Goal: Task Accomplishment & Management: Manage account settings

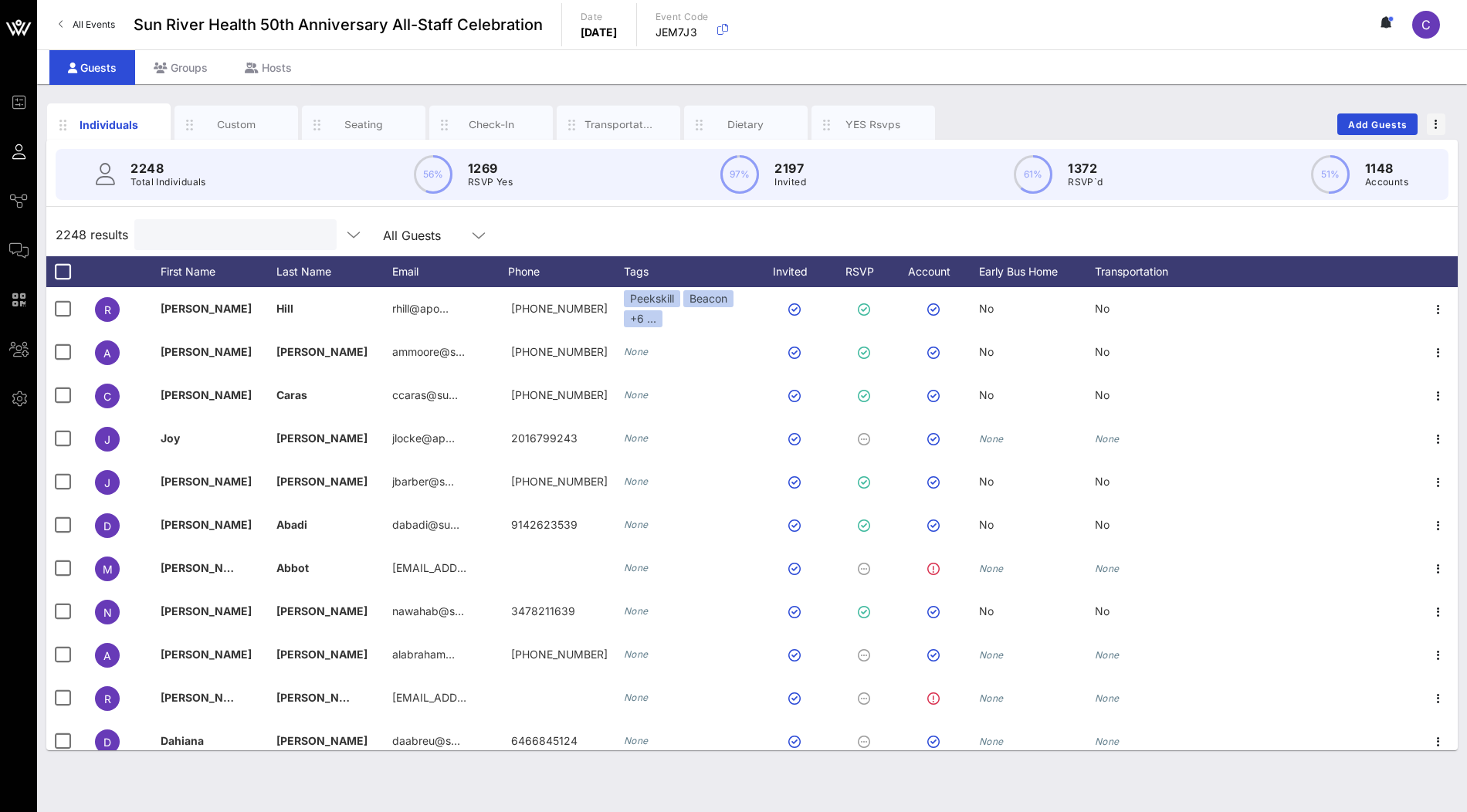
click at [208, 241] on input "text" at bounding box center [234, 235] width 181 height 20
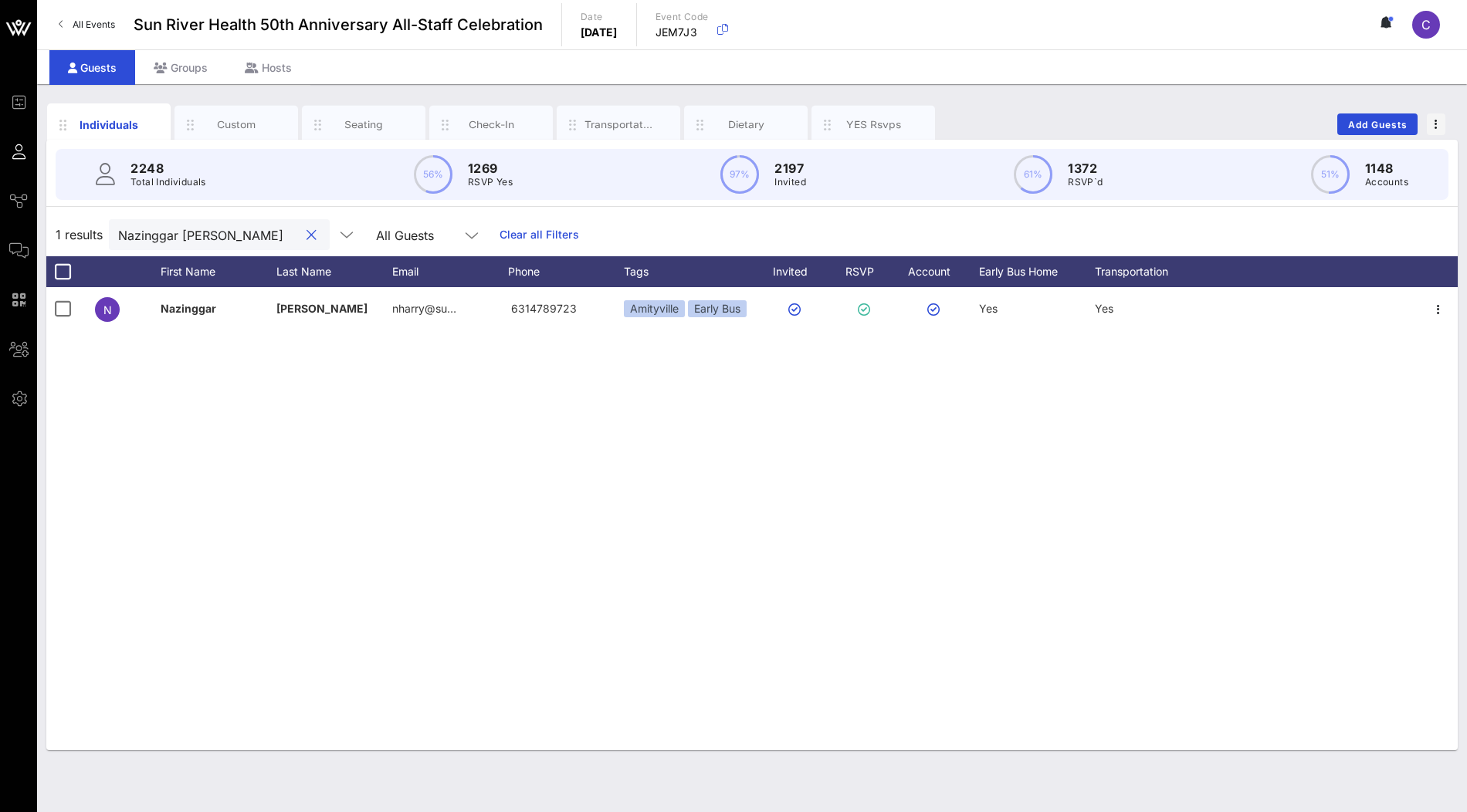
click at [204, 232] on input "Nazinggar Harry" at bounding box center [209, 235] width 181 height 20
paste input "carodriguez1@sunriver.org"
type input "carodriguez1@sunriver.org"
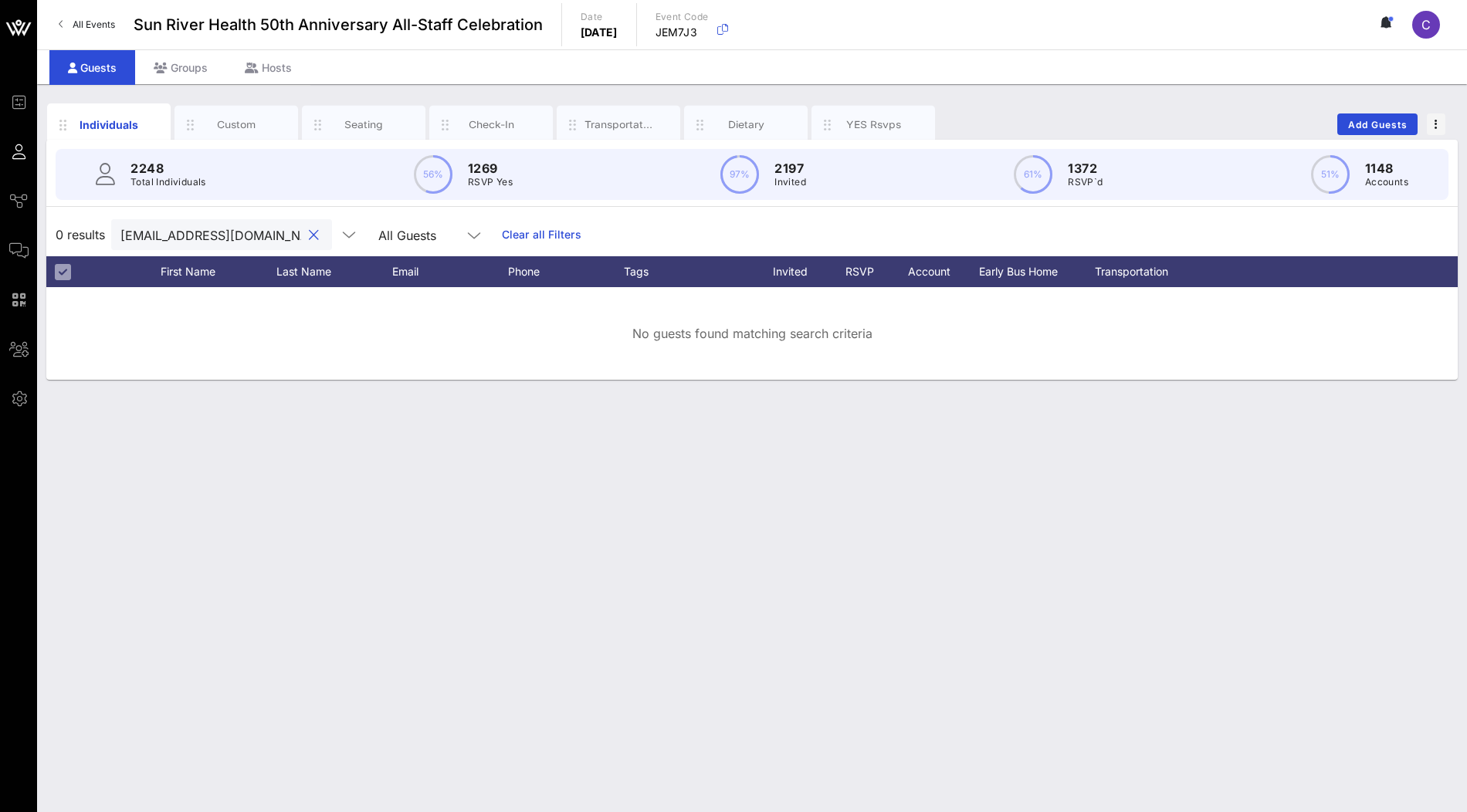
drag, startPoint x: 219, startPoint y: 233, endPoint x: 104, endPoint y: 233, distance: 115.0
click at [104, 233] on div "0 results carodriguez1@sunriver.org All Guests Clear all Filters" at bounding box center [752, 234] width 1411 height 43
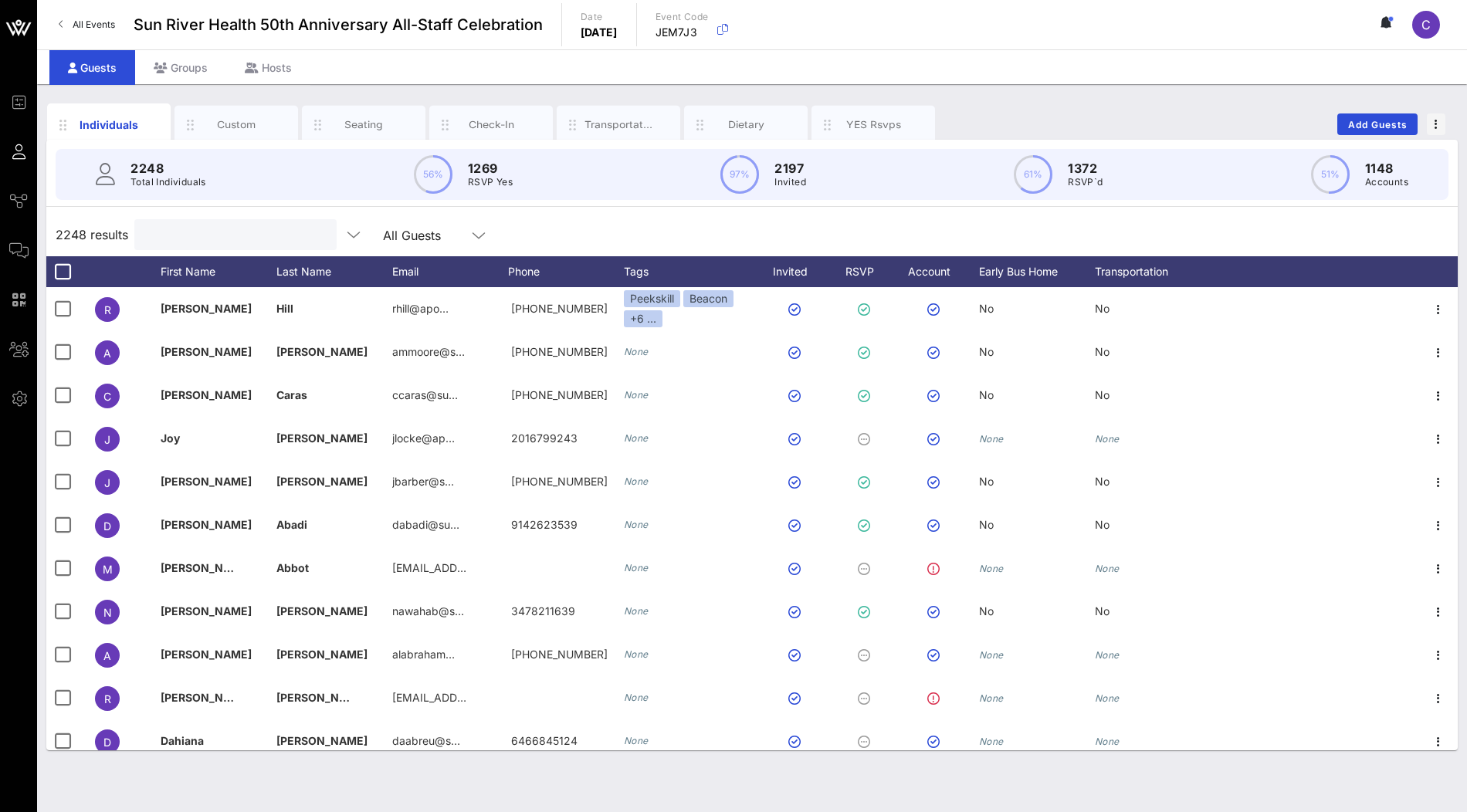
click at [248, 232] on input "text" at bounding box center [234, 235] width 181 height 20
paste input "Carmen Rodriguez"
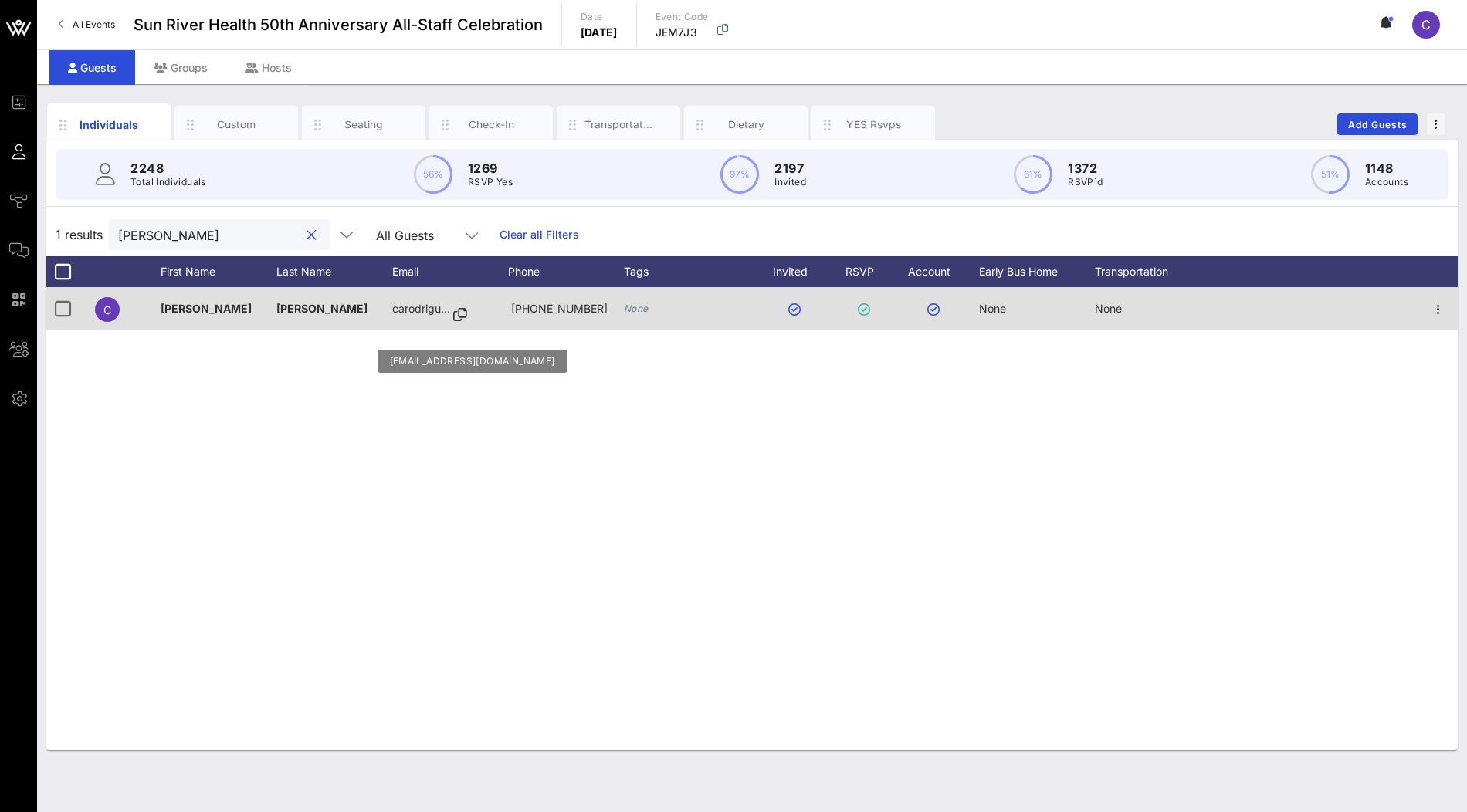
click at [461, 314] on icon at bounding box center [460, 315] width 14 height 2
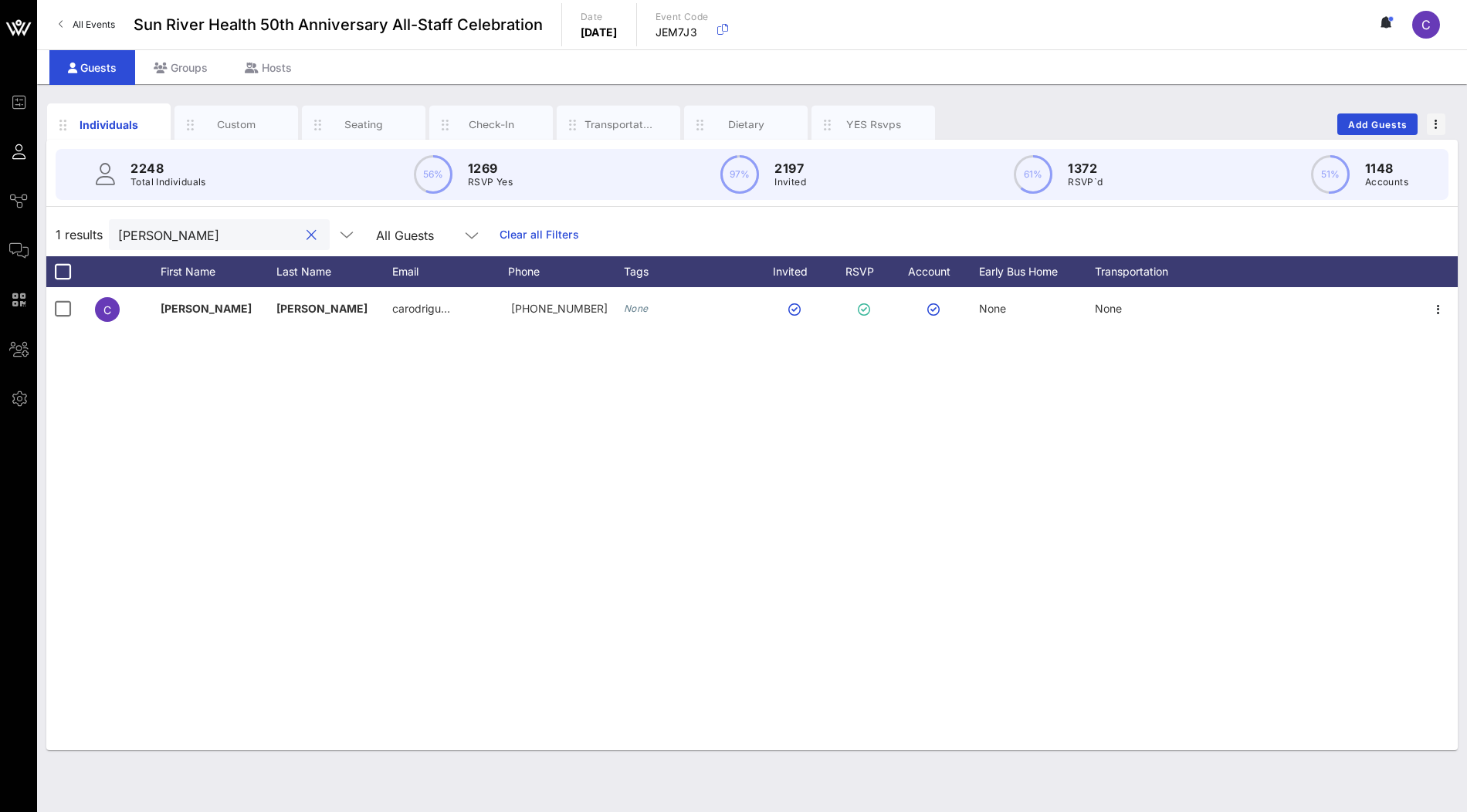
click at [252, 239] on input "Carmen Rodriguez" at bounding box center [209, 235] width 181 height 20
paste input "Nazinggar Harry"
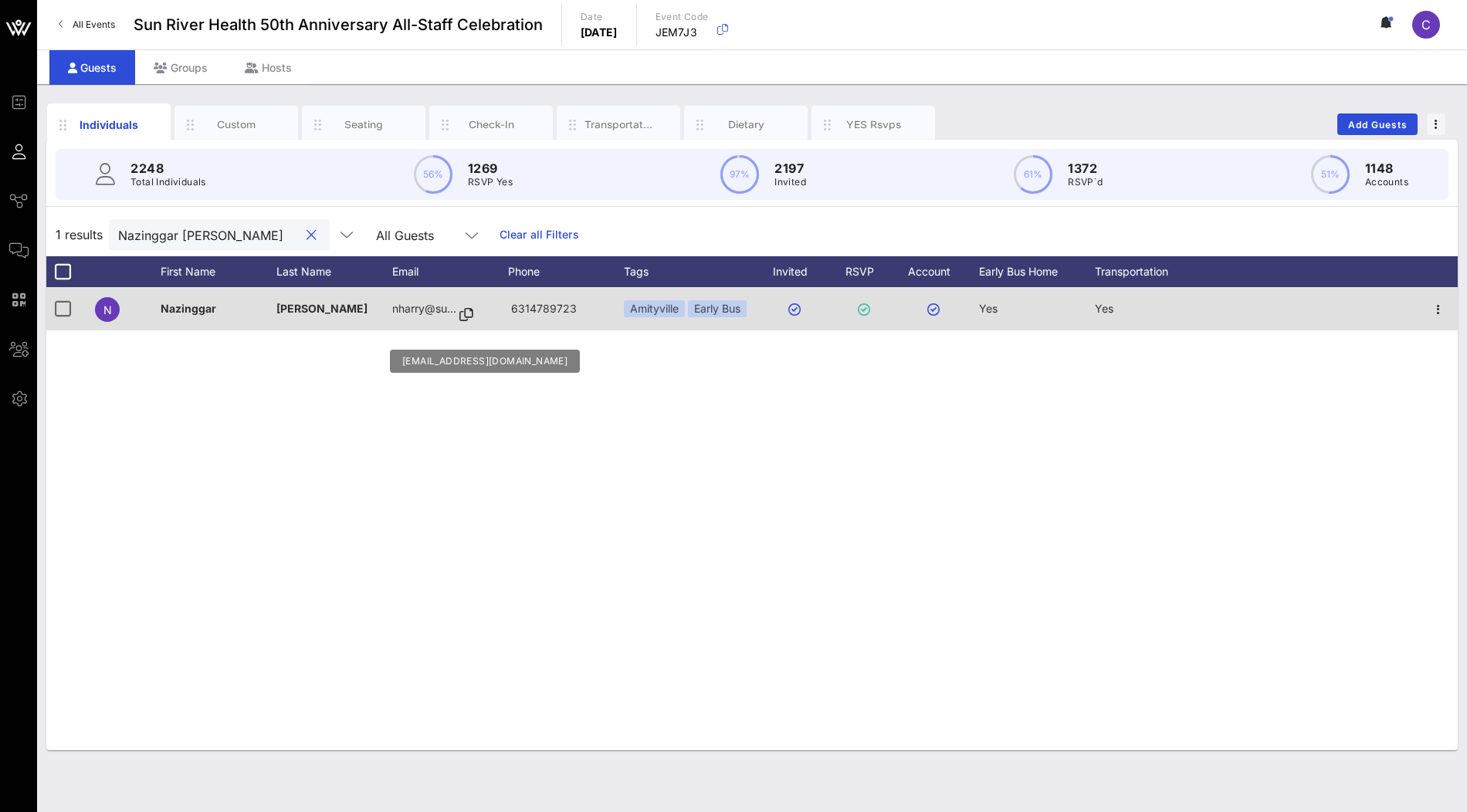
type input "Nazinggar Harry"
click at [467, 314] on icon at bounding box center [466, 315] width 14 height 2
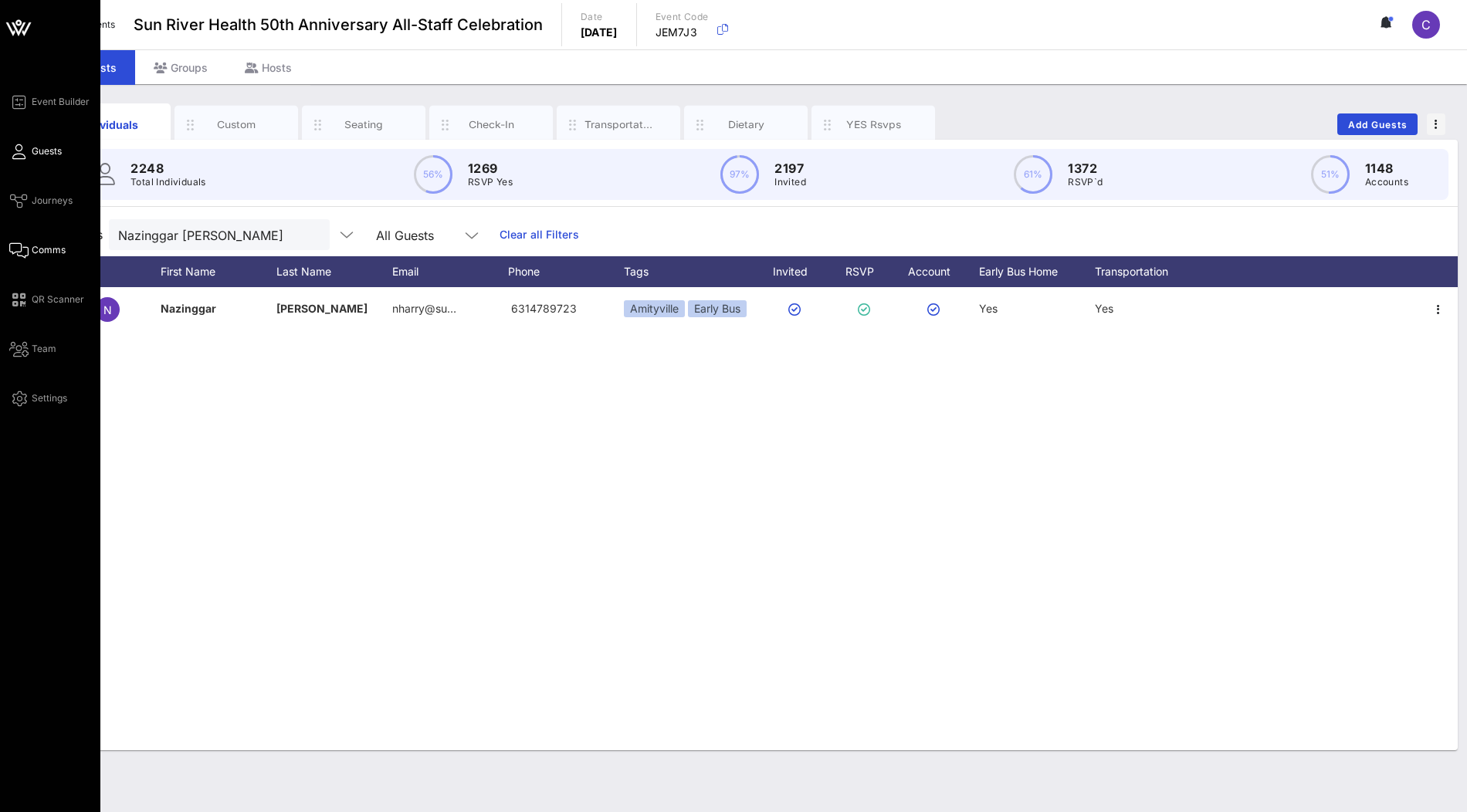
click at [41, 247] on span "Comms" at bounding box center [48, 250] width 34 height 14
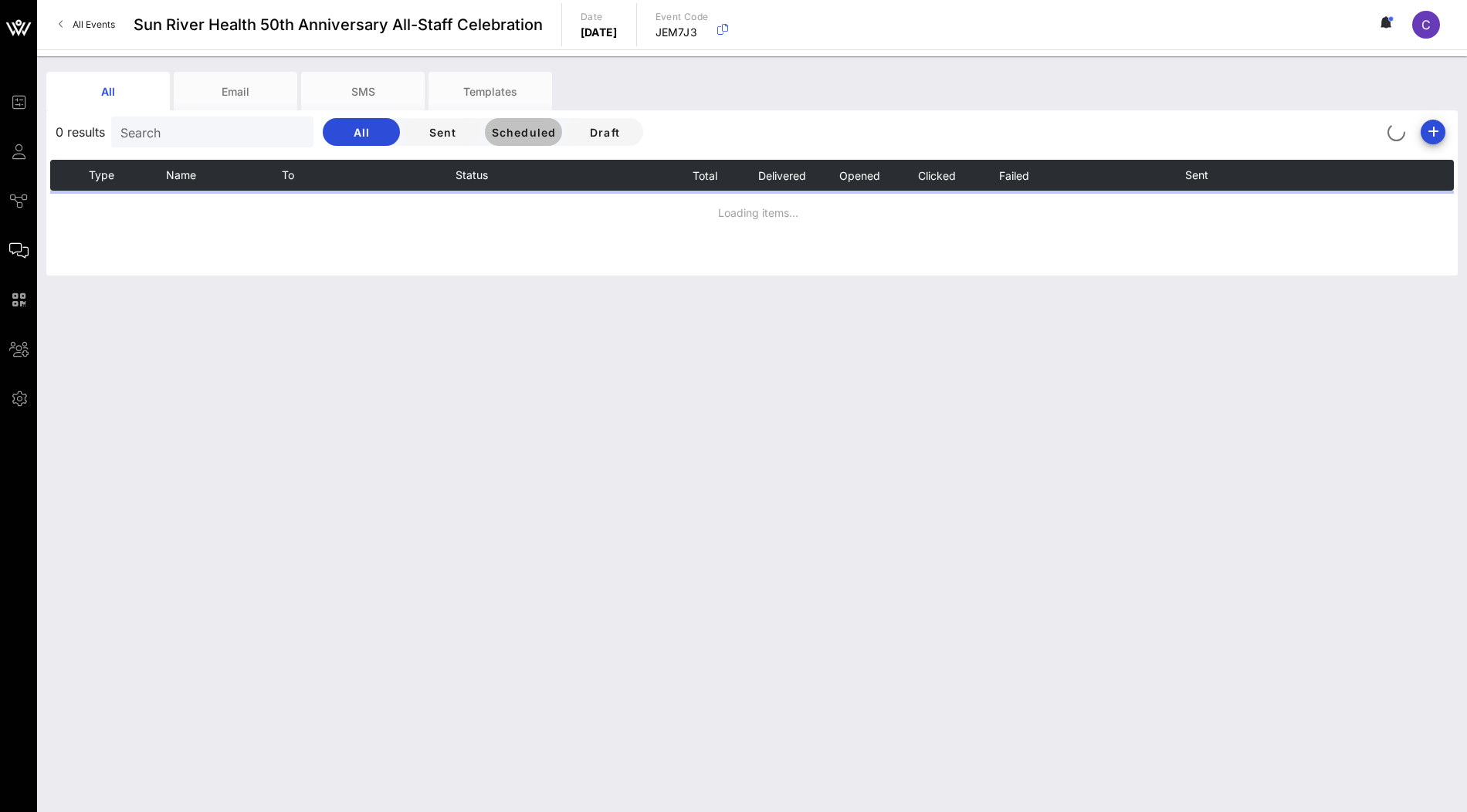
click at [495, 145] on button "Scheduled" at bounding box center [523, 132] width 77 height 28
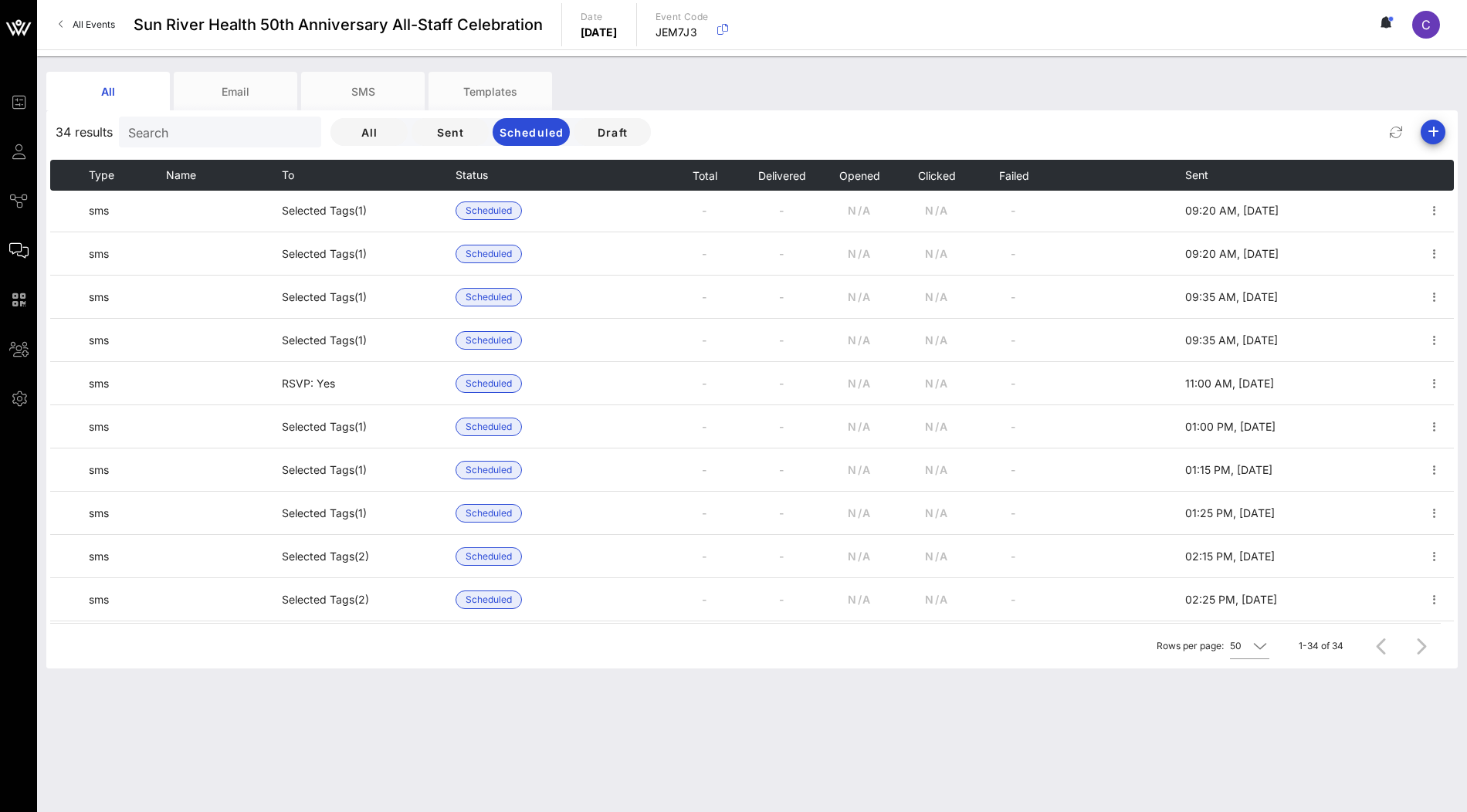
scroll to position [1037, 0]
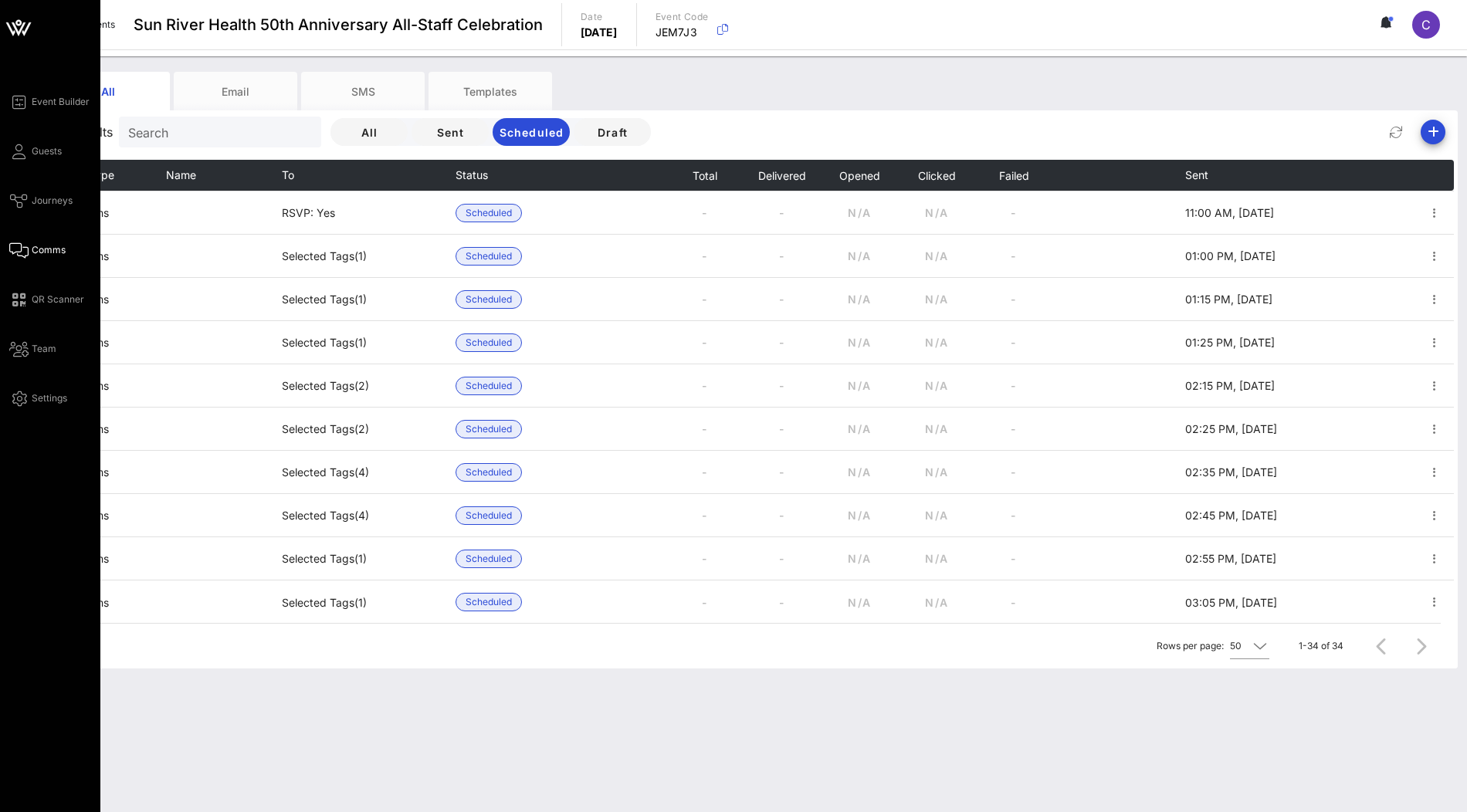
click at [21, 34] on icon at bounding box center [19, 28] width 37 height 37
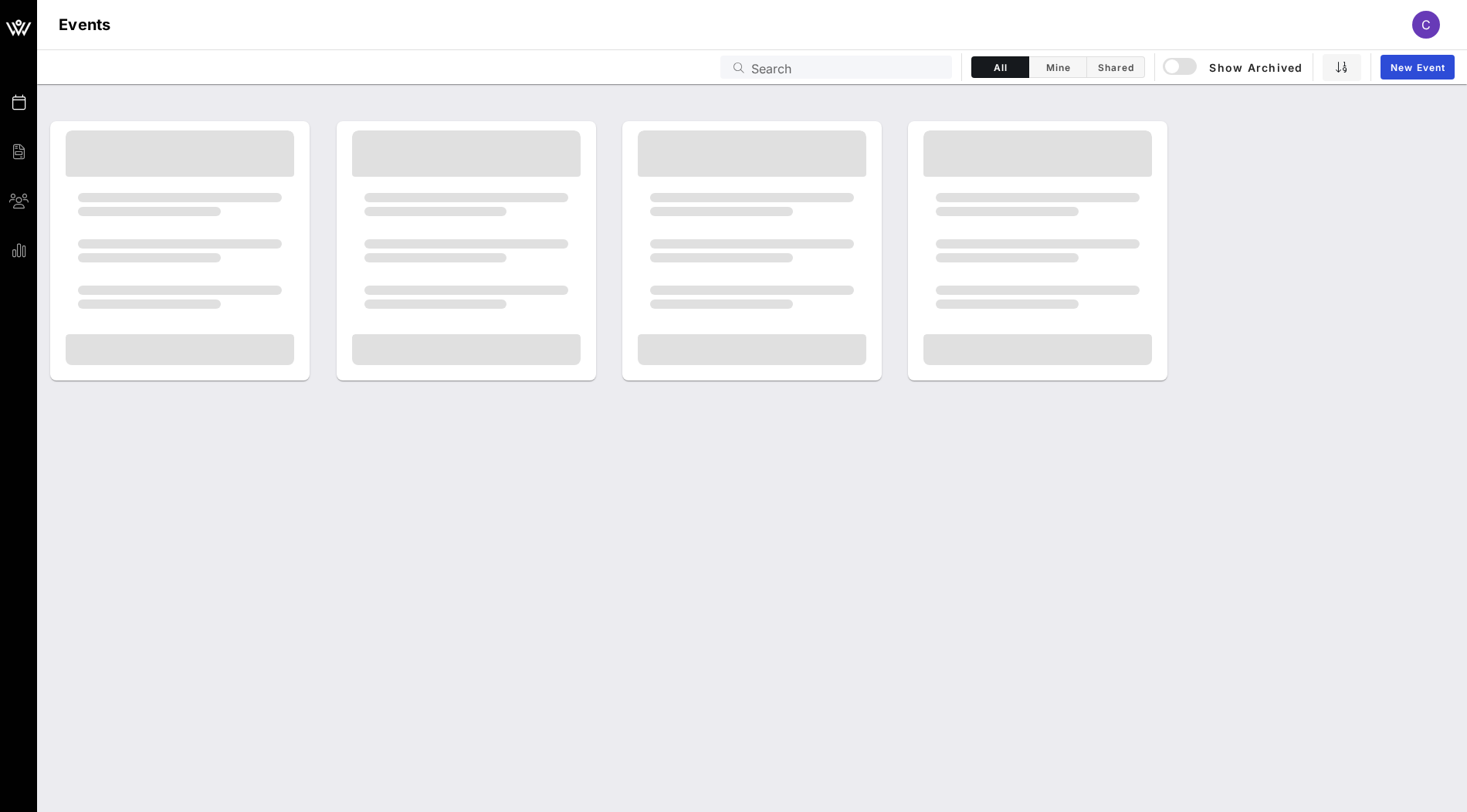
click at [794, 66] on input "Search" at bounding box center [847, 68] width 191 height 20
paste input "75th [DEMOGRAPHIC_DATA] Leaders Luncheon Series"
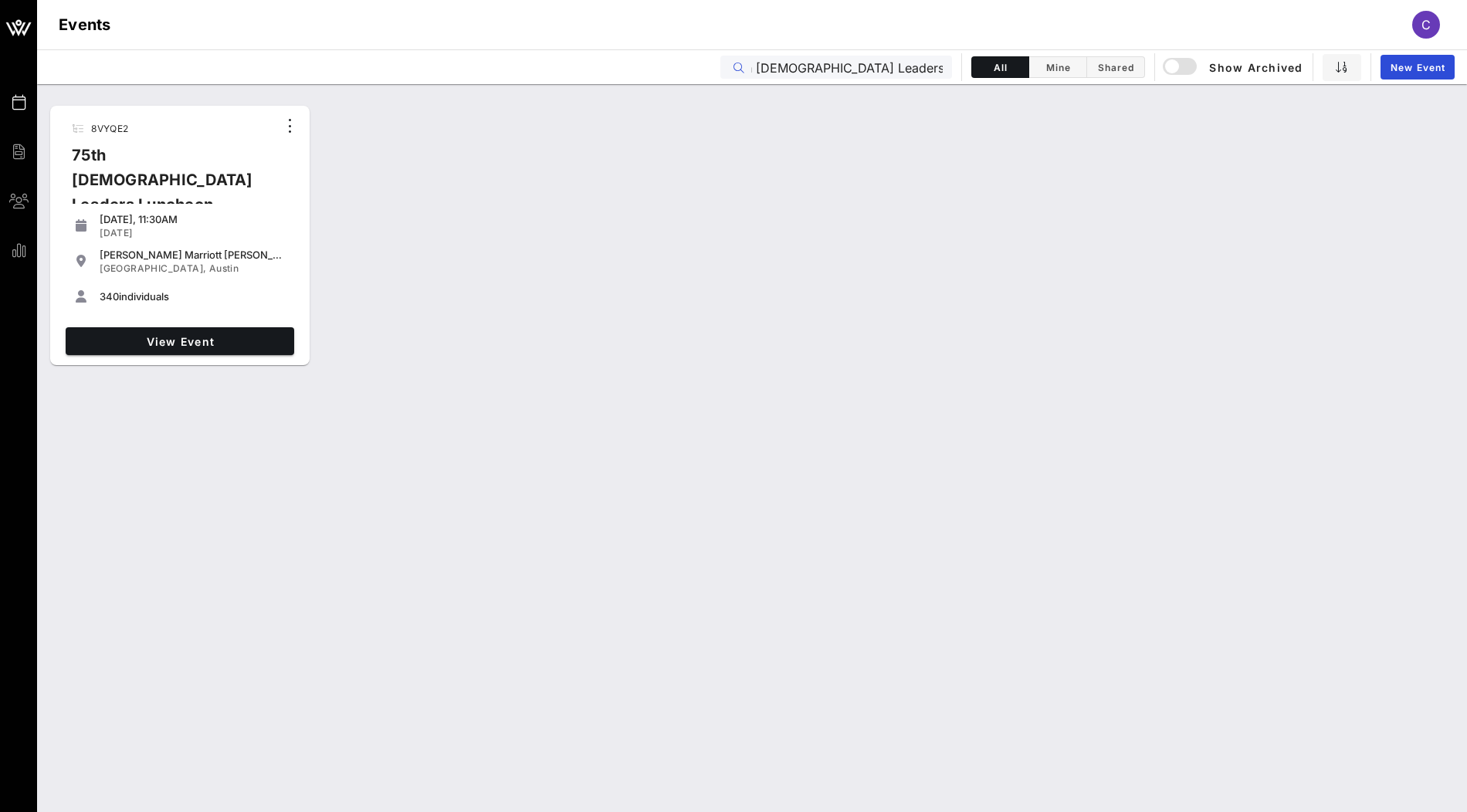
click at [781, 67] on input "75th [DEMOGRAPHIC_DATA] Leaders Luncheon Series" at bounding box center [847, 68] width 191 height 20
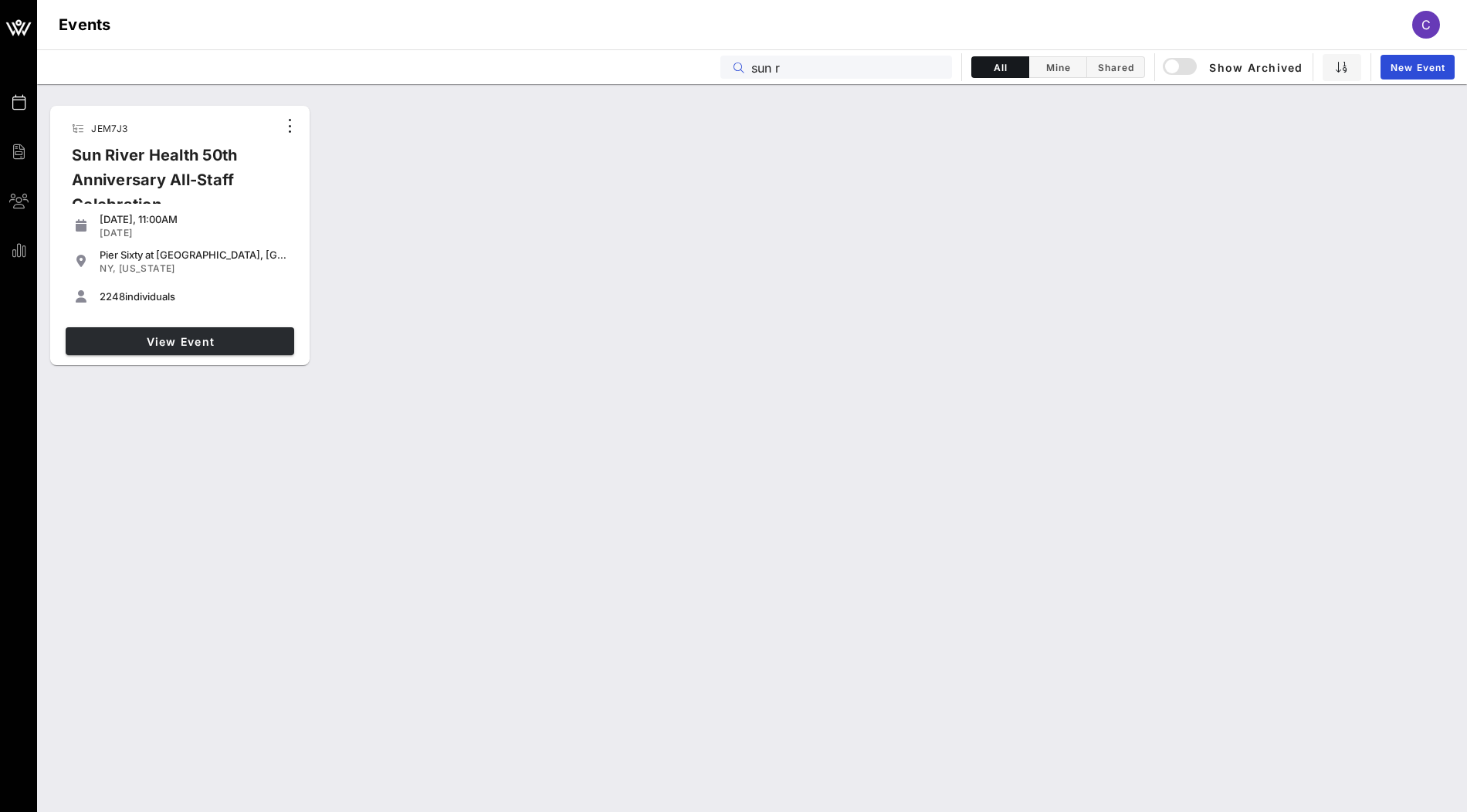
type input "sun r"
click at [254, 341] on span "View Event" at bounding box center [180, 342] width 217 height 14
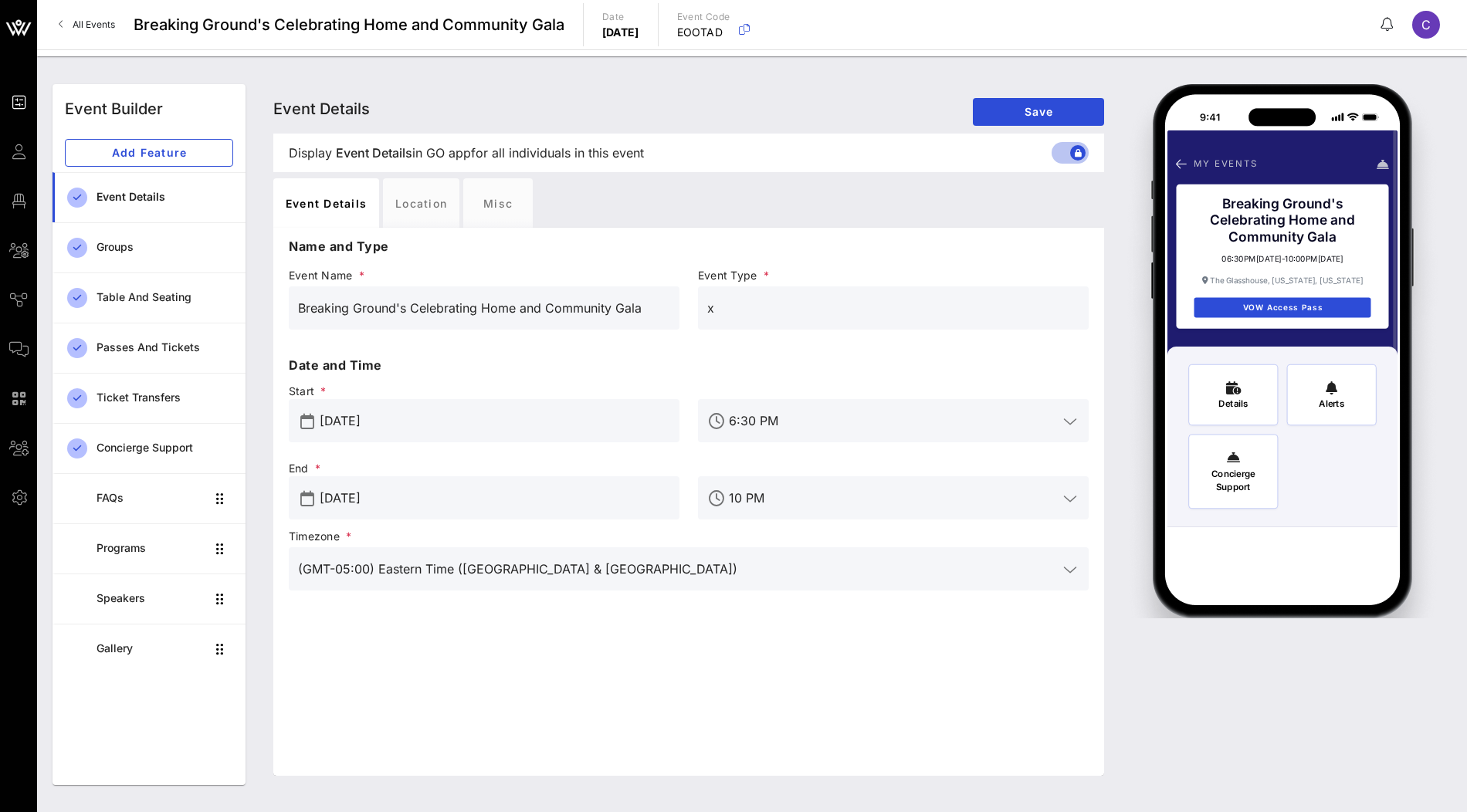
click at [26, 36] on icon at bounding box center [19, 28] width 37 height 37
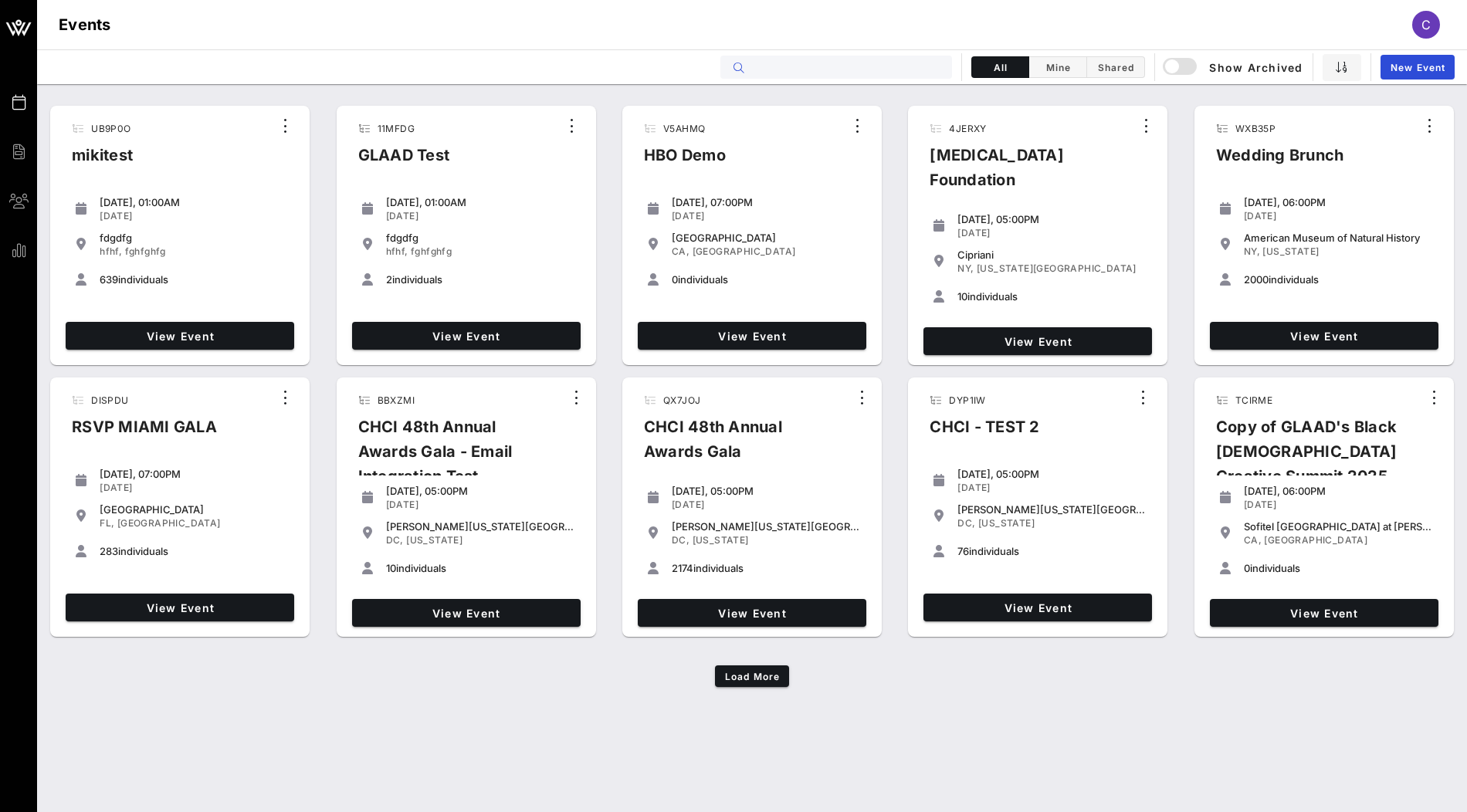
click at [823, 64] on input "text" at bounding box center [847, 68] width 191 height 20
paste input "75th [DEMOGRAPHIC_DATA] Leaders Luncheon Series"
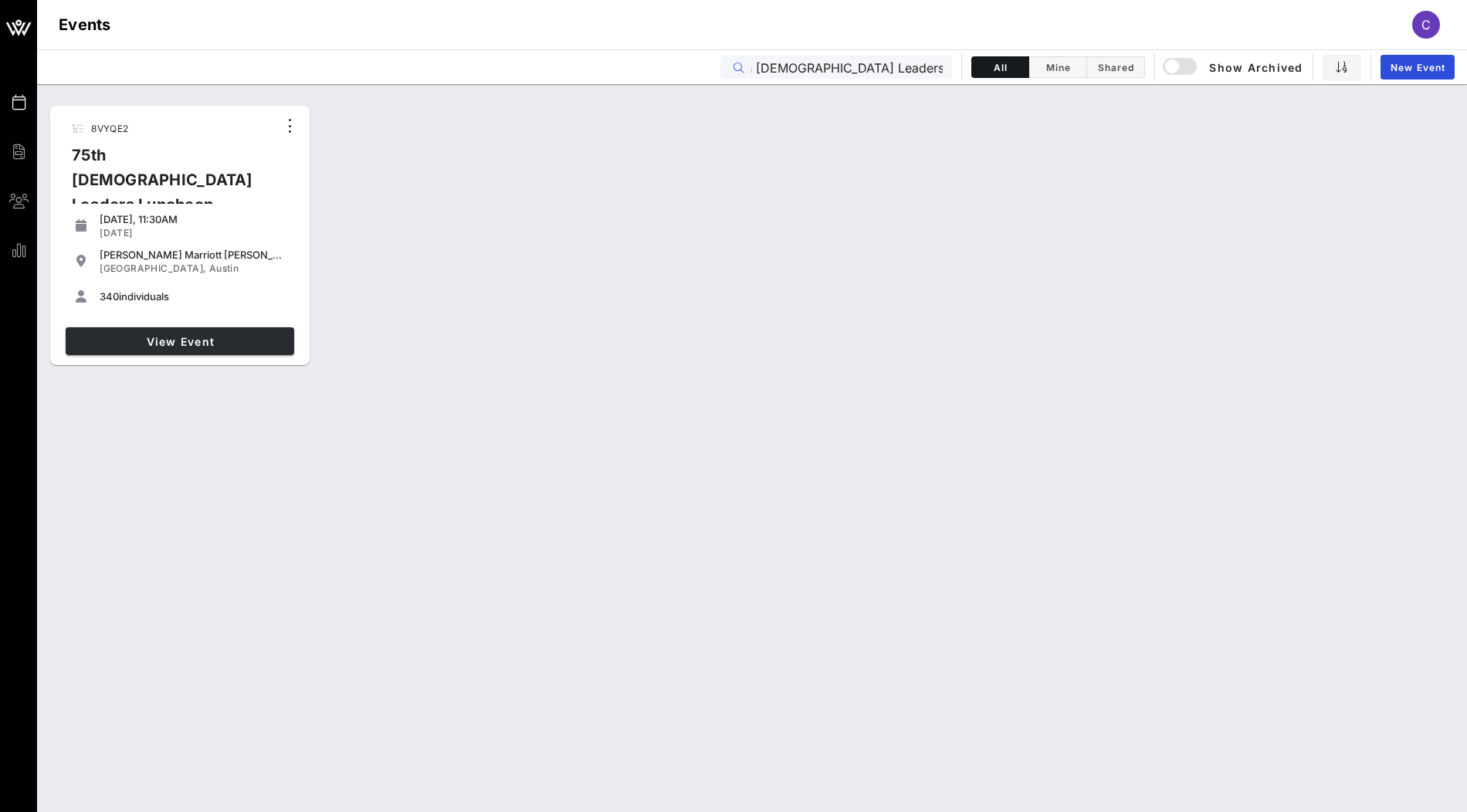
type input "75th [DEMOGRAPHIC_DATA] Leaders Luncheon Series"
click at [201, 344] on span "View Event" at bounding box center [180, 342] width 217 height 14
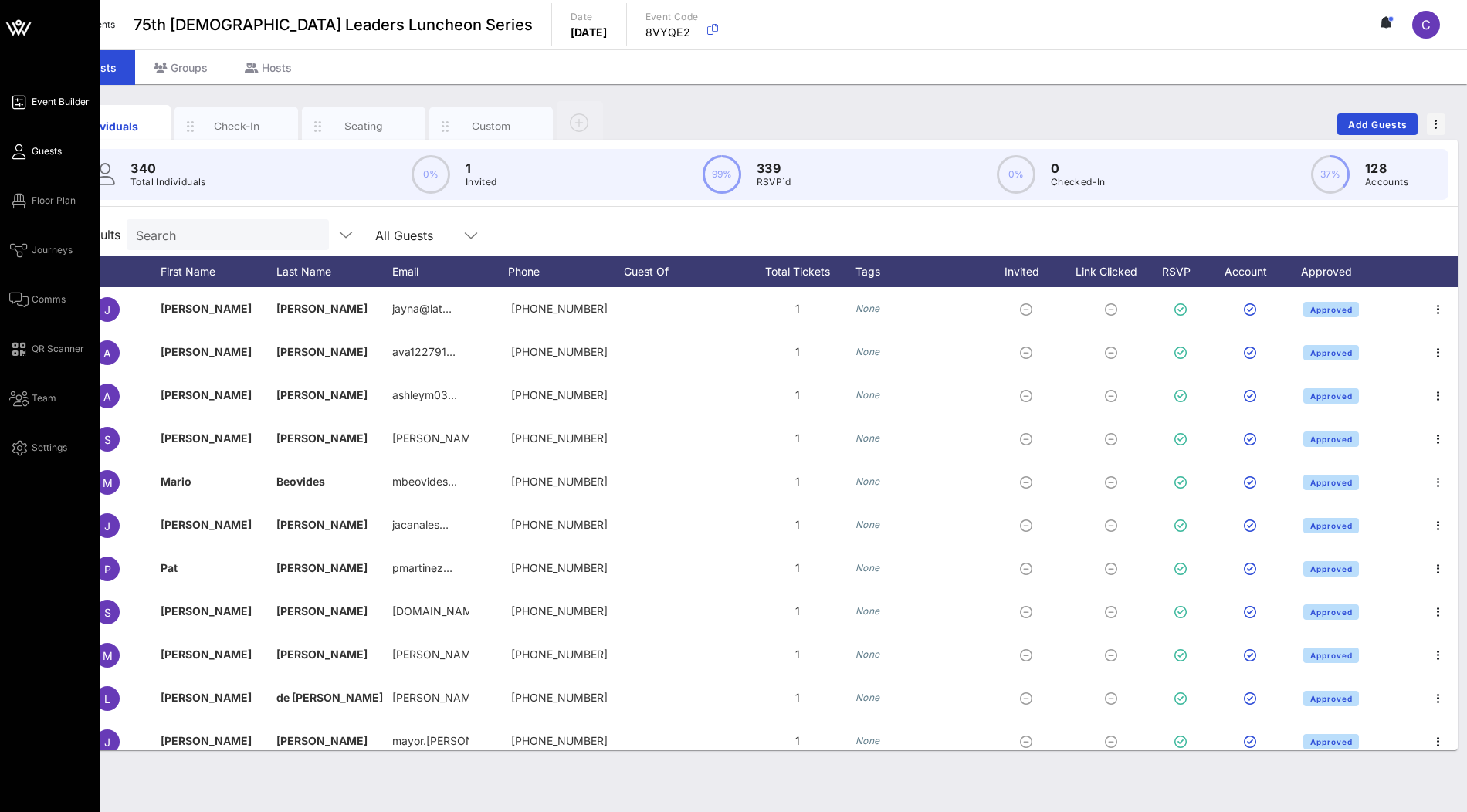
click at [47, 102] on span "Event Builder" at bounding box center [60, 102] width 58 height 14
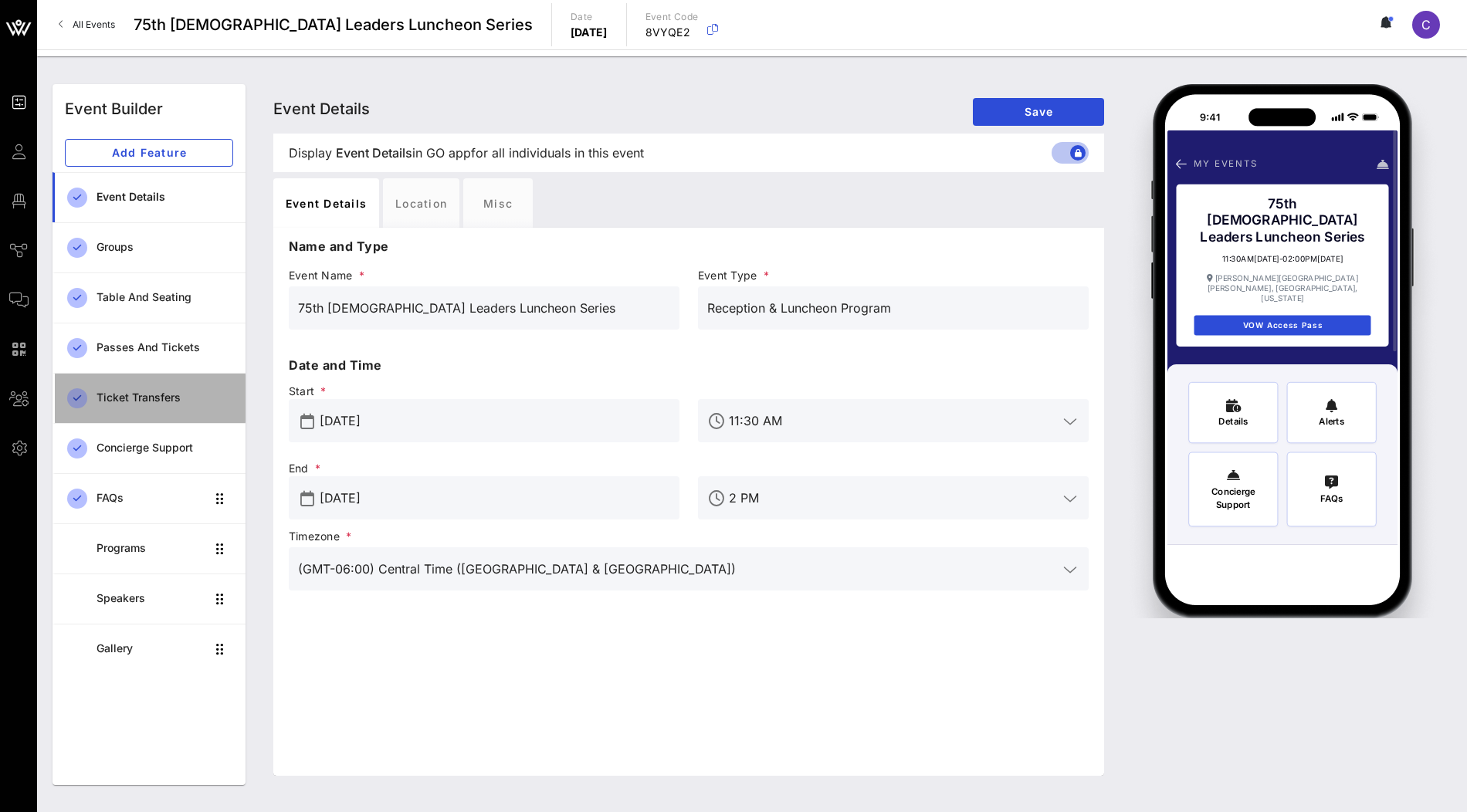
click at [179, 399] on div "Ticket Transfers" at bounding box center [165, 398] width 137 height 14
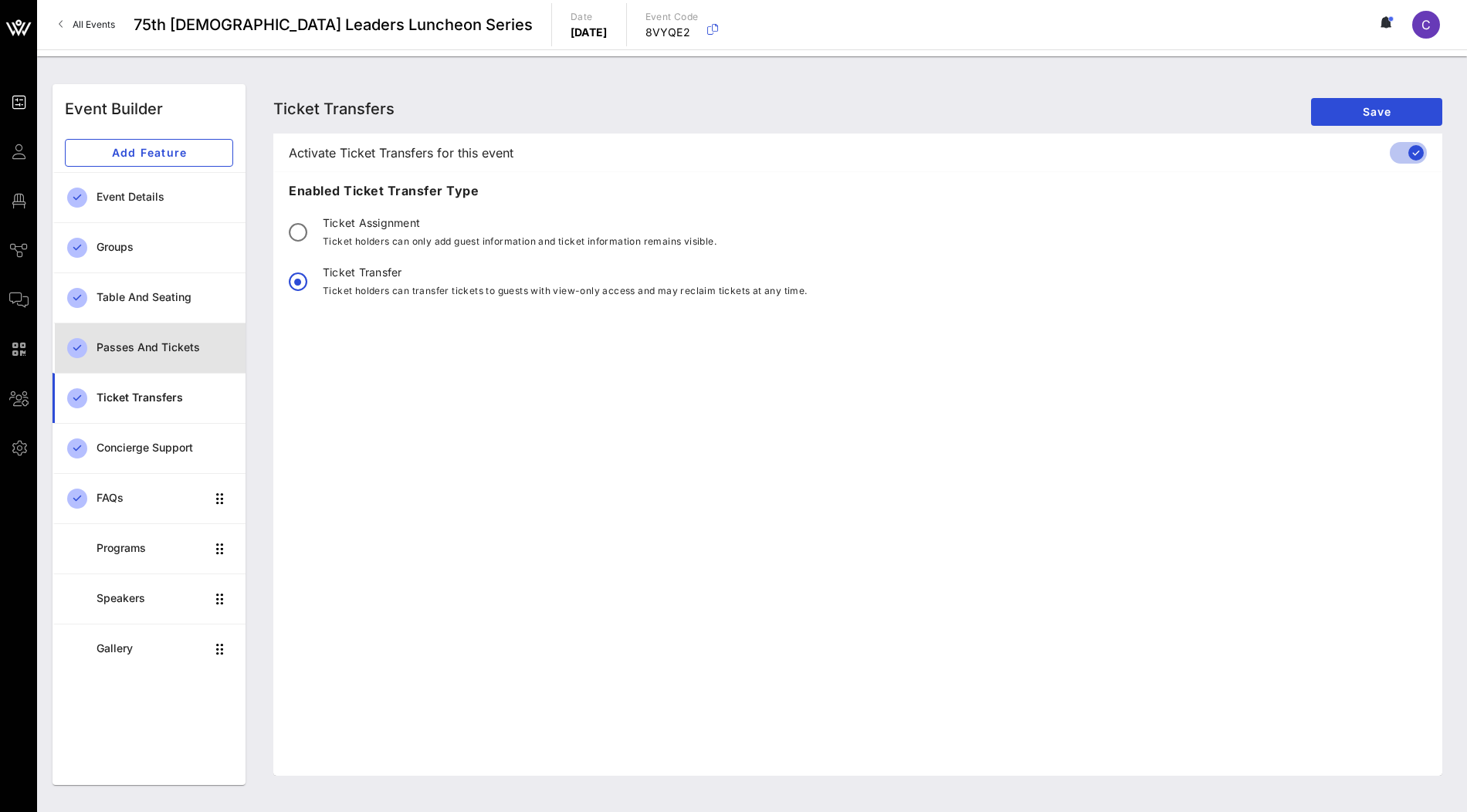
click at [205, 329] on link "Passes and Tickets" at bounding box center [149, 348] width 193 height 50
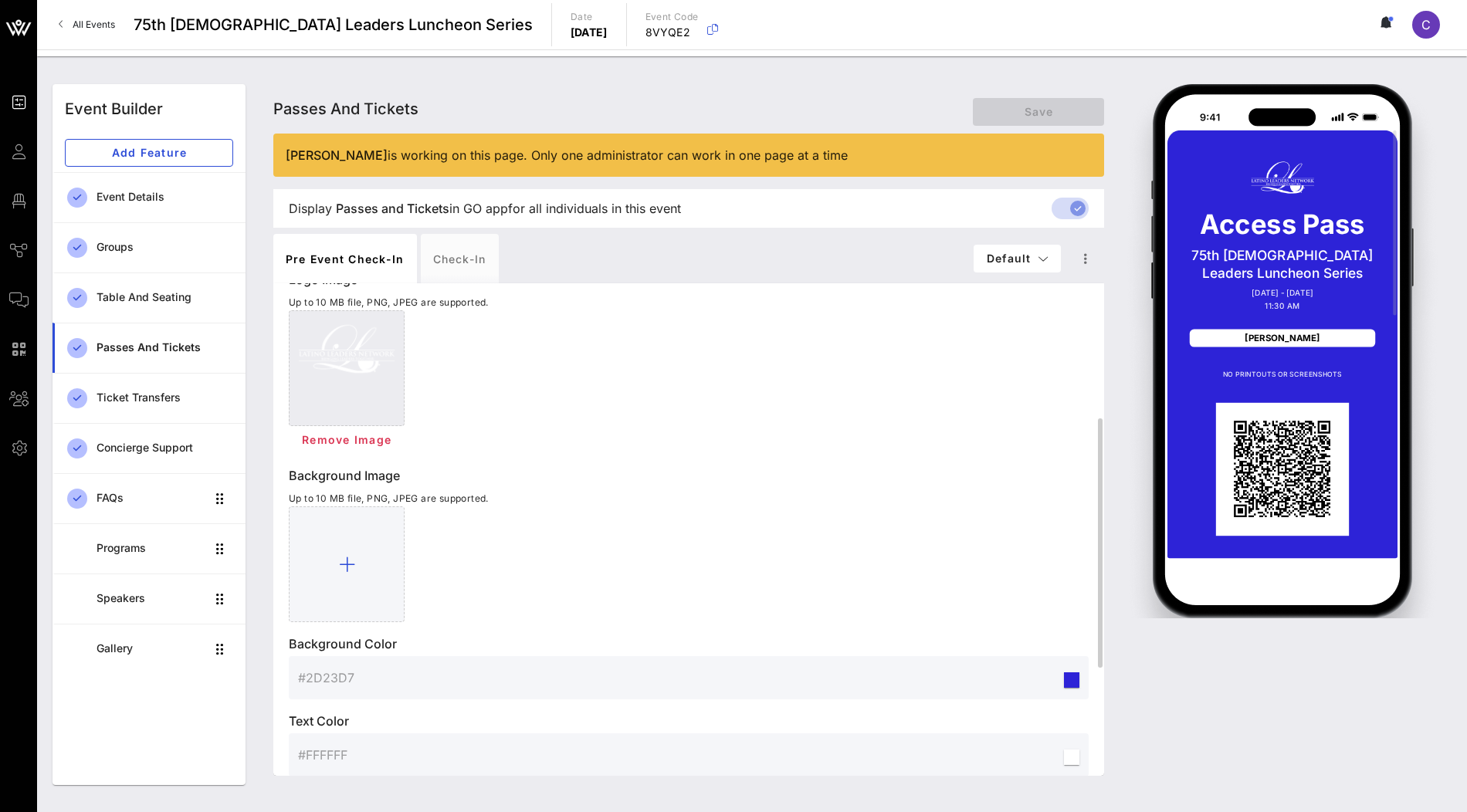
scroll to position [480, 0]
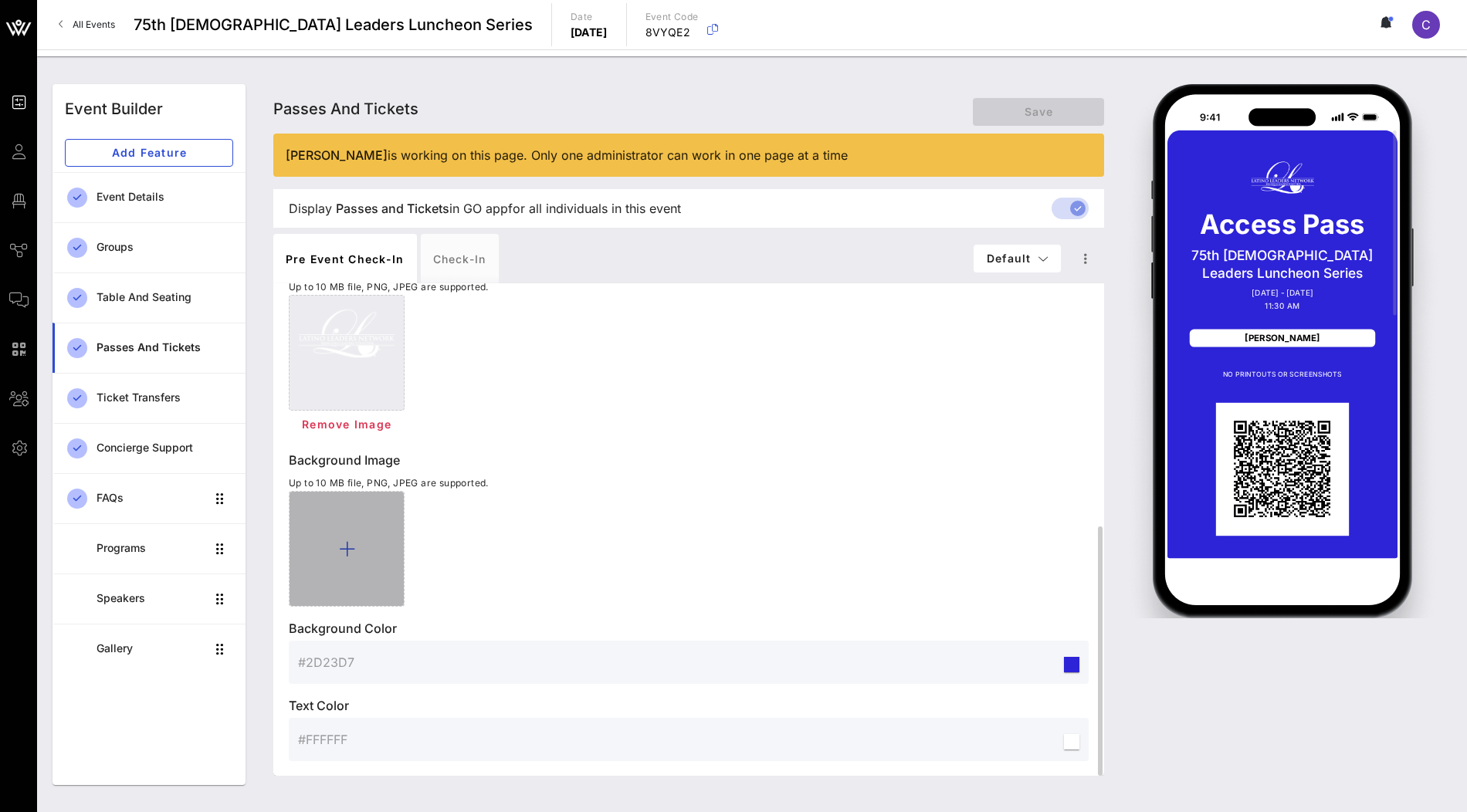
click at [341, 546] on icon at bounding box center [347, 549] width 16 height 19
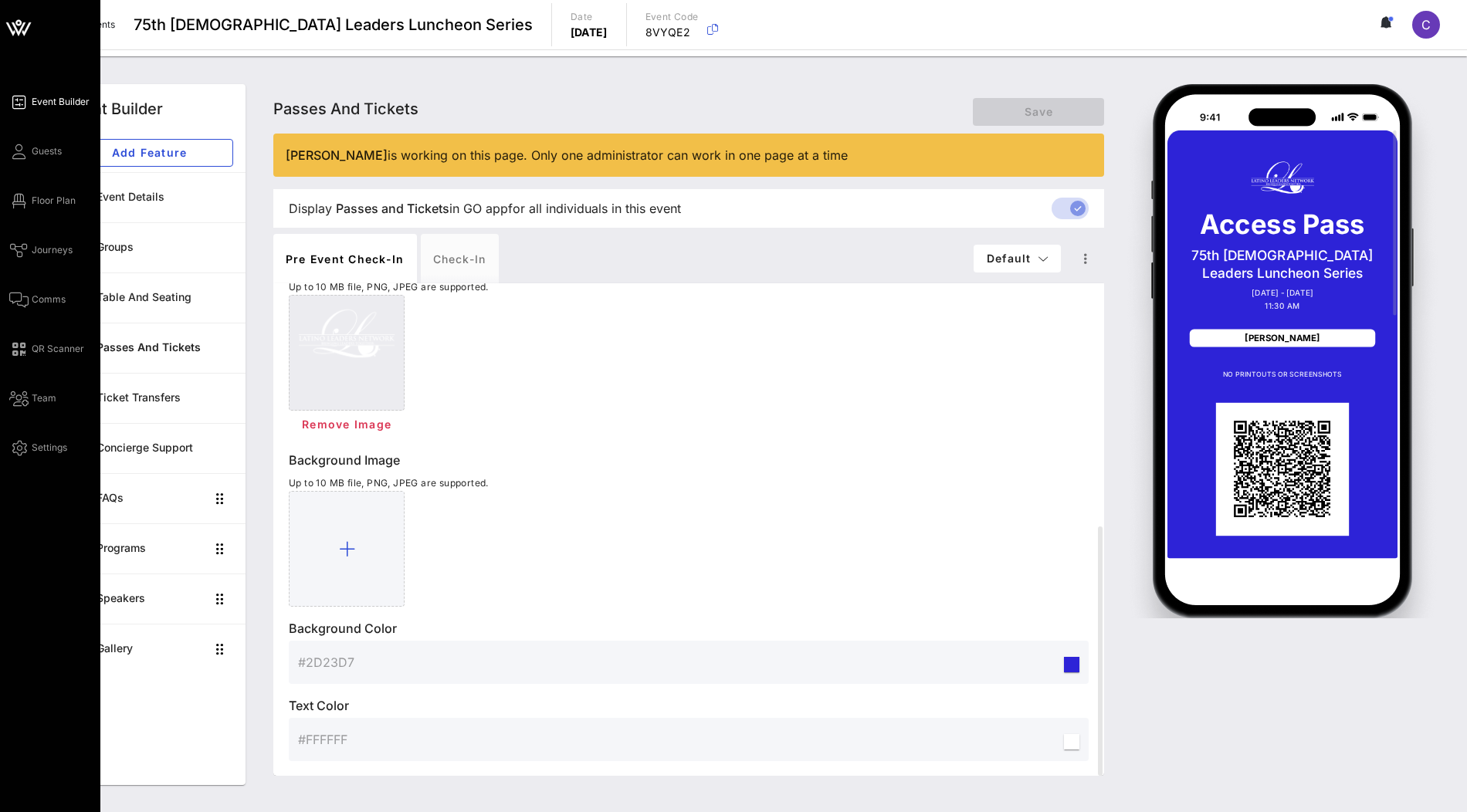
click at [9, 30] on icon at bounding box center [10, 29] width 9 height 14
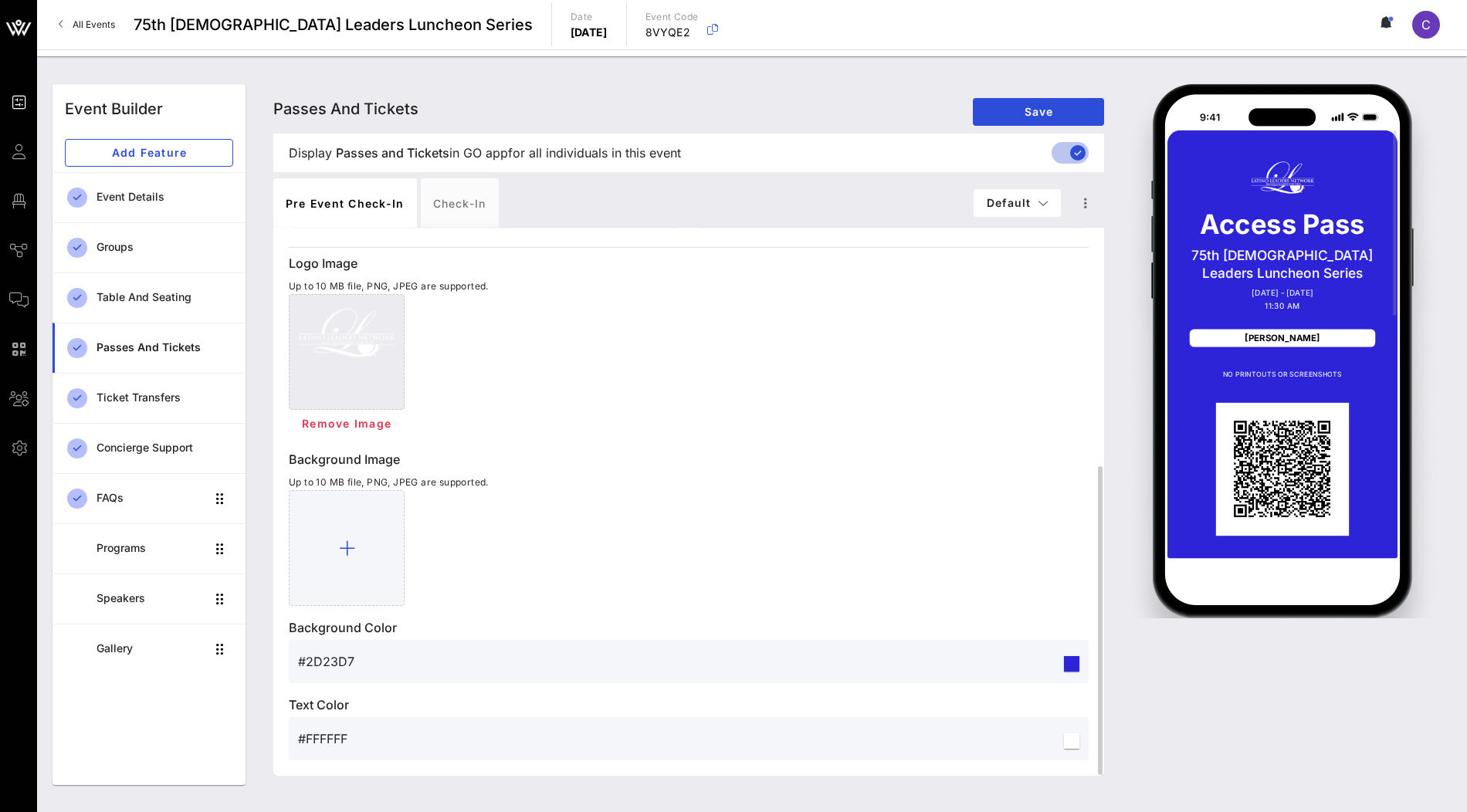
scroll to position [425, 0]
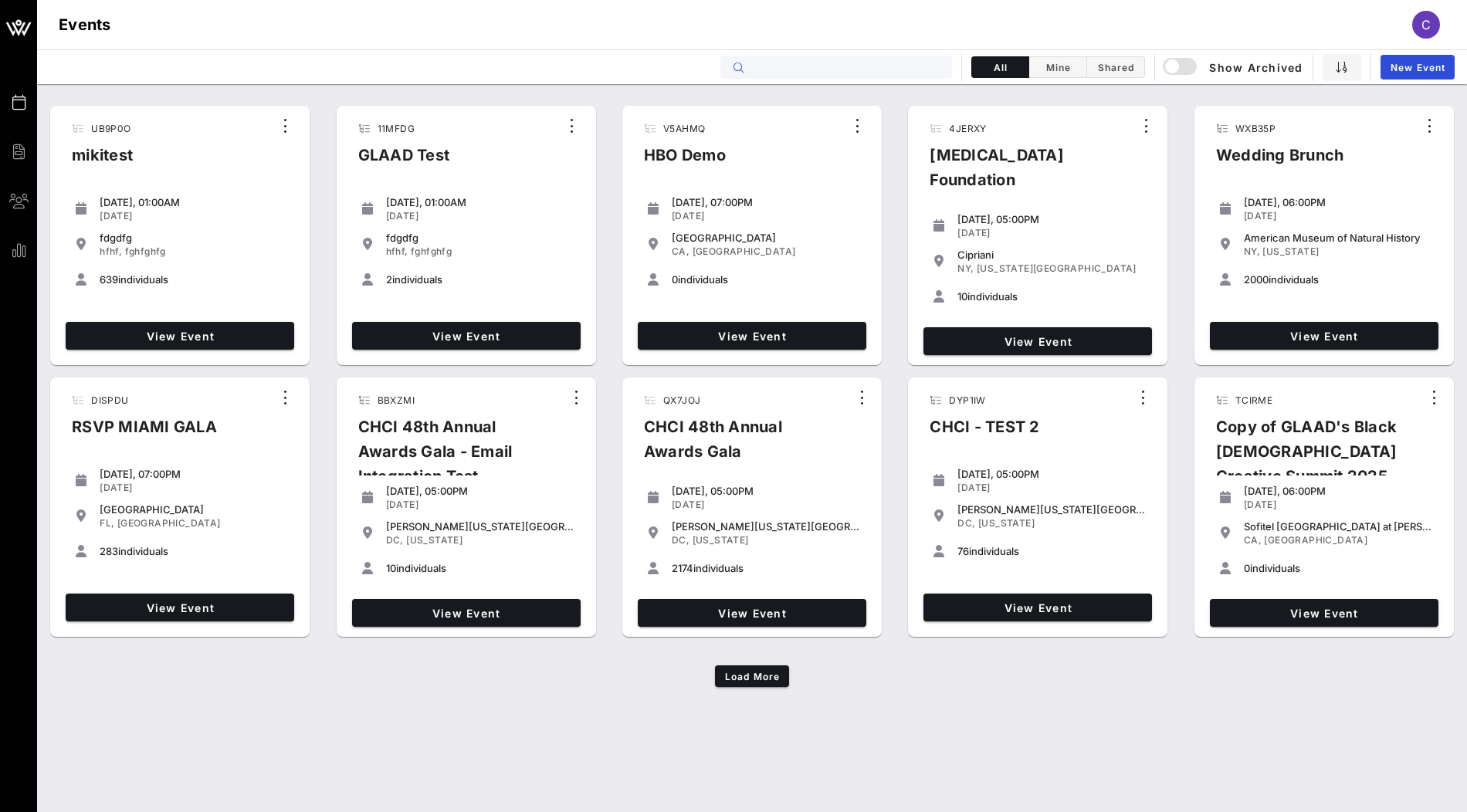
click at [777, 65] on input "text" at bounding box center [847, 68] width 191 height 20
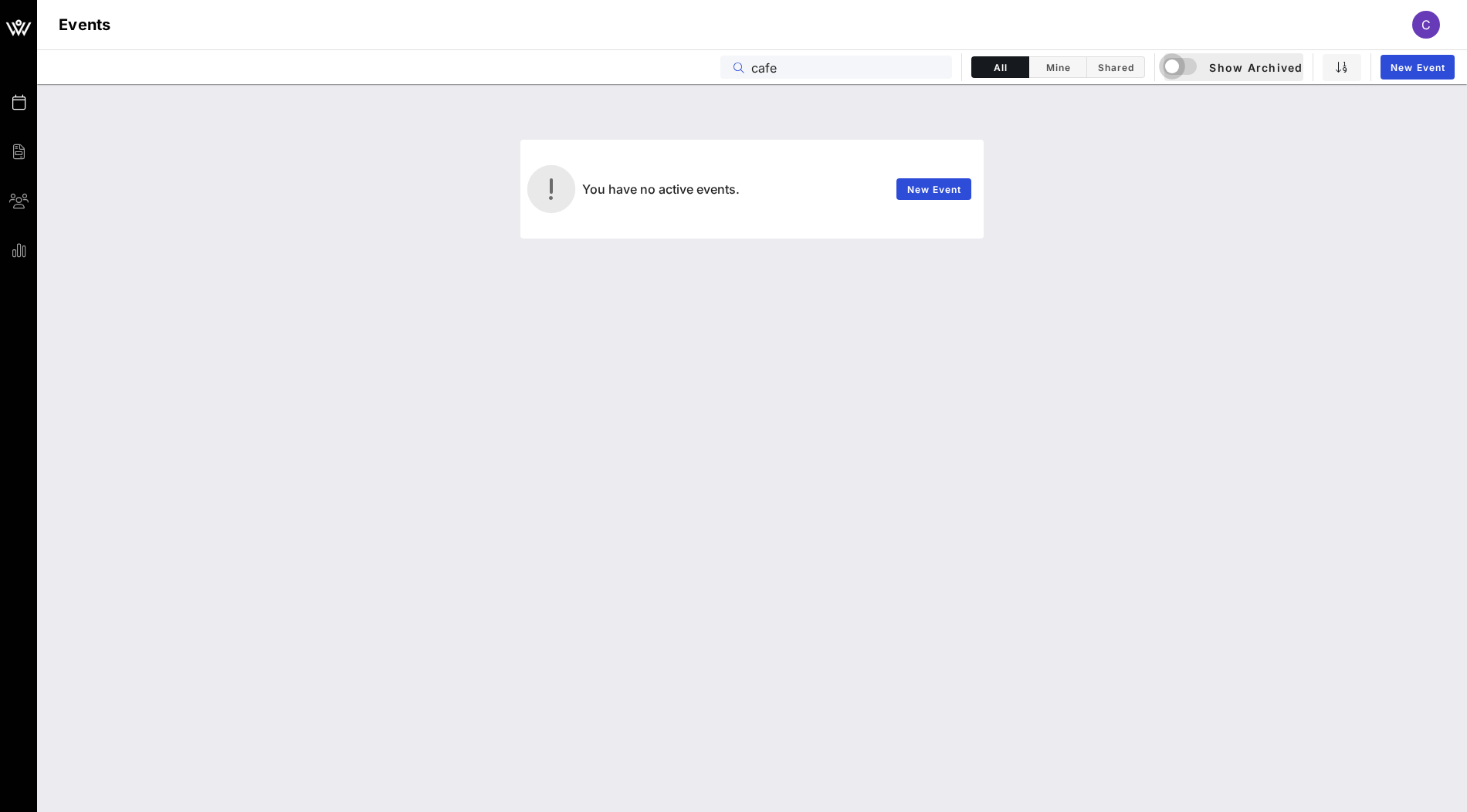
type input "cafe"
click at [1179, 58] on div "button" at bounding box center [1173, 67] width 22 height 22
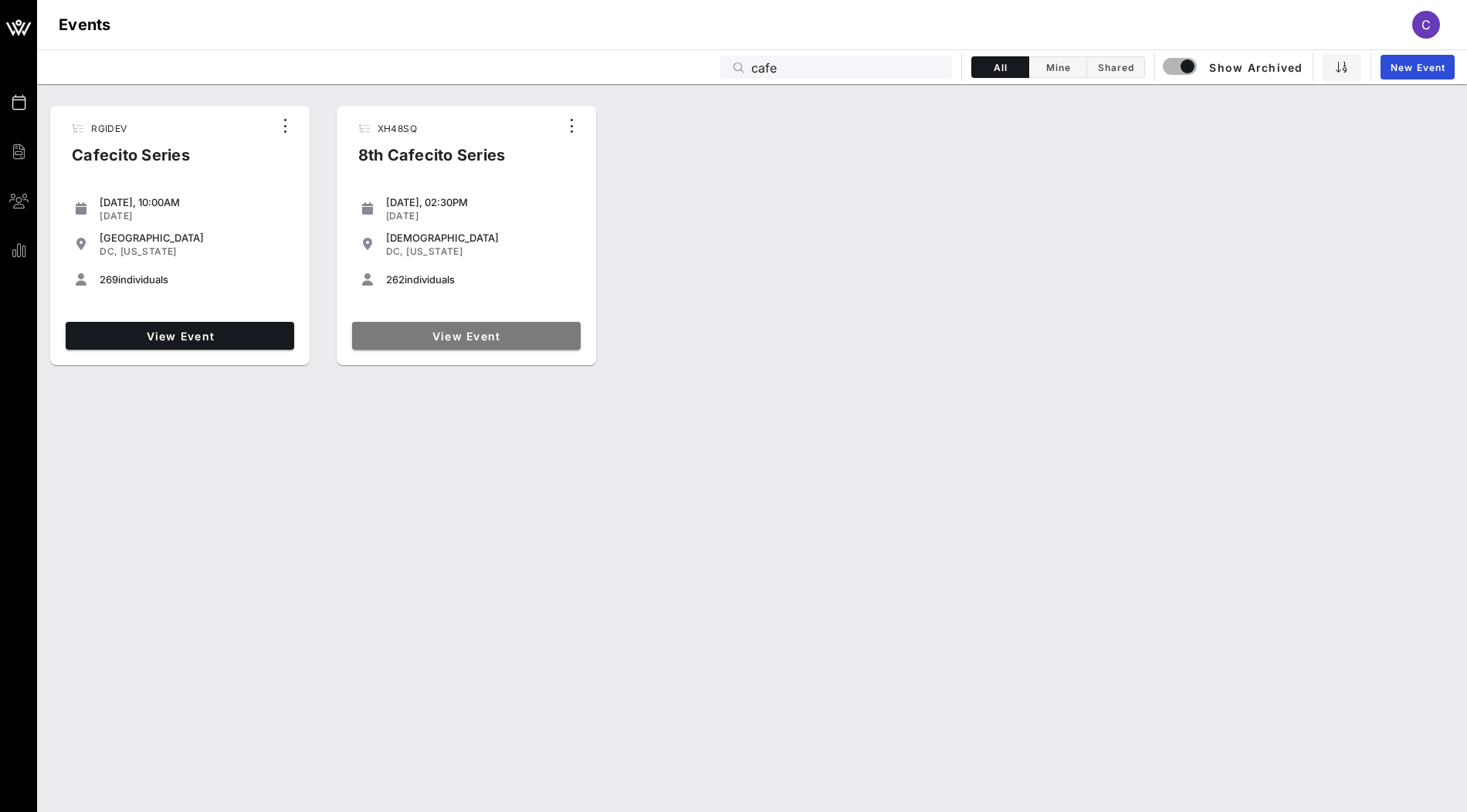
click at [413, 337] on span "View Event" at bounding box center [467, 337] width 217 height 14
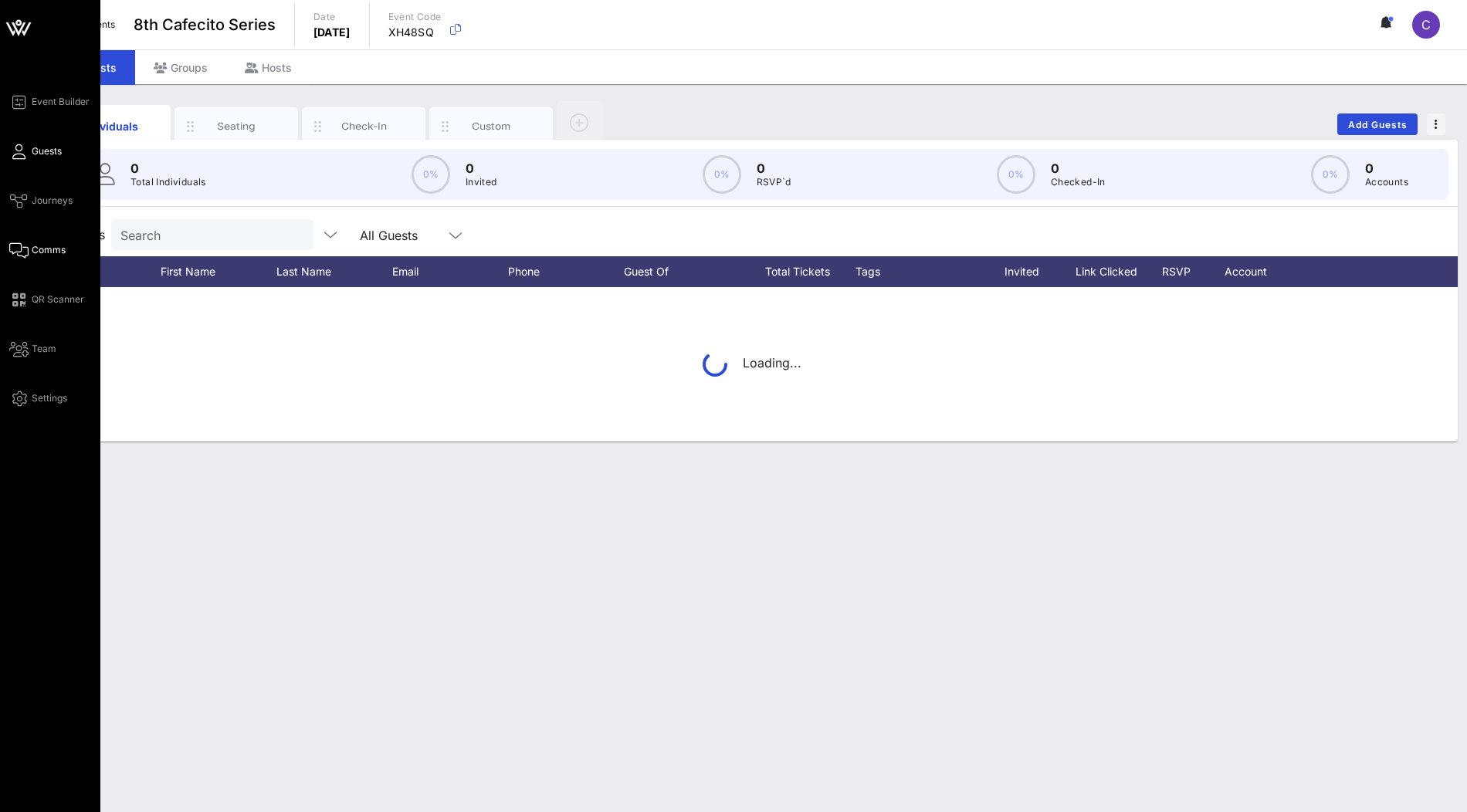
click at [36, 252] on span "Comms" at bounding box center [48, 250] width 34 height 14
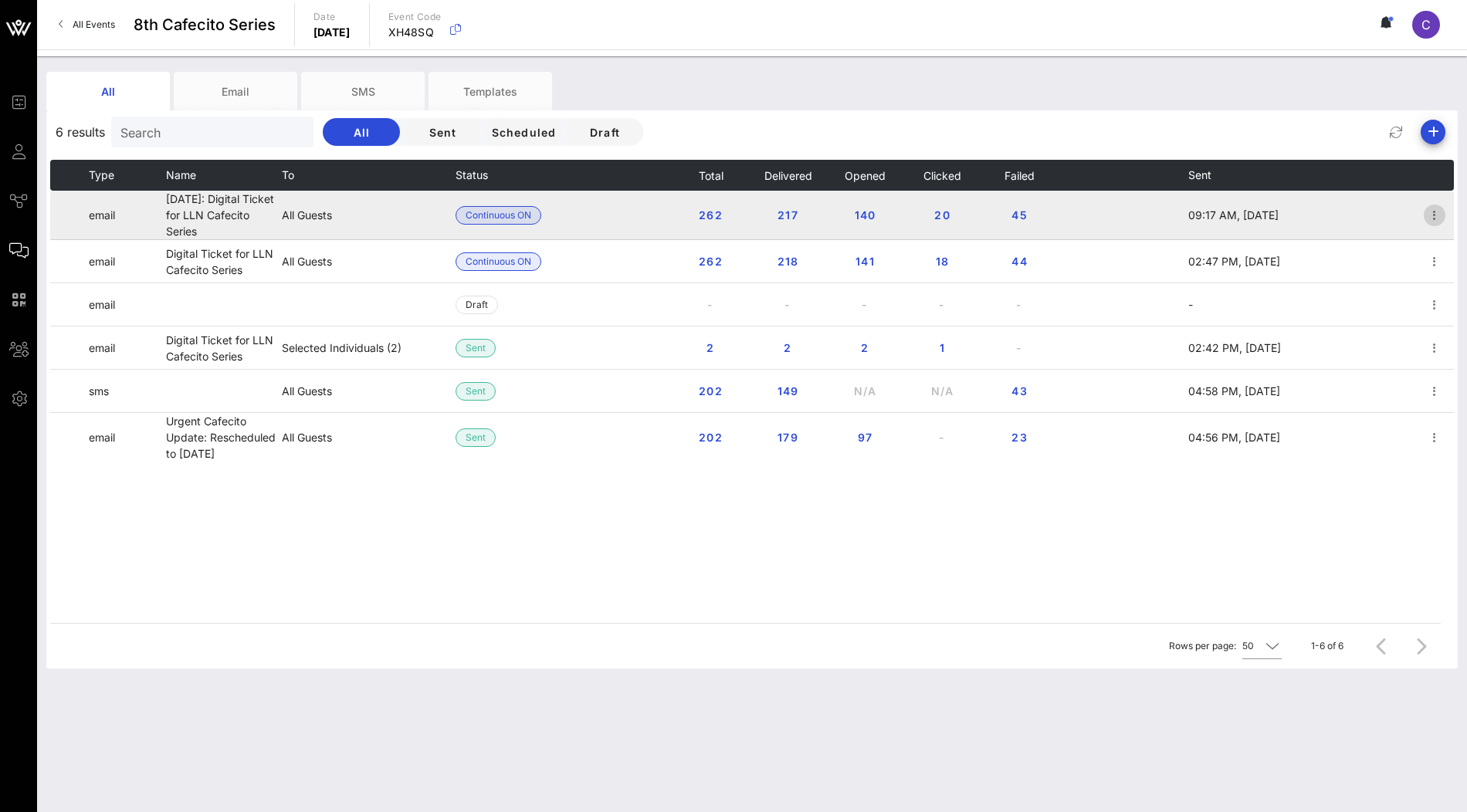
click at [1436, 217] on icon "button" at bounding box center [1435, 216] width 19 height 19
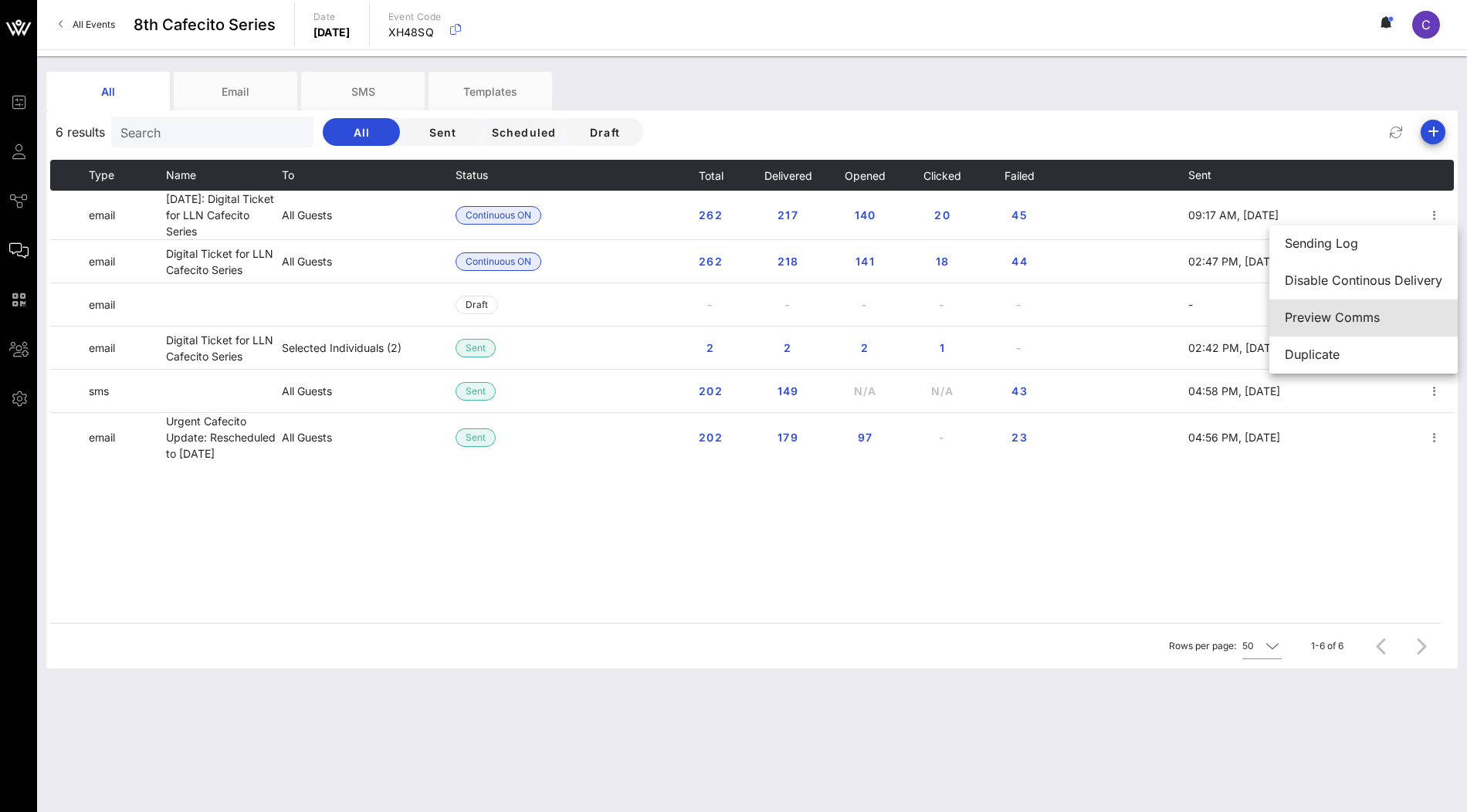
click at [1352, 315] on div "Preview Comms" at bounding box center [1364, 317] width 157 height 14
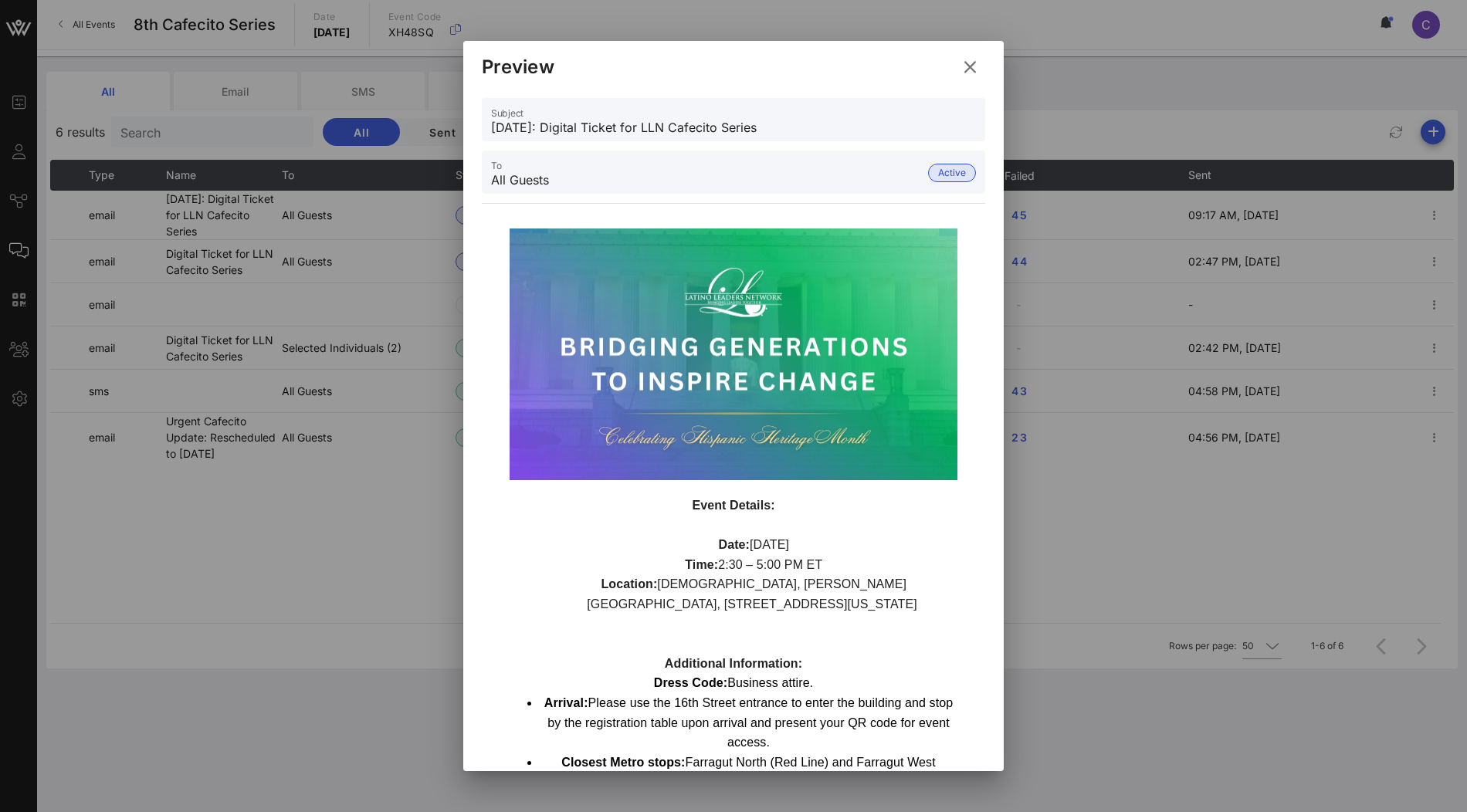
click at [968, 69] on icon at bounding box center [970, 67] width 21 height 19
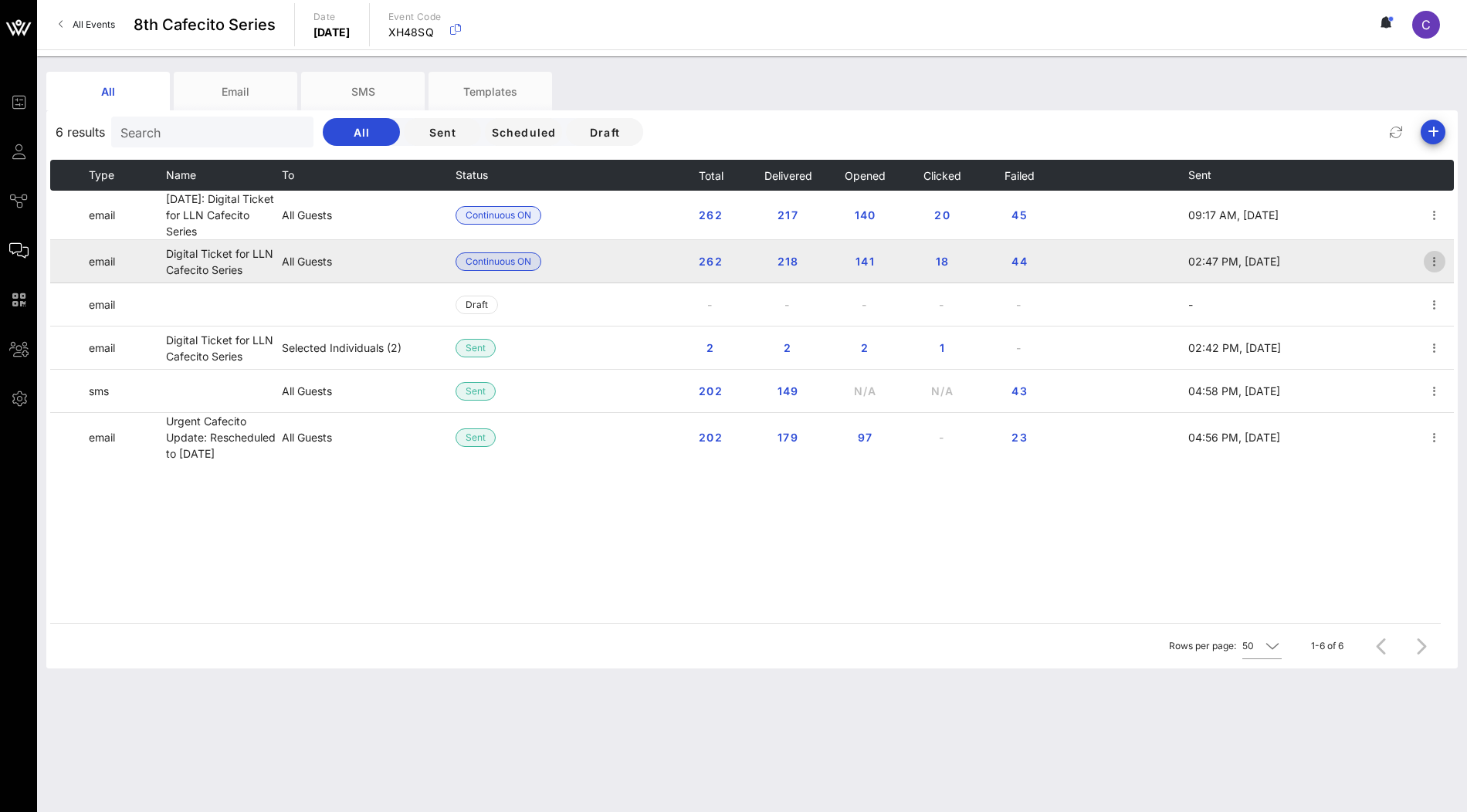
click at [1437, 260] on icon "button" at bounding box center [1435, 261] width 19 height 19
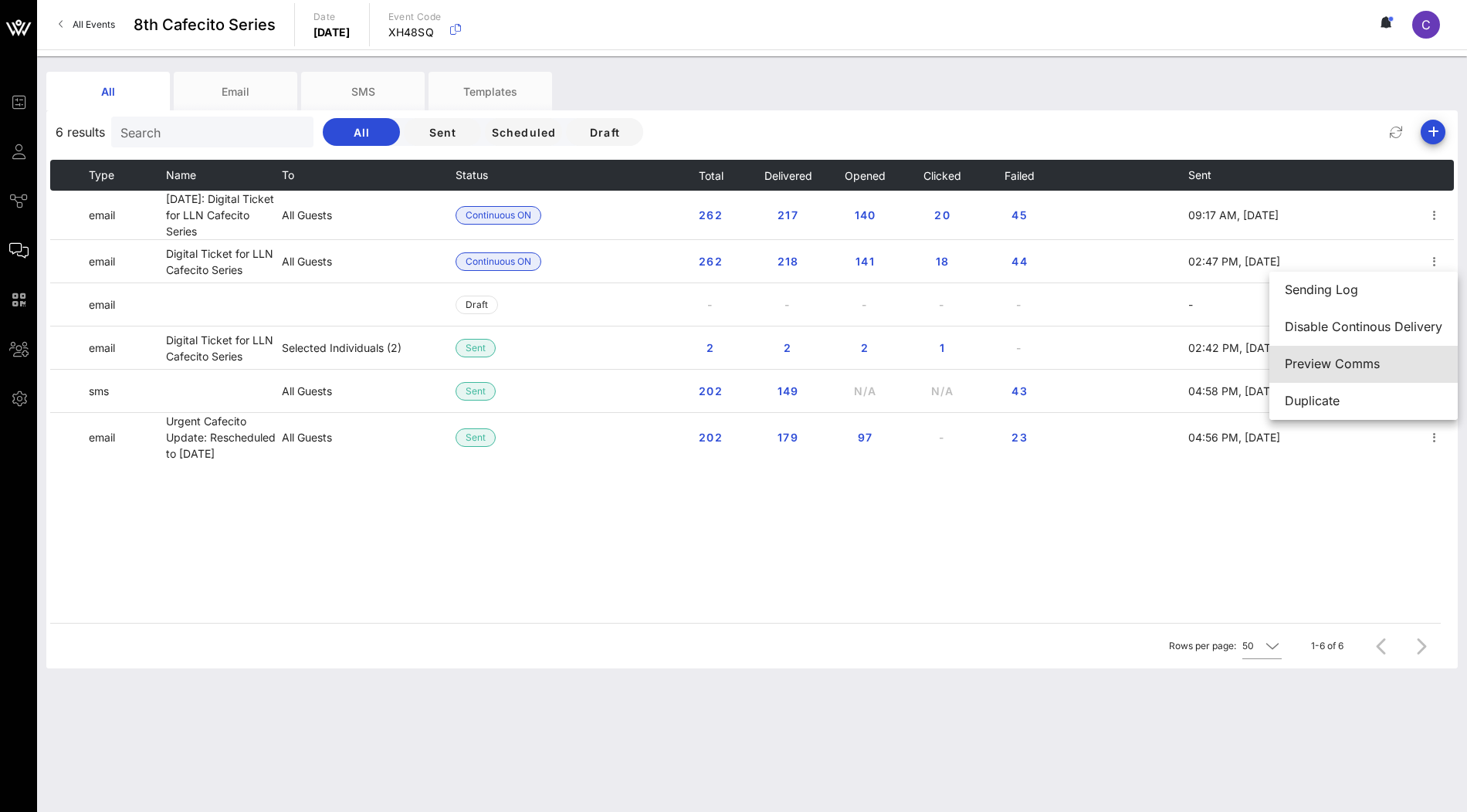
click at [1377, 360] on div "Preview Comms" at bounding box center [1364, 364] width 157 height 14
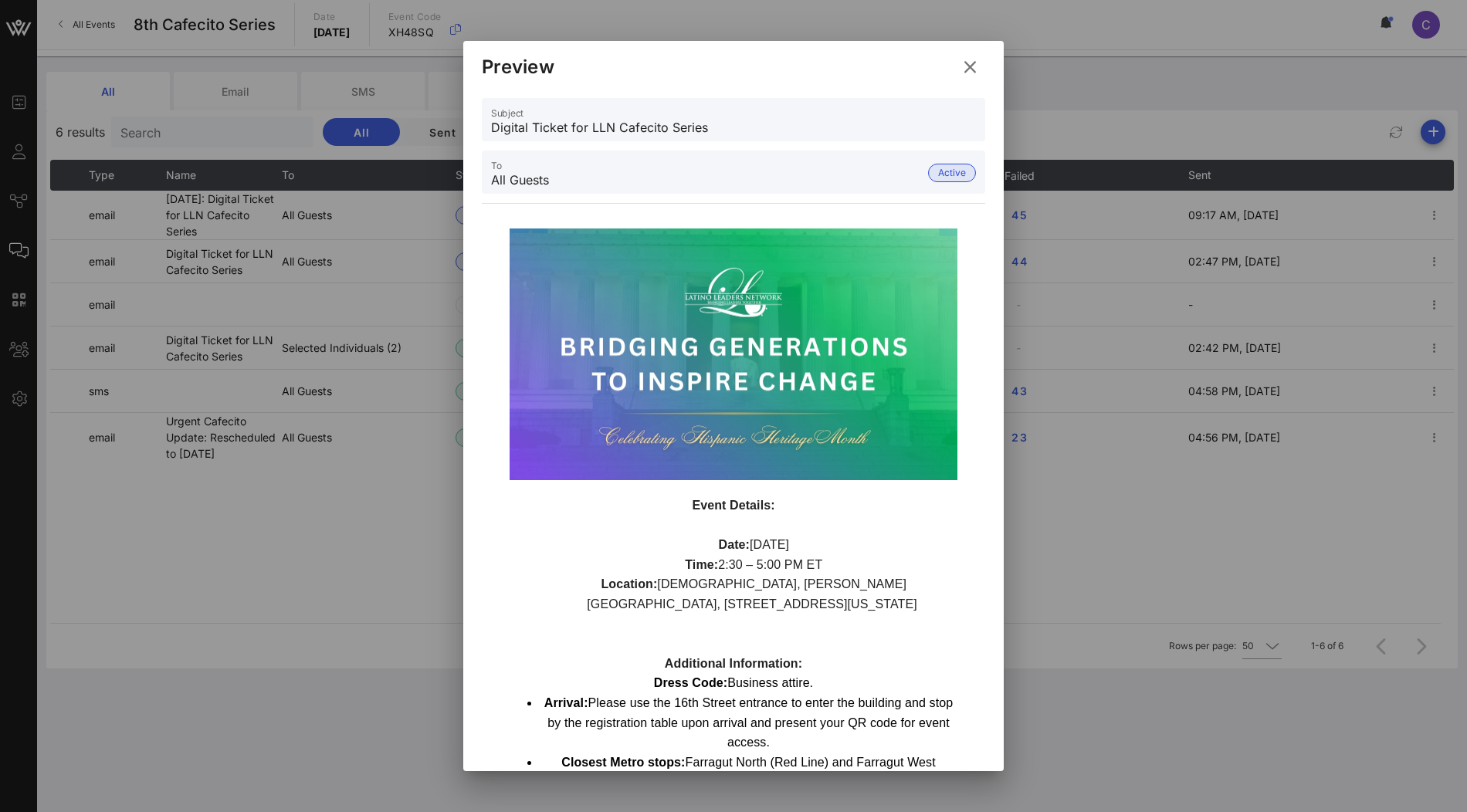
scroll to position [256, 0]
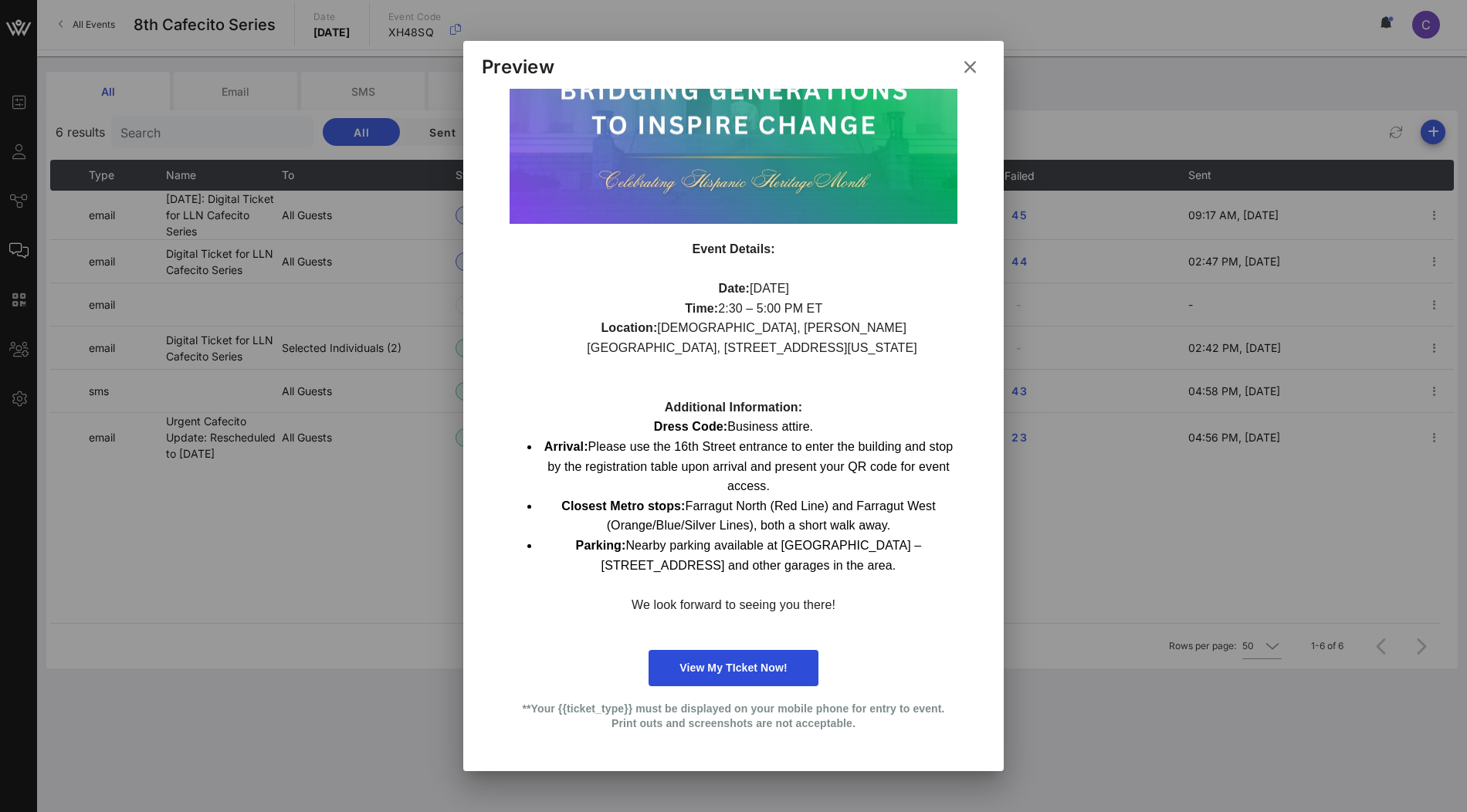
click at [974, 71] on icon at bounding box center [970, 67] width 21 height 19
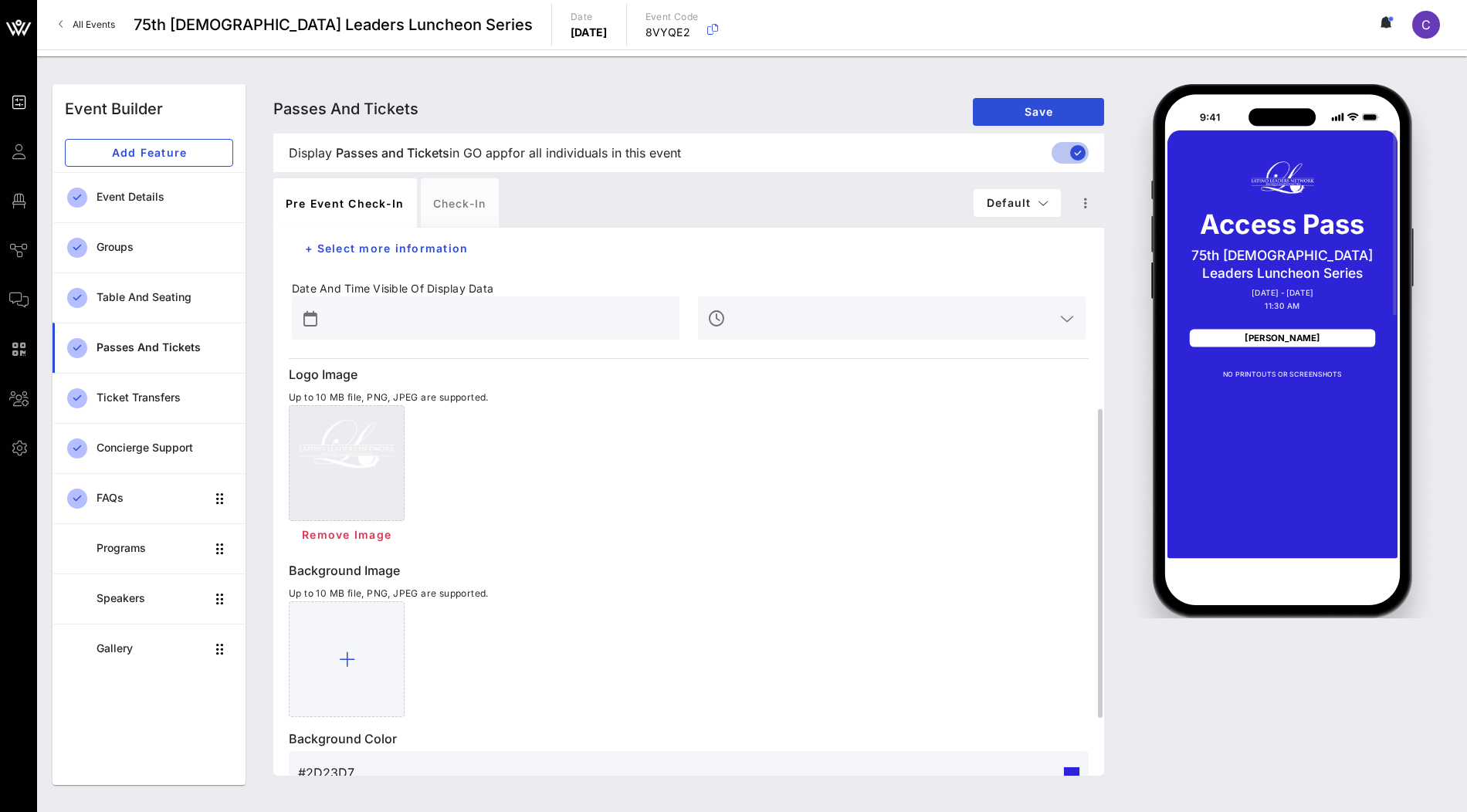
scroll to position [320, 0]
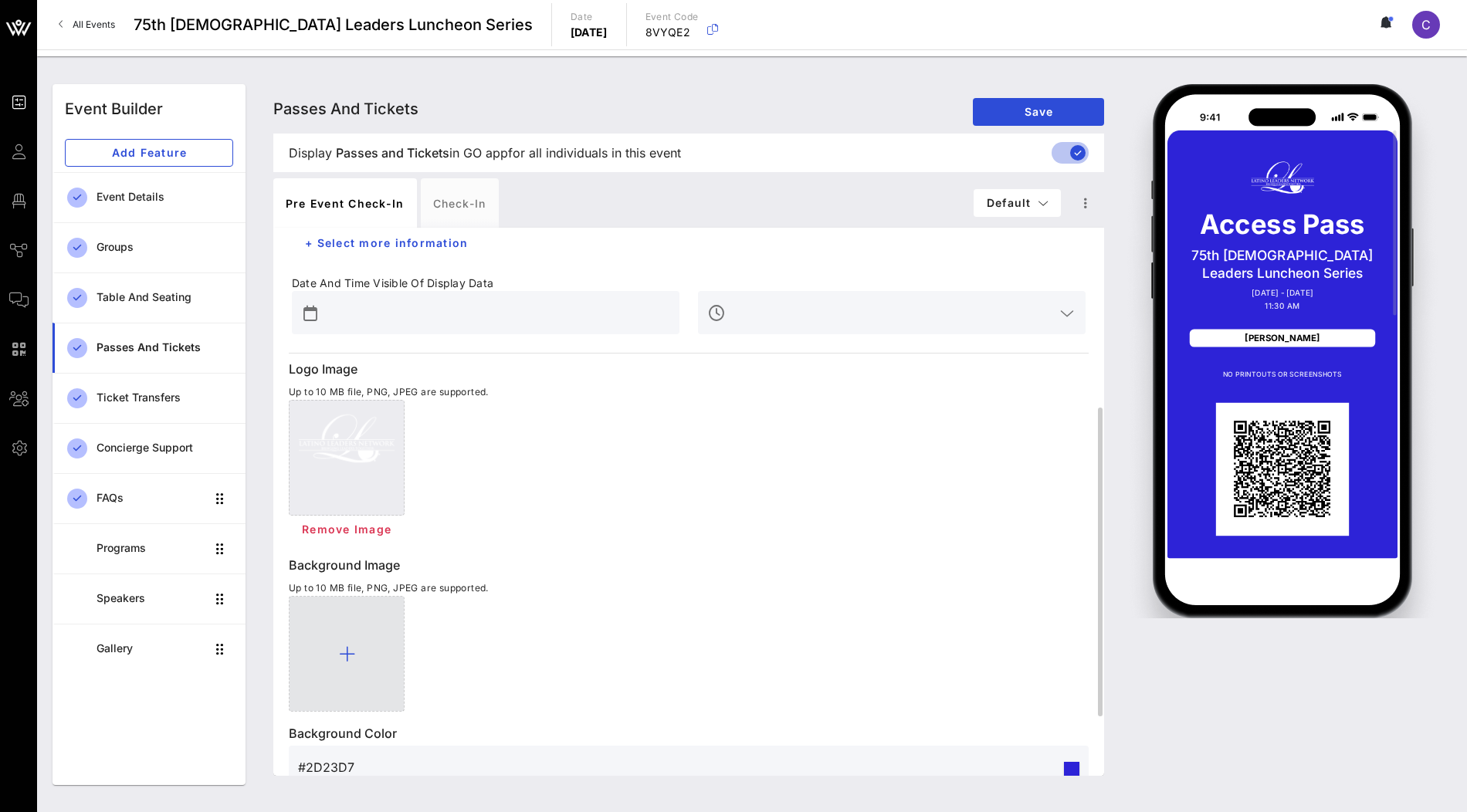
click at [350, 670] on div at bounding box center [346, 654] width 116 height 116
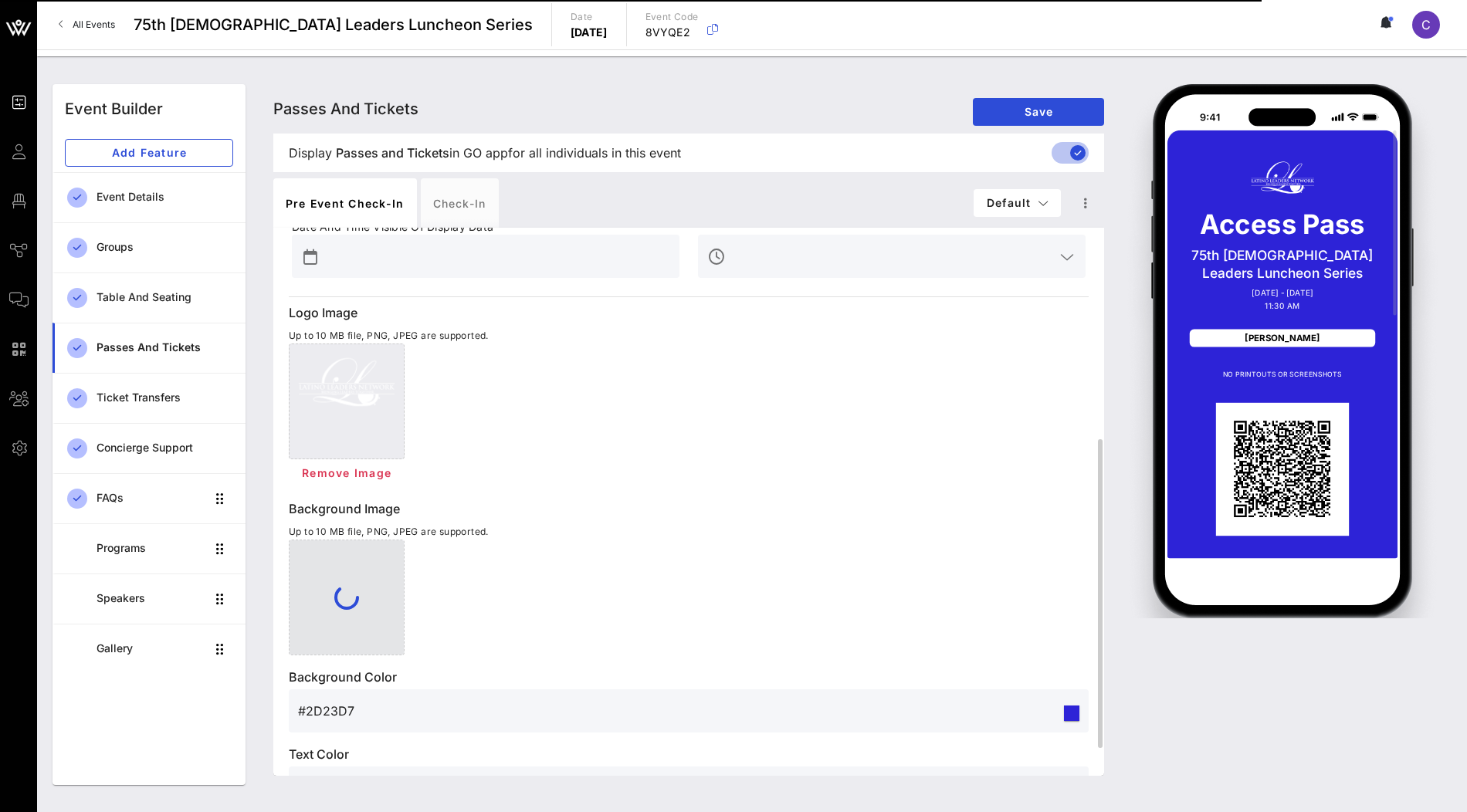
scroll to position [425, 0]
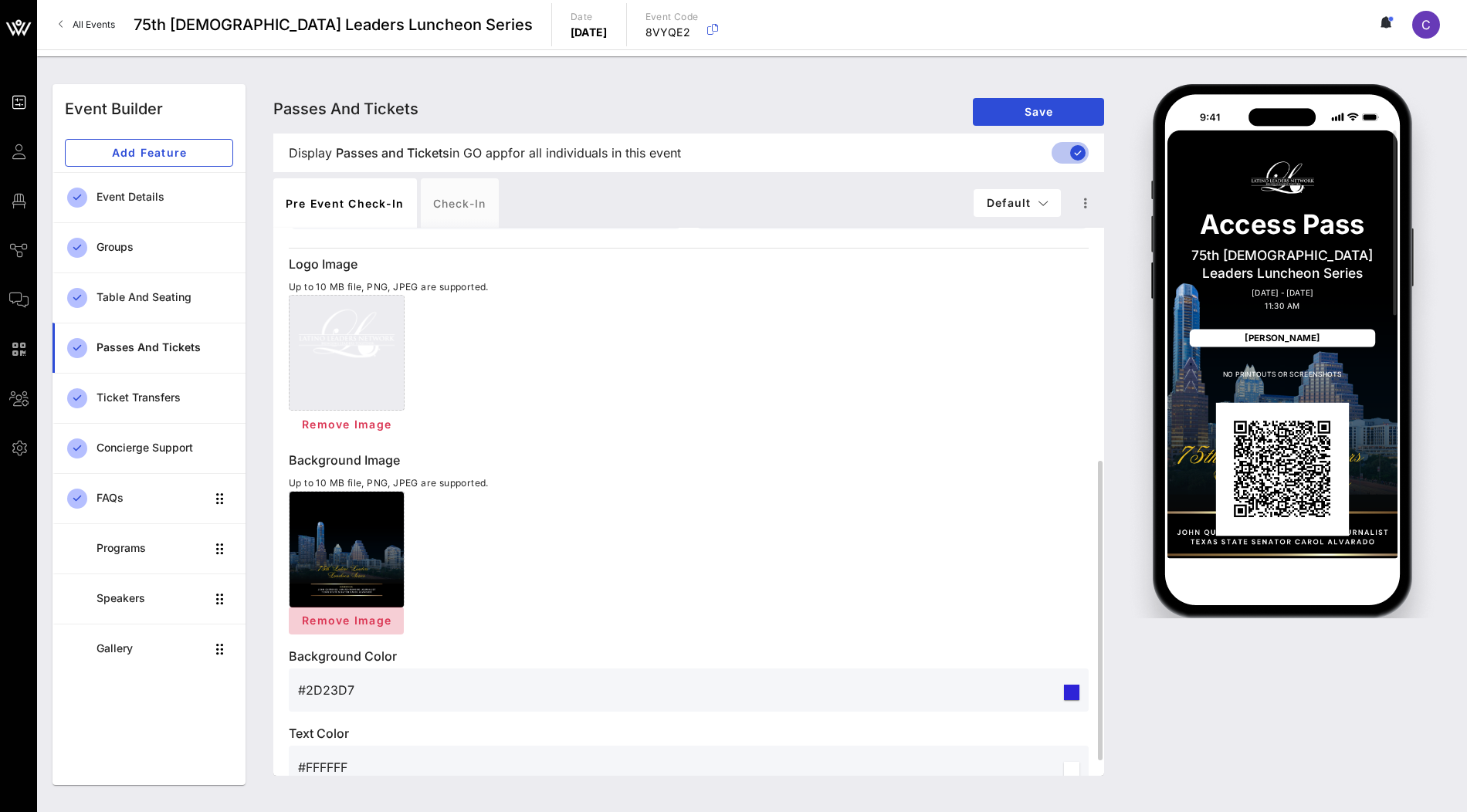
click at [356, 621] on span "Remove Image" at bounding box center [346, 621] width 91 height 14
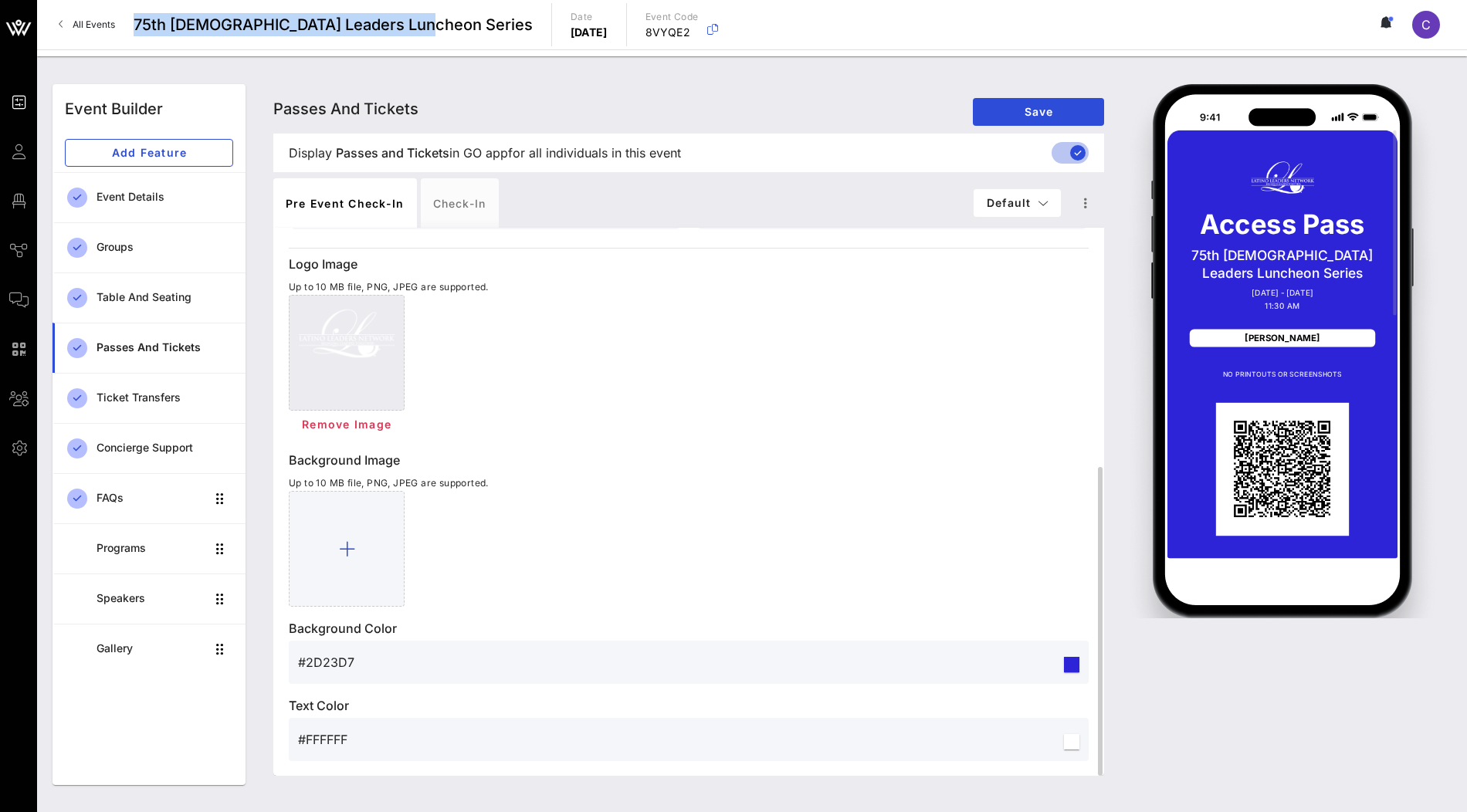
drag, startPoint x: 405, startPoint y: 28, endPoint x: 102, endPoint y: 39, distance: 303.2
click at [102, 39] on div "All Events 75th Latino Leaders Luncheon Series Date Thursday, Sep. 25, 2025 Eve…" at bounding box center [752, 25] width 1430 height 49
copy div "75th [DEMOGRAPHIC_DATA] Leaders Luncheon Series"
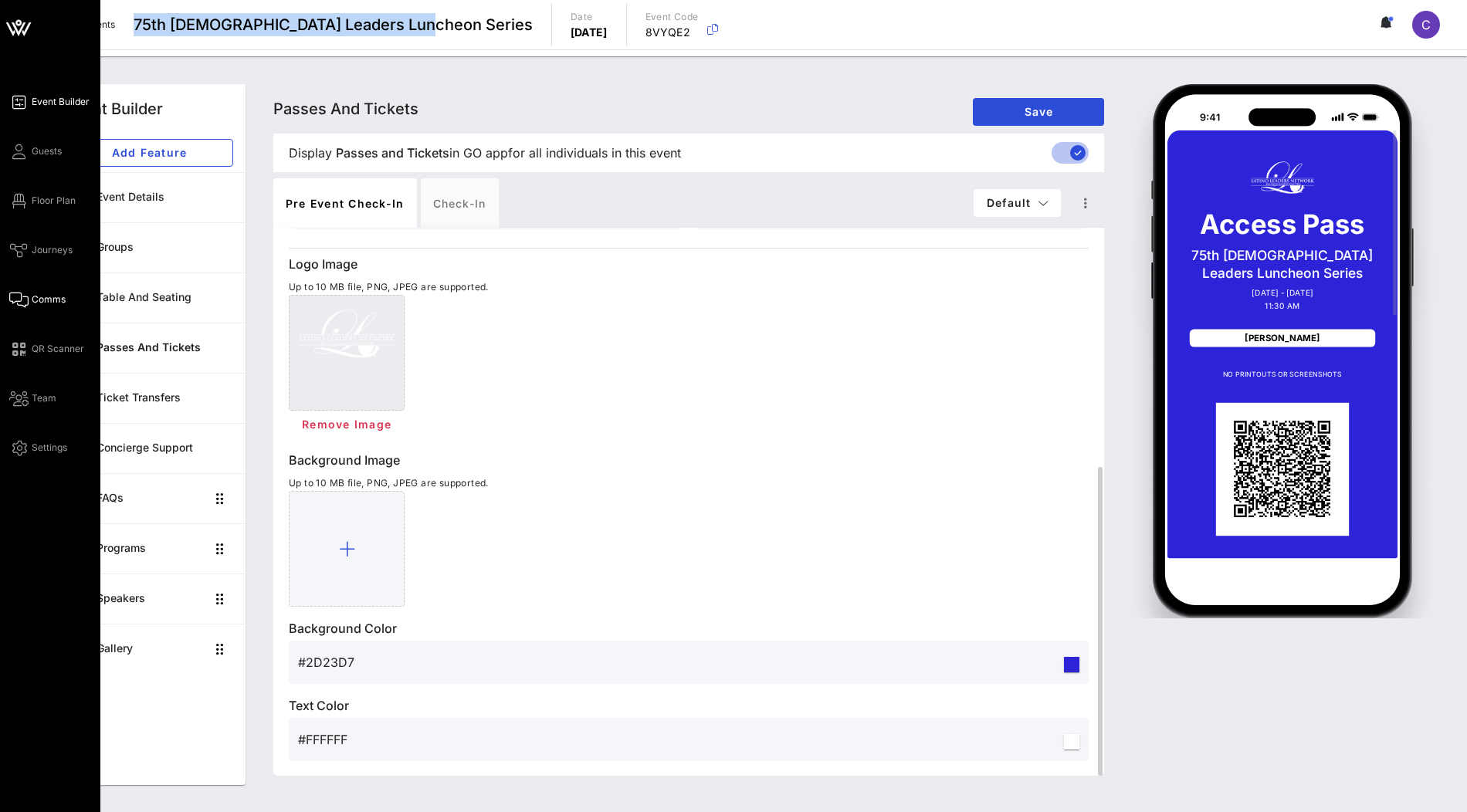
click at [42, 296] on span "Comms" at bounding box center [48, 299] width 34 height 14
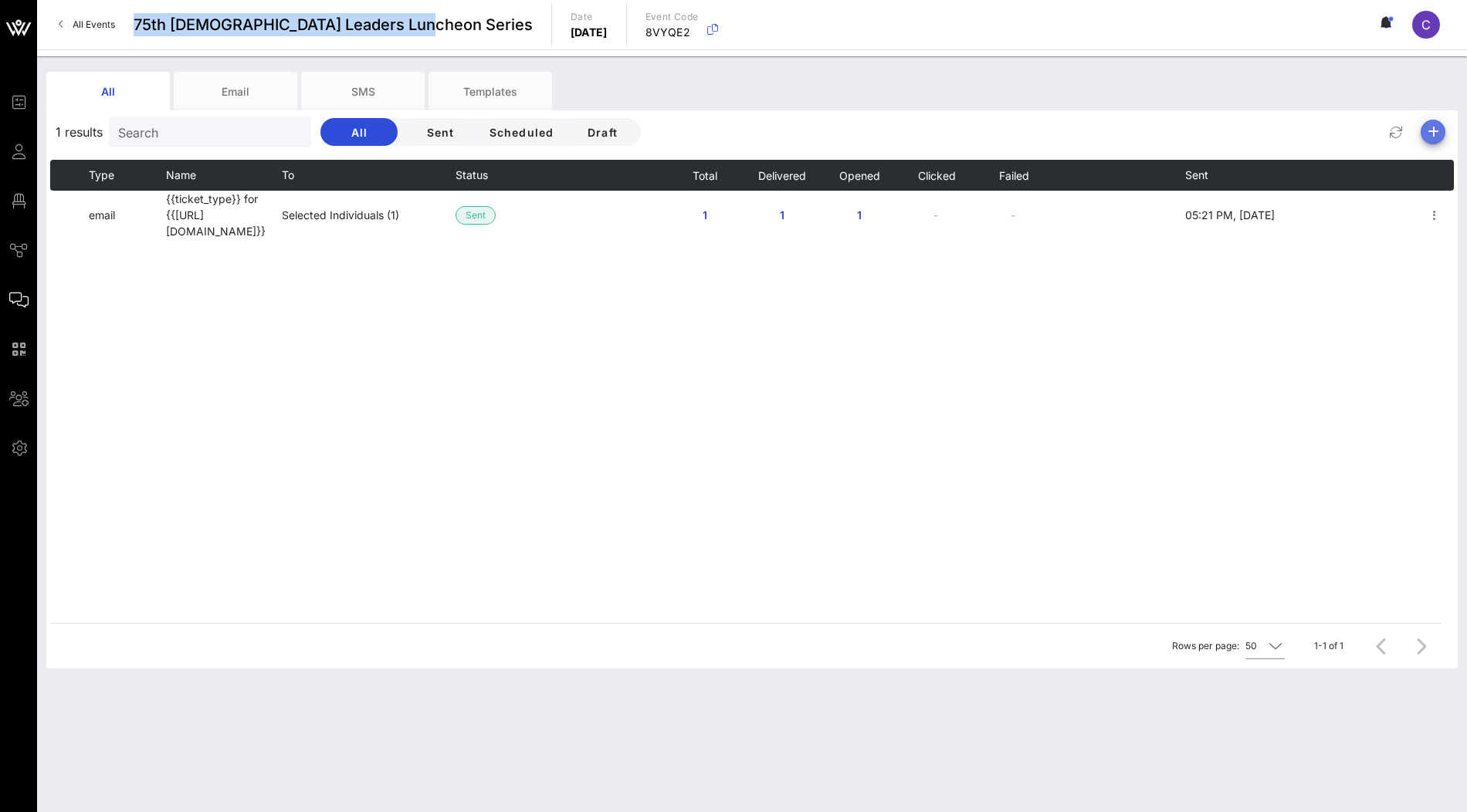
click at [1432, 133] on icon "button" at bounding box center [1433, 132] width 19 height 19
click at [1415, 159] on div "Email" at bounding box center [1426, 162] width 31 height 14
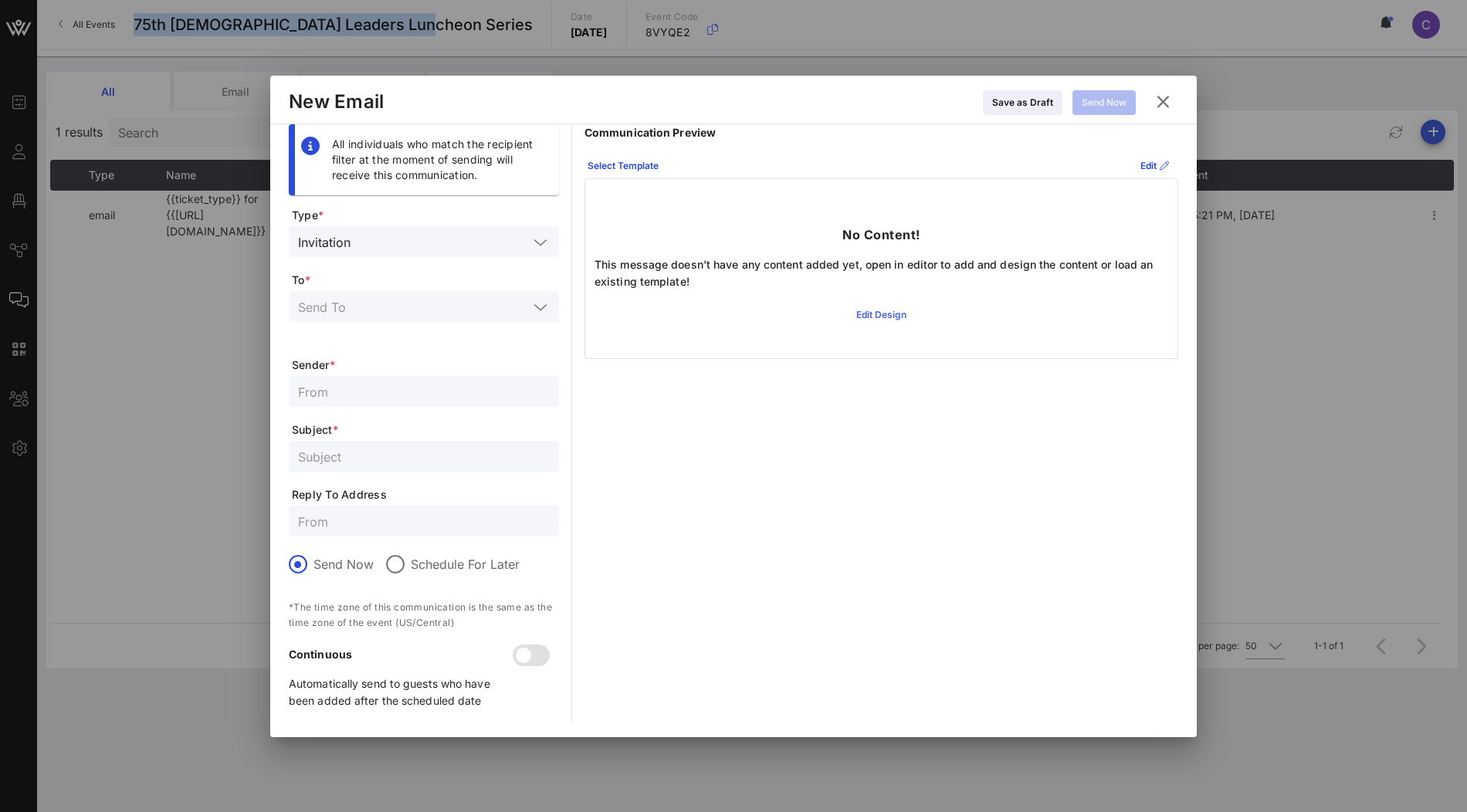
click at [882, 314] on icon at bounding box center [882, 315] width 11 height 9
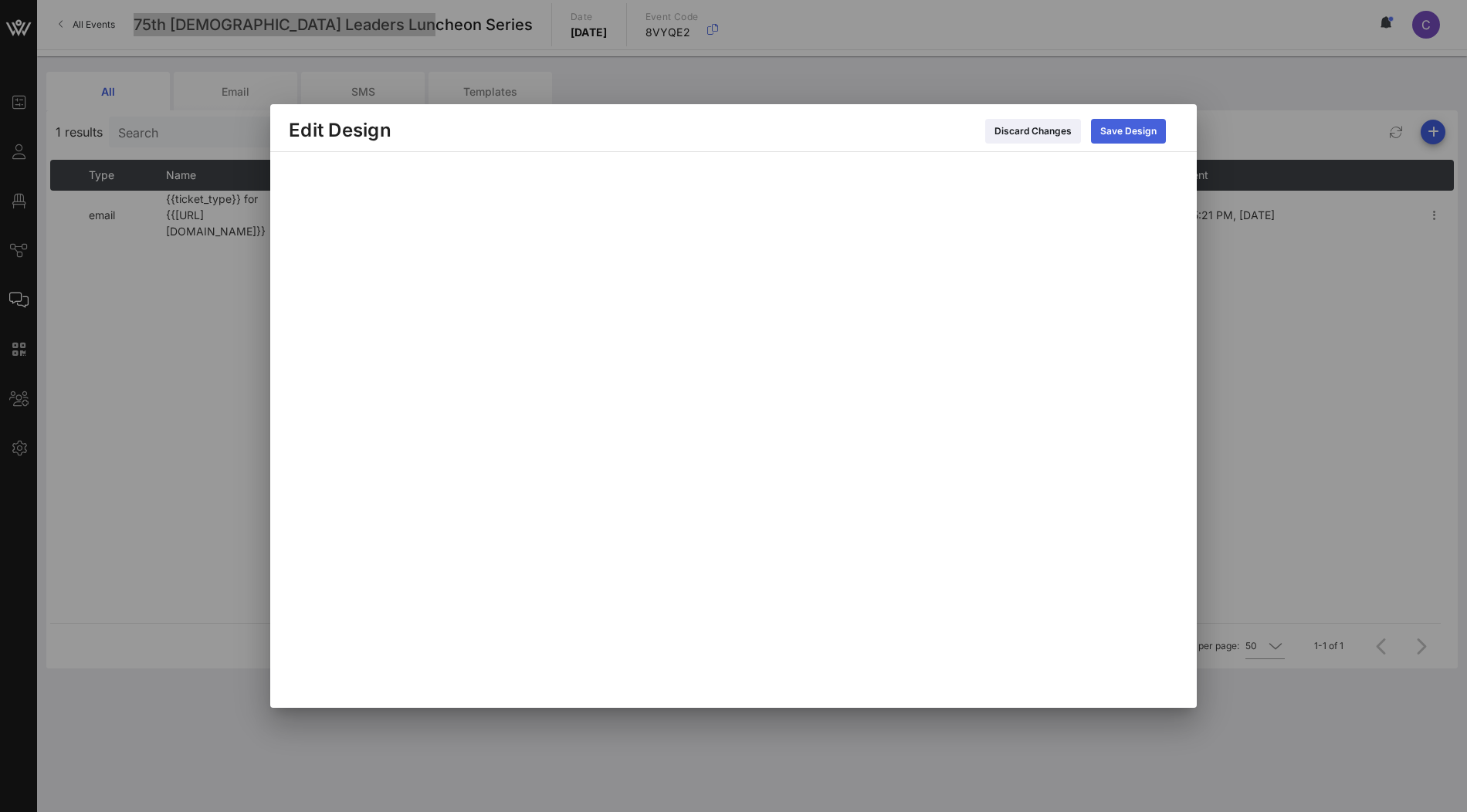
click at [1124, 135] on div "Save Design" at bounding box center [1129, 131] width 57 height 15
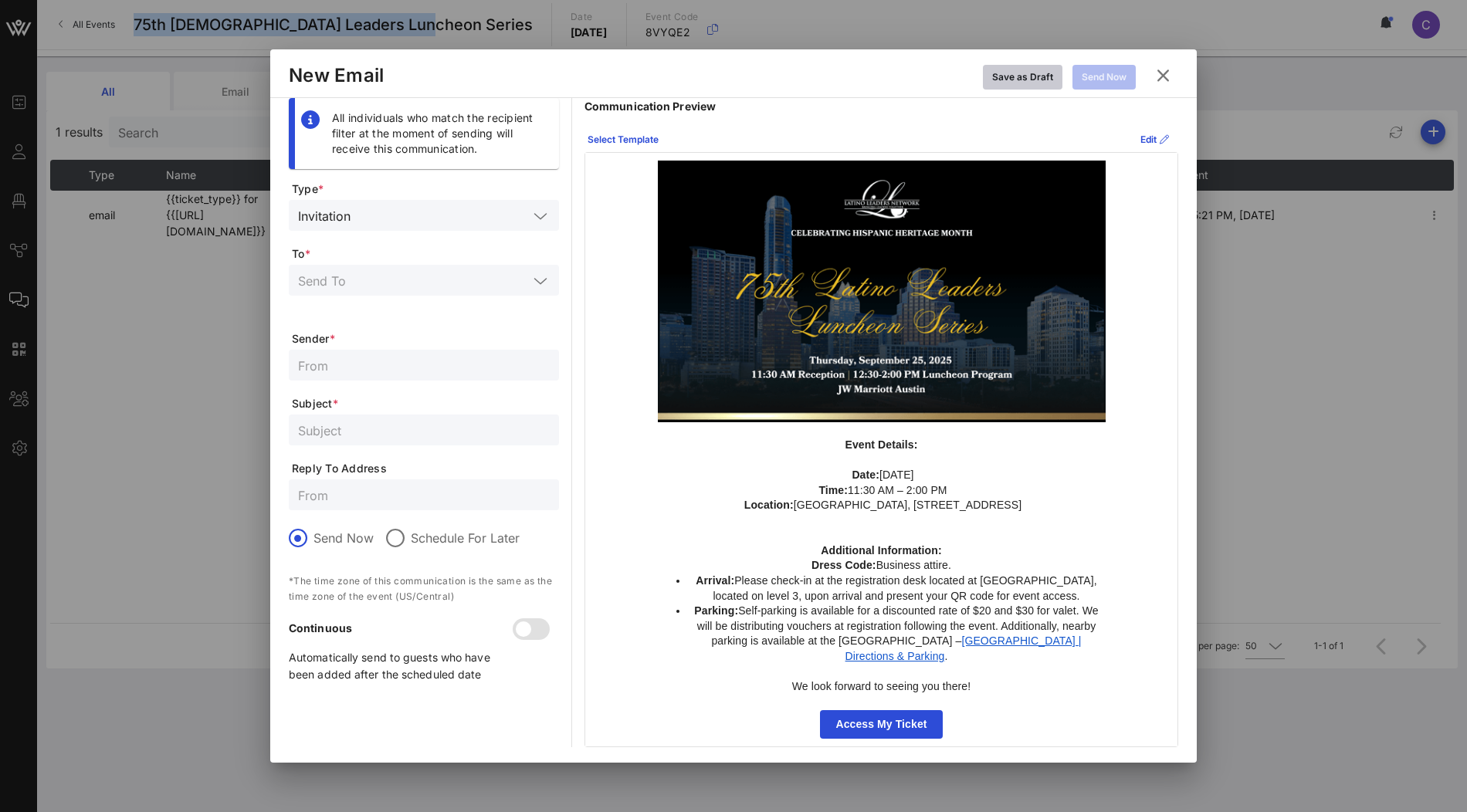
click at [1030, 79] on div "Save as Draft" at bounding box center [1023, 77] width 61 height 15
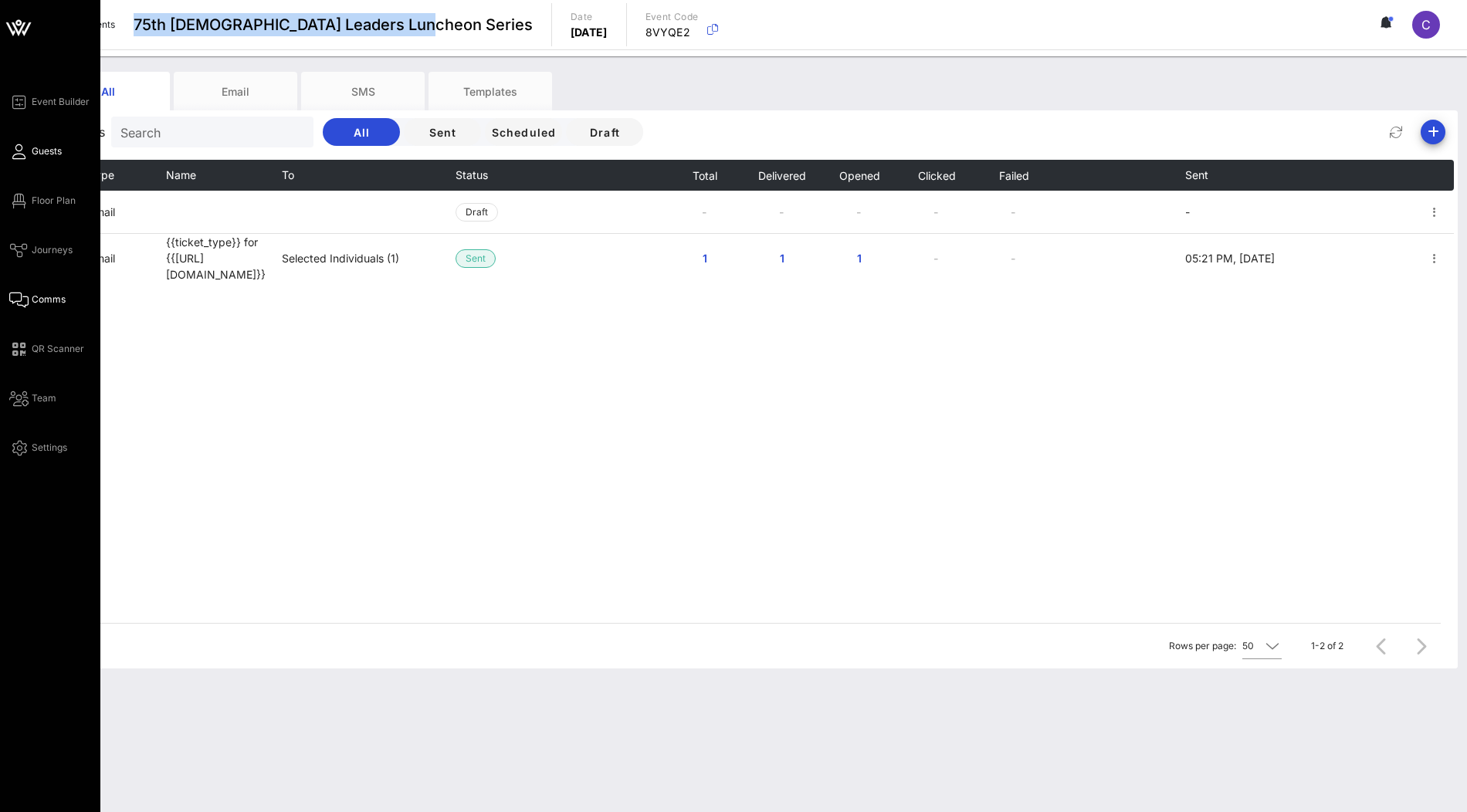
click at [19, 151] on icon at bounding box center [19, 151] width 19 height 3
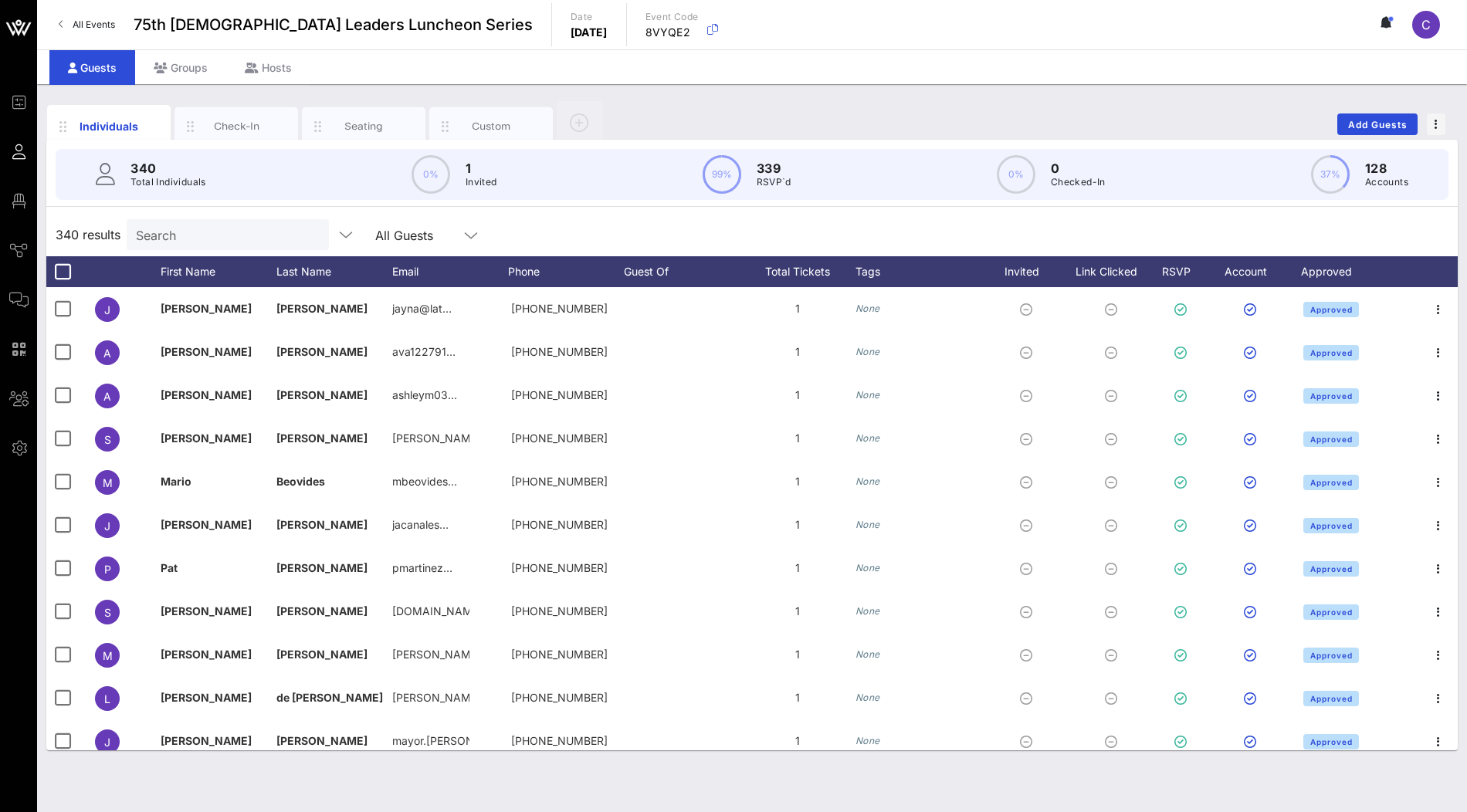
click at [174, 184] on p "Total Individuals" at bounding box center [168, 182] width 75 height 15
click at [176, 230] on input "text" at bounding box center [227, 235] width 181 height 20
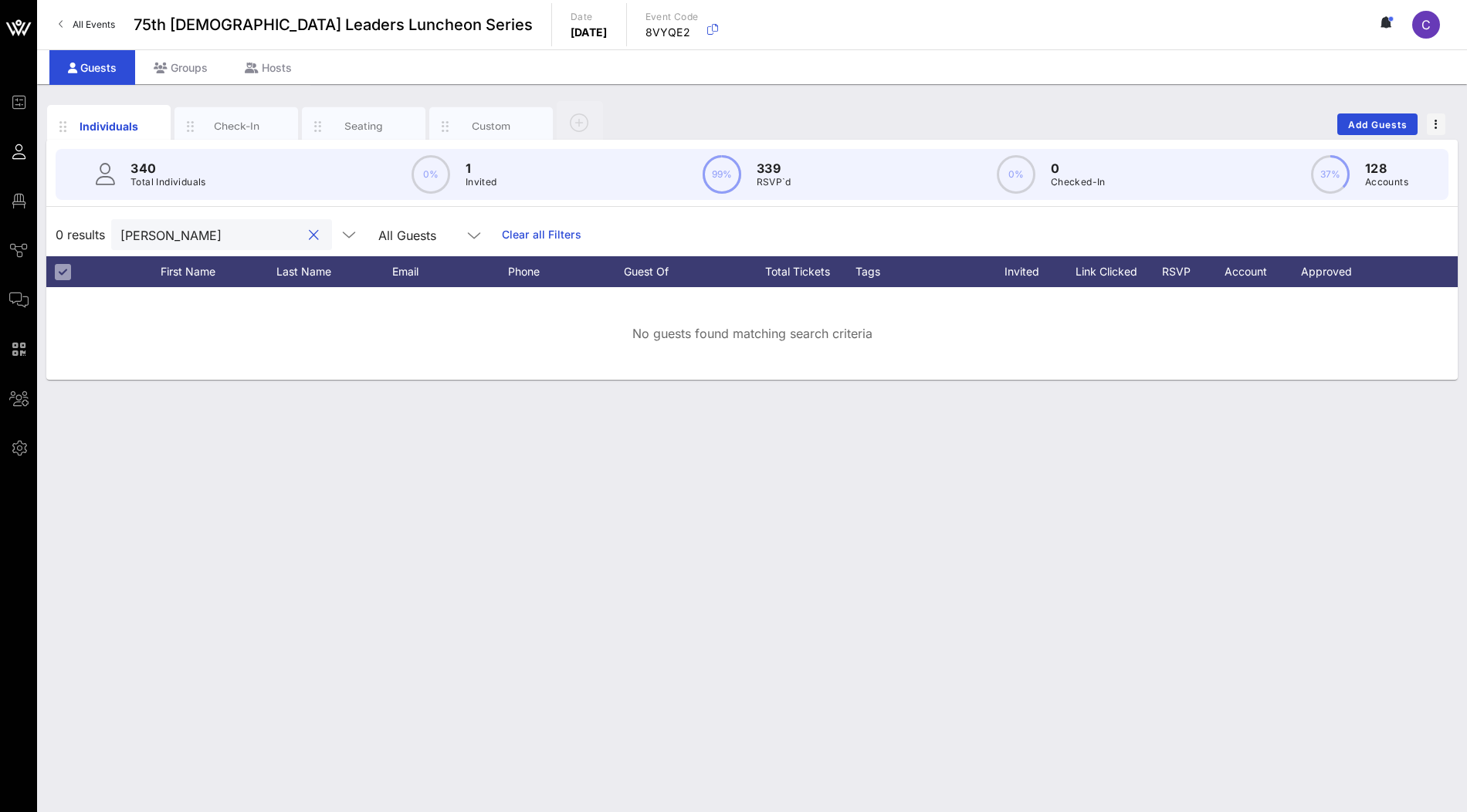
type input "clarisa"
click at [1393, 112] on div "Individuals Check-In Seating Custom Add Guests" at bounding box center [752, 124] width 1411 height 49
click at [1388, 121] on span "Add Guests" at bounding box center [1378, 125] width 61 height 12
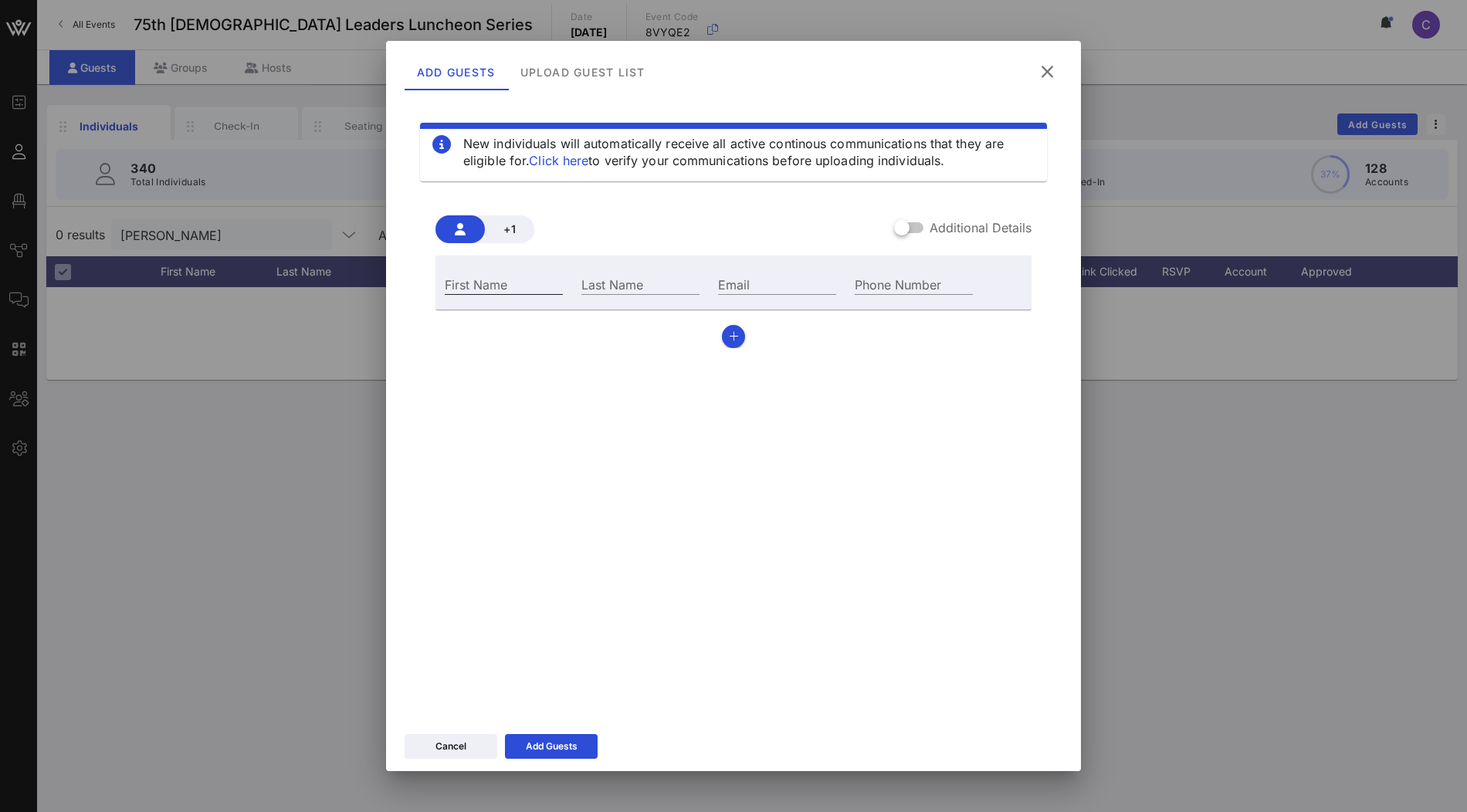
click at [520, 280] on input "First Name" at bounding box center [504, 284] width 118 height 20
type input "c"
type input "Clarisa"
type input "Tanedo"
type input "clarisa@vow.app"
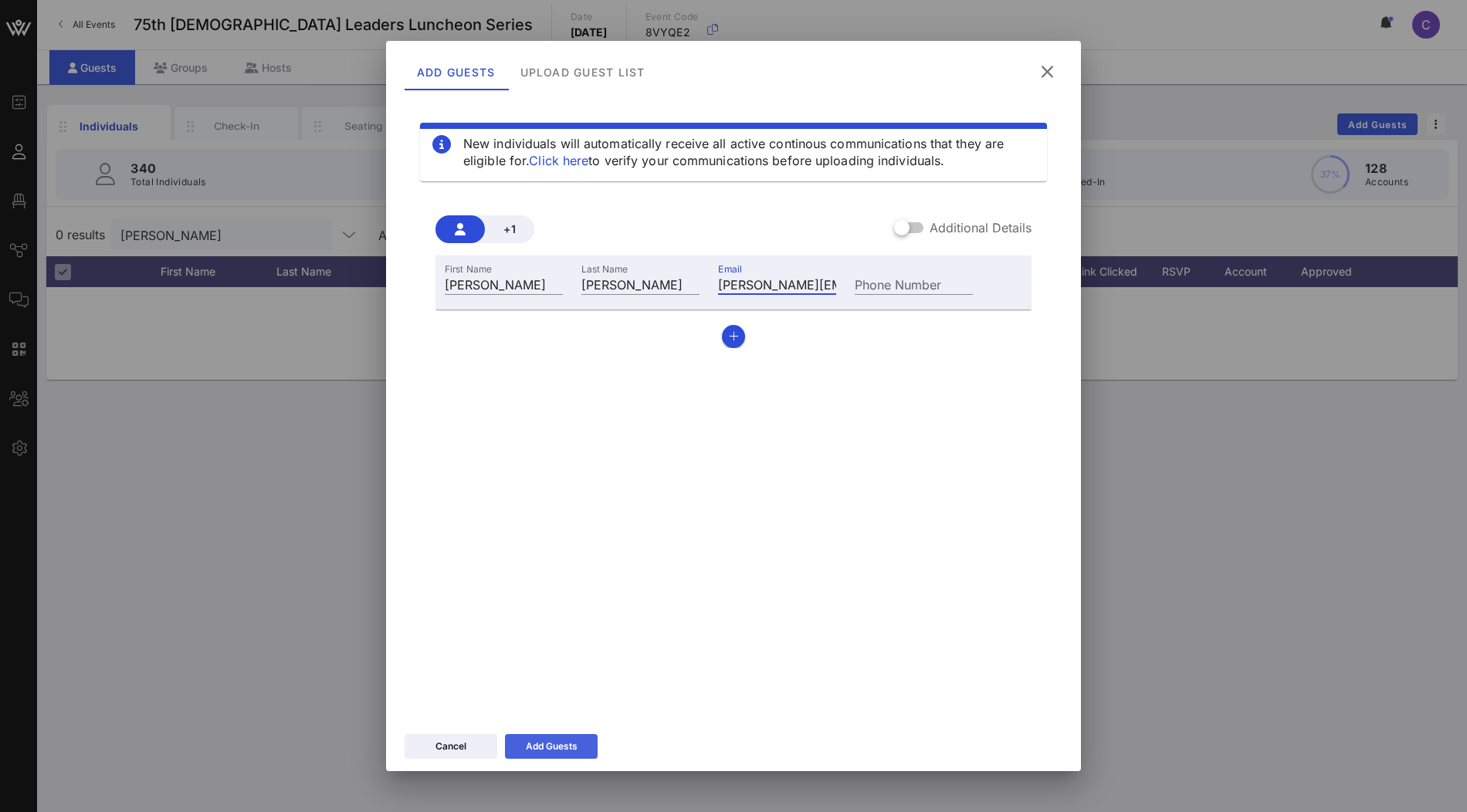
click at [575, 754] on div "Add Guests" at bounding box center [552, 746] width 52 height 15
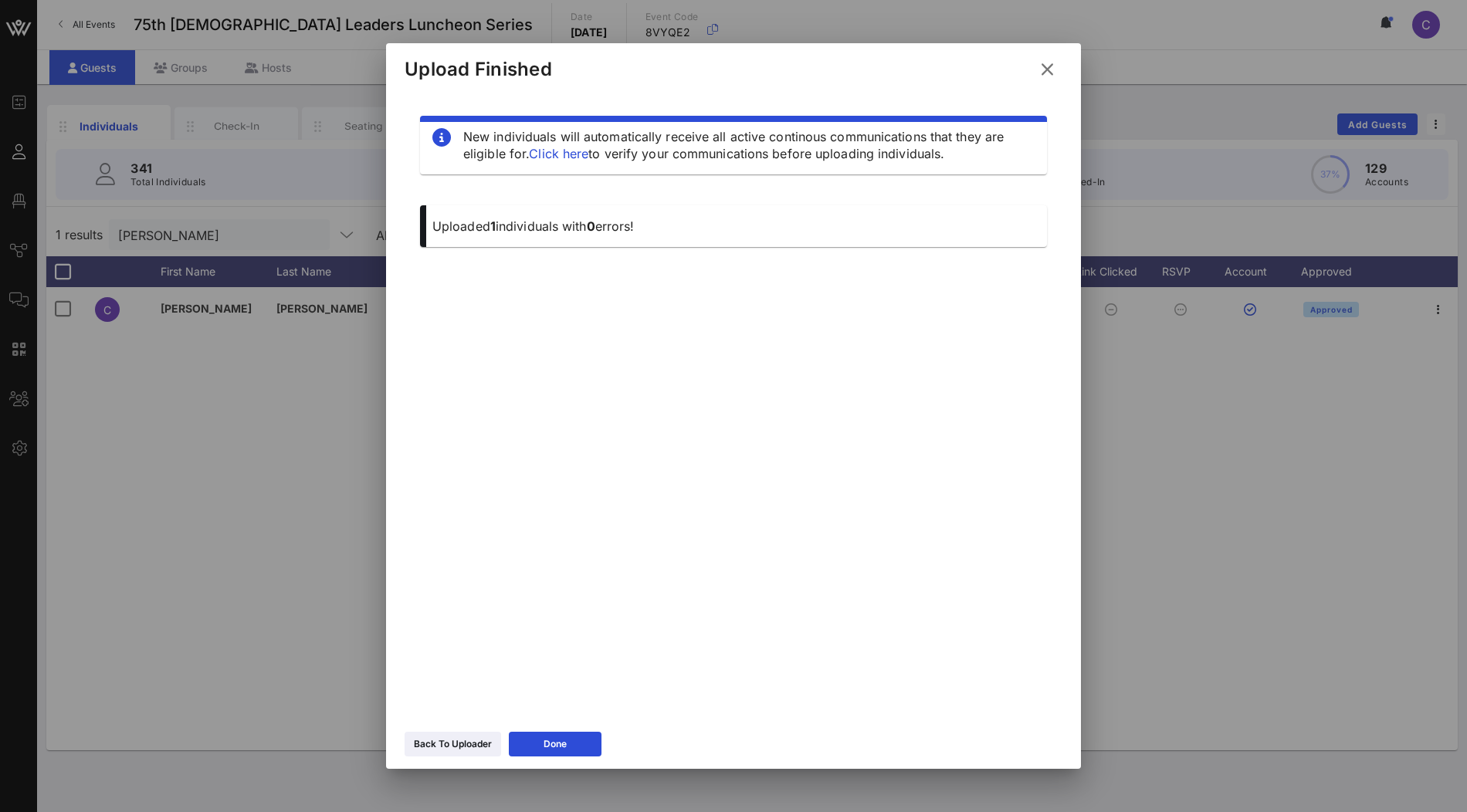
click at [1042, 73] on icon at bounding box center [1047, 69] width 21 height 19
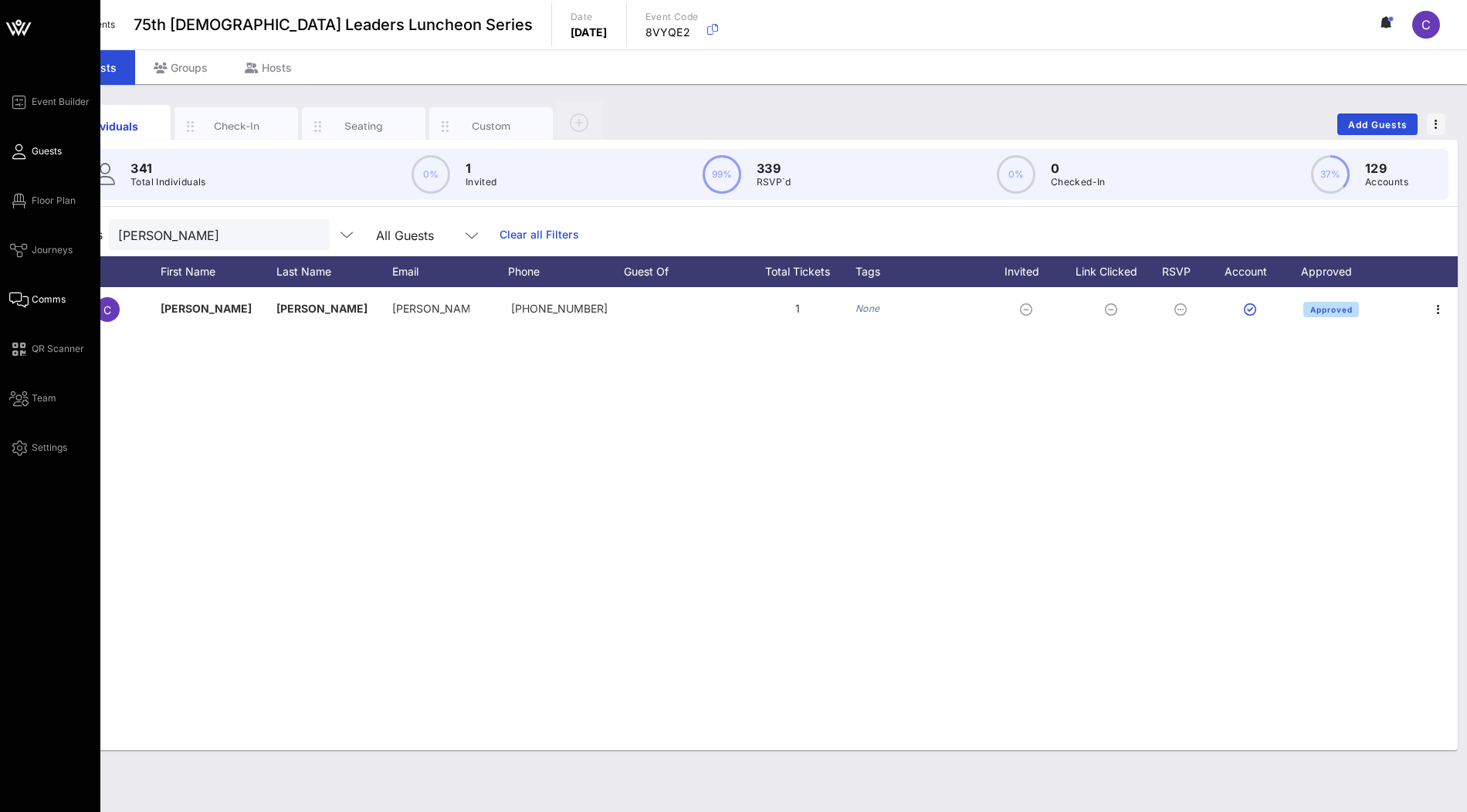
click at [35, 297] on span "Comms" at bounding box center [48, 299] width 34 height 14
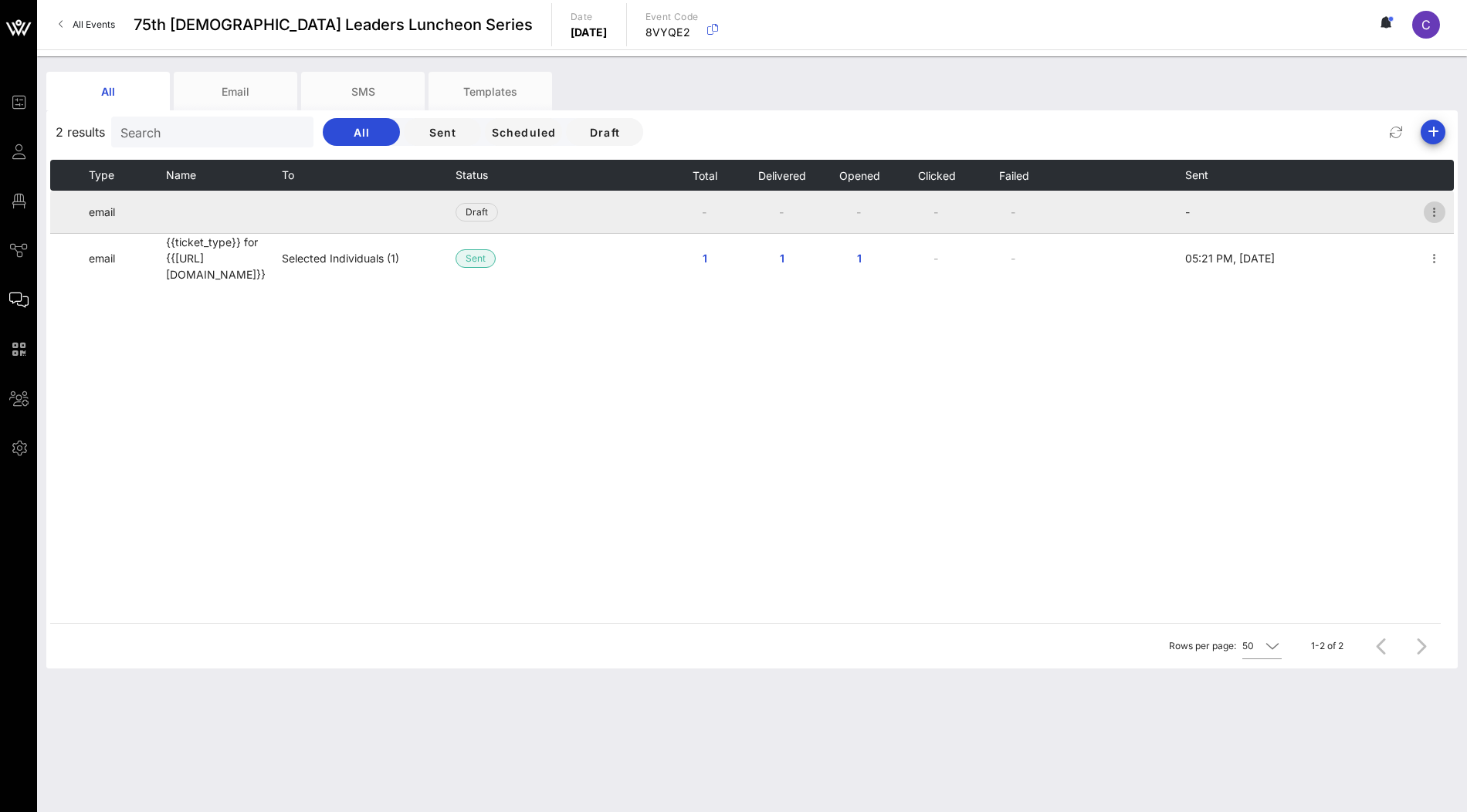
click at [1433, 217] on icon "button" at bounding box center [1435, 212] width 19 height 19
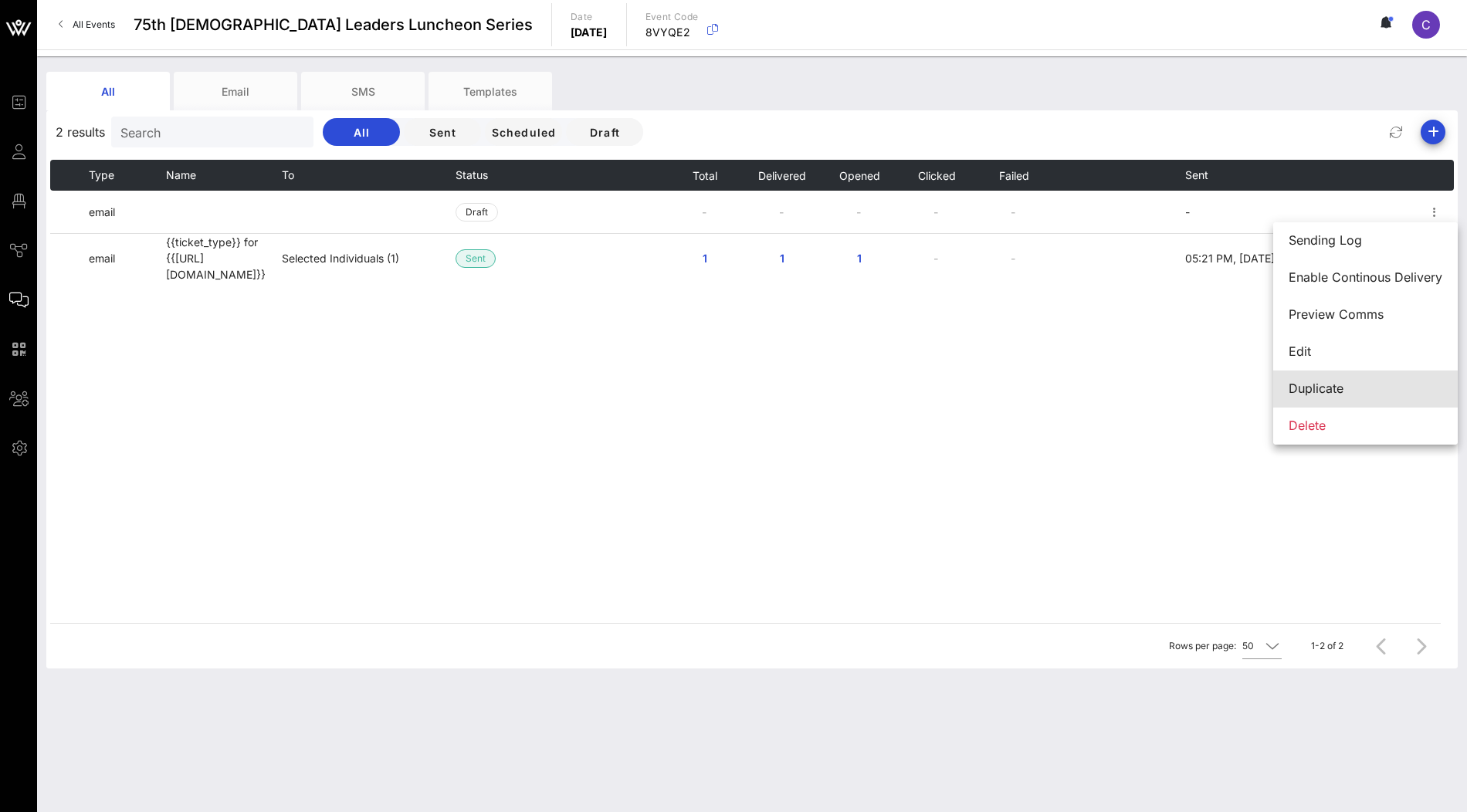
click at [1337, 385] on div "Duplicate" at bounding box center [1365, 388] width 154 height 14
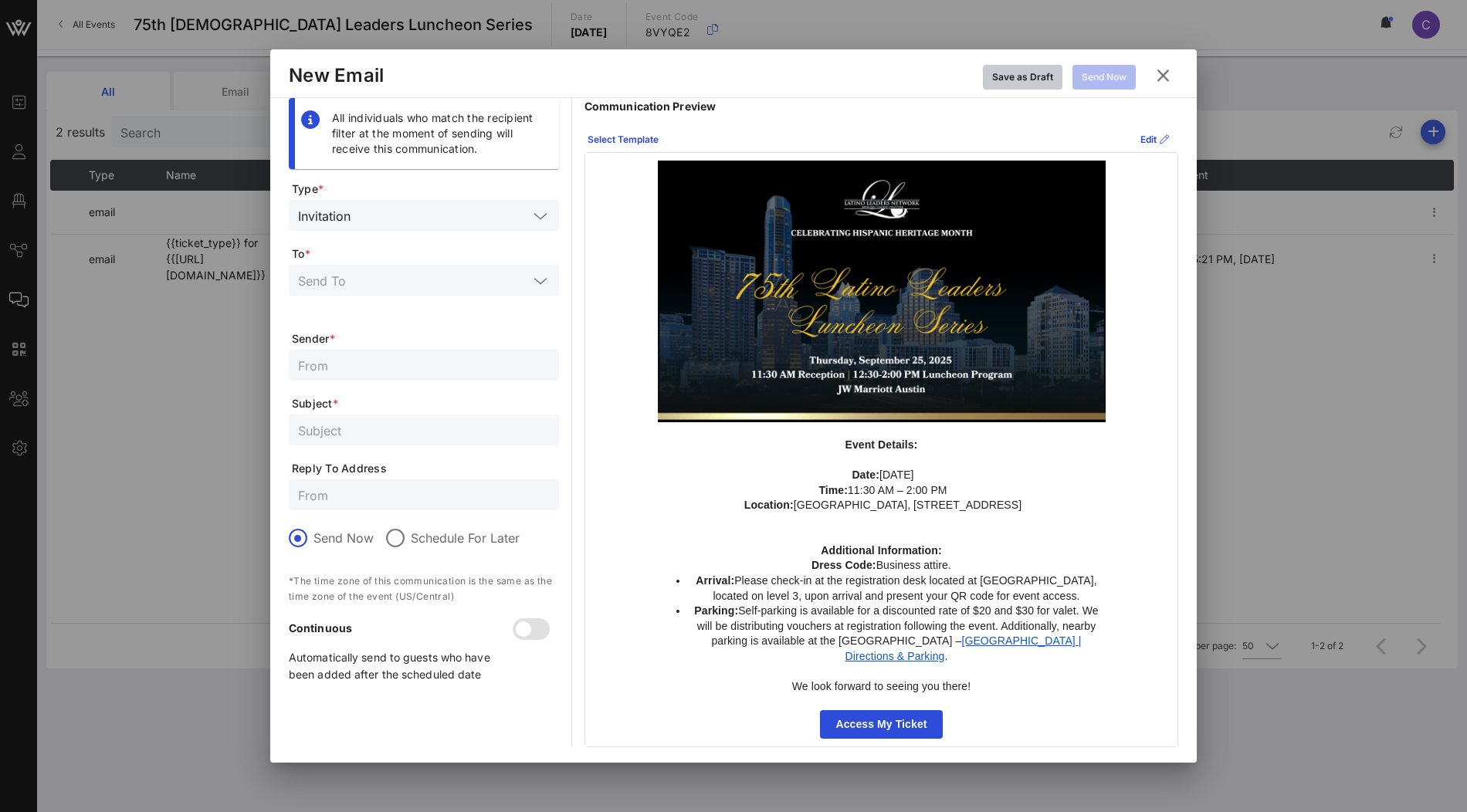
click at [1026, 74] on div "Save as Draft" at bounding box center [1023, 77] width 61 height 15
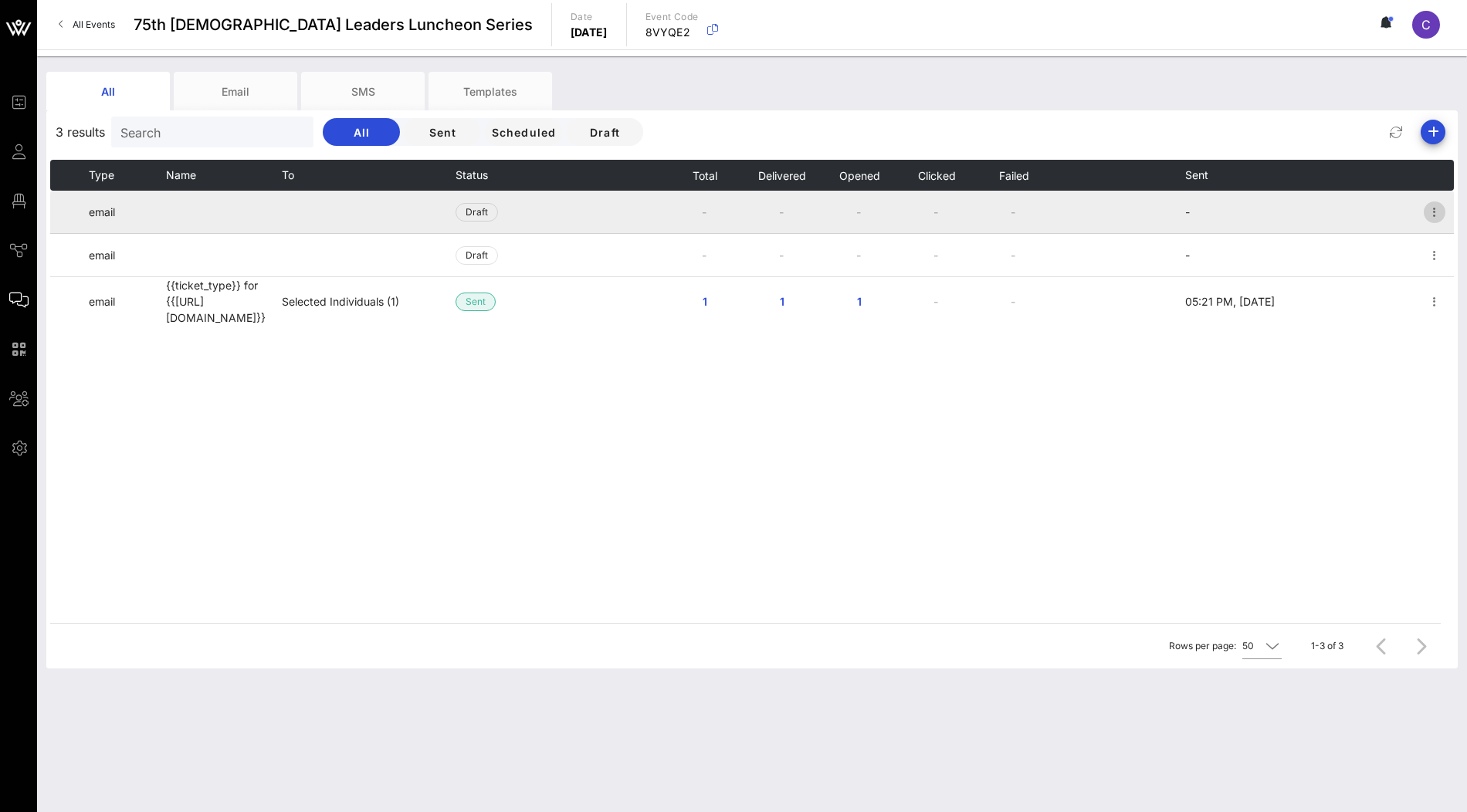
click at [1432, 213] on icon "button" at bounding box center [1435, 212] width 19 height 19
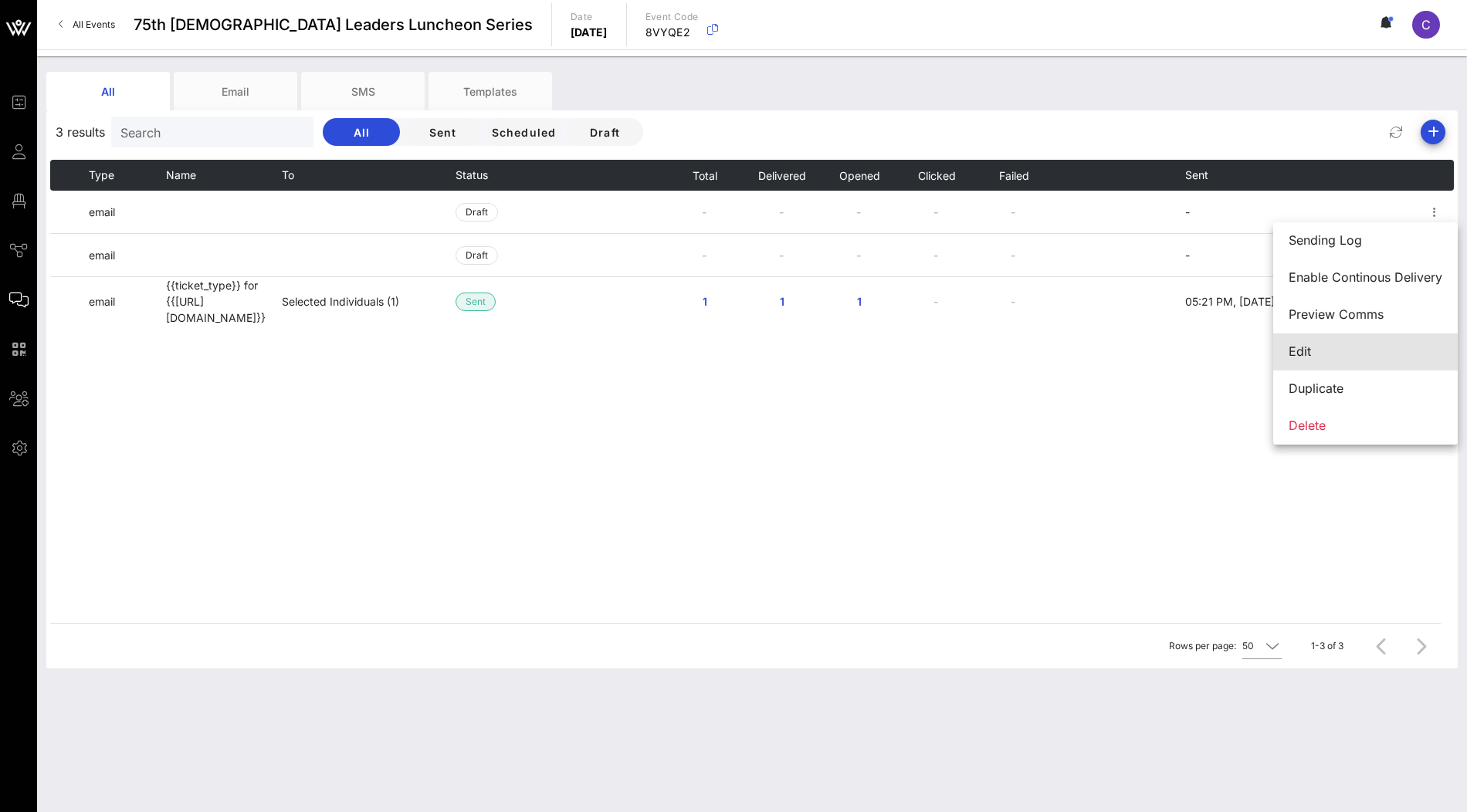
click at [1337, 348] on div "Edit" at bounding box center [1365, 351] width 154 height 14
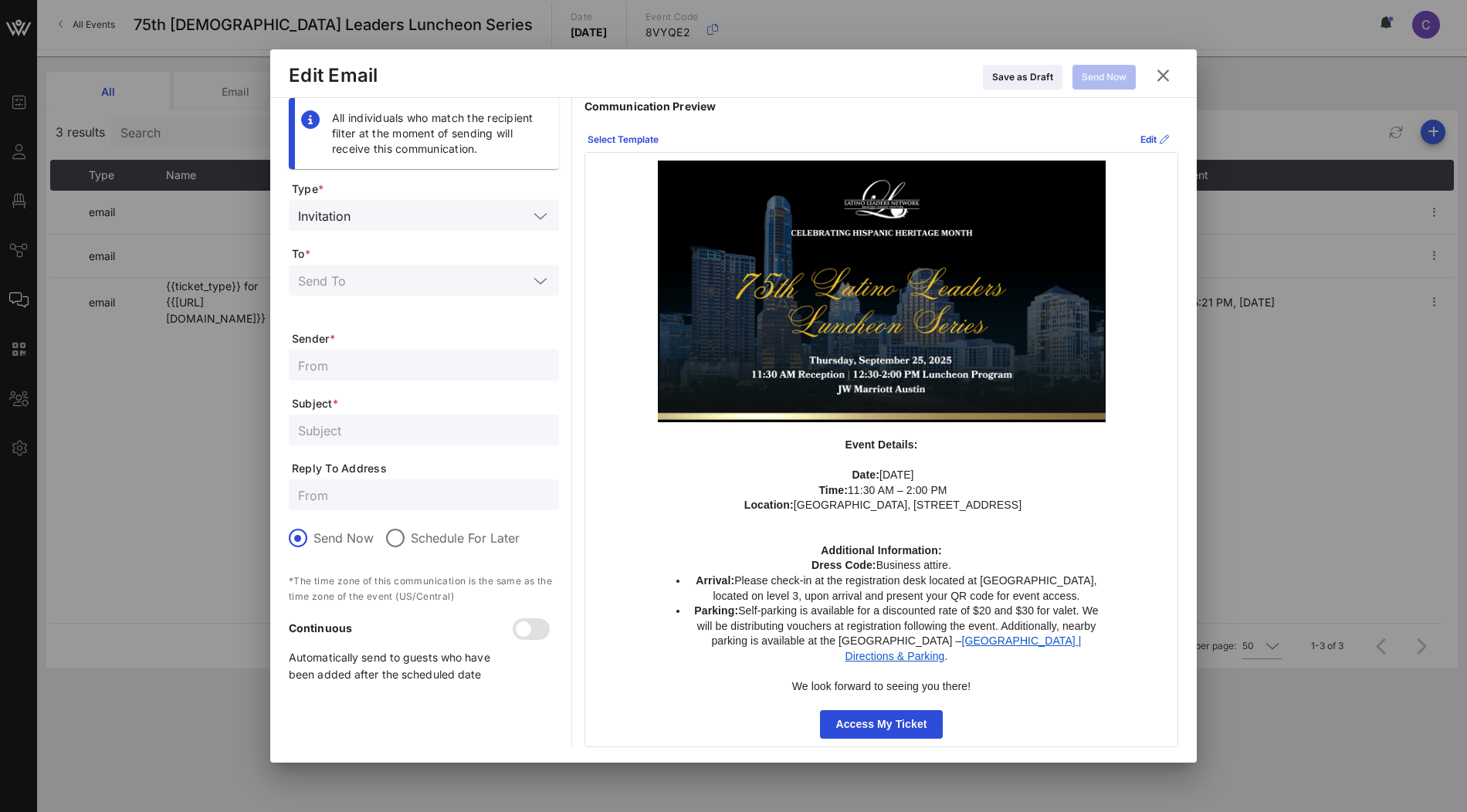
click at [404, 296] on div at bounding box center [423, 290] width 270 height 51
click at [415, 283] on input "text" at bounding box center [413, 280] width 230 height 20
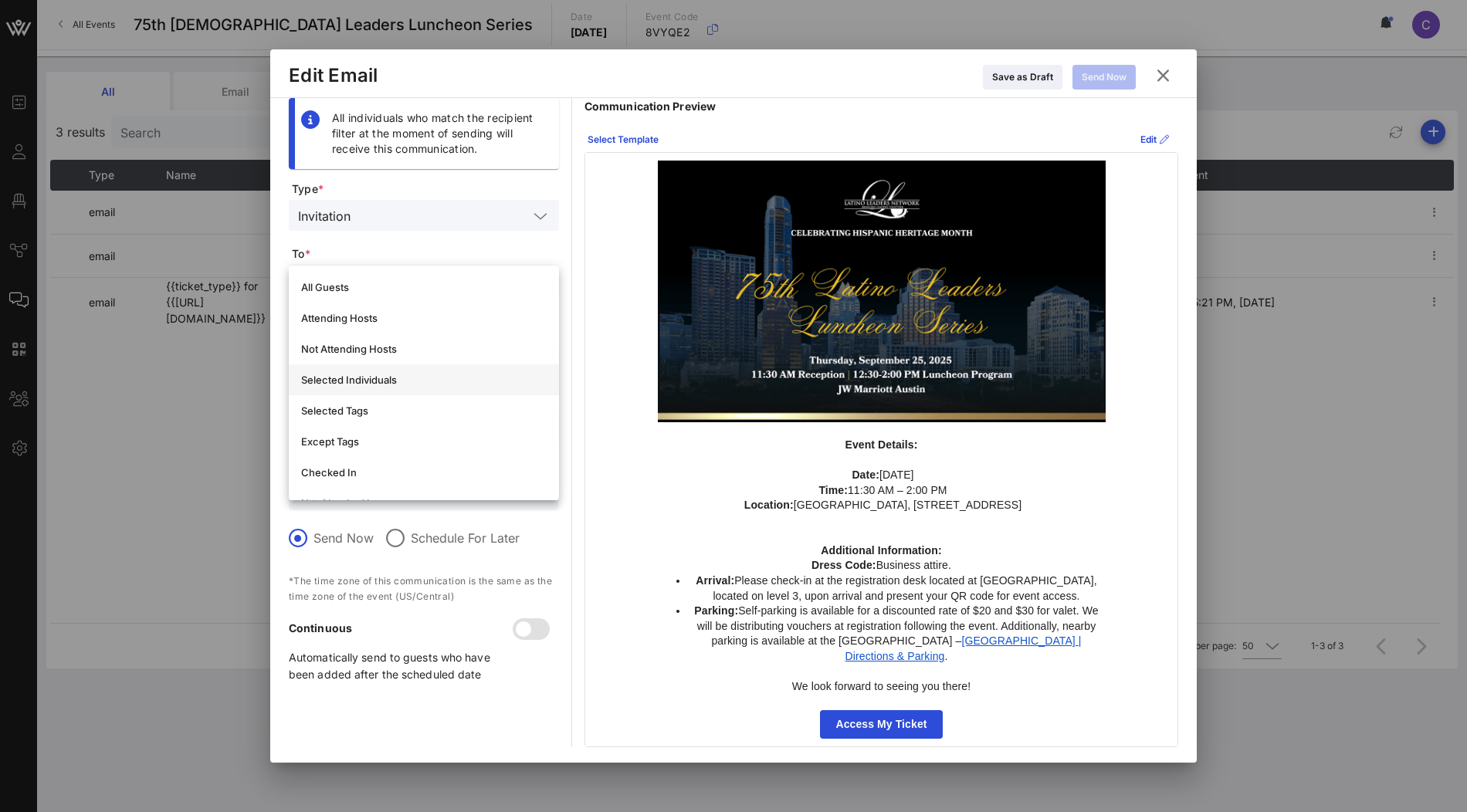
click at [375, 375] on div "Selected Individuals" at bounding box center [424, 380] width 245 height 13
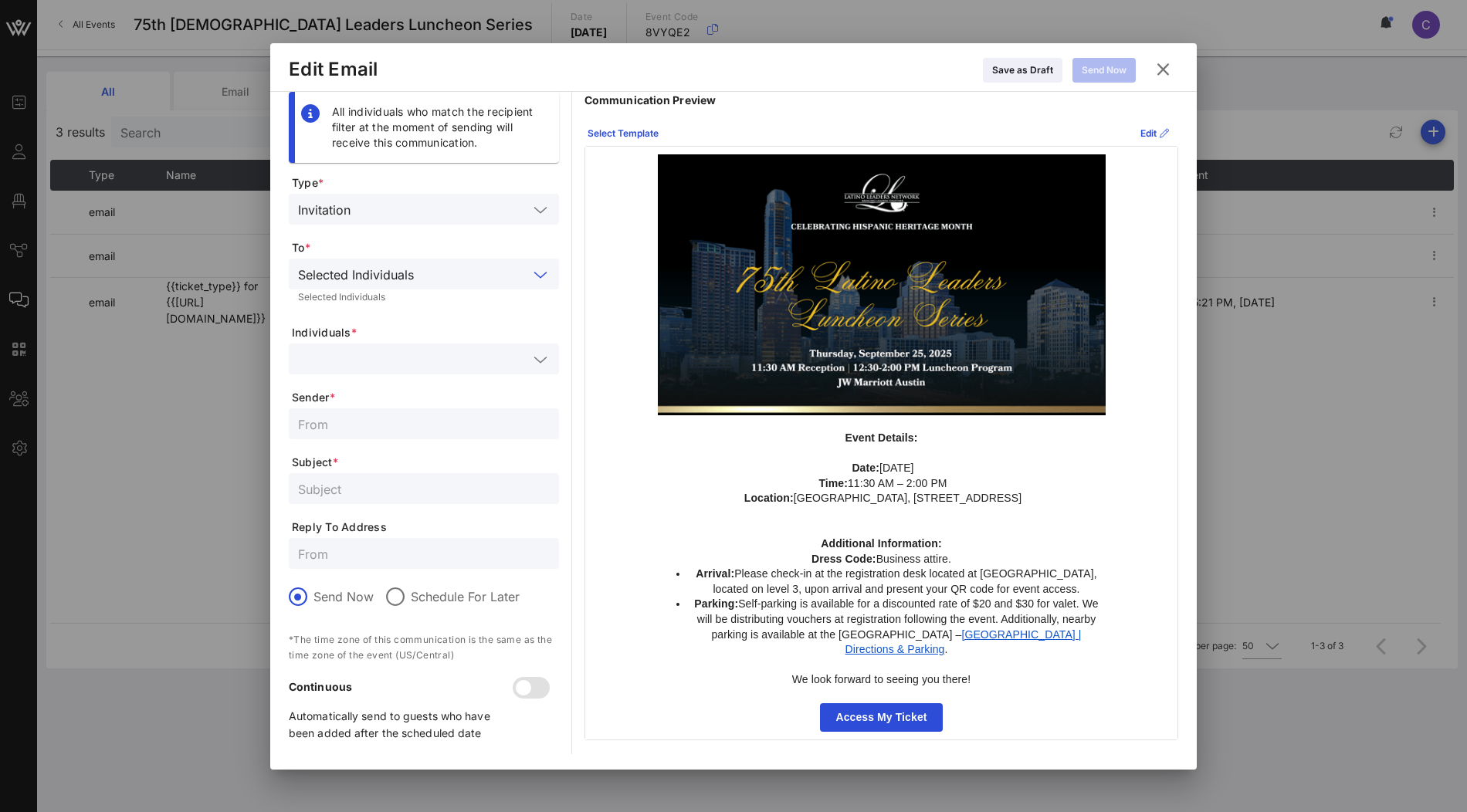
click at [404, 365] on input "text" at bounding box center [413, 359] width 230 height 20
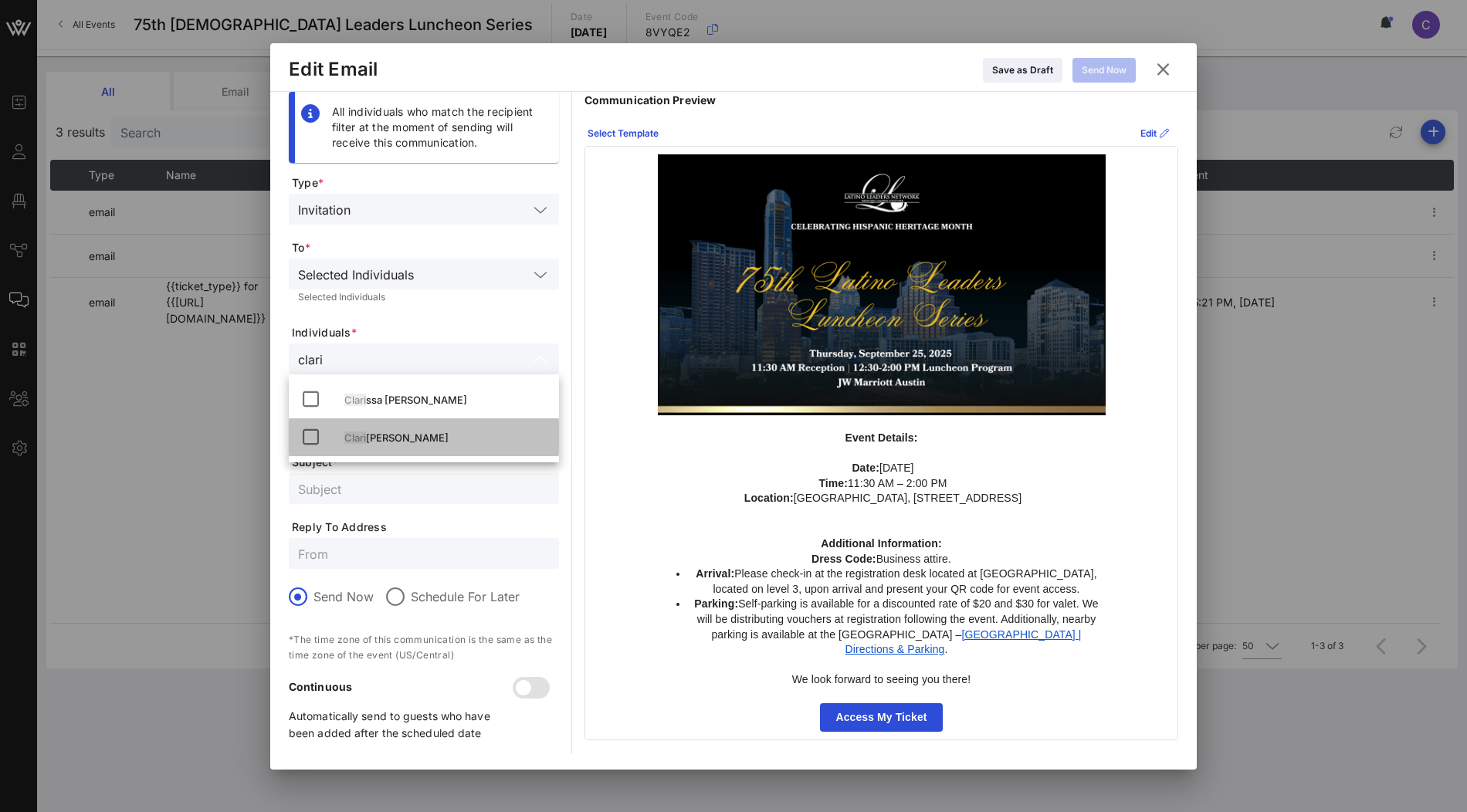
click at [415, 437] on div "Clari sa Tanedo" at bounding box center [445, 437] width 202 height 13
type input "clari"
click at [435, 479] on input "text" at bounding box center [424, 489] width 252 height 20
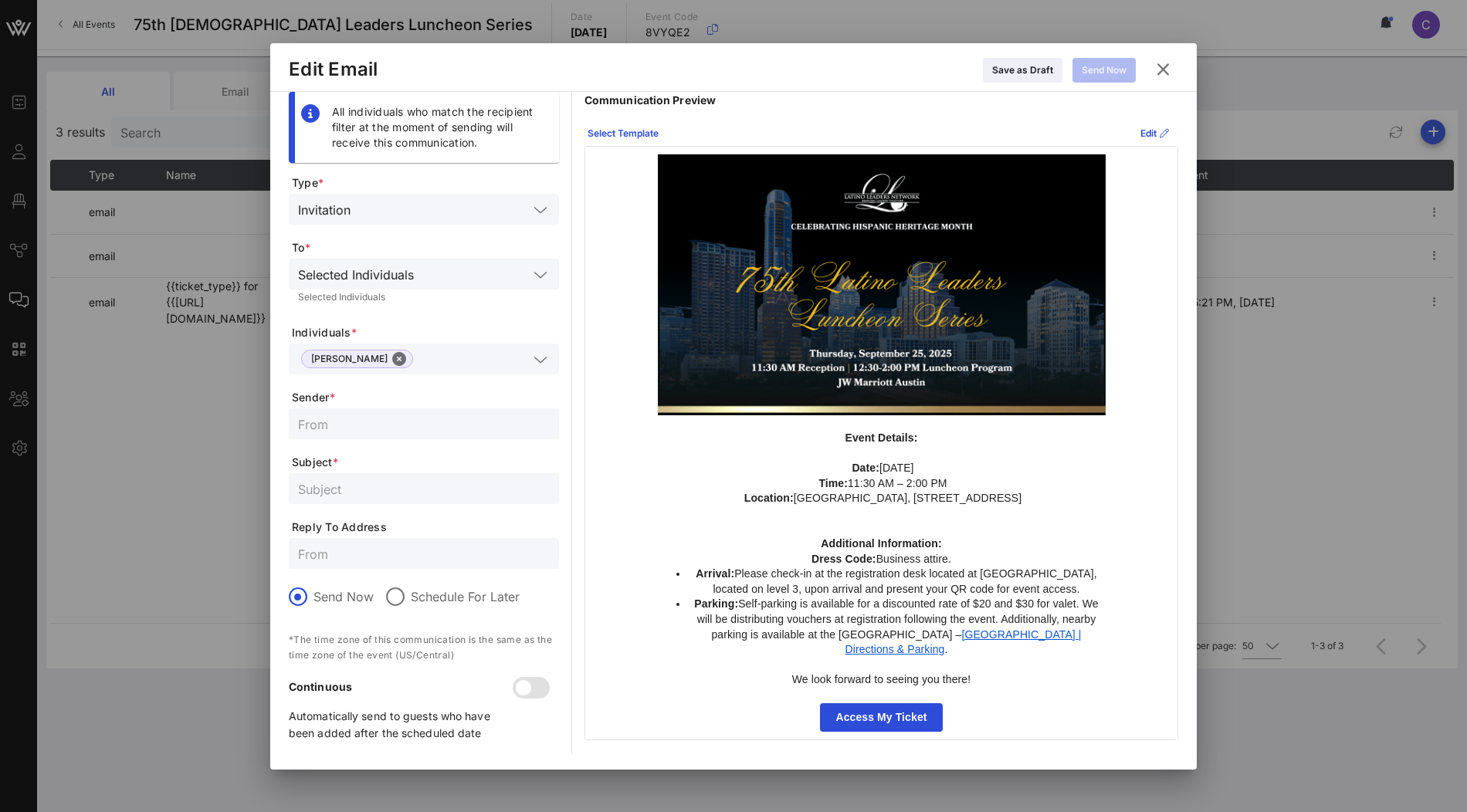
click at [439, 427] on input "text" at bounding box center [424, 424] width 252 height 20
type input "T"
type input "Test"
click at [429, 492] on input "text" at bounding box center [424, 489] width 252 height 20
paste input "Test"
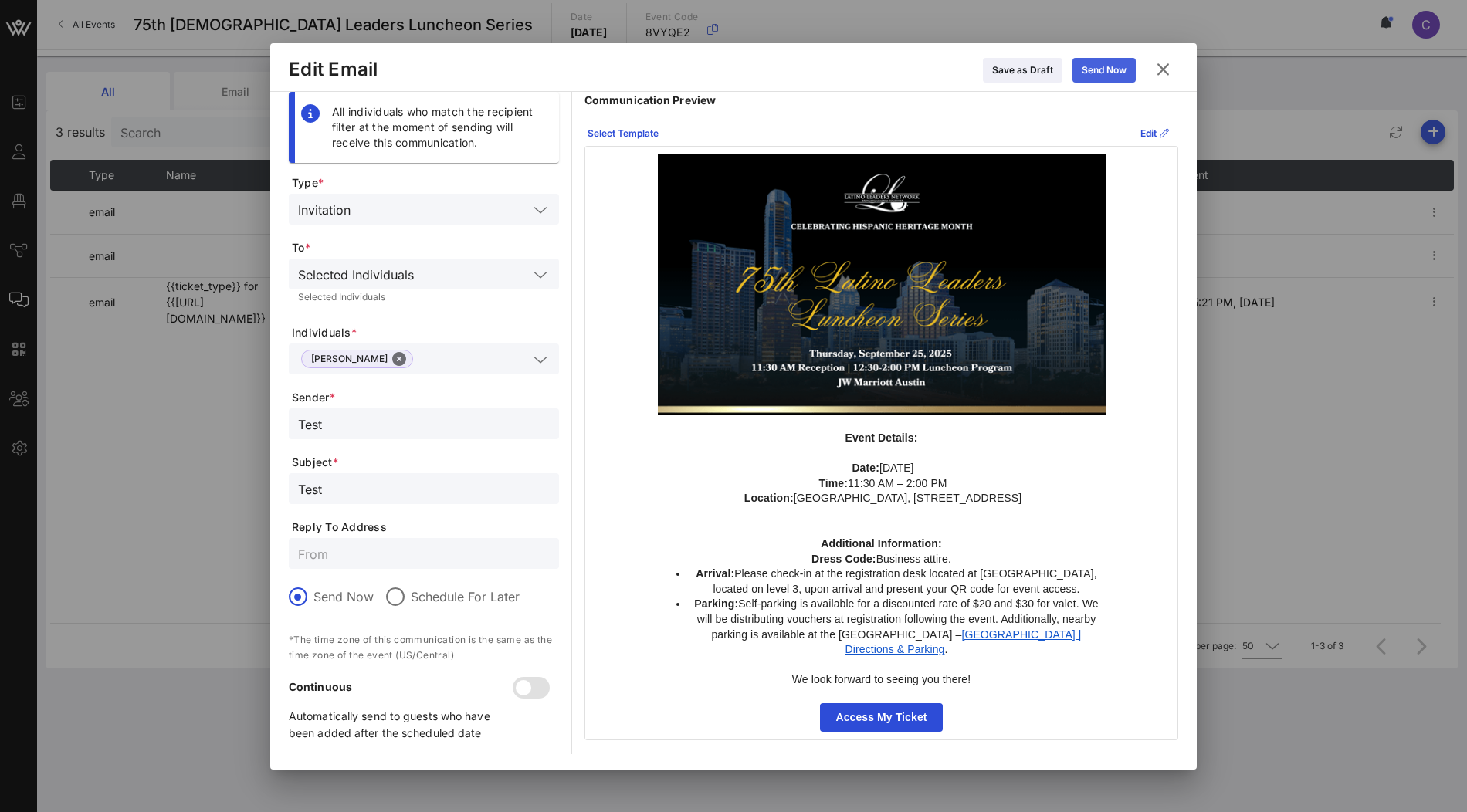
type input "Test"
click at [1118, 75] on div "Send Now" at bounding box center [1104, 70] width 45 height 15
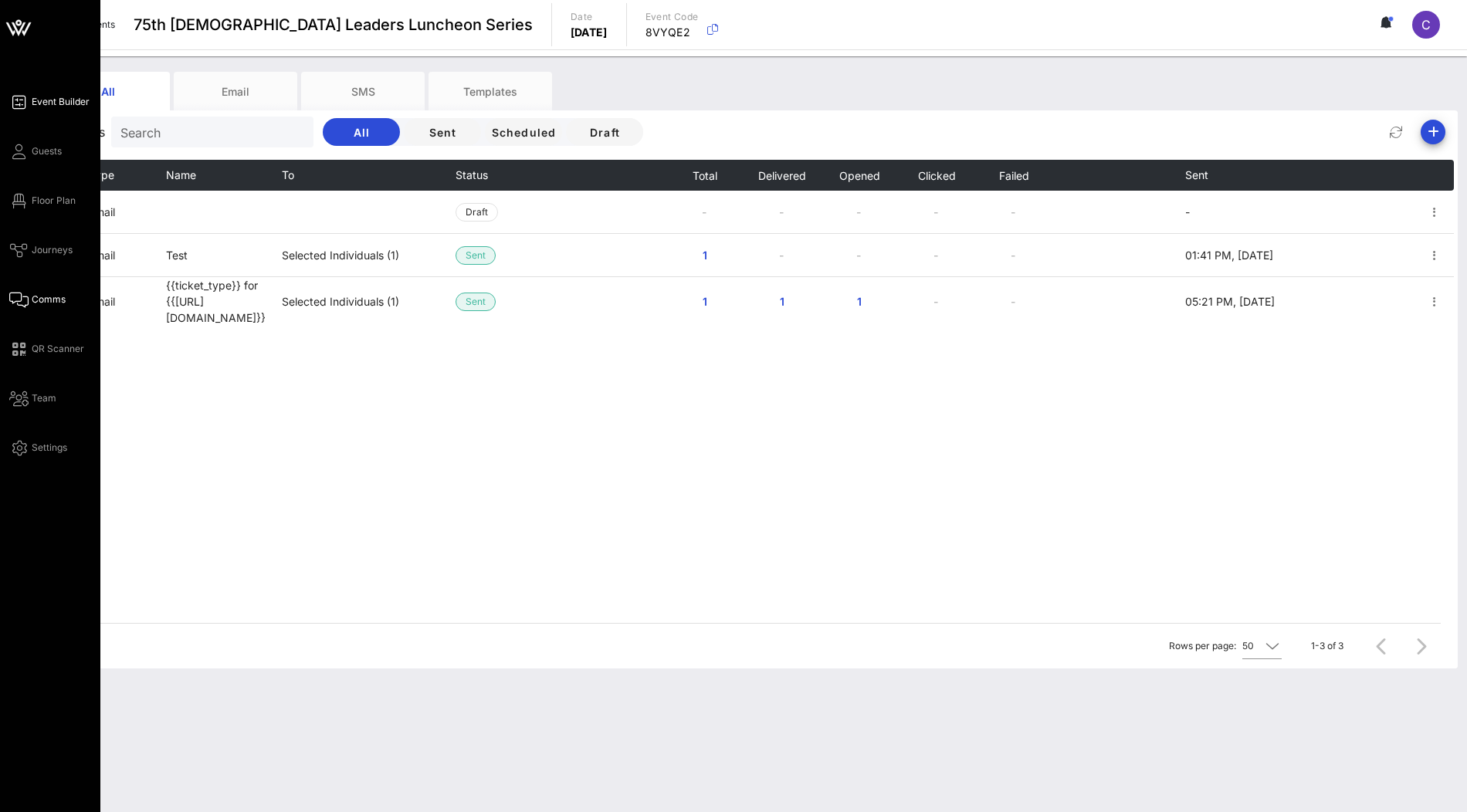
click at [61, 108] on span "Event Builder" at bounding box center [60, 102] width 58 height 14
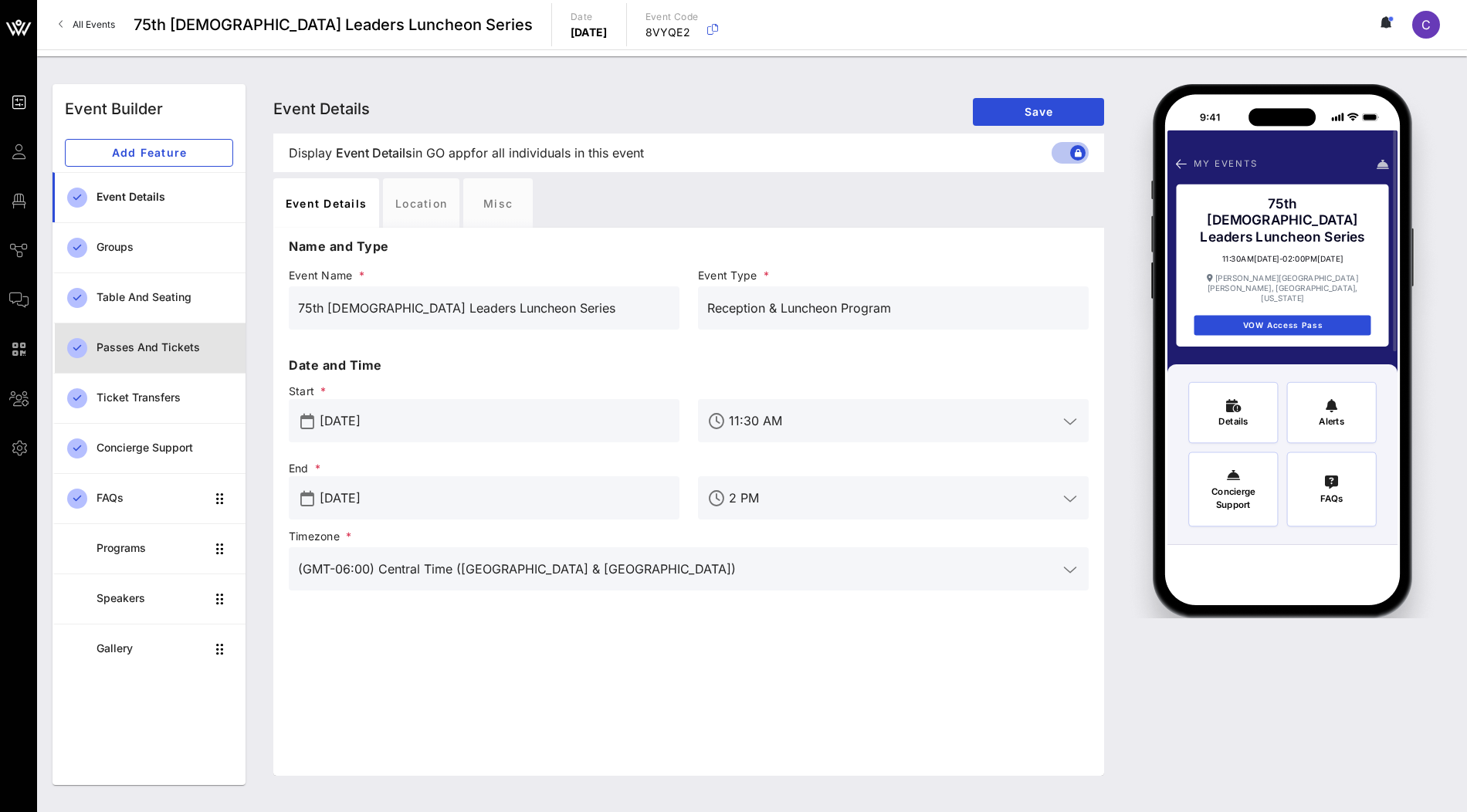
click at [138, 348] on div "Passes and Tickets" at bounding box center [165, 348] width 137 height 14
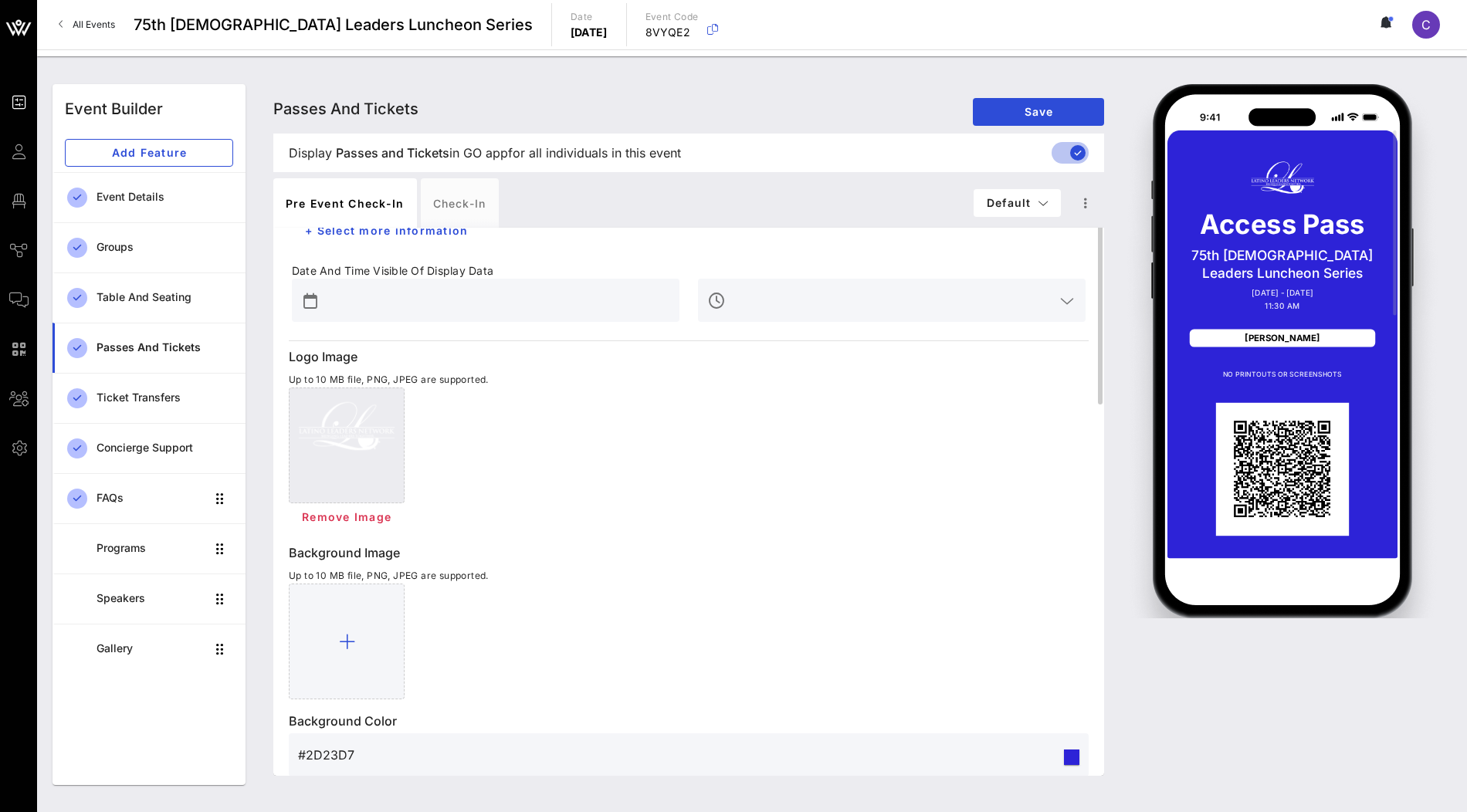
scroll to position [425, 0]
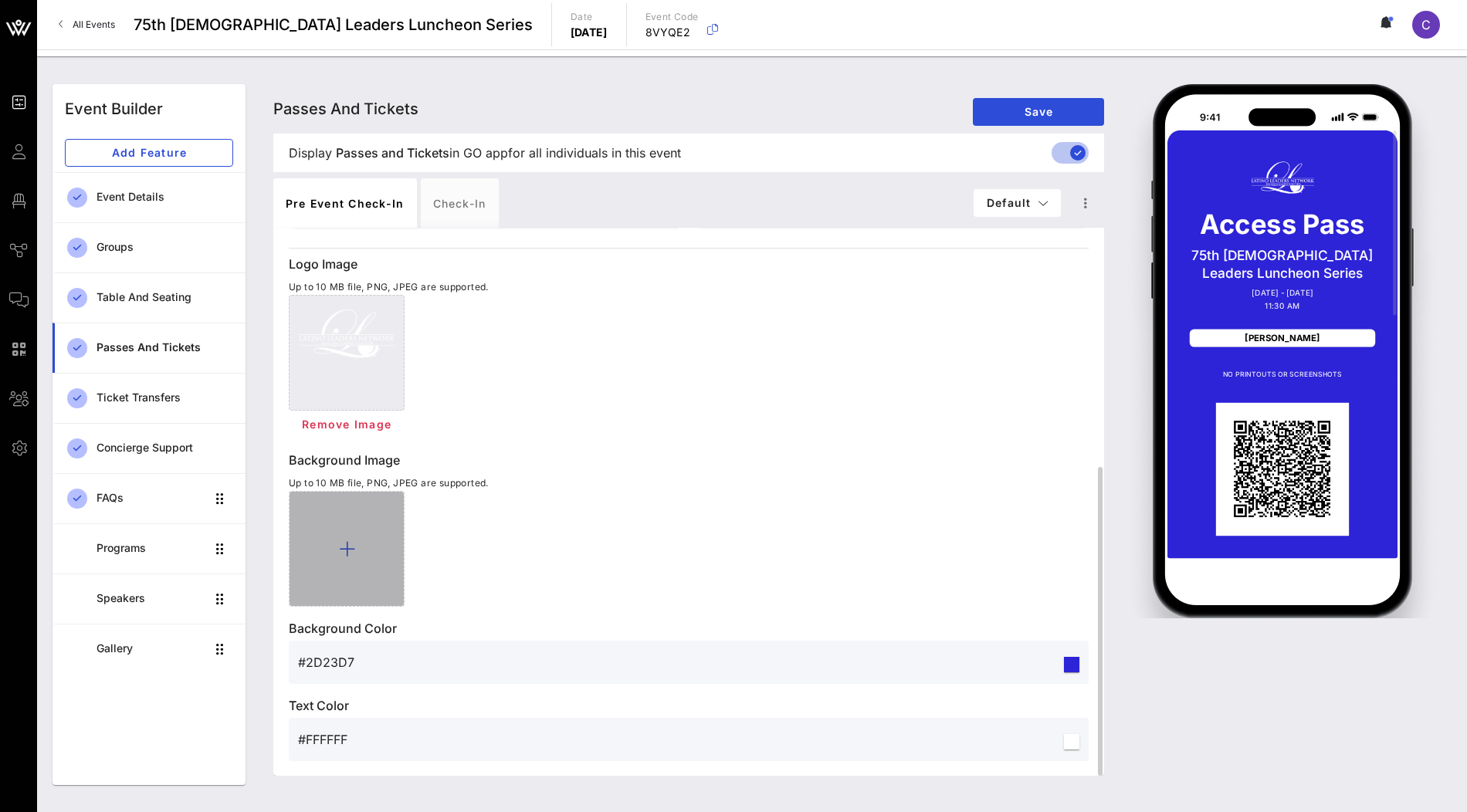
click at [331, 561] on div at bounding box center [346, 548] width 116 height 116
click at [349, 568] on div at bounding box center [346, 548] width 116 height 116
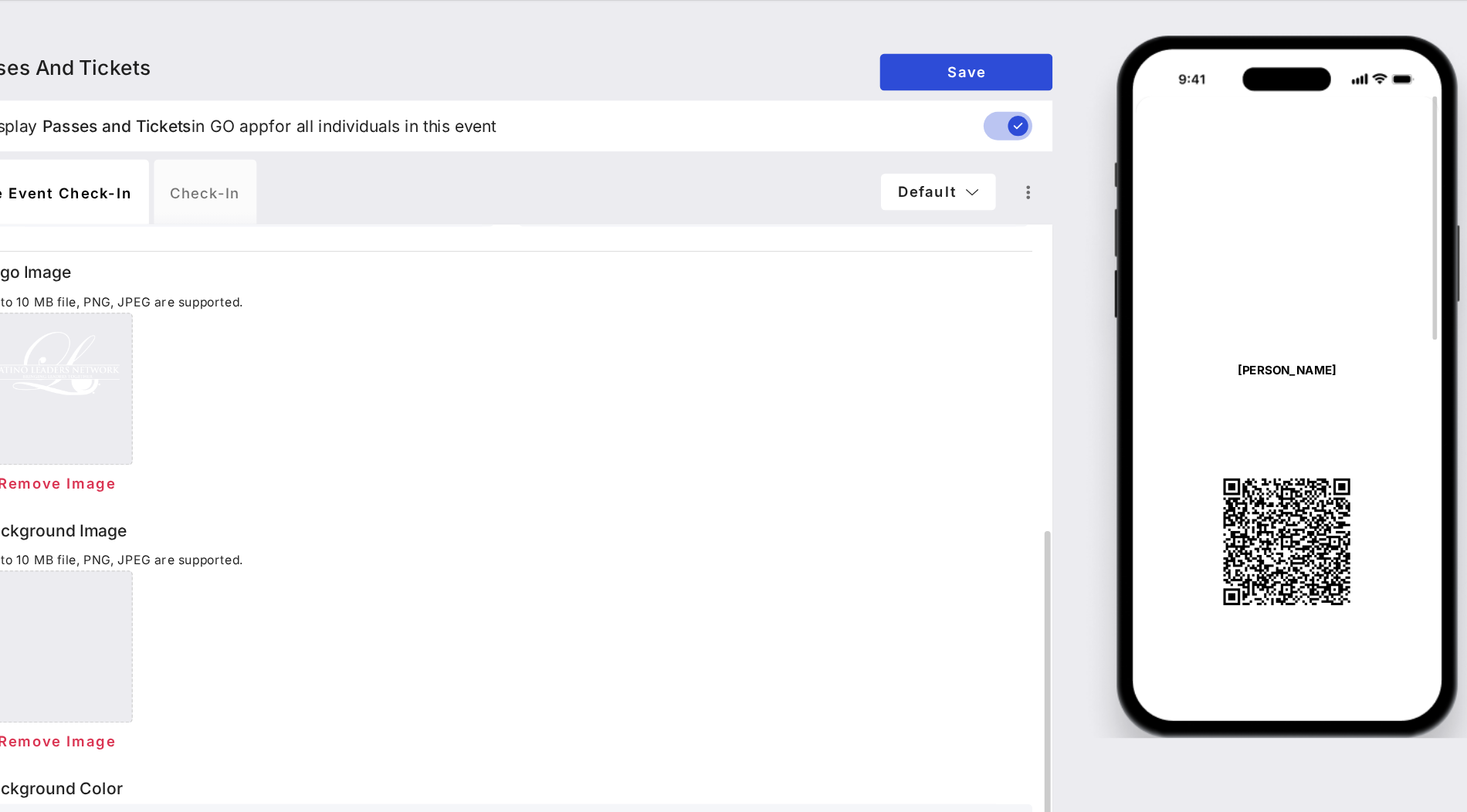
scroll to position [49, 0]
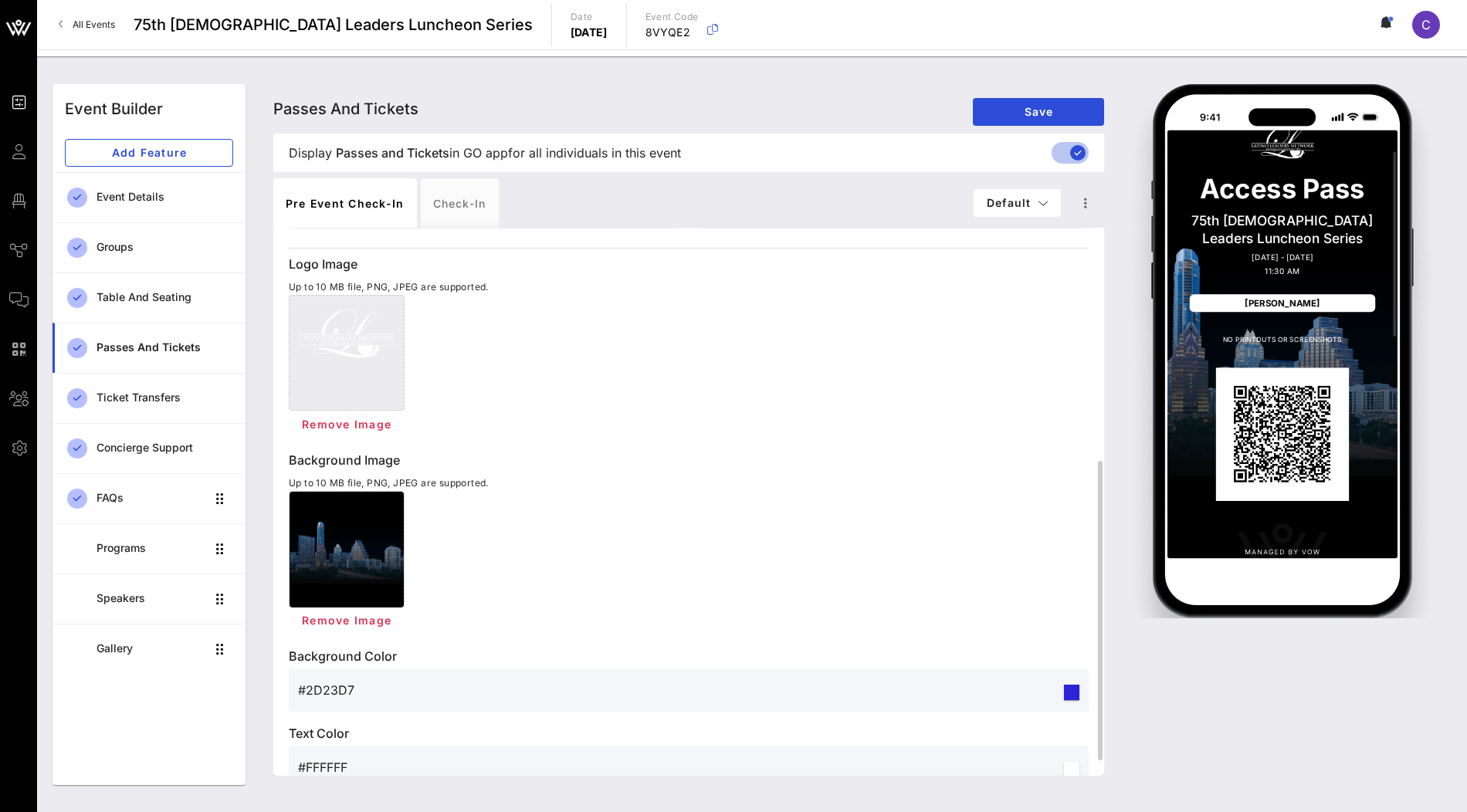
click at [1036, 93] on div "Passes and Tickets Passes and Tickets Passes and Tickets Save" at bounding box center [689, 108] width 831 height 49
click at [1031, 108] on span "Save" at bounding box center [1039, 112] width 107 height 14
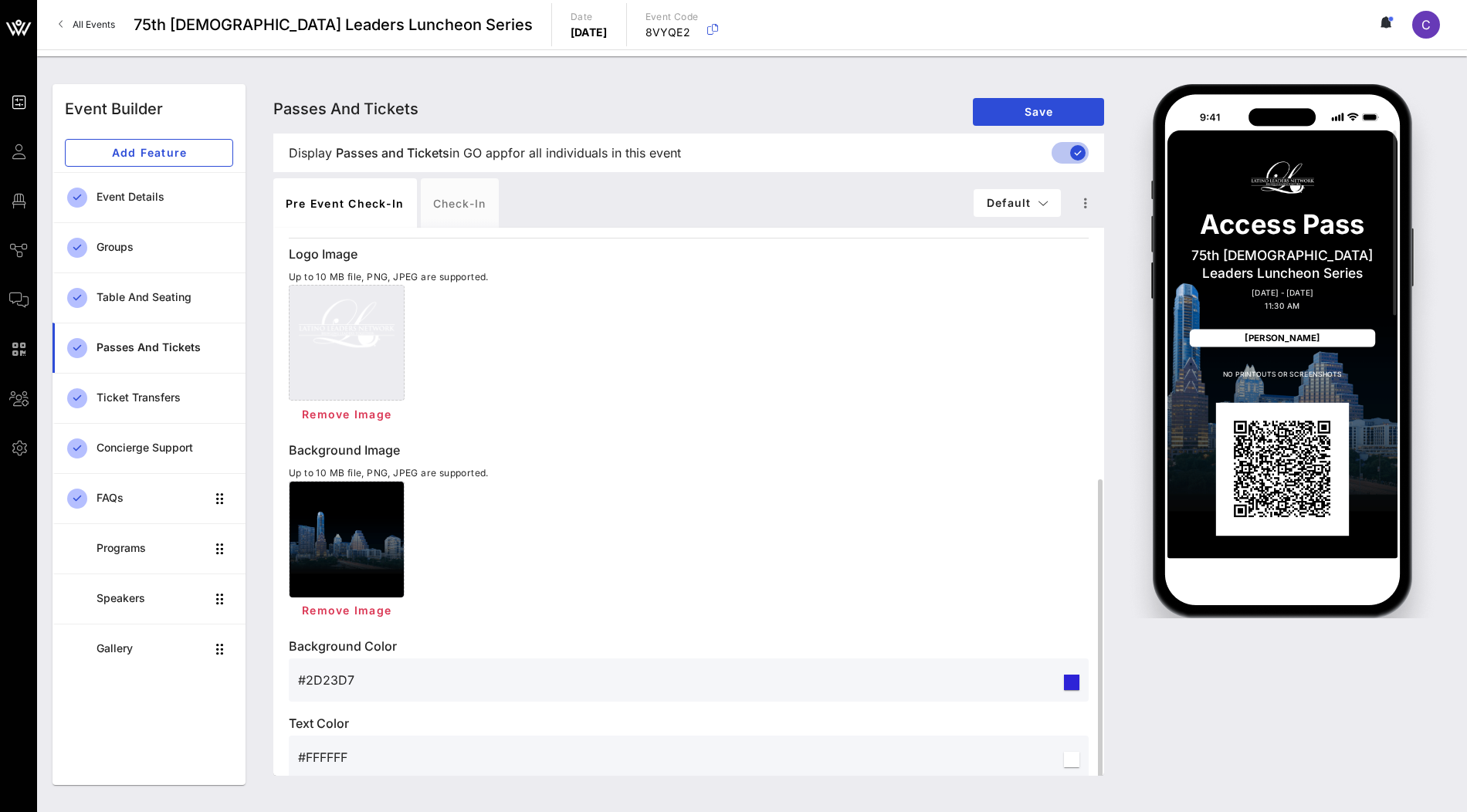
scroll to position [453, 0]
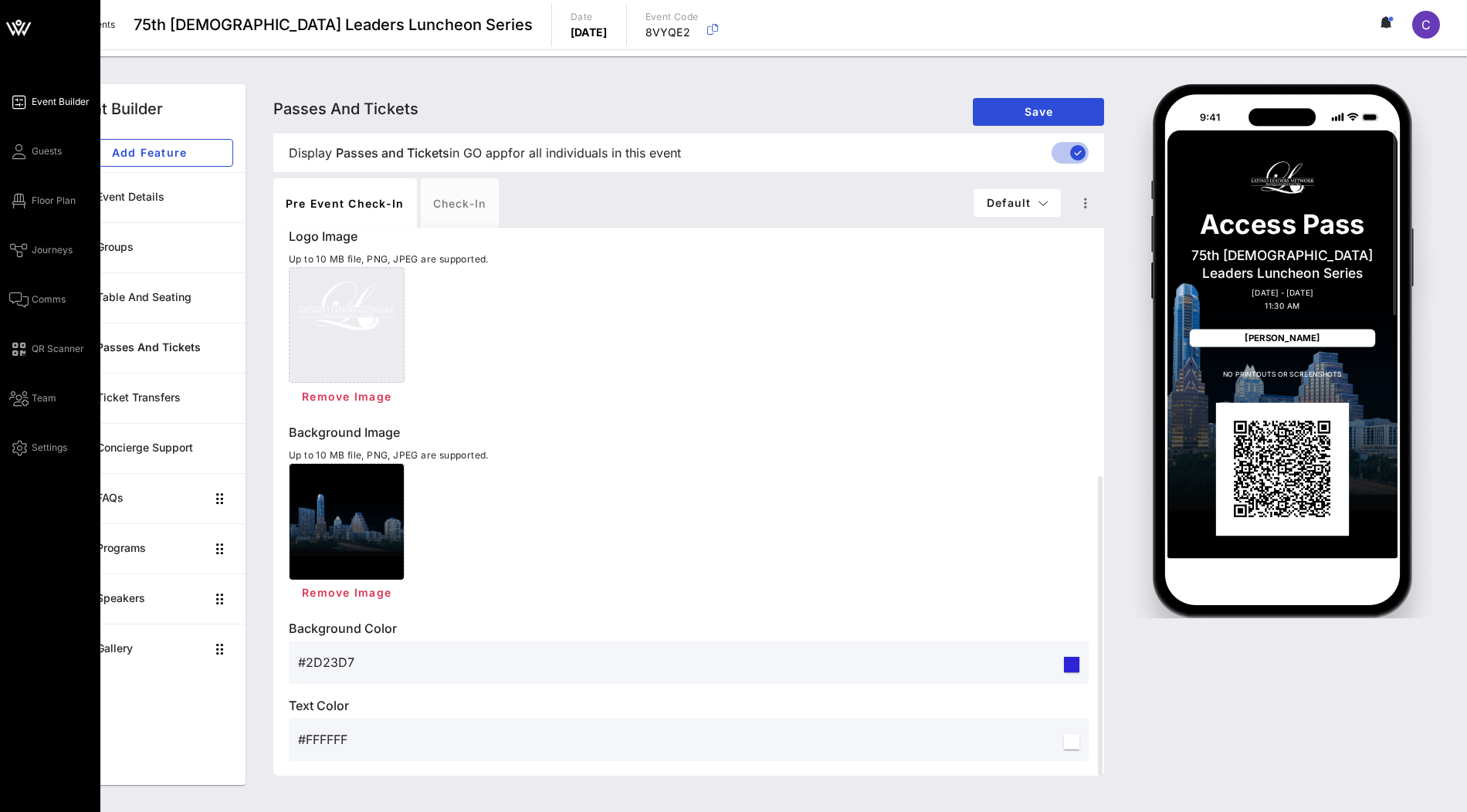
click at [56, 272] on div "Event Builder Guests Floor Plan Journeys Comms QR Scanner Team Settings" at bounding box center [55, 275] width 91 height 365
click at [47, 294] on span "Comms" at bounding box center [48, 299] width 34 height 14
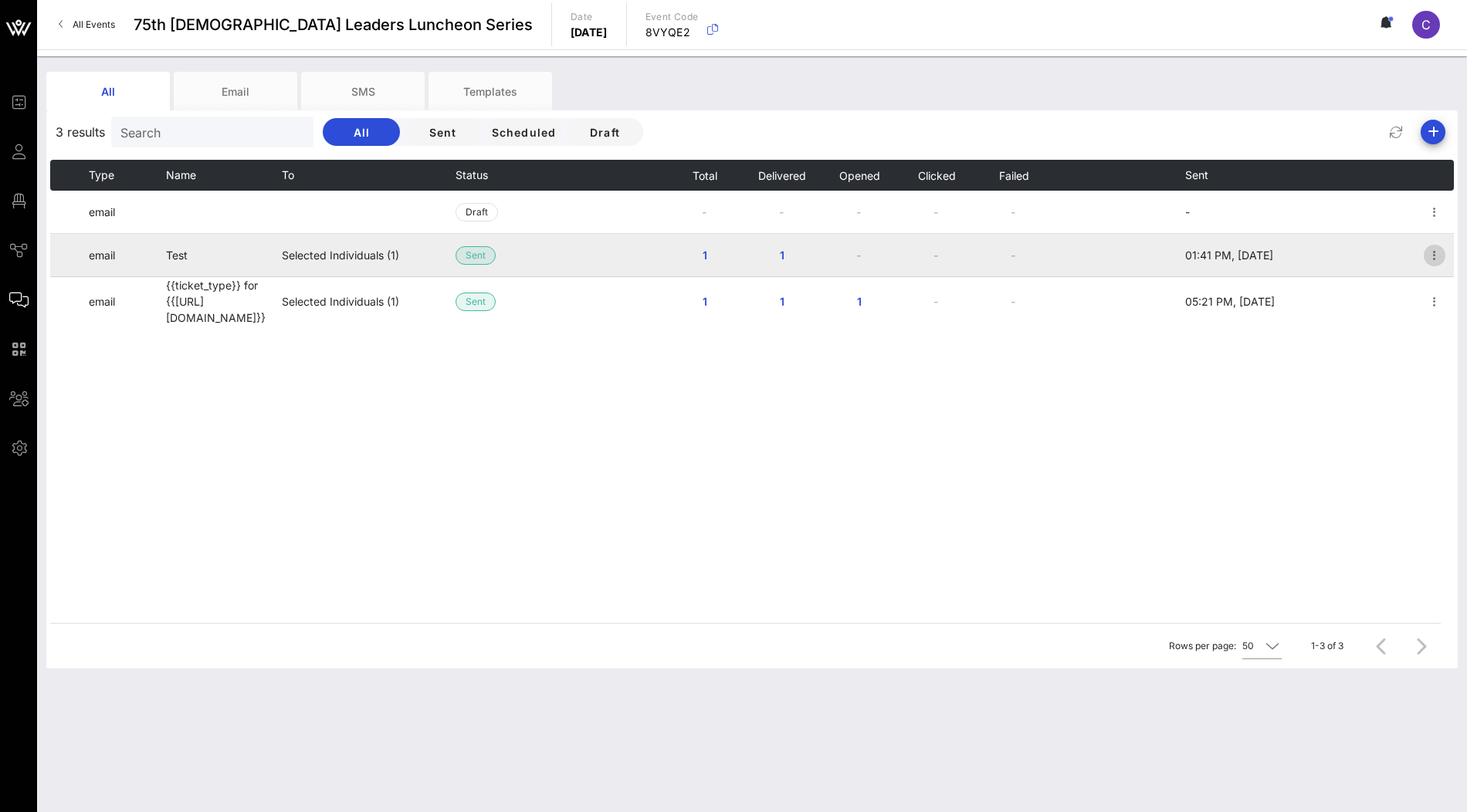
click at [1439, 256] on icon "button" at bounding box center [1435, 255] width 19 height 19
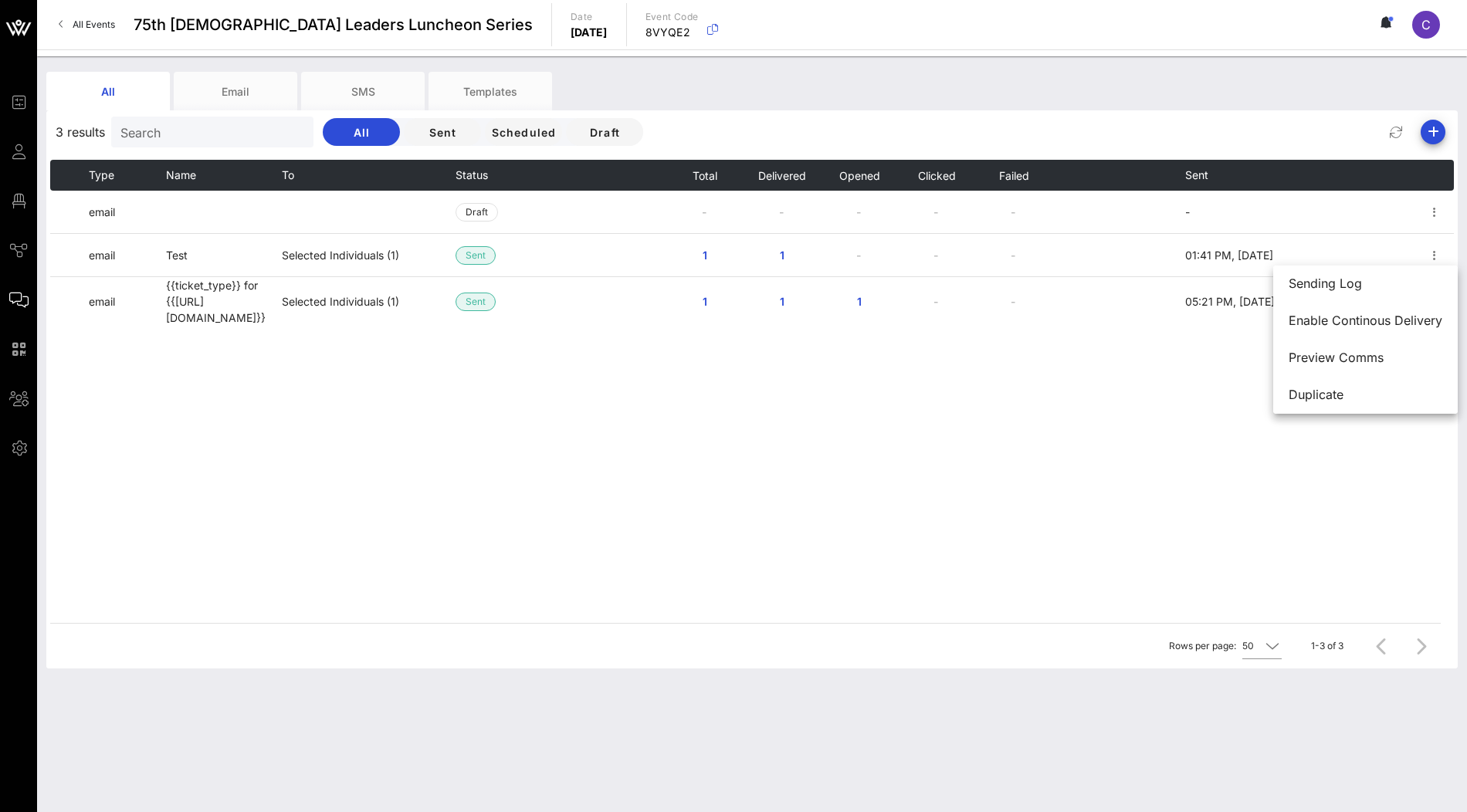
click at [919, 387] on div "Type Name To Status Total Delivered Opened Clicked Failed Sent email Draft - - …" at bounding box center [751, 392] width 1404 height 464
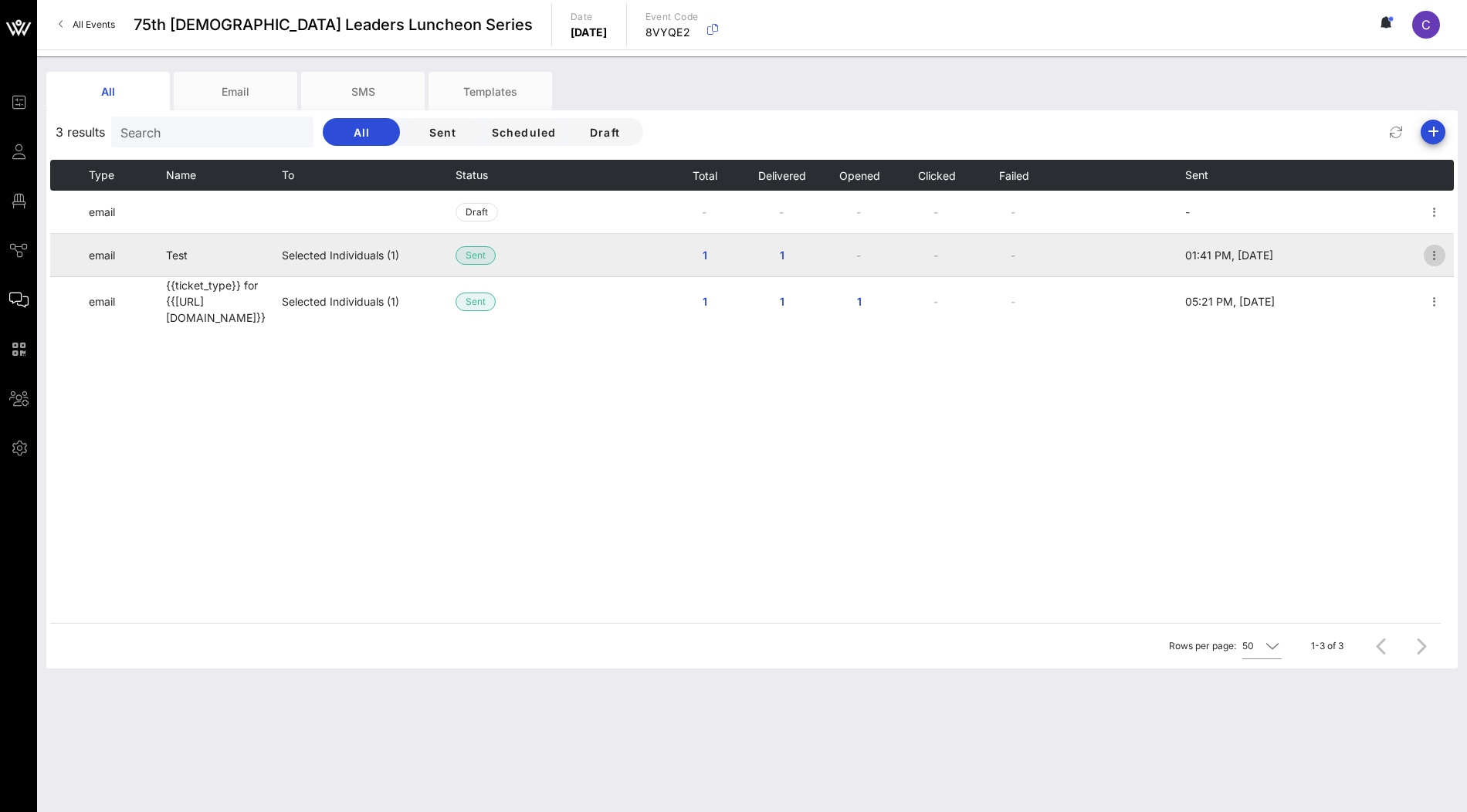
click at [1432, 255] on icon "button" at bounding box center [1435, 255] width 19 height 19
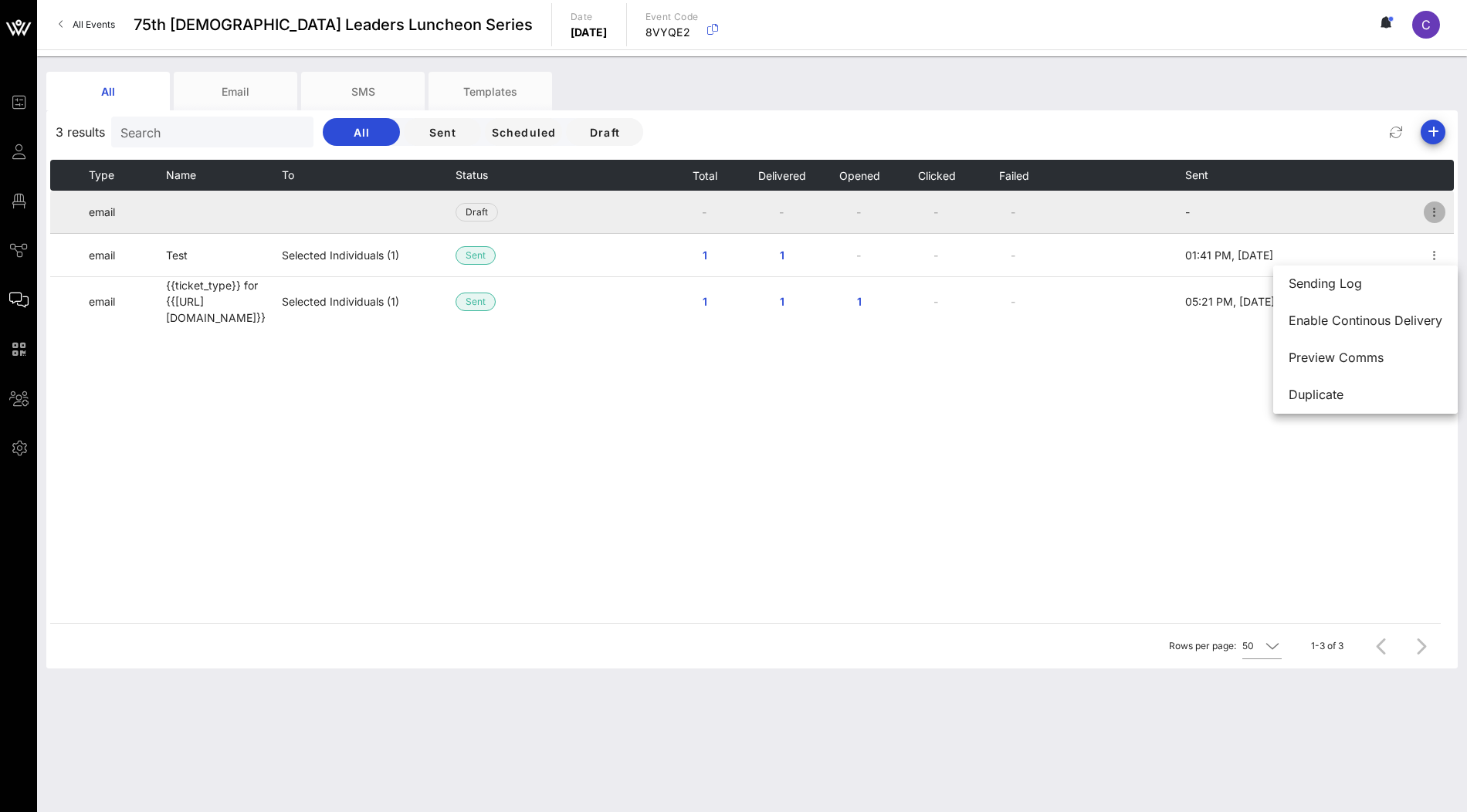
click at [1434, 208] on icon "button" at bounding box center [1435, 212] width 19 height 19
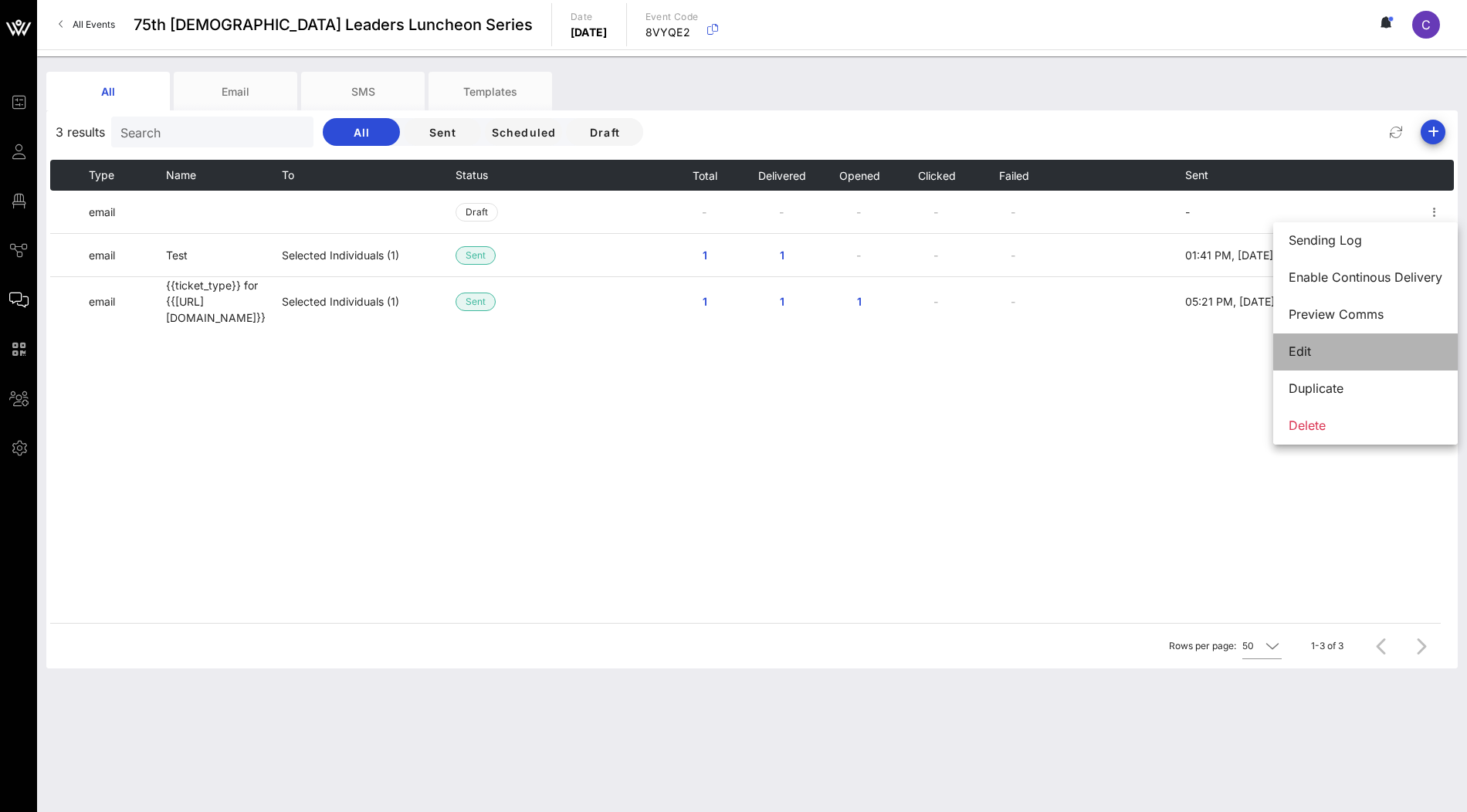
click at [1341, 346] on div "Edit" at bounding box center [1365, 351] width 154 height 14
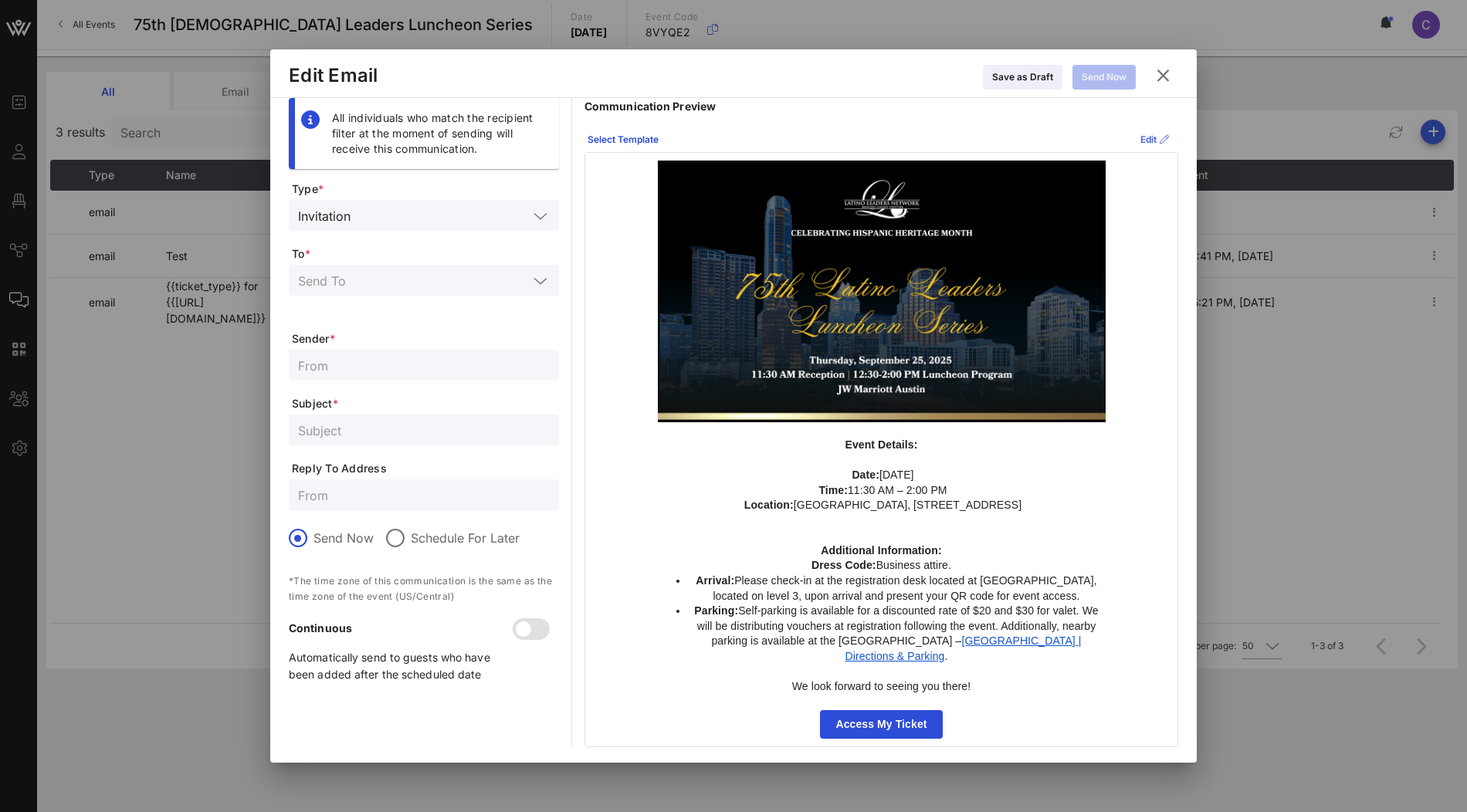
click at [1146, 137] on div "Edit" at bounding box center [1155, 140] width 29 height 15
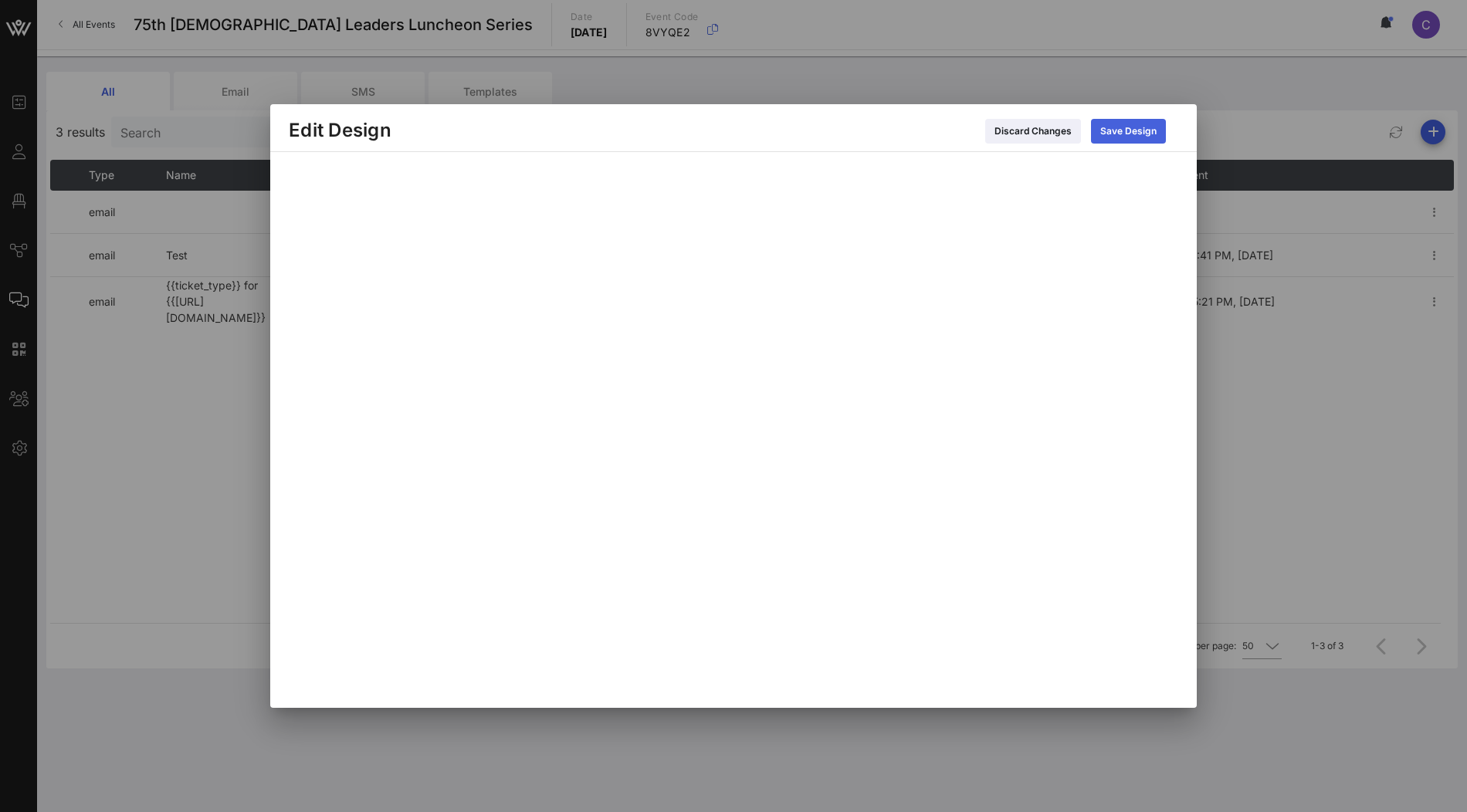
click at [1127, 127] on icon at bounding box center [1128, 131] width 14 height 14
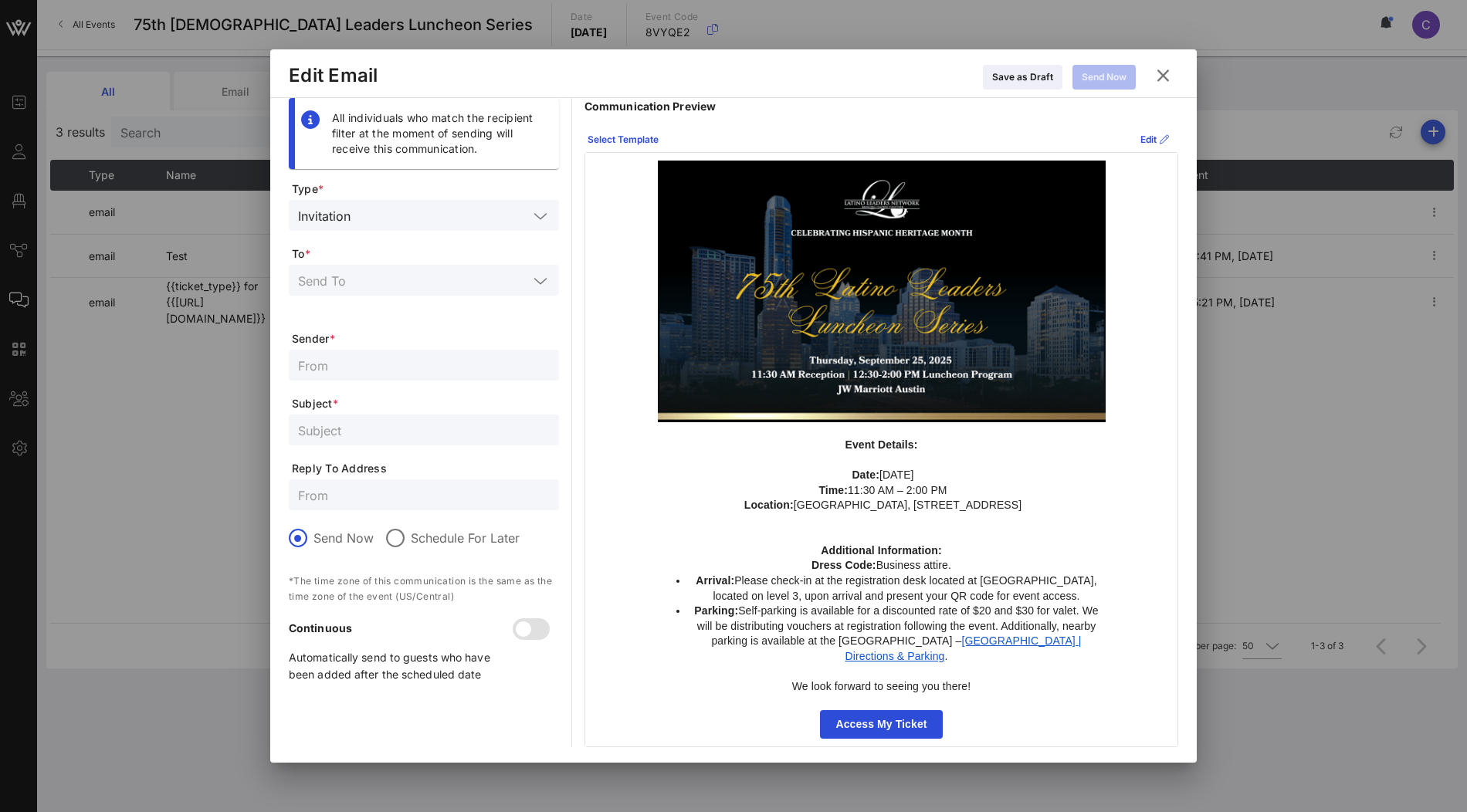
click at [423, 288] on input "text" at bounding box center [413, 280] width 230 height 20
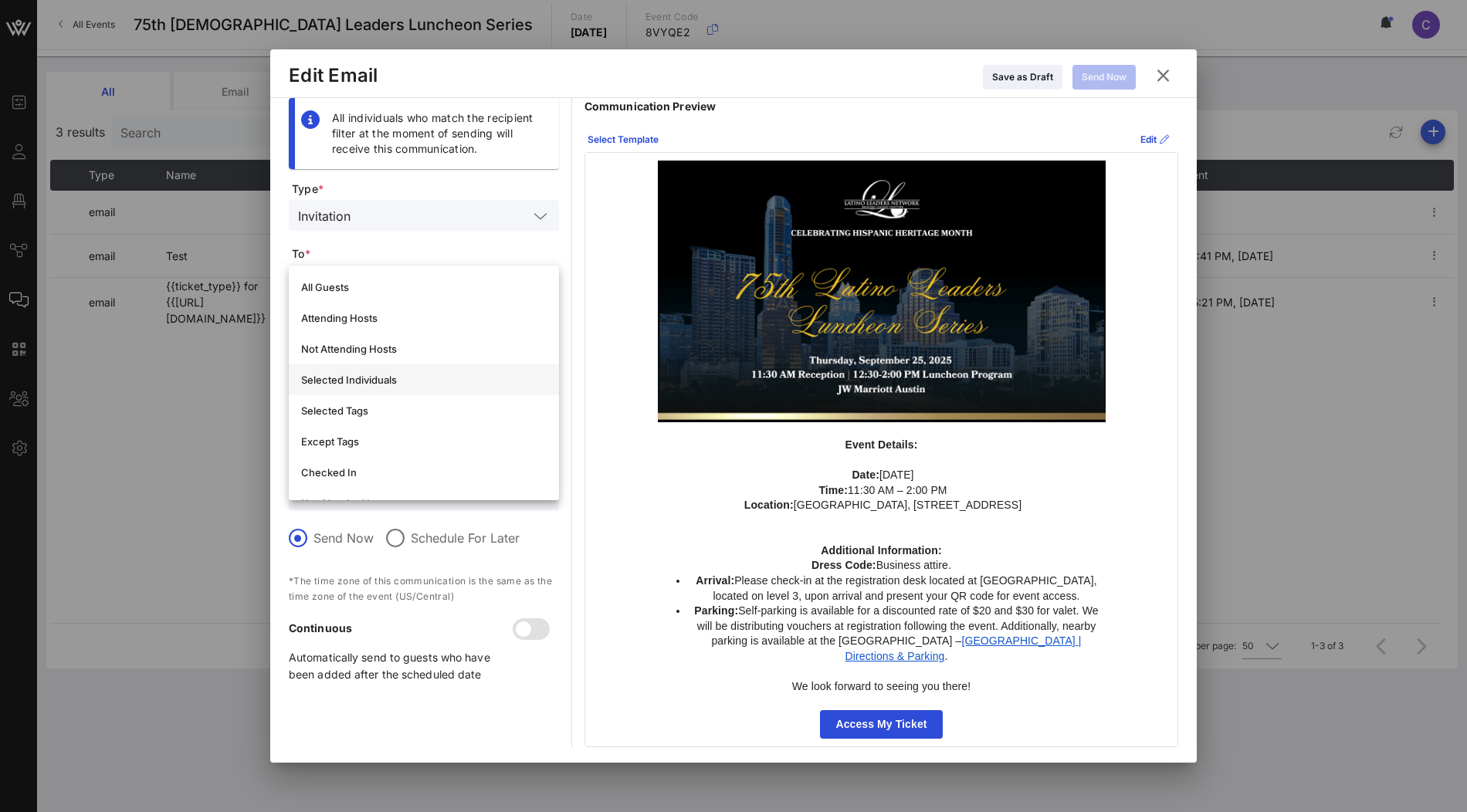
click at [375, 379] on div "Selected Individuals" at bounding box center [424, 380] width 245 height 13
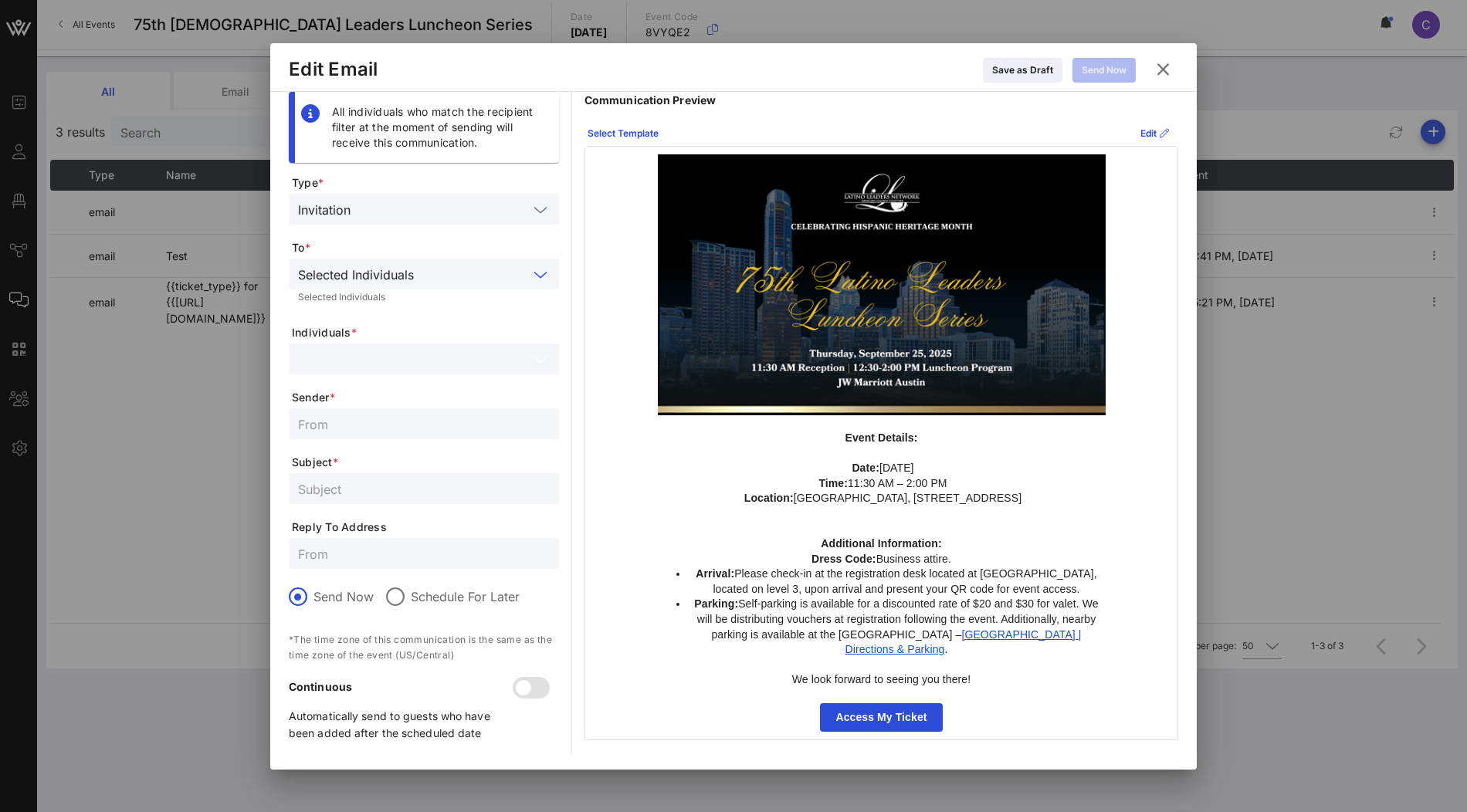
click at [400, 367] on input "text" at bounding box center [413, 359] width 230 height 20
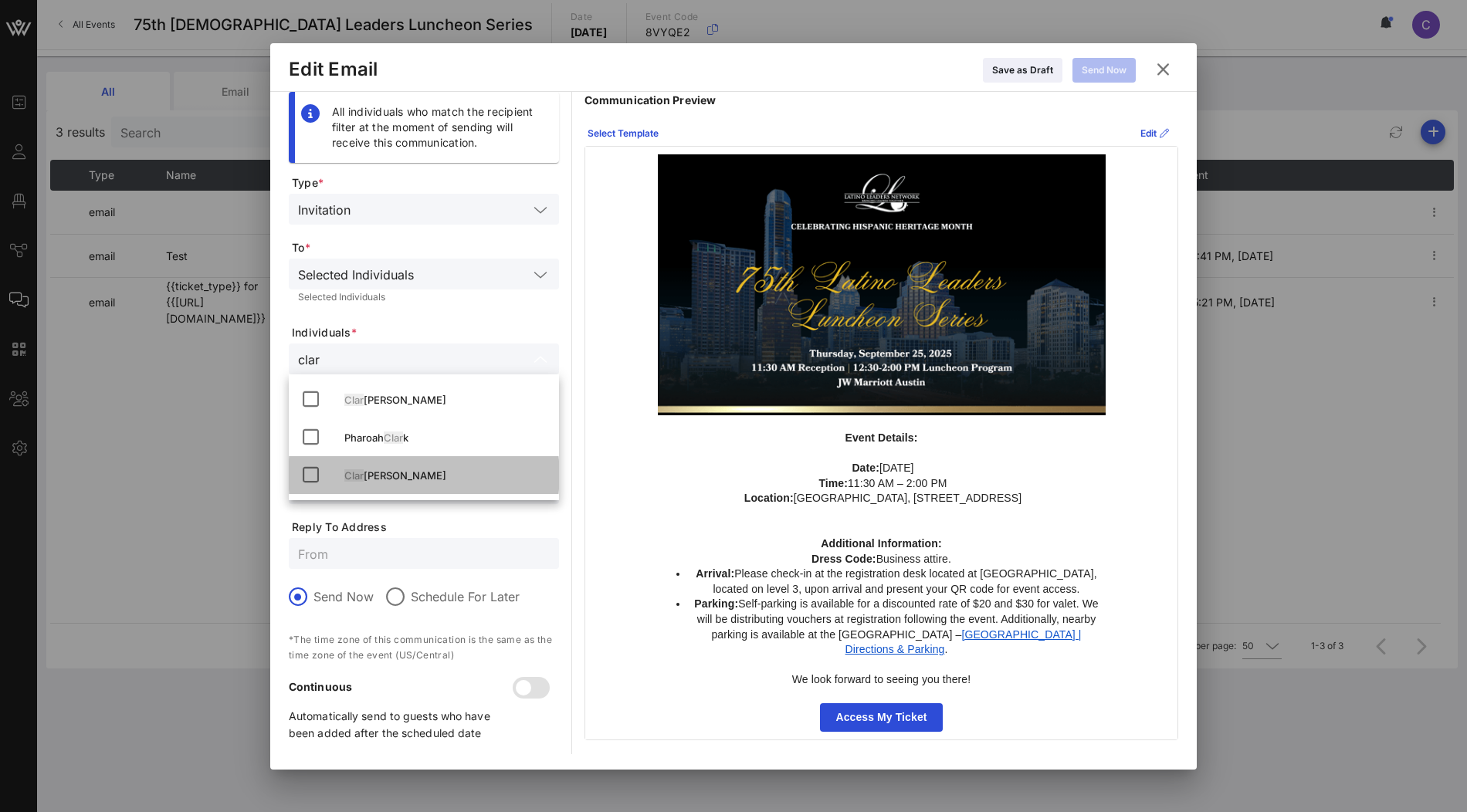
click at [374, 464] on div "Clar isa Tanedo" at bounding box center [445, 475] width 202 height 25
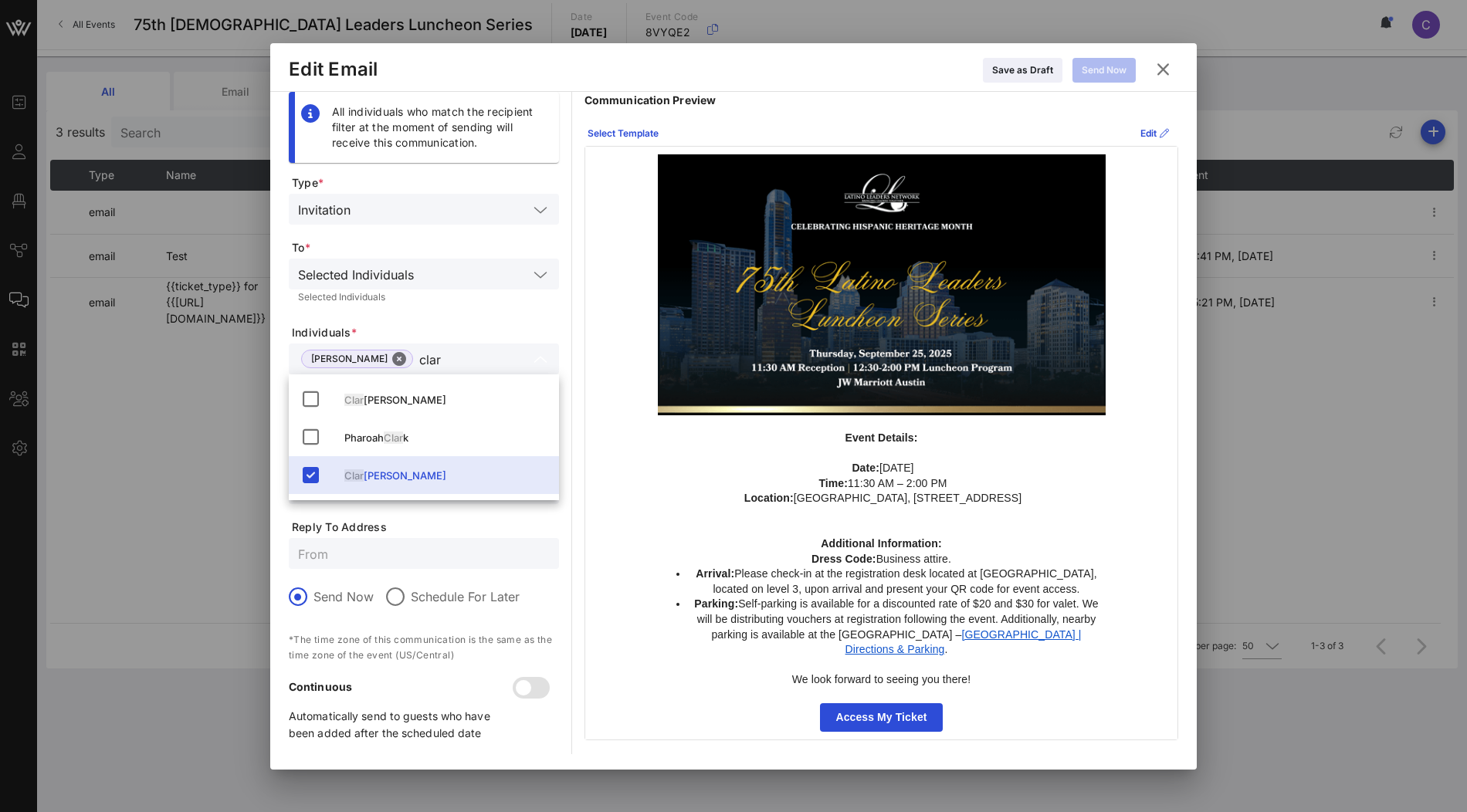
type input "clar"
click at [490, 332] on span "Individuals *" at bounding box center [426, 332] width 267 height 15
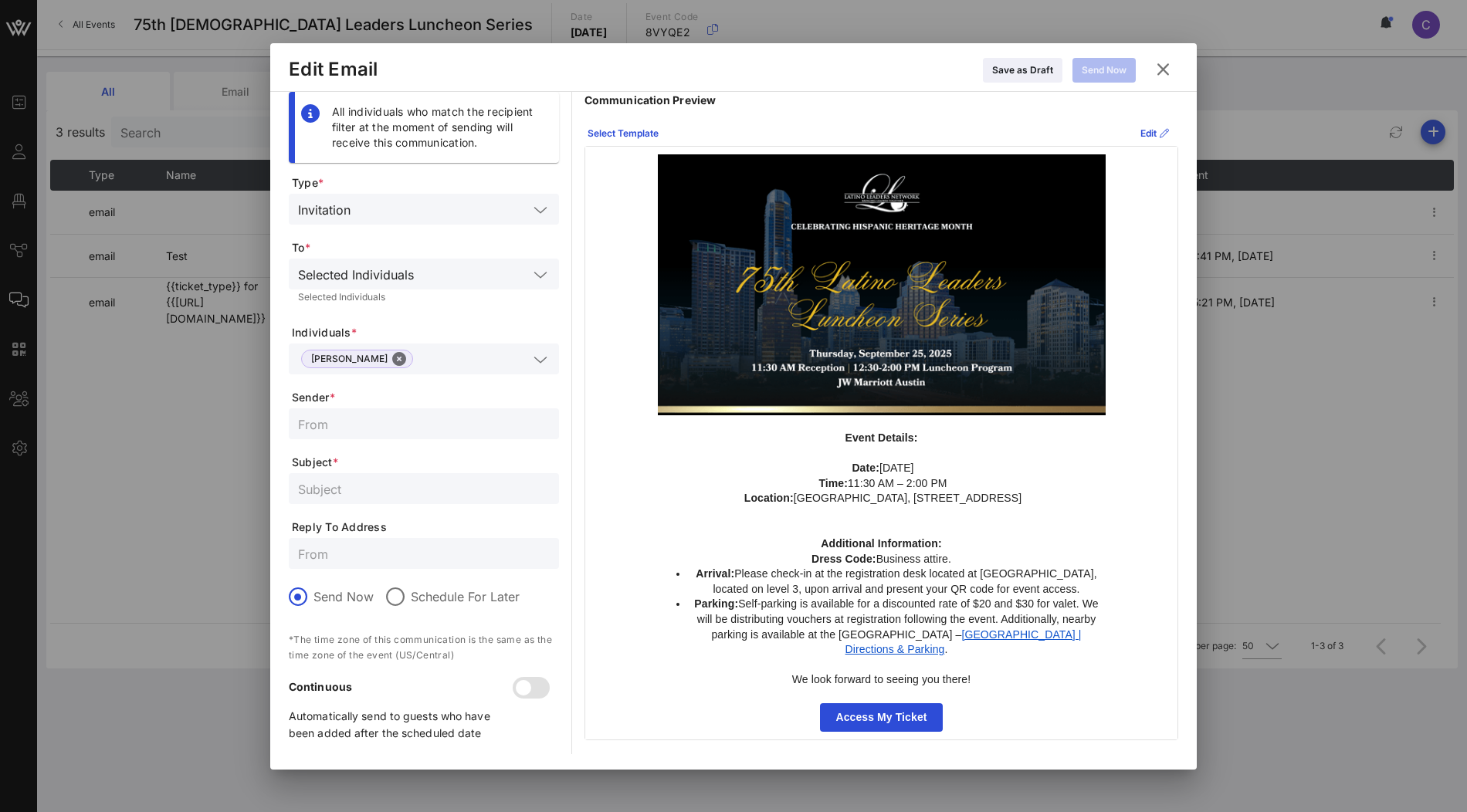
click at [435, 418] on input "text" at bounding box center [424, 424] width 252 height 20
type input "Test"
click at [409, 485] on input "text" at bounding box center [424, 489] width 252 height 20
type input "Test"
click at [1112, 64] on div "Send Now" at bounding box center [1104, 70] width 45 height 15
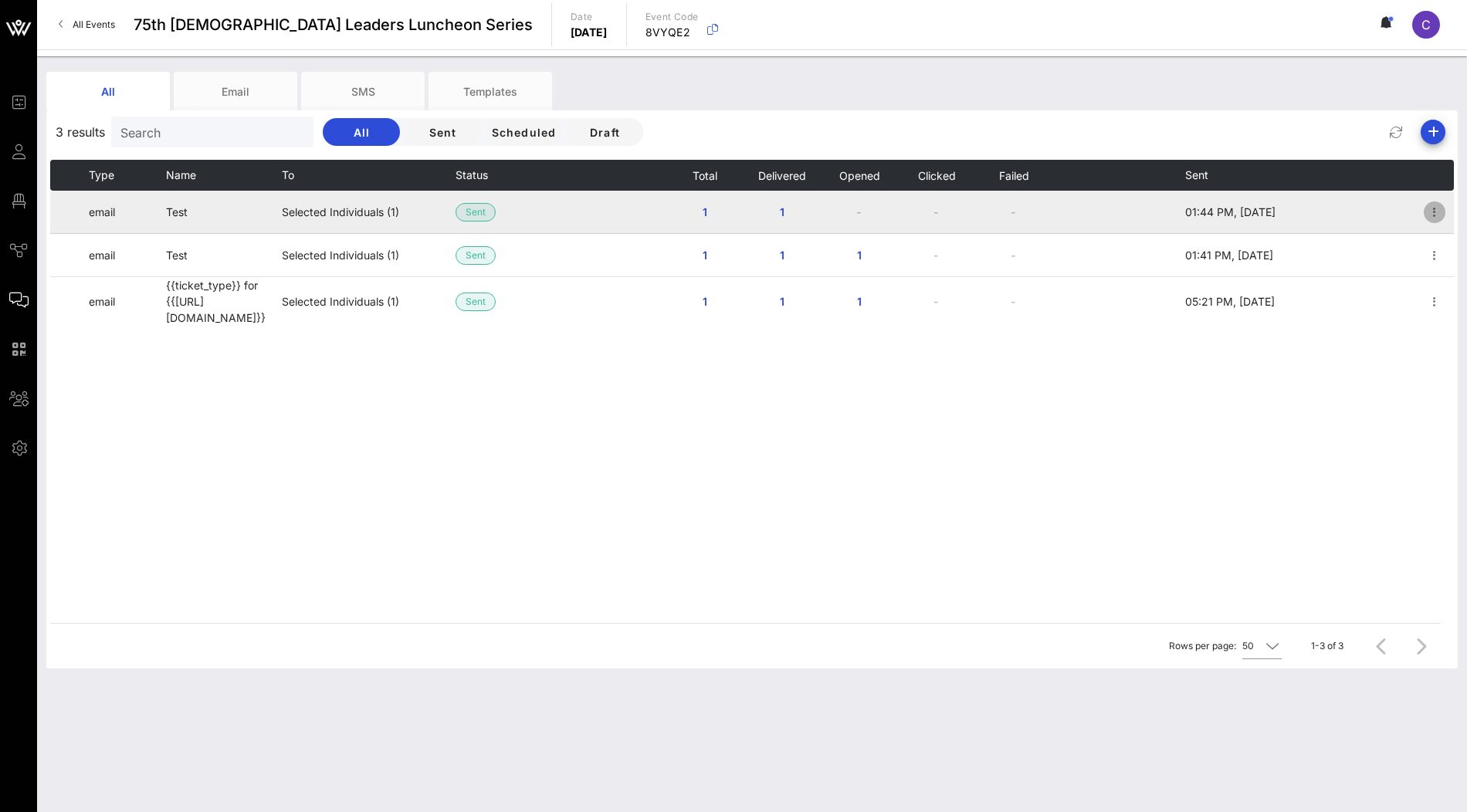
click at [1432, 211] on icon "button" at bounding box center [1435, 212] width 19 height 19
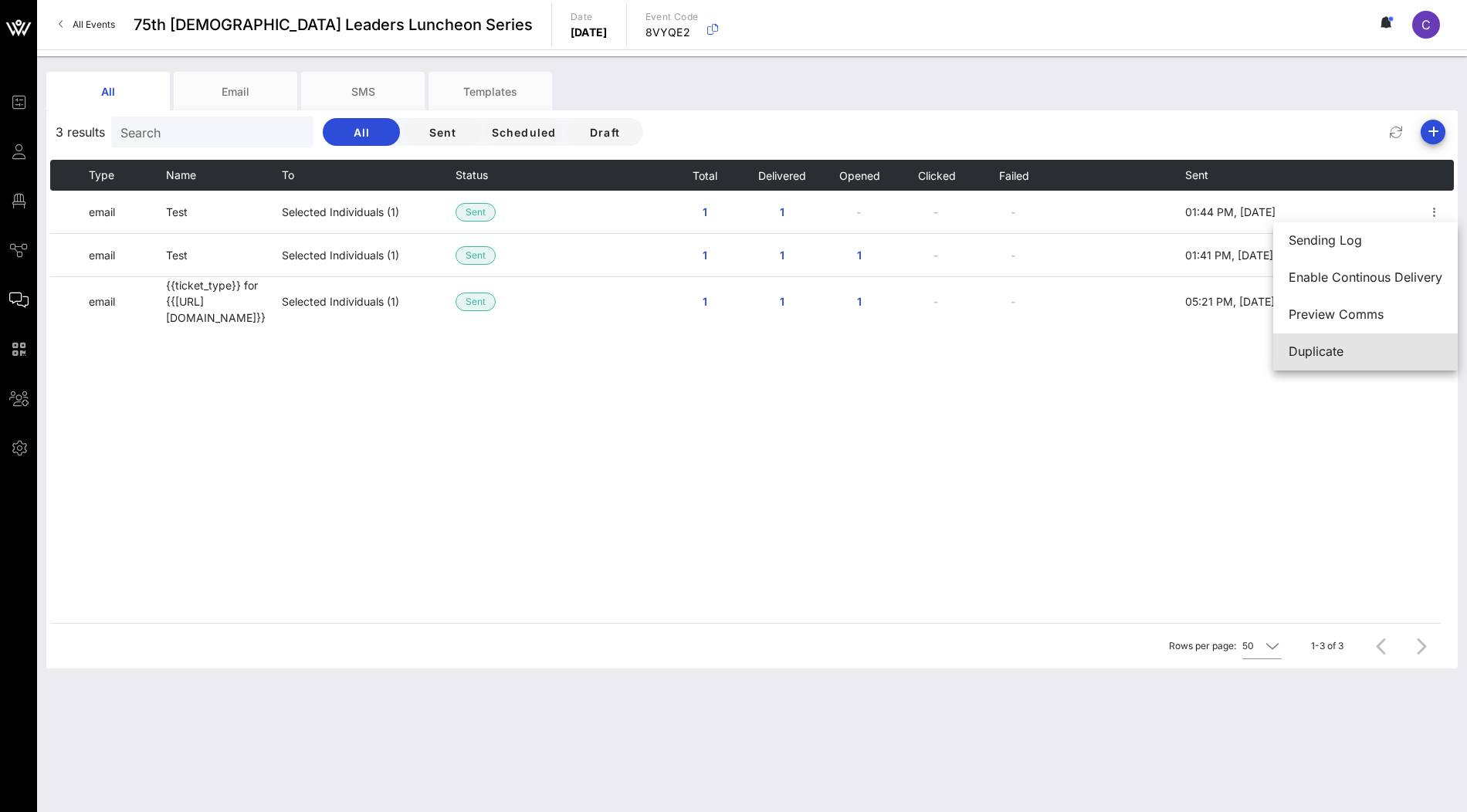
click at [1315, 350] on div "Duplicate" at bounding box center [1365, 351] width 154 height 14
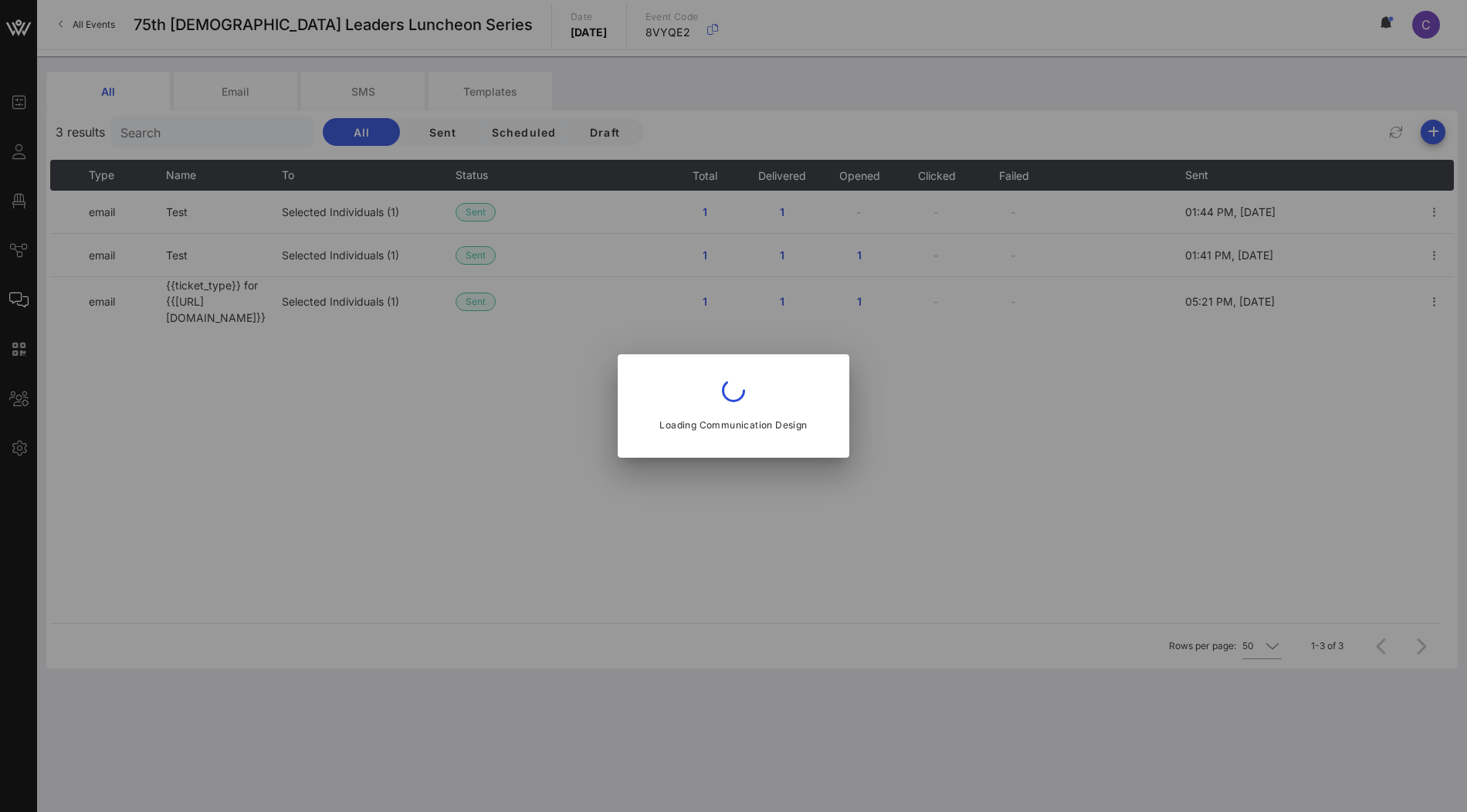
type input "Test"
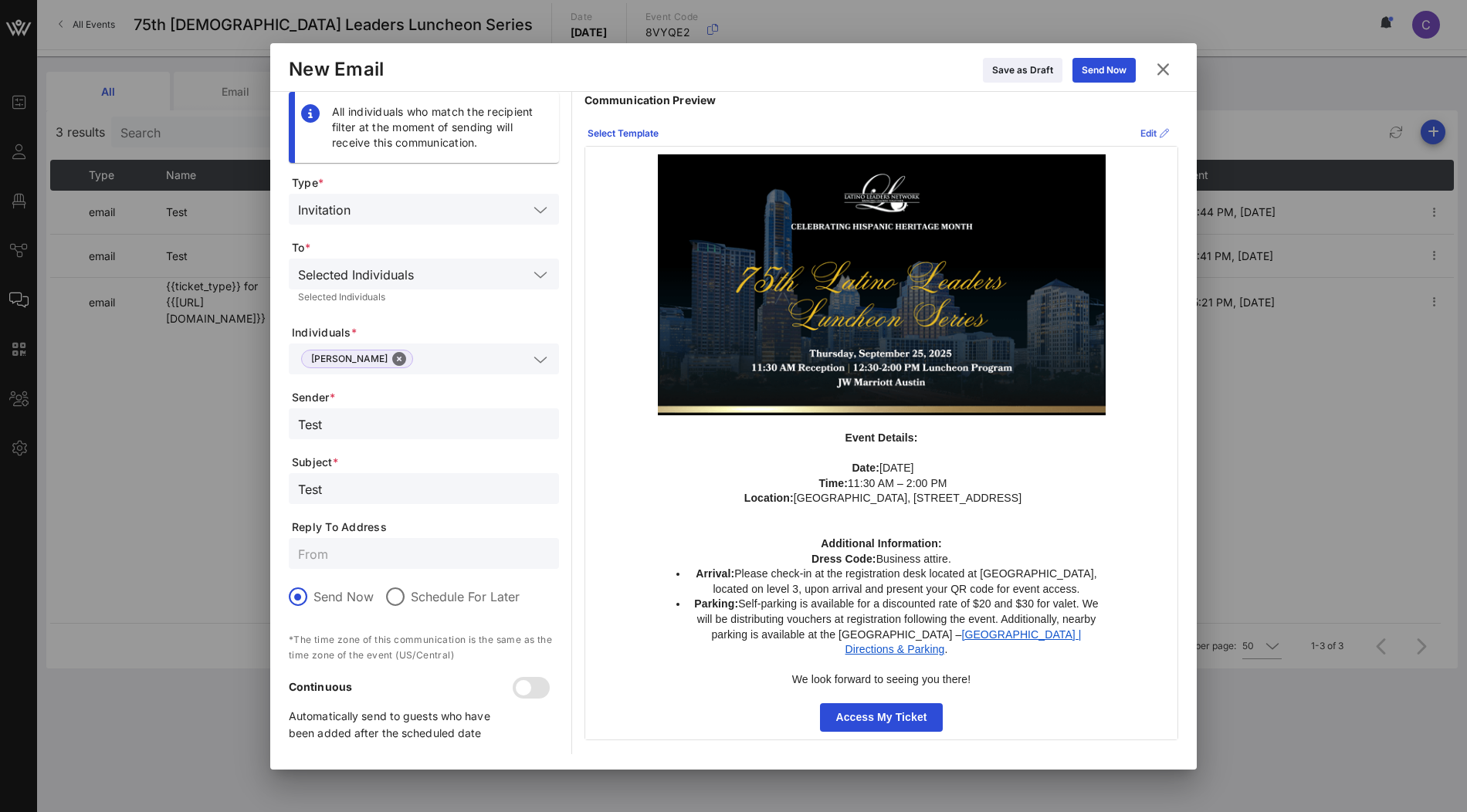
click at [1146, 134] on div "Edit" at bounding box center [1155, 134] width 29 height 15
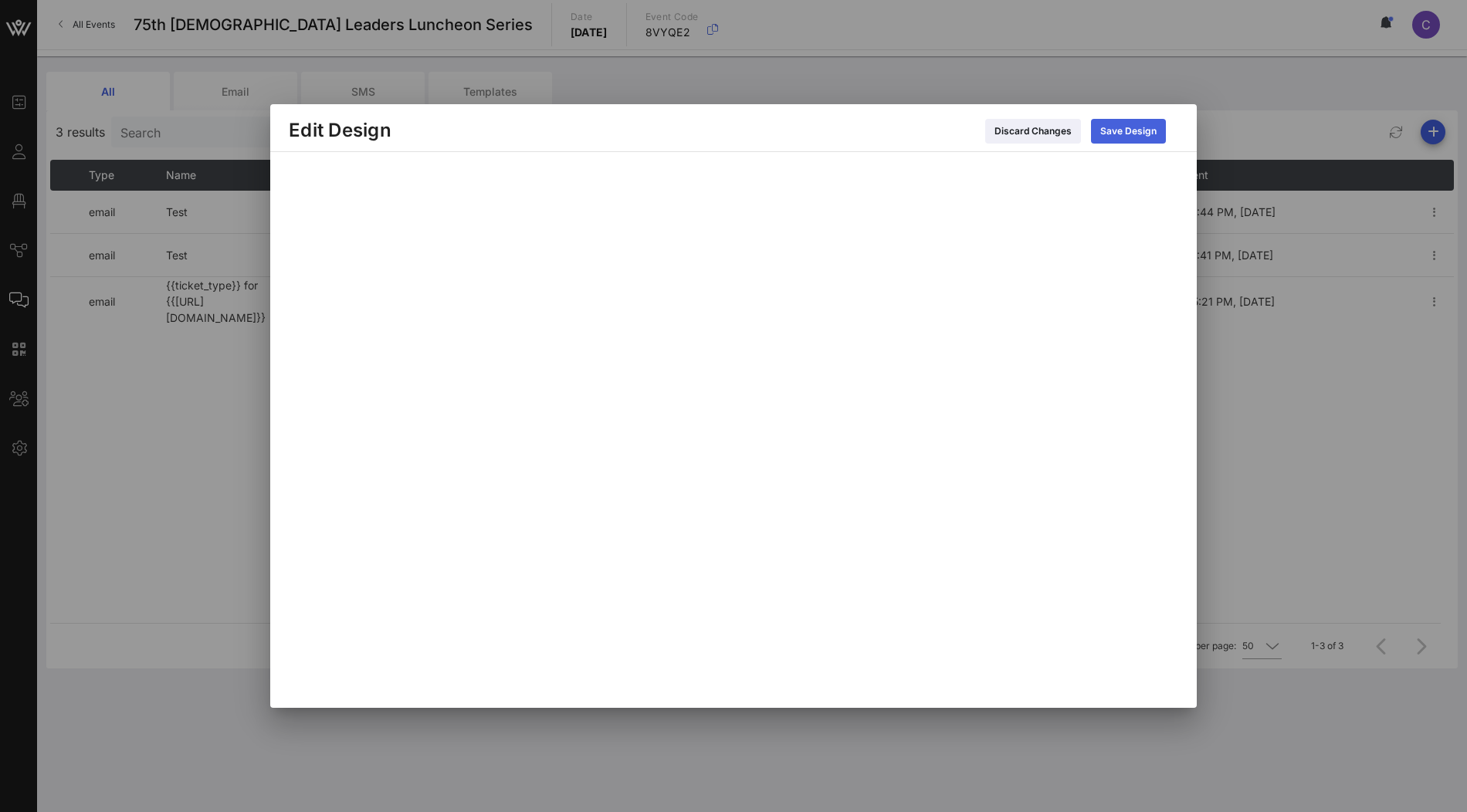
click at [1141, 132] on div "Save Design" at bounding box center [1129, 131] width 57 height 15
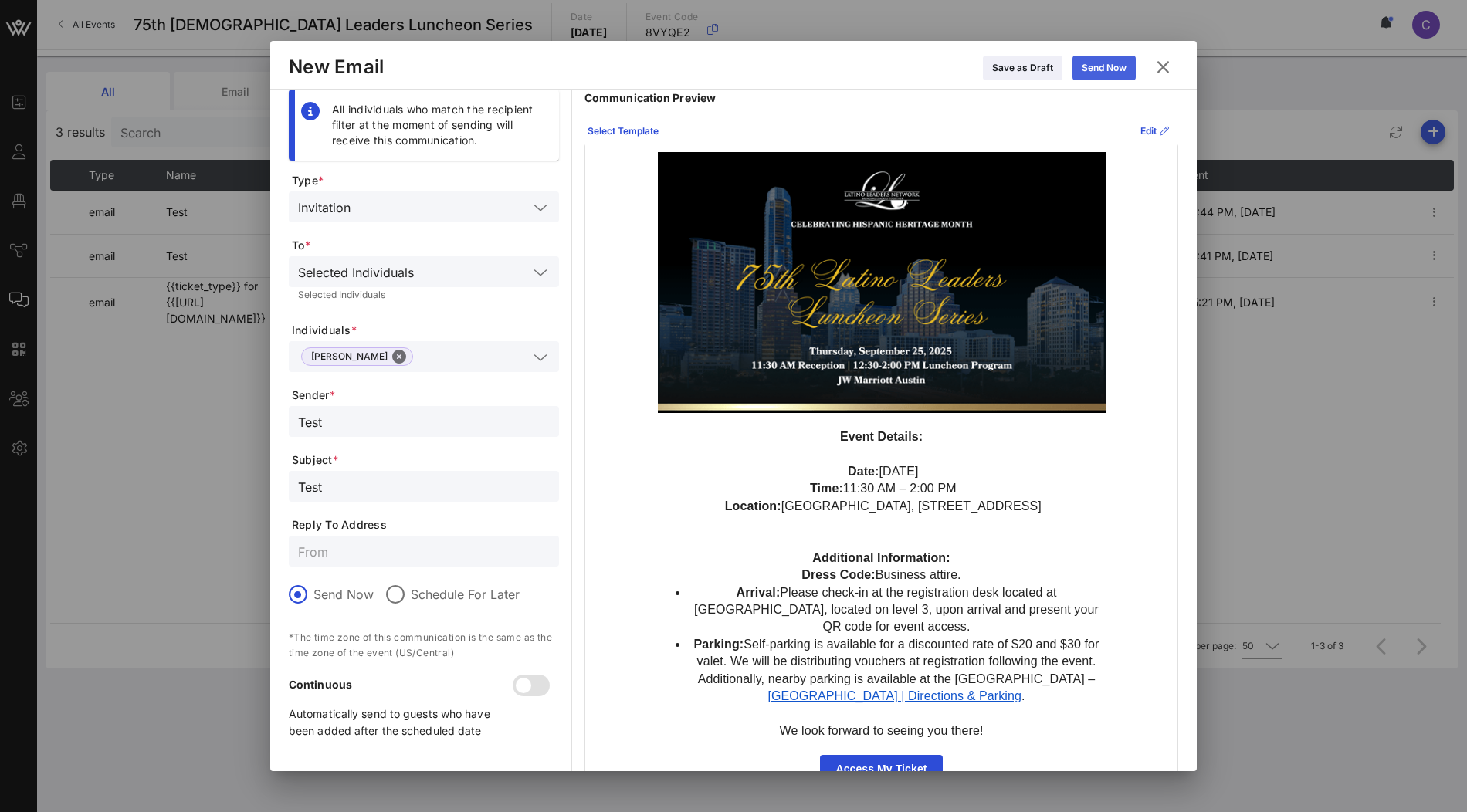
click at [1113, 72] on div "Send Now" at bounding box center [1104, 68] width 45 height 15
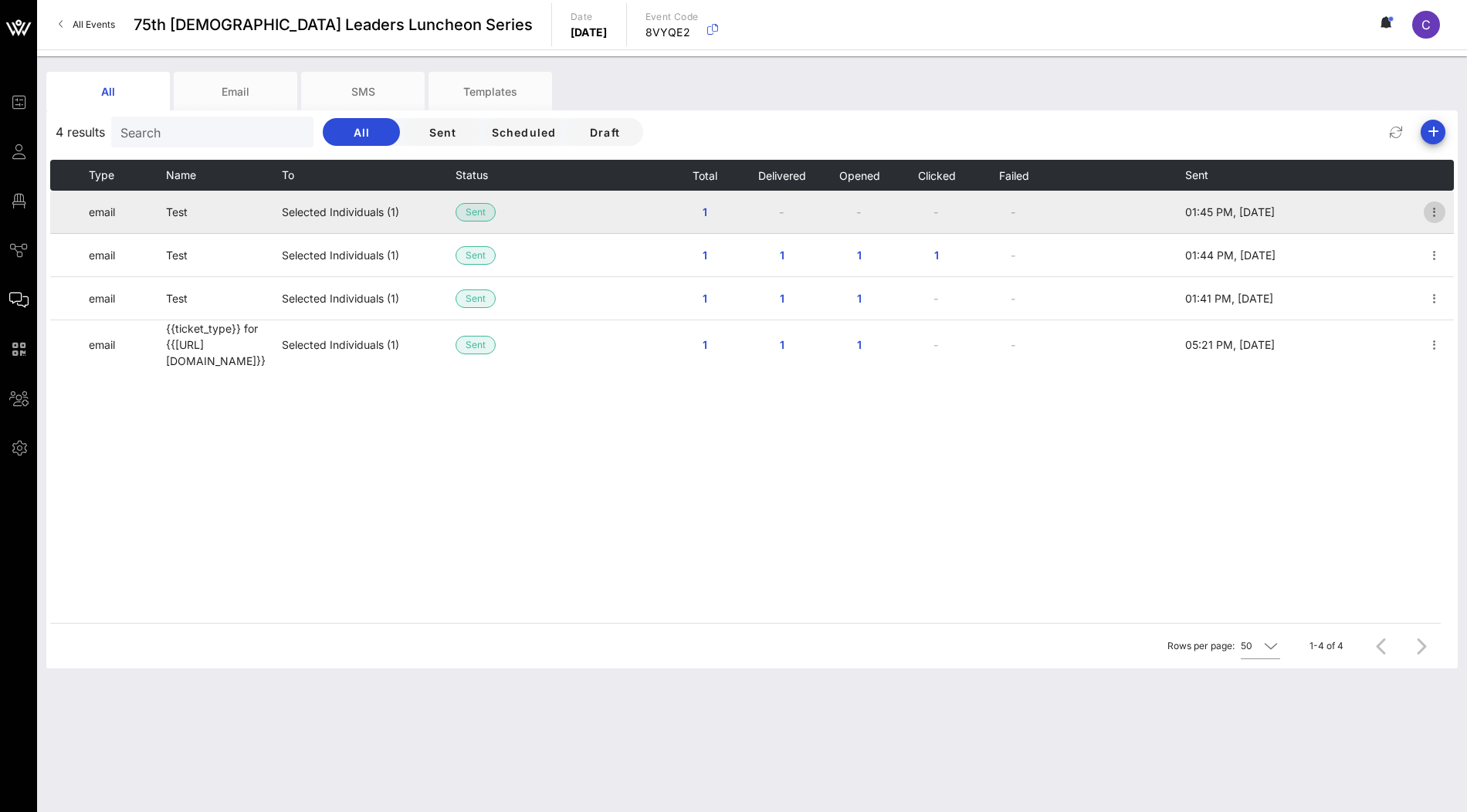
click at [1437, 206] on icon "button" at bounding box center [1435, 212] width 19 height 19
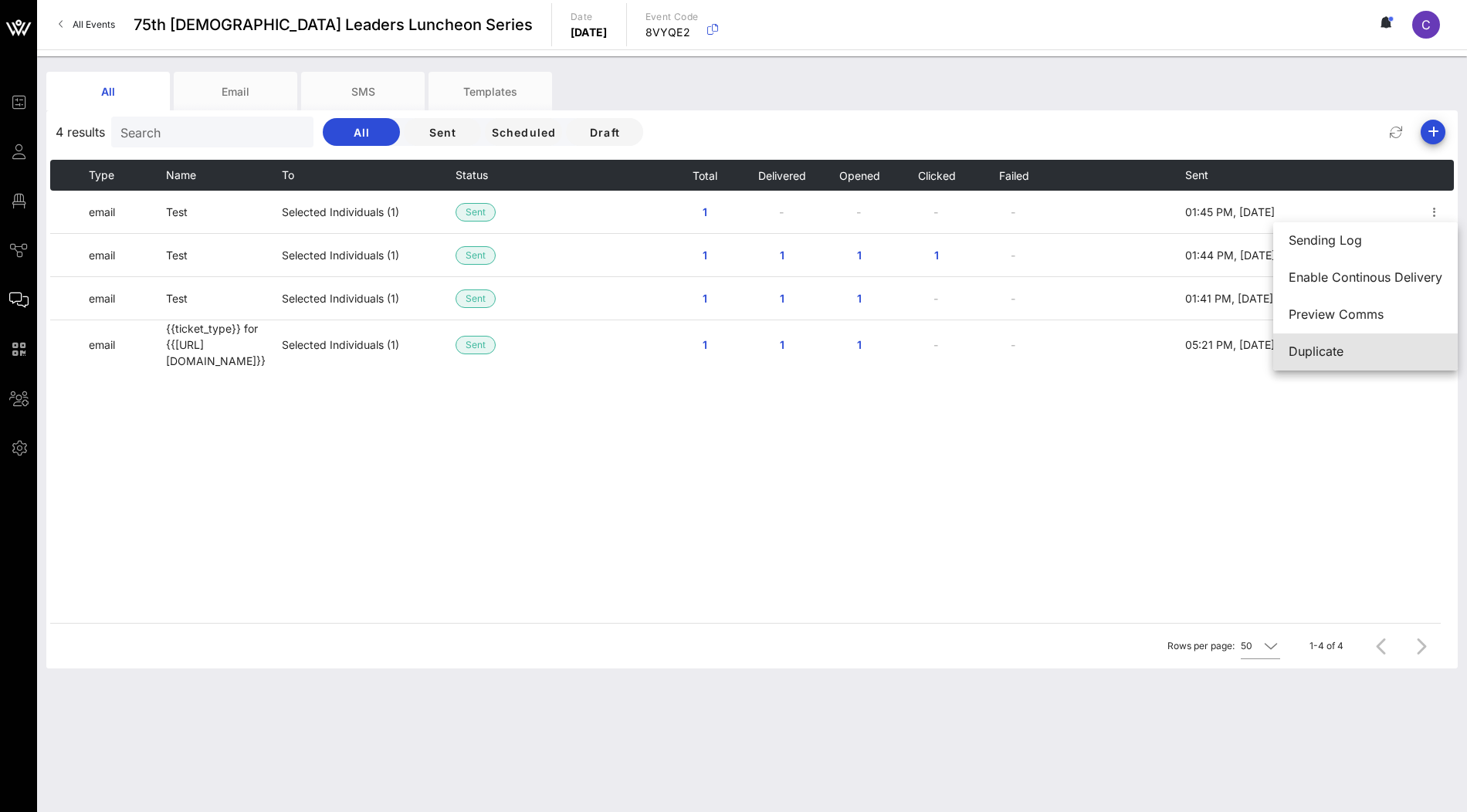
click at [1349, 353] on div "Duplicate" at bounding box center [1365, 351] width 154 height 14
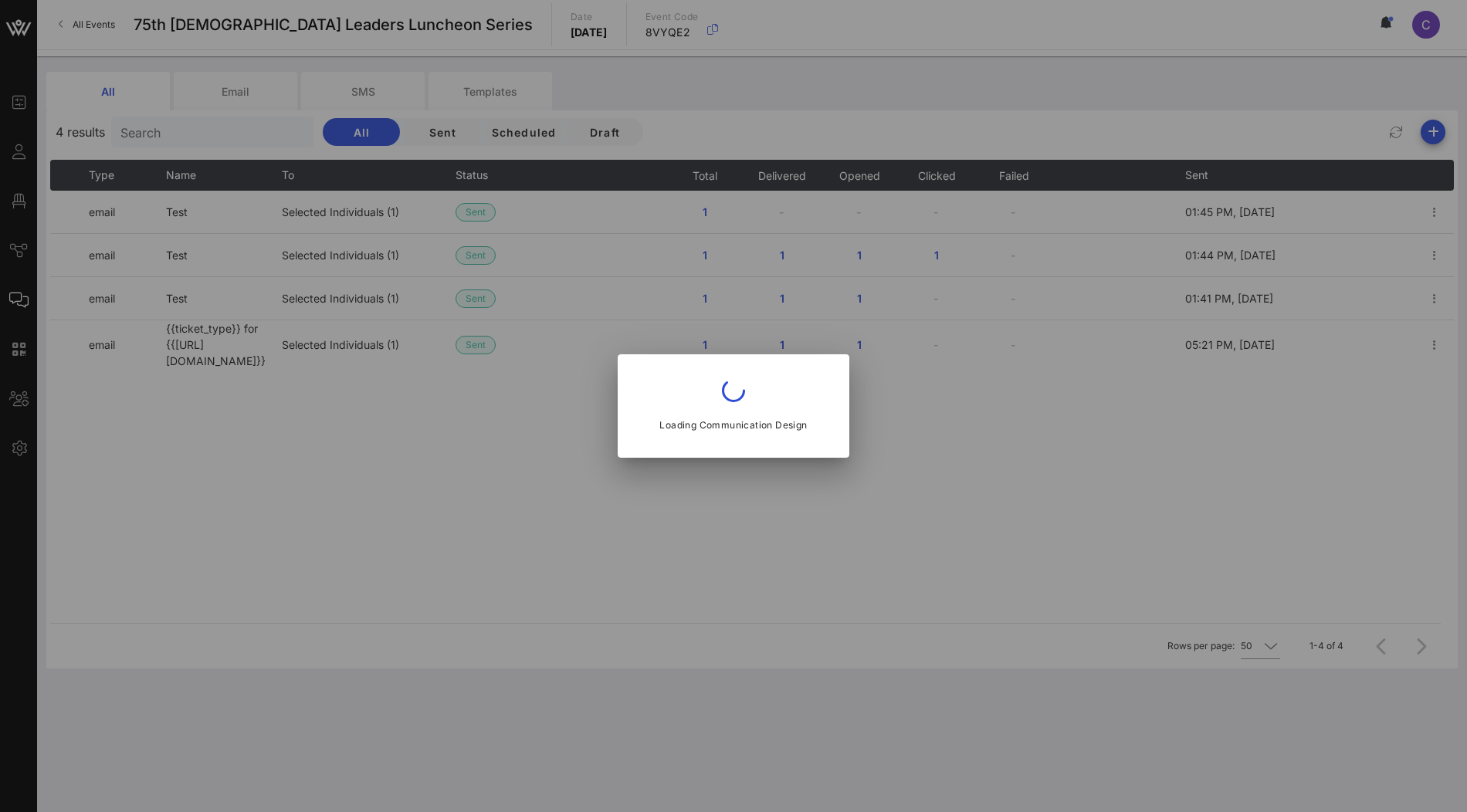
type input "Test"
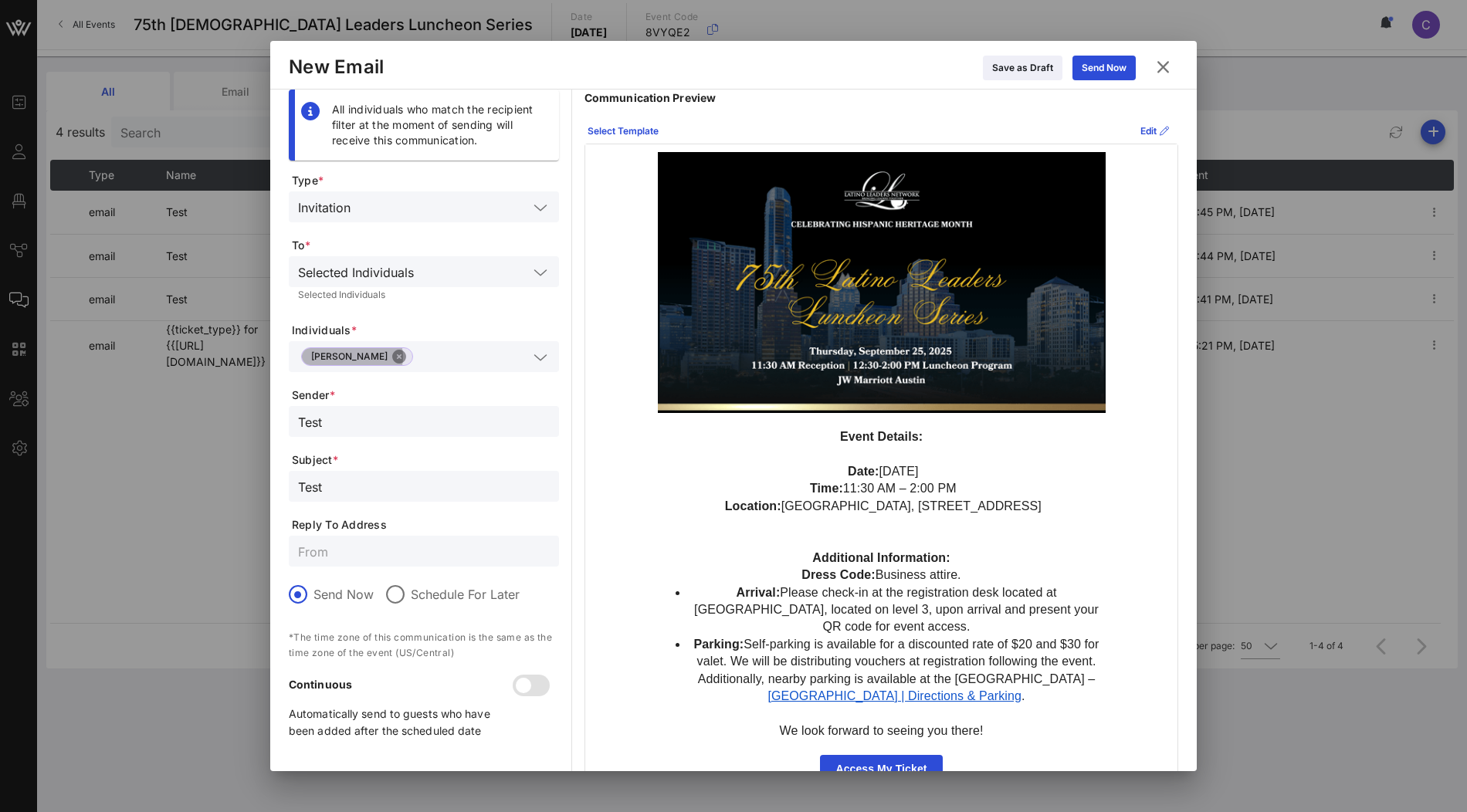
click at [393, 355] on button "Close" at bounding box center [399, 356] width 14 height 14
click at [1022, 68] on icon at bounding box center [1023, 68] width 14 height 14
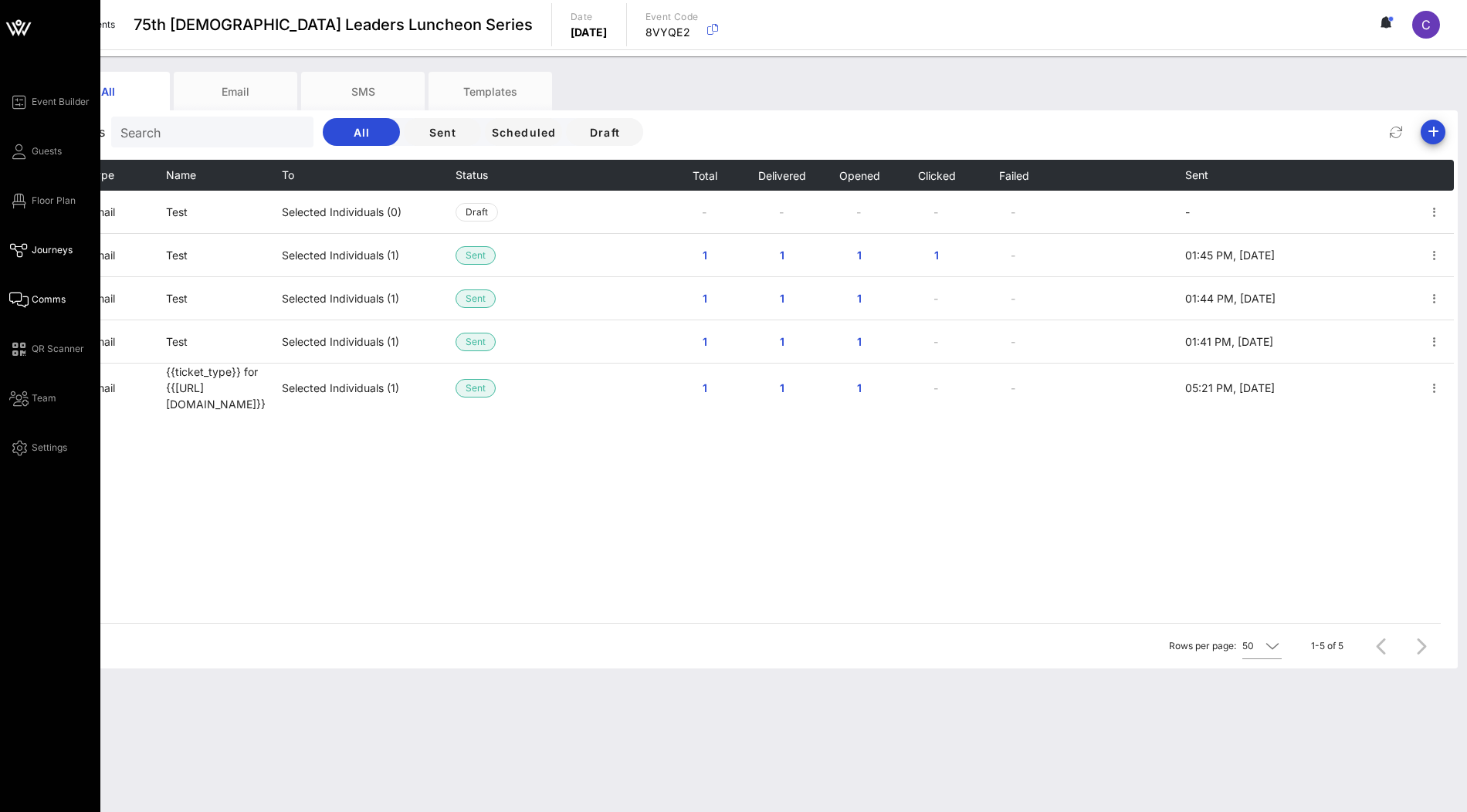
click at [29, 245] on link "Journeys" at bounding box center [41, 250] width 63 height 19
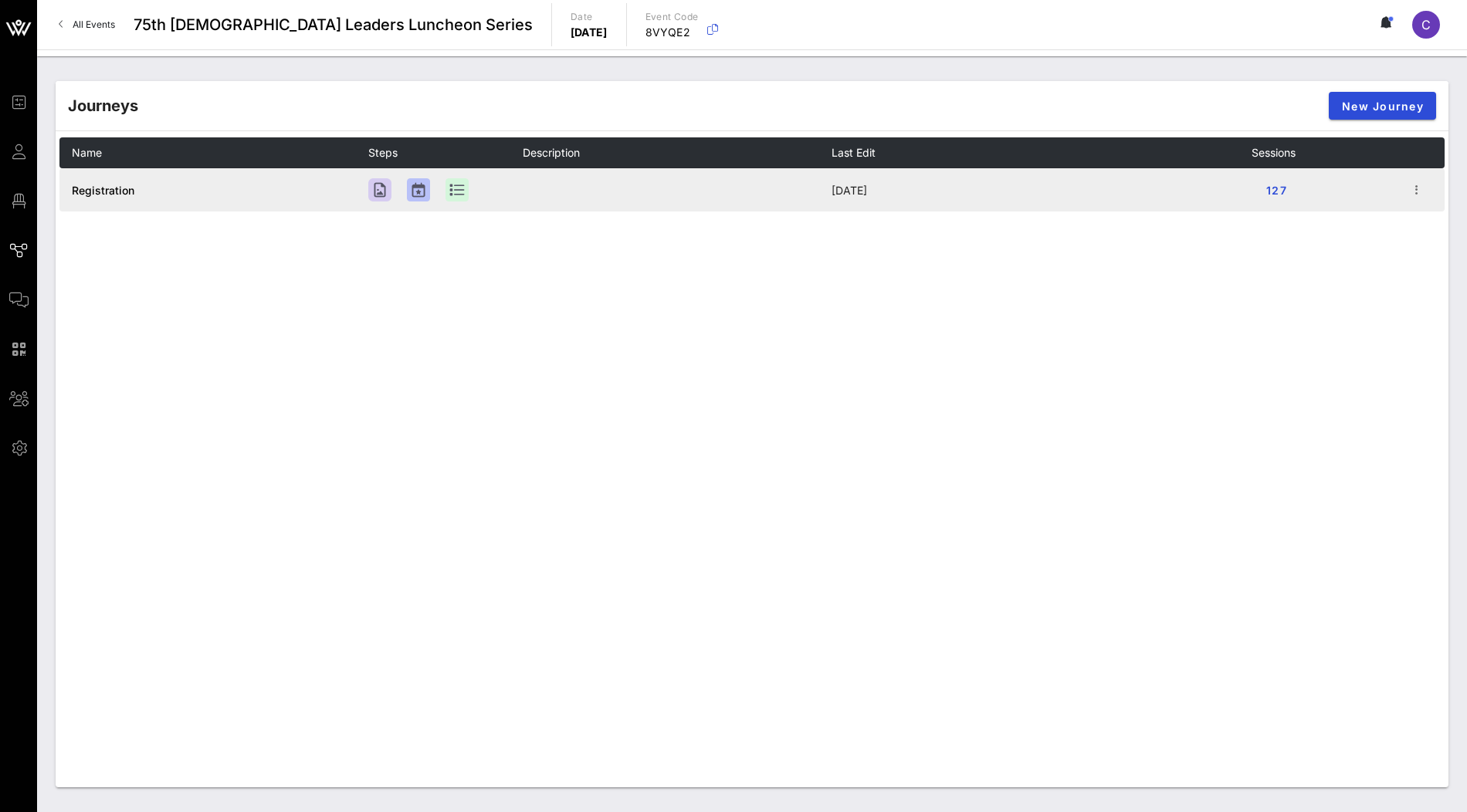
click at [126, 186] on span "Registration" at bounding box center [103, 190] width 63 height 14
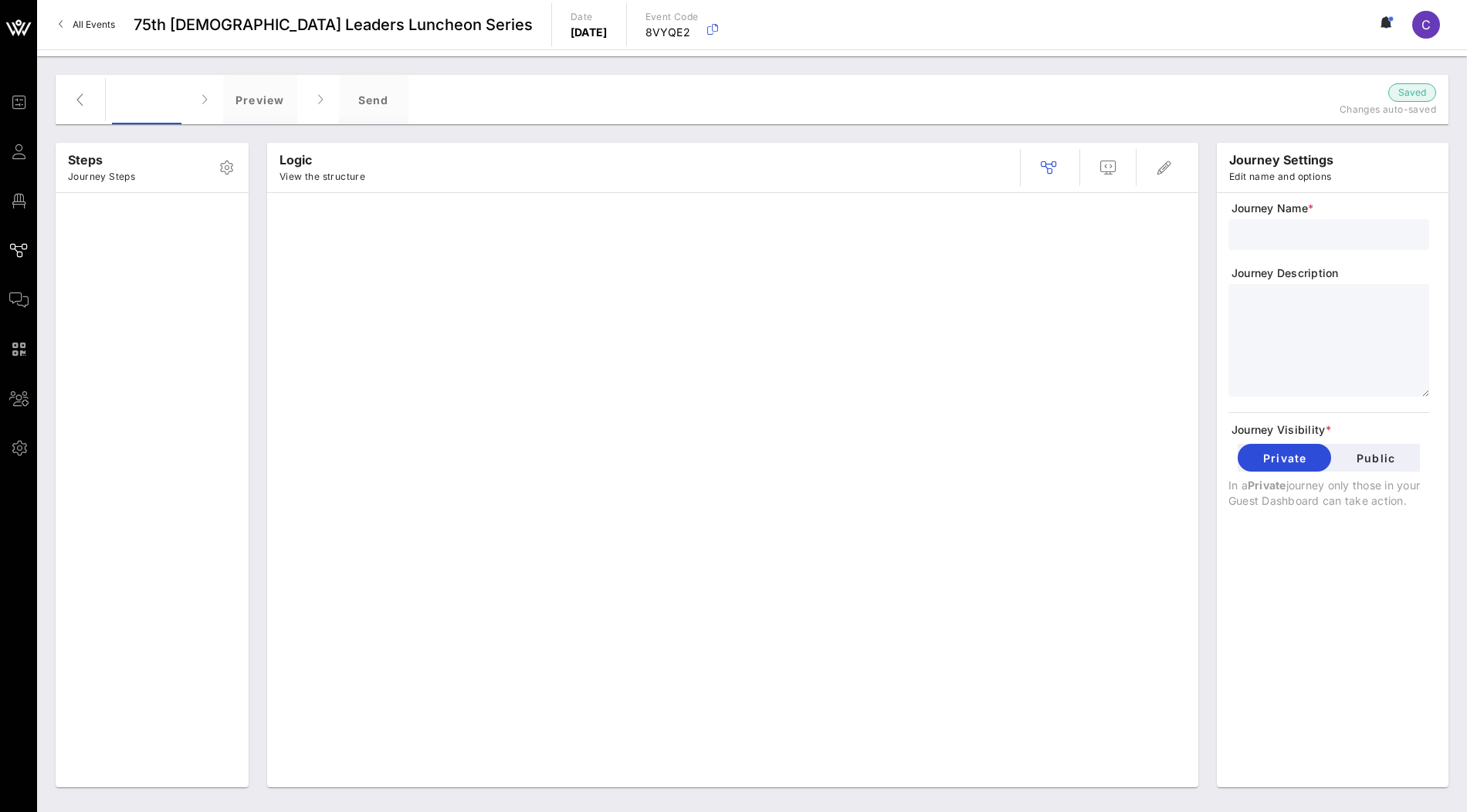
type input "Registration"
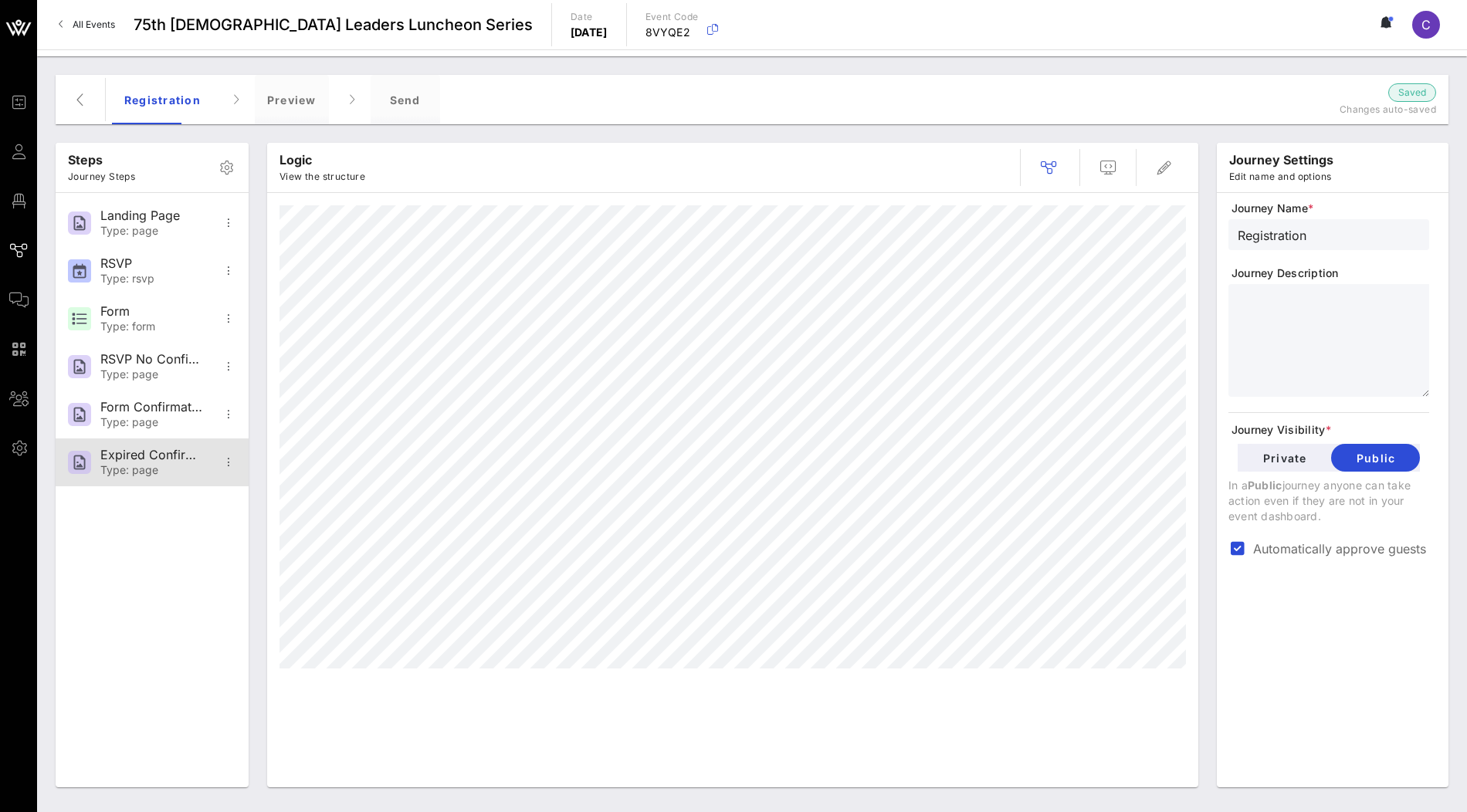
click at [134, 461] on div "Expired Confirmation" at bounding box center [151, 454] width 102 height 14
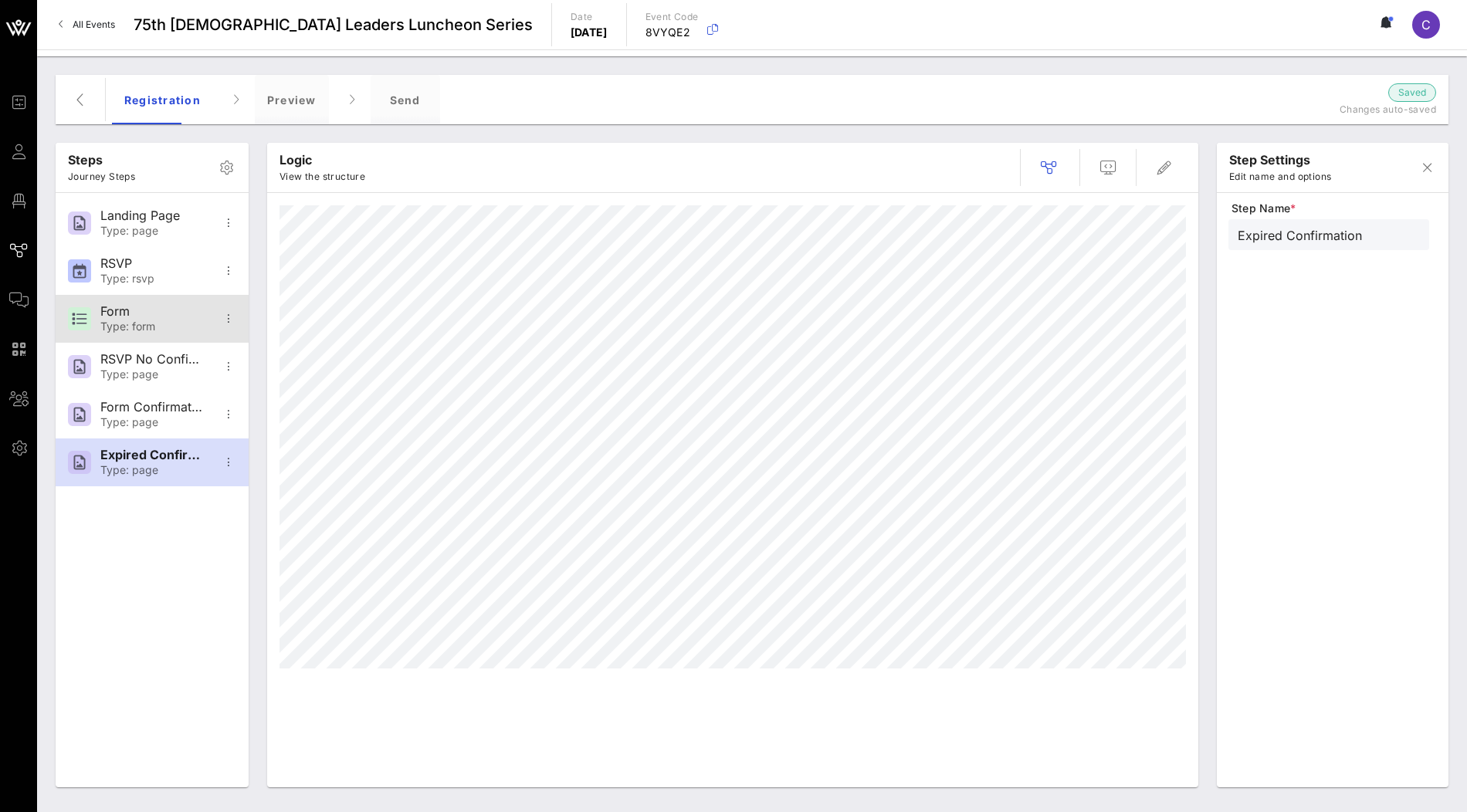
click at [161, 299] on div "Form Type: form" at bounding box center [151, 319] width 102 height 48
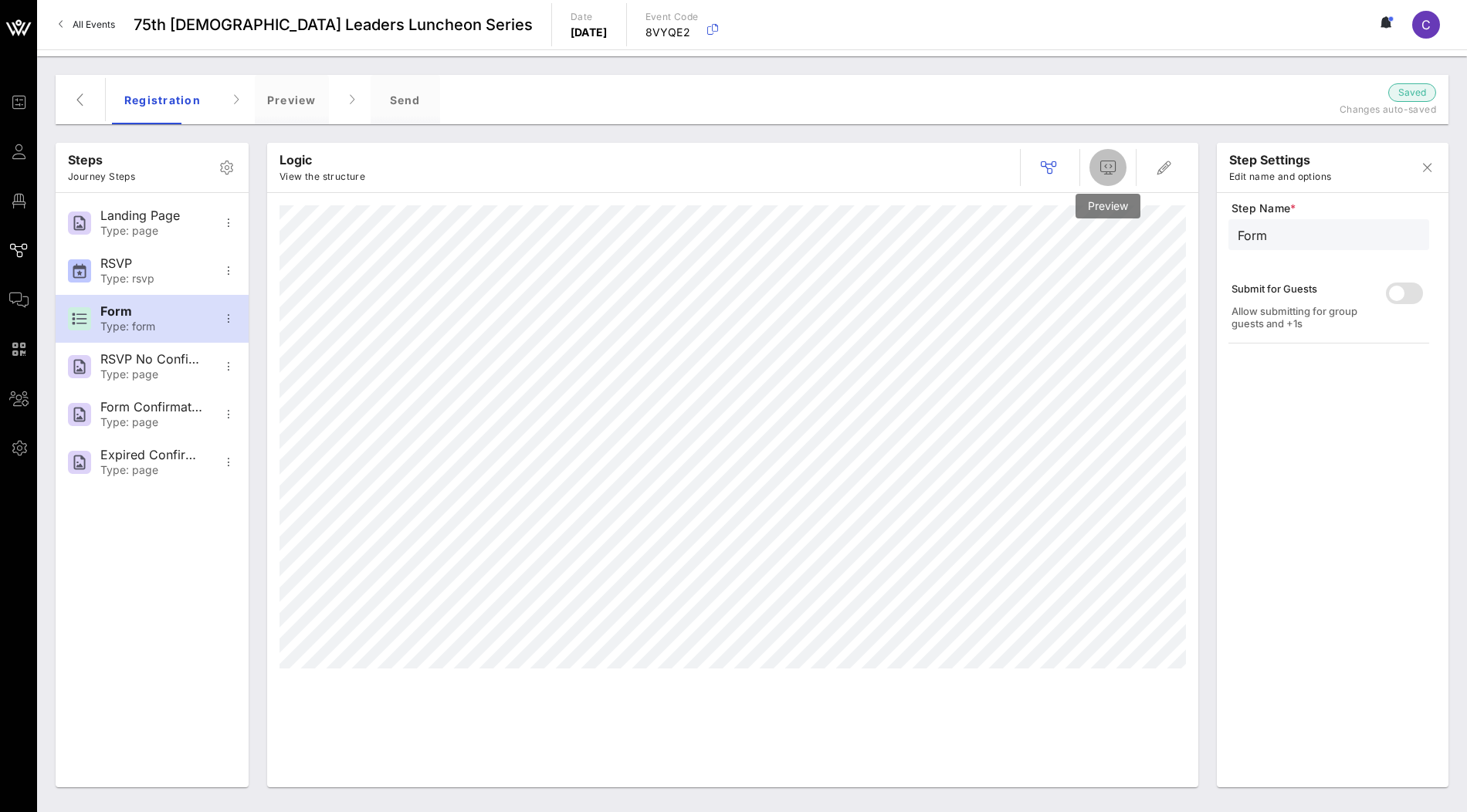
click at [1104, 163] on icon "button" at bounding box center [1108, 167] width 19 height 19
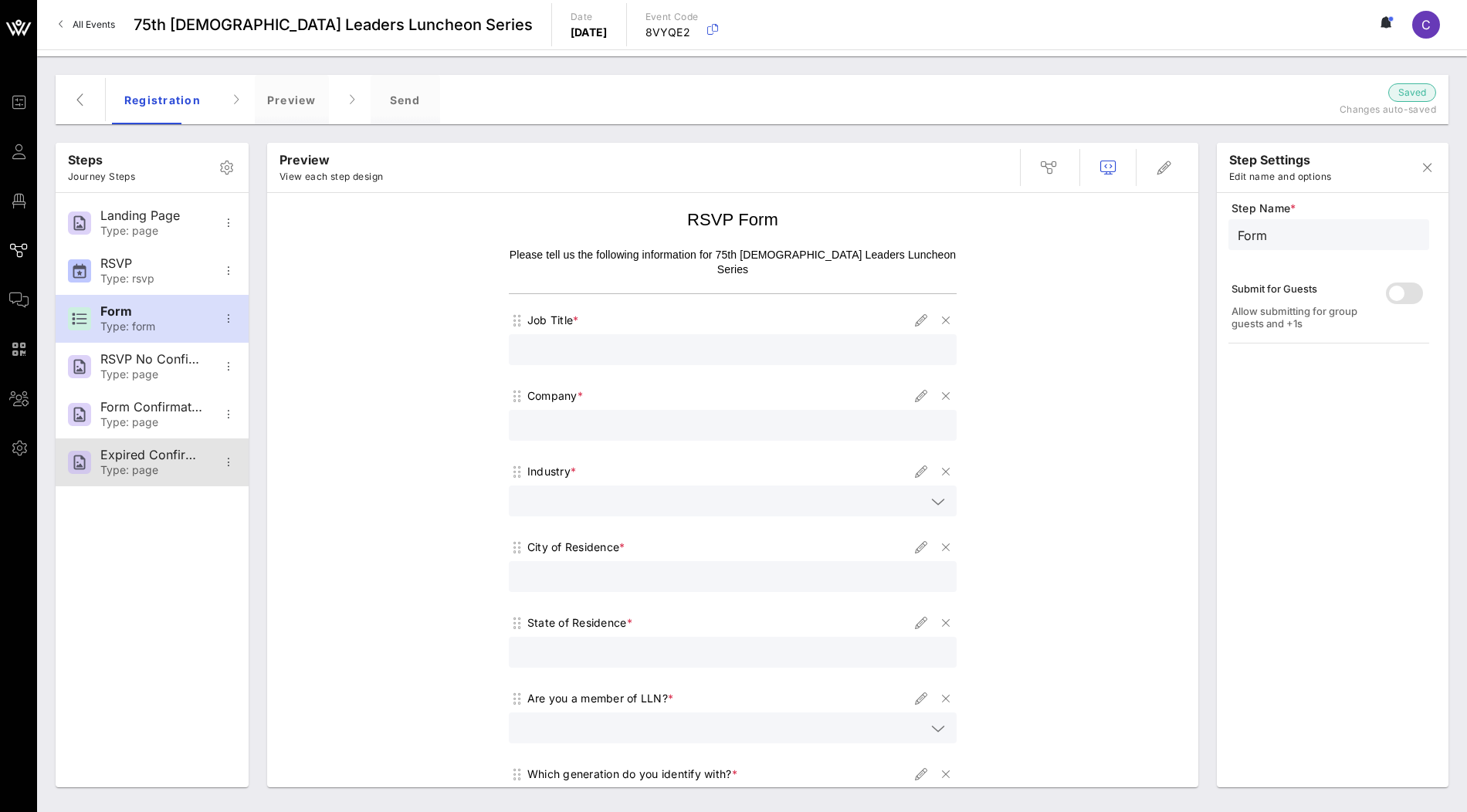
click at [161, 469] on div "Type: page" at bounding box center [151, 471] width 102 height 14
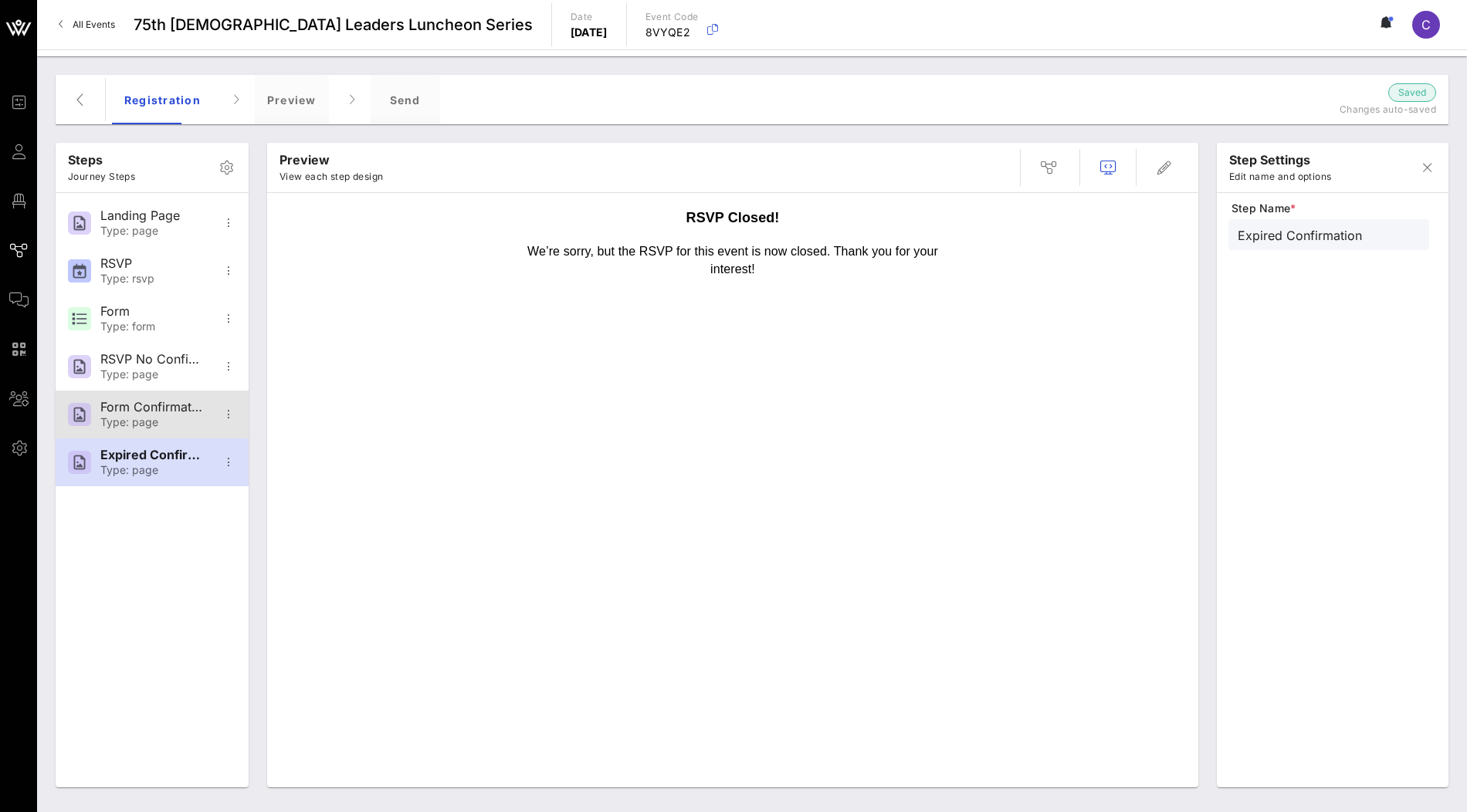
click at [162, 409] on div "Form Confirmation" at bounding box center [151, 407] width 102 height 14
type input "Form Confirmation"
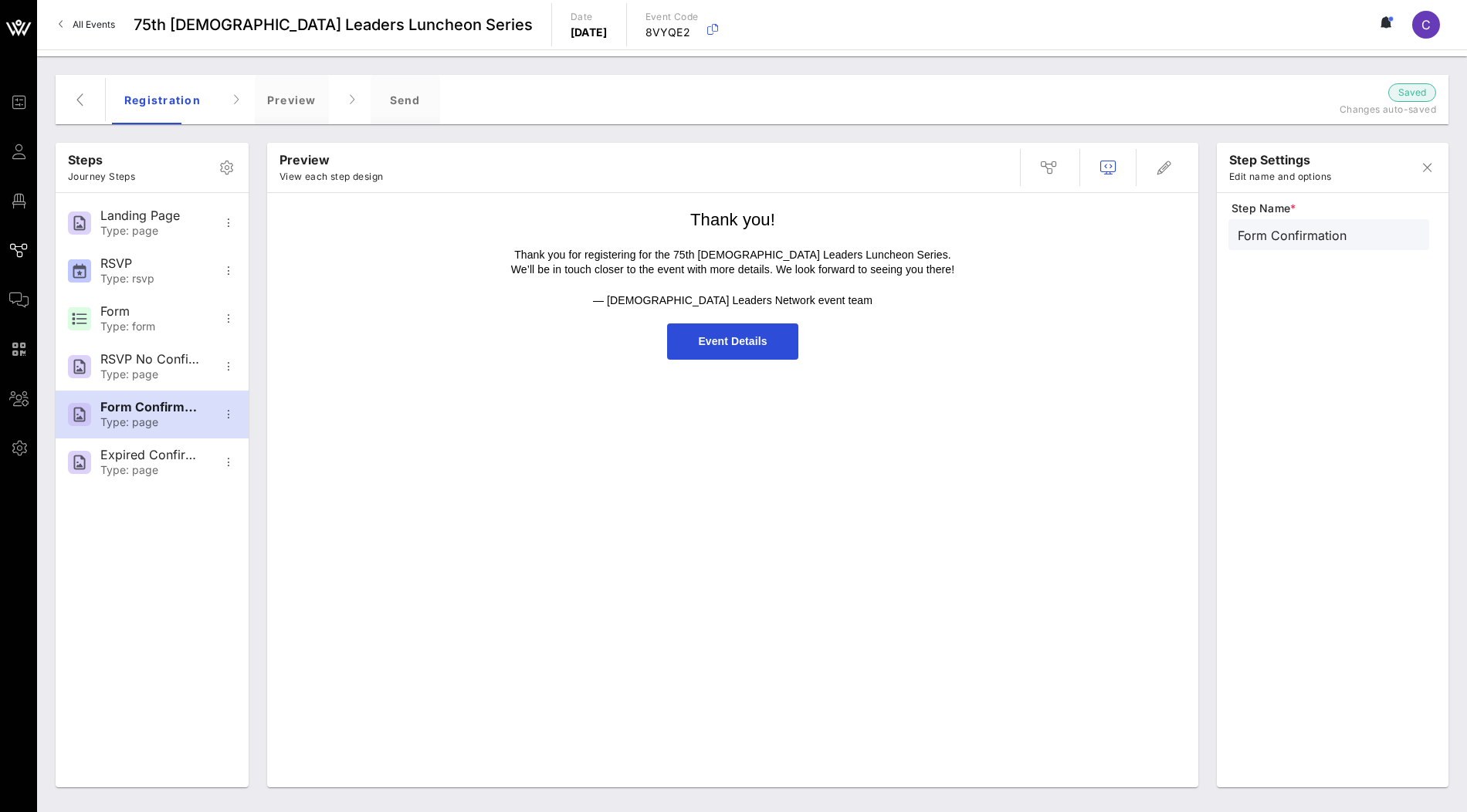
click at [764, 348] on span "Event Details" at bounding box center [733, 341] width 130 height 36
click at [1166, 173] on icon "button" at bounding box center [1164, 167] width 19 height 19
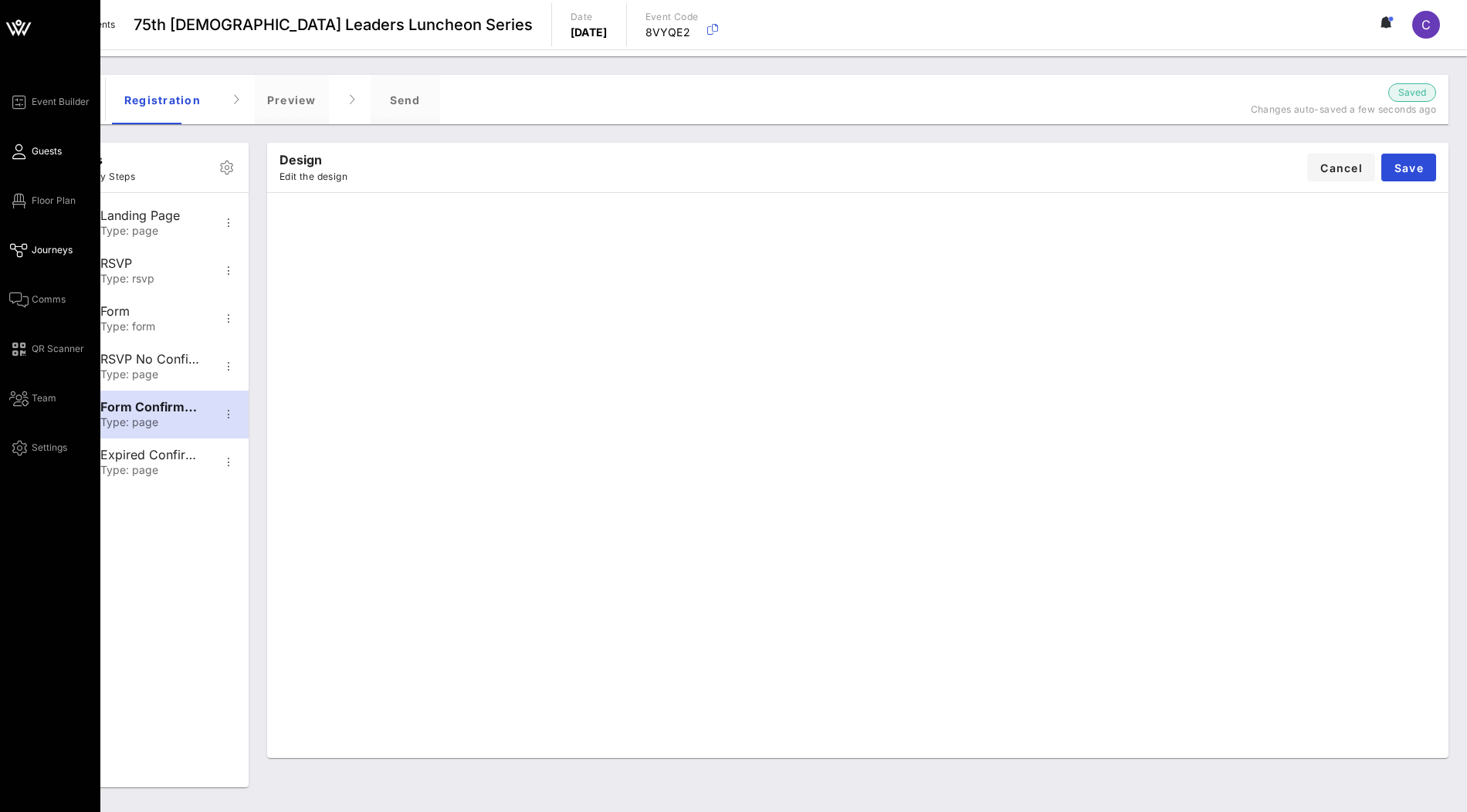
click at [30, 159] on link "Guests" at bounding box center [36, 151] width 52 height 19
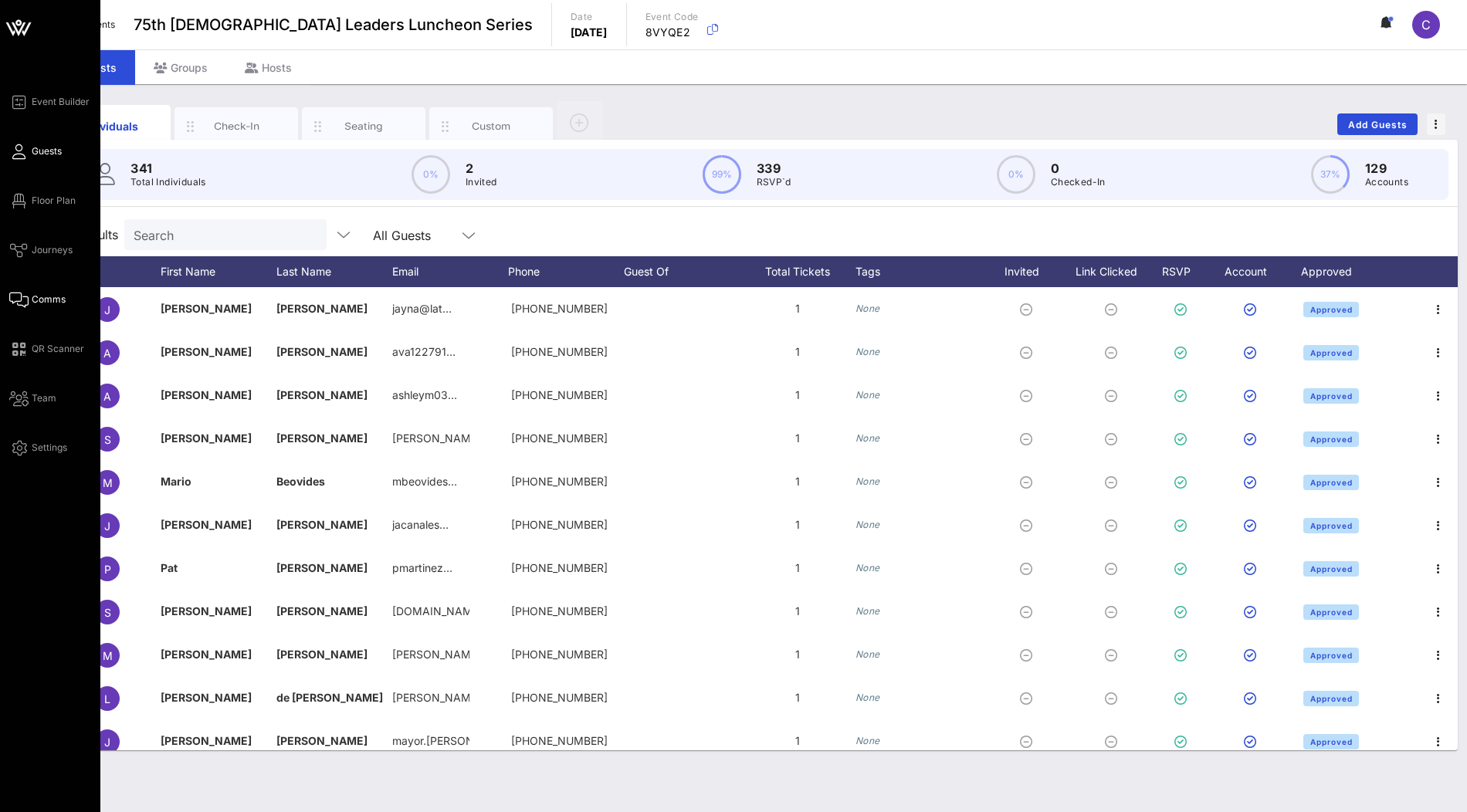
click at [62, 301] on span "Comms" at bounding box center [48, 299] width 34 height 14
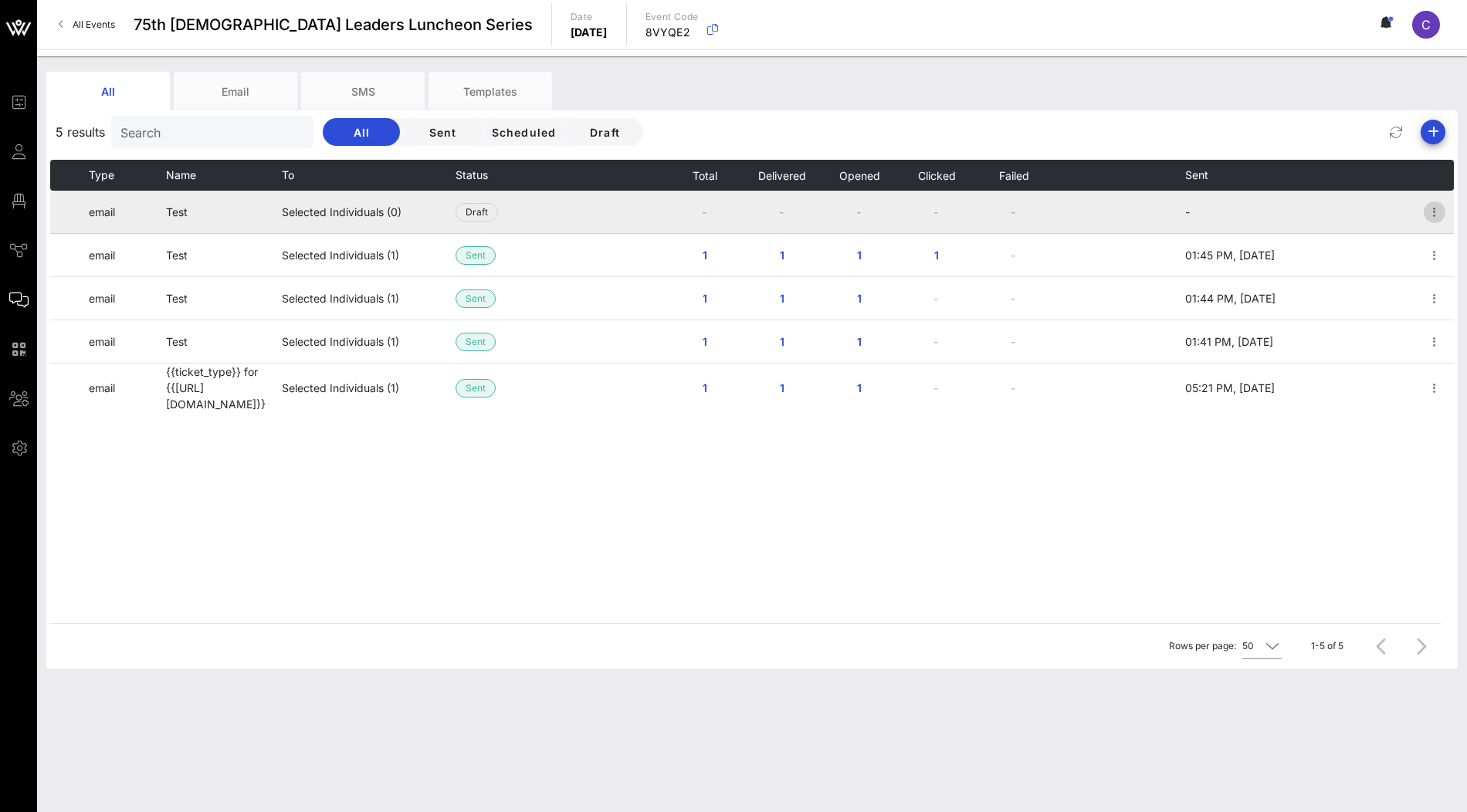
click at [1434, 216] on icon "button" at bounding box center [1435, 212] width 19 height 19
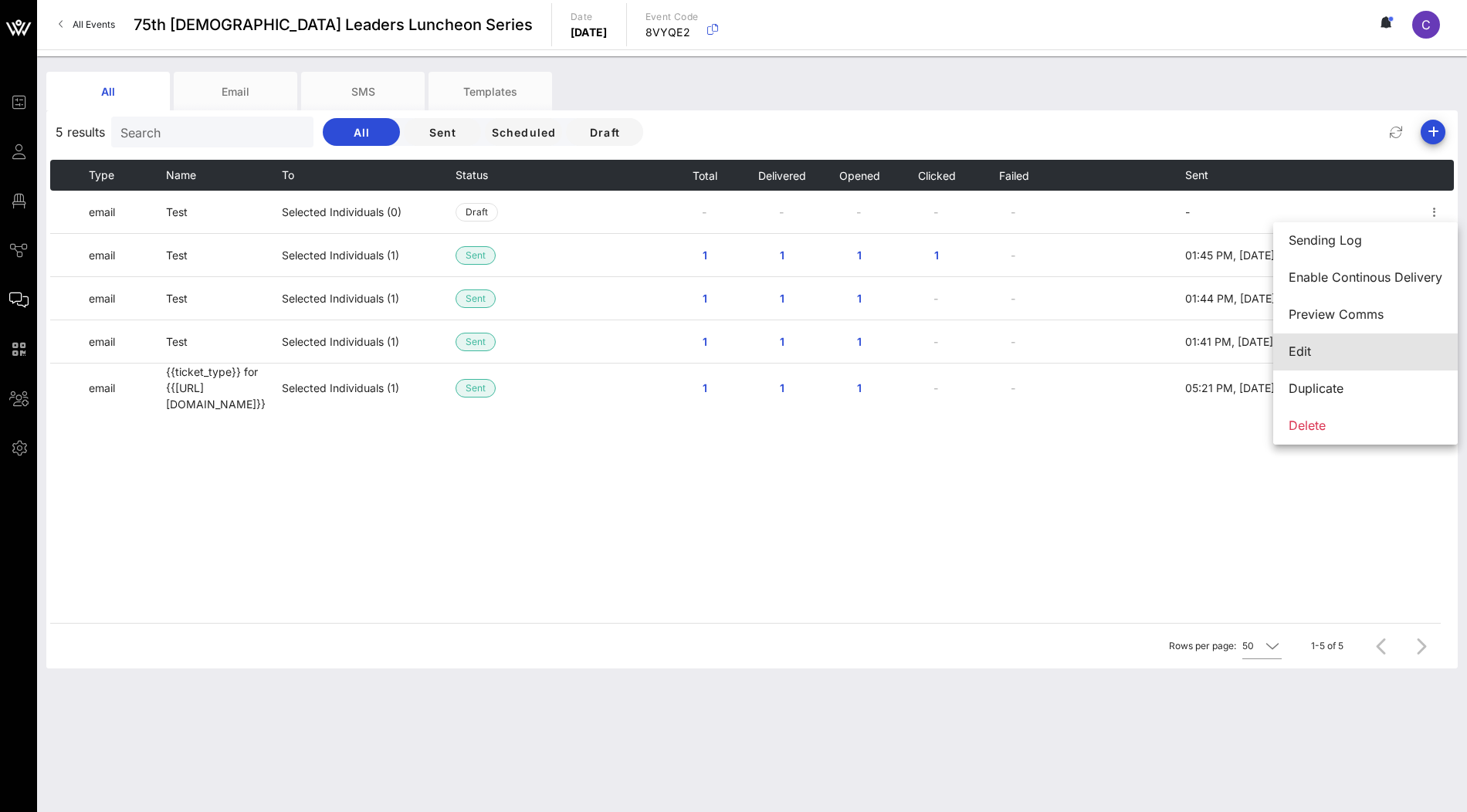
click at [1318, 355] on div "Edit" at bounding box center [1365, 351] width 154 height 14
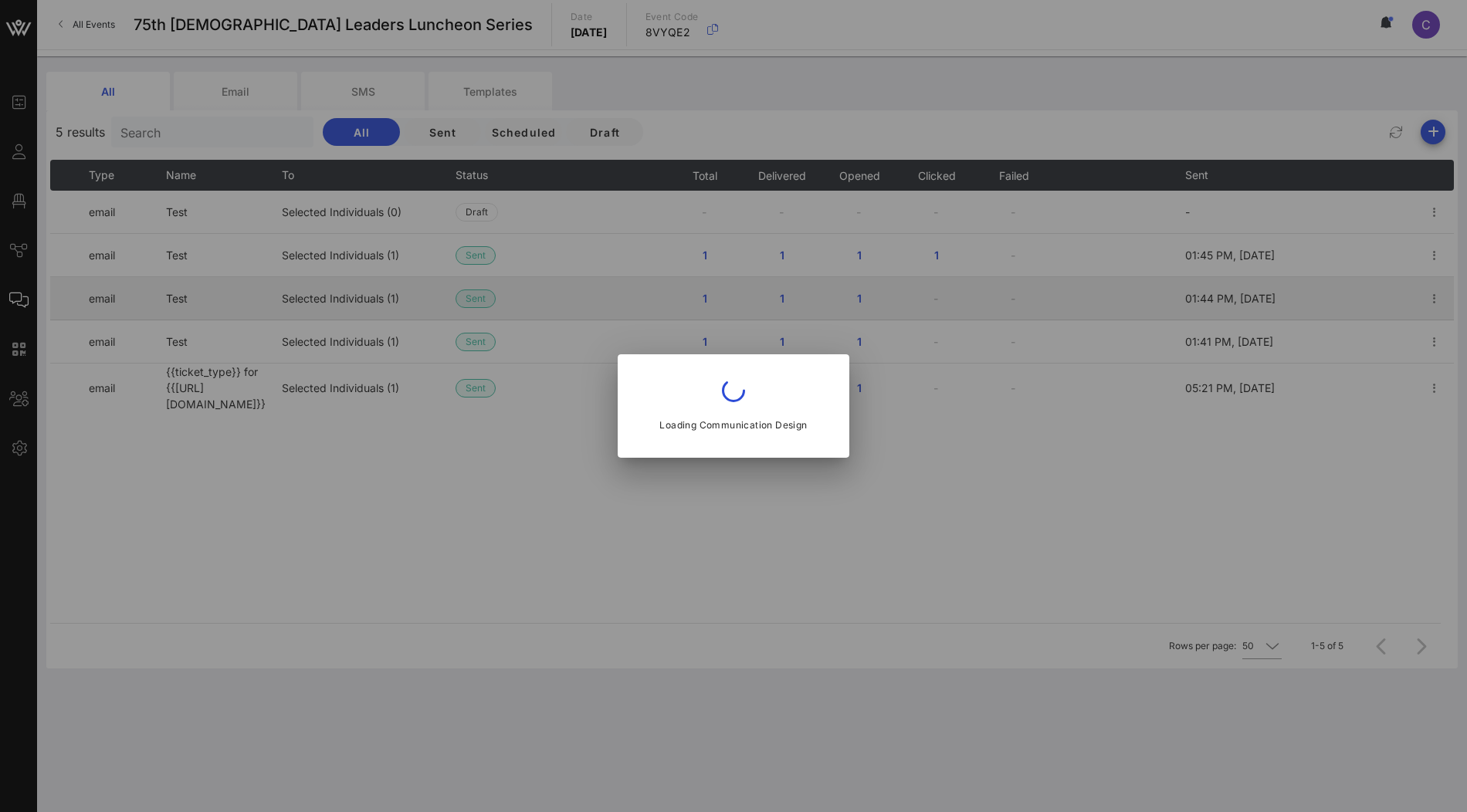
type input "Test"
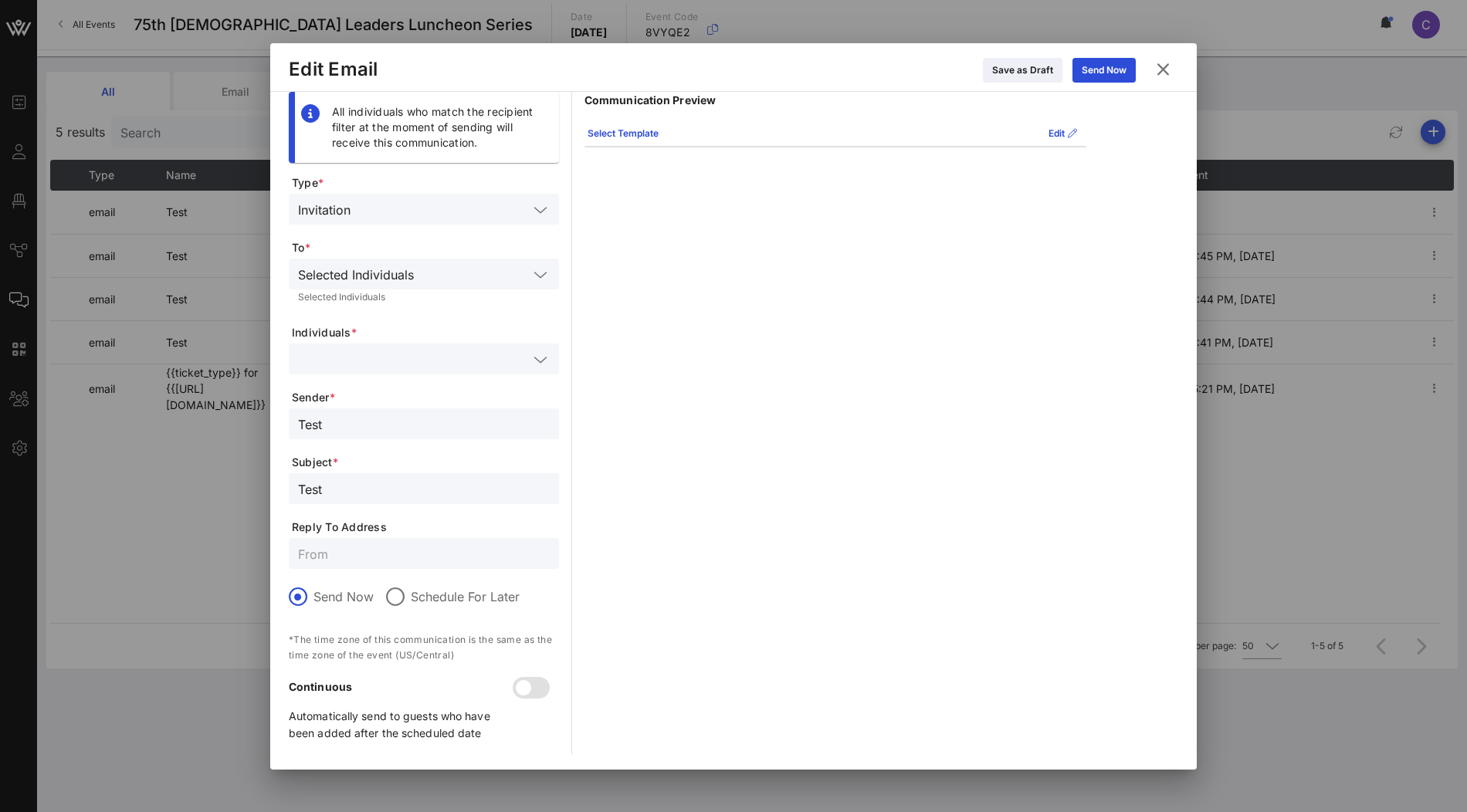
click at [379, 359] on input "text" at bounding box center [413, 359] width 230 height 20
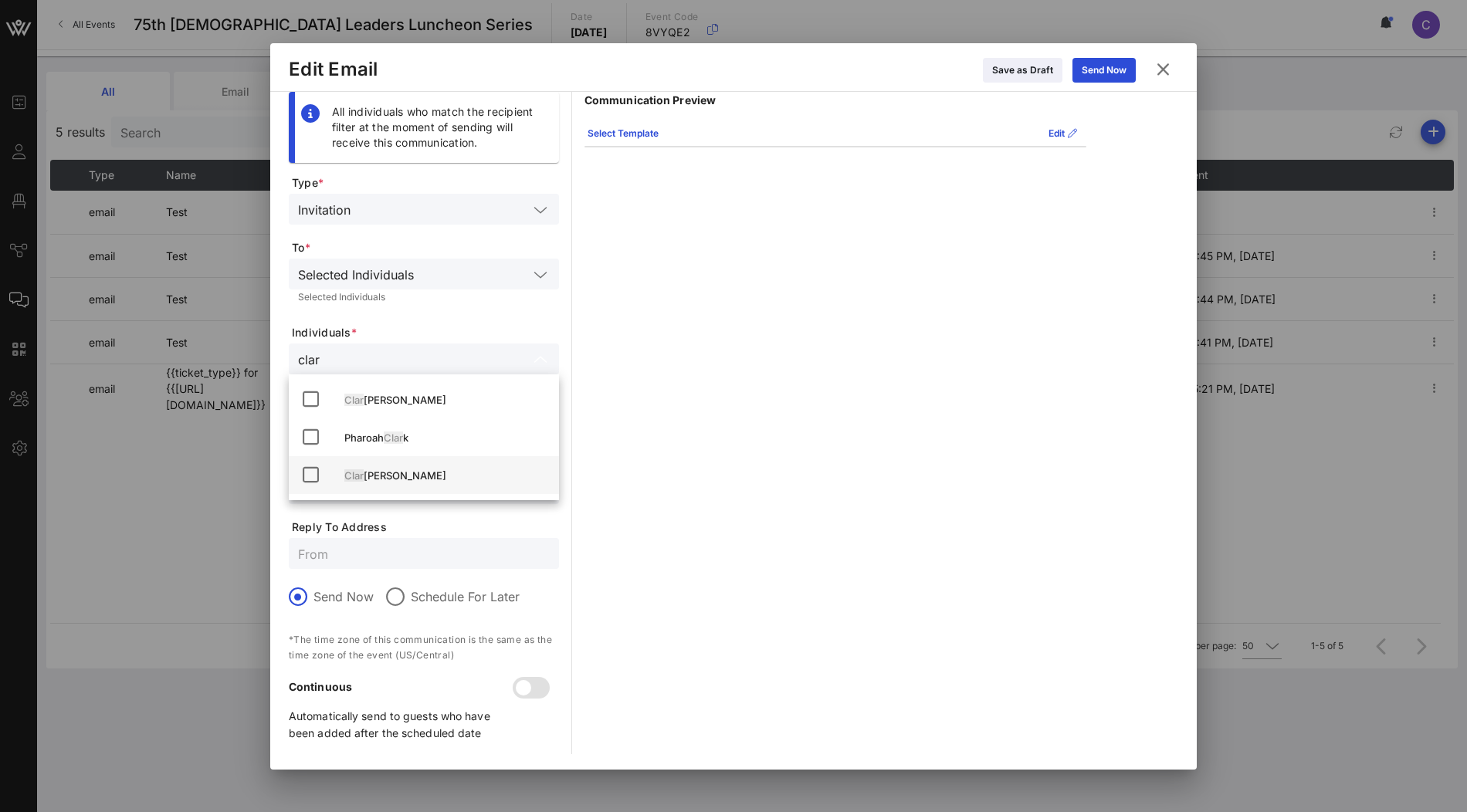
click at [392, 478] on div "Clar isa Tanedo" at bounding box center [445, 475] width 202 height 13
type input "clar"
click at [499, 315] on form "Type * Invitation To * Selected Individuals Selected Individuals Individuals * …" at bounding box center [423, 464] width 270 height 579
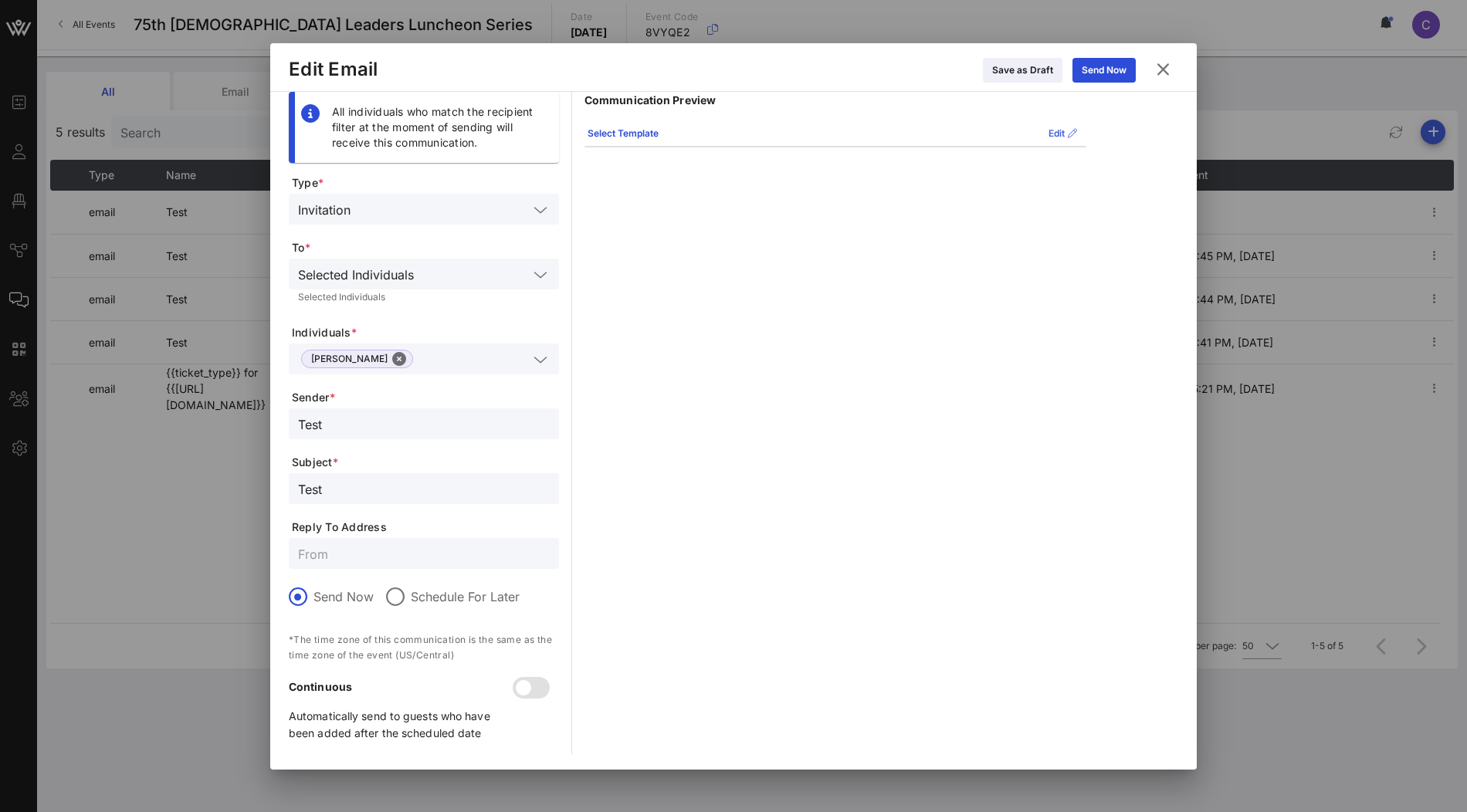
click at [1059, 126] on div "Edit" at bounding box center [1063, 134] width 29 height 15
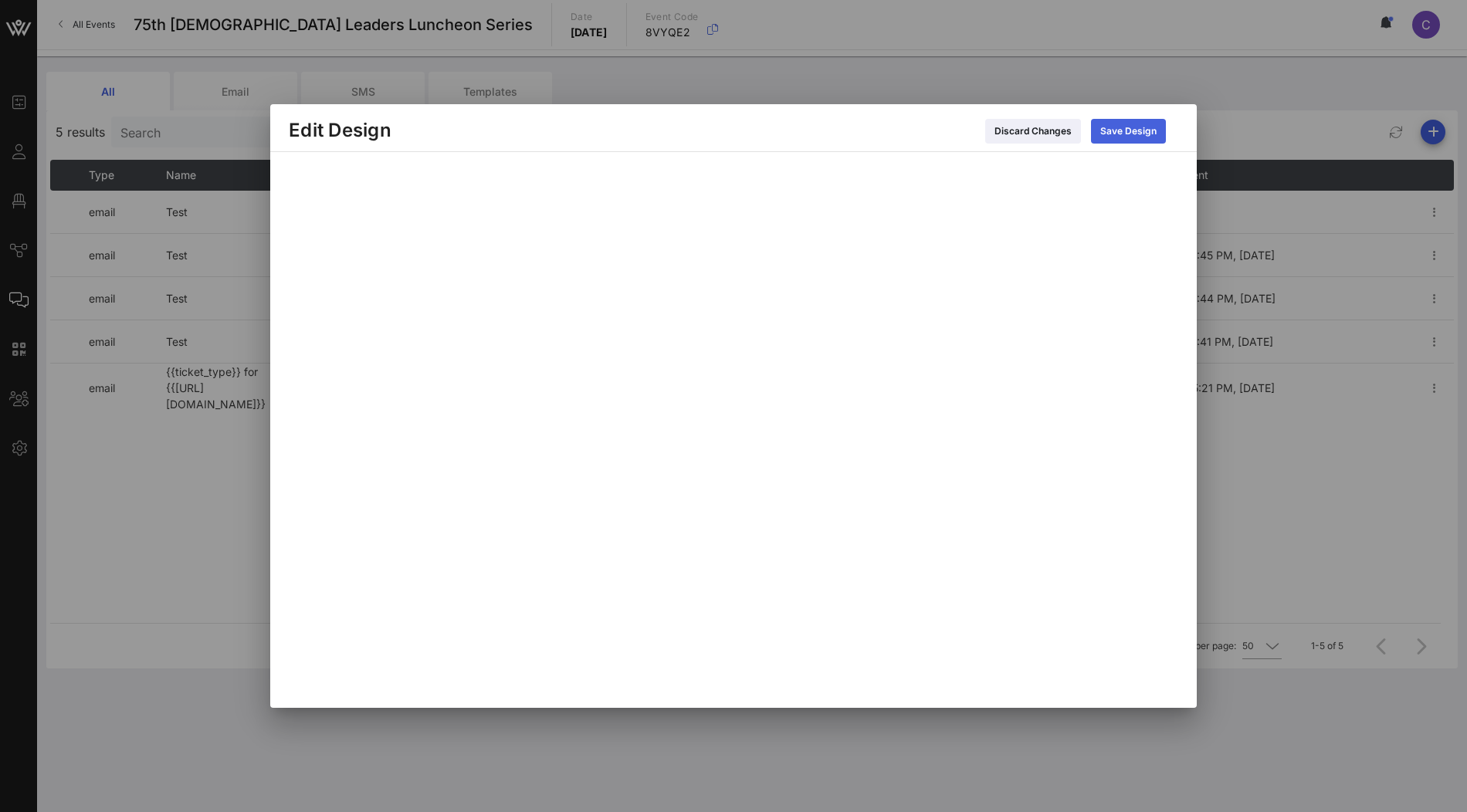
click at [1123, 136] on div "Save Design" at bounding box center [1129, 131] width 57 height 15
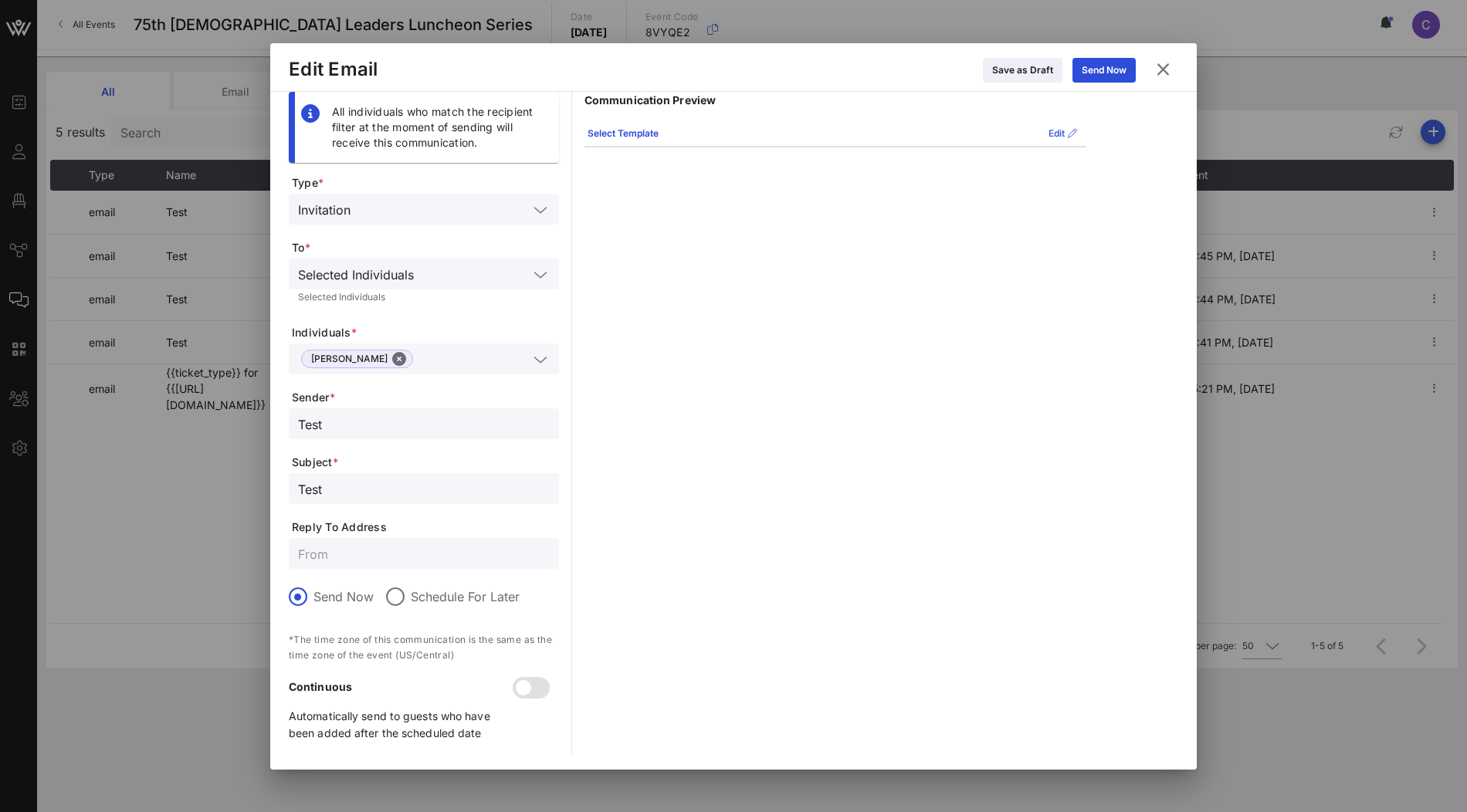
click at [1066, 129] on button "Edit" at bounding box center [1063, 133] width 47 height 25
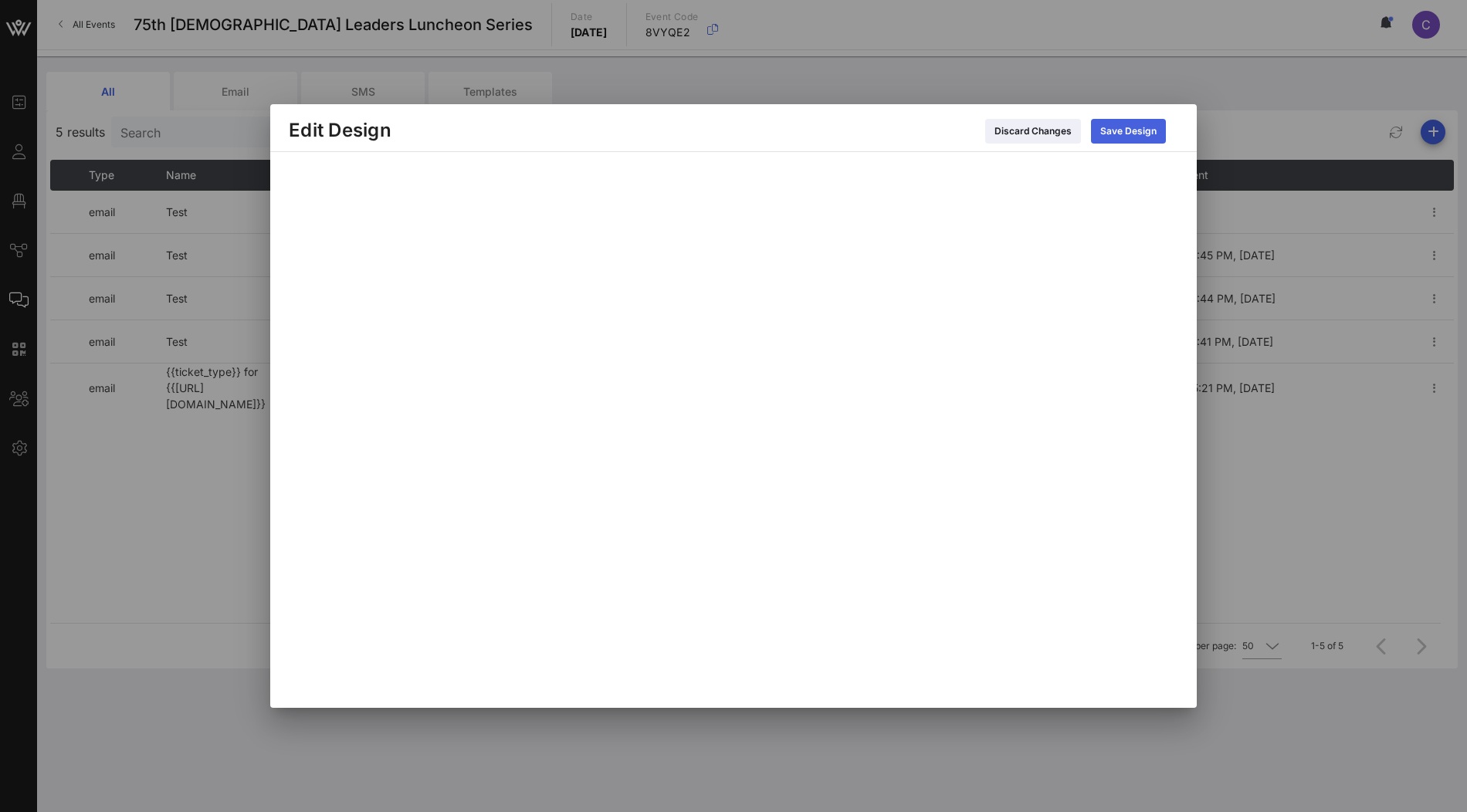
click at [1121, 137] on div "Save Design" at bounding box center [1129, 131] width 57 height 15
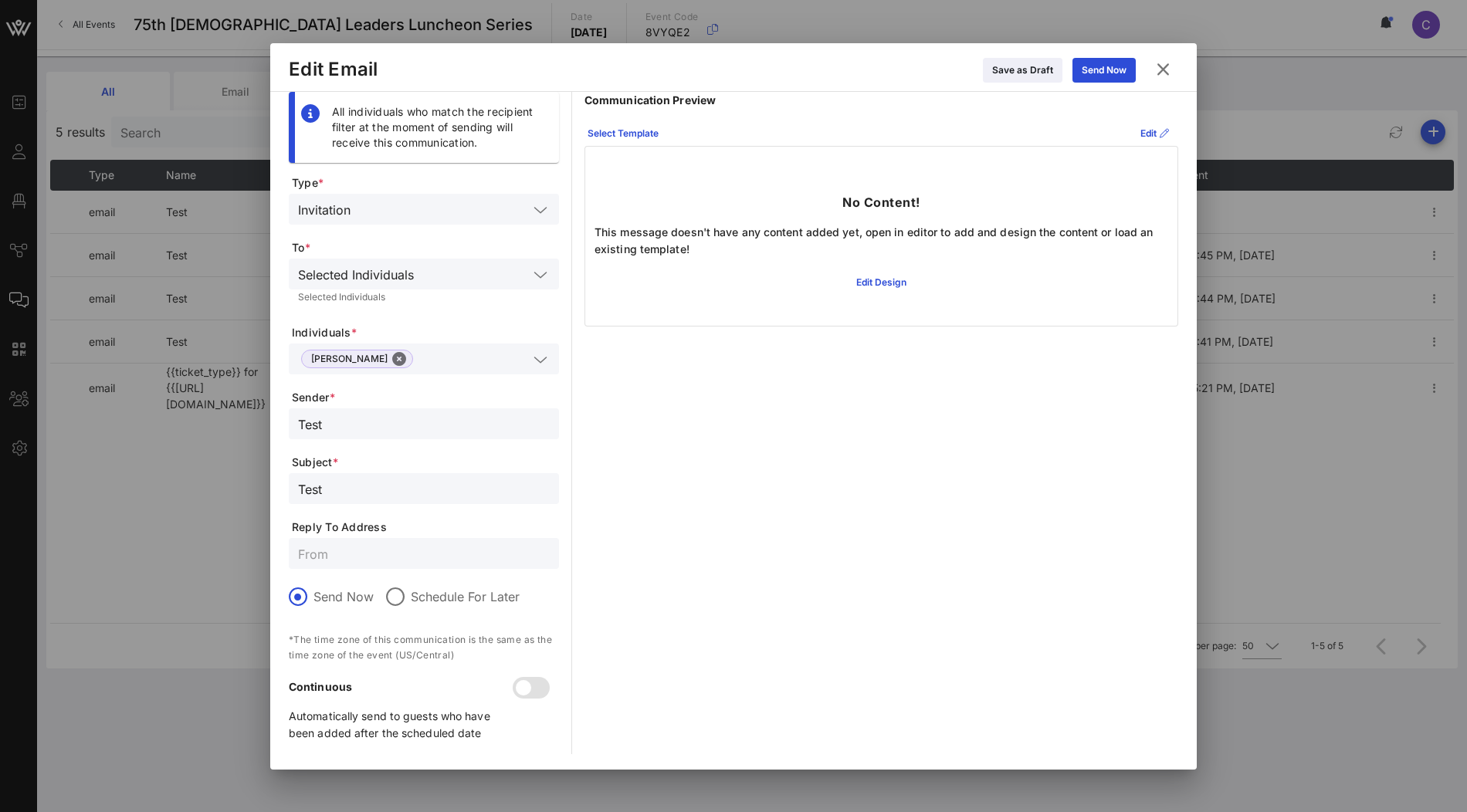
click at [1165, 74] on icon at bounding box center [1162, 69] width 25 height 26
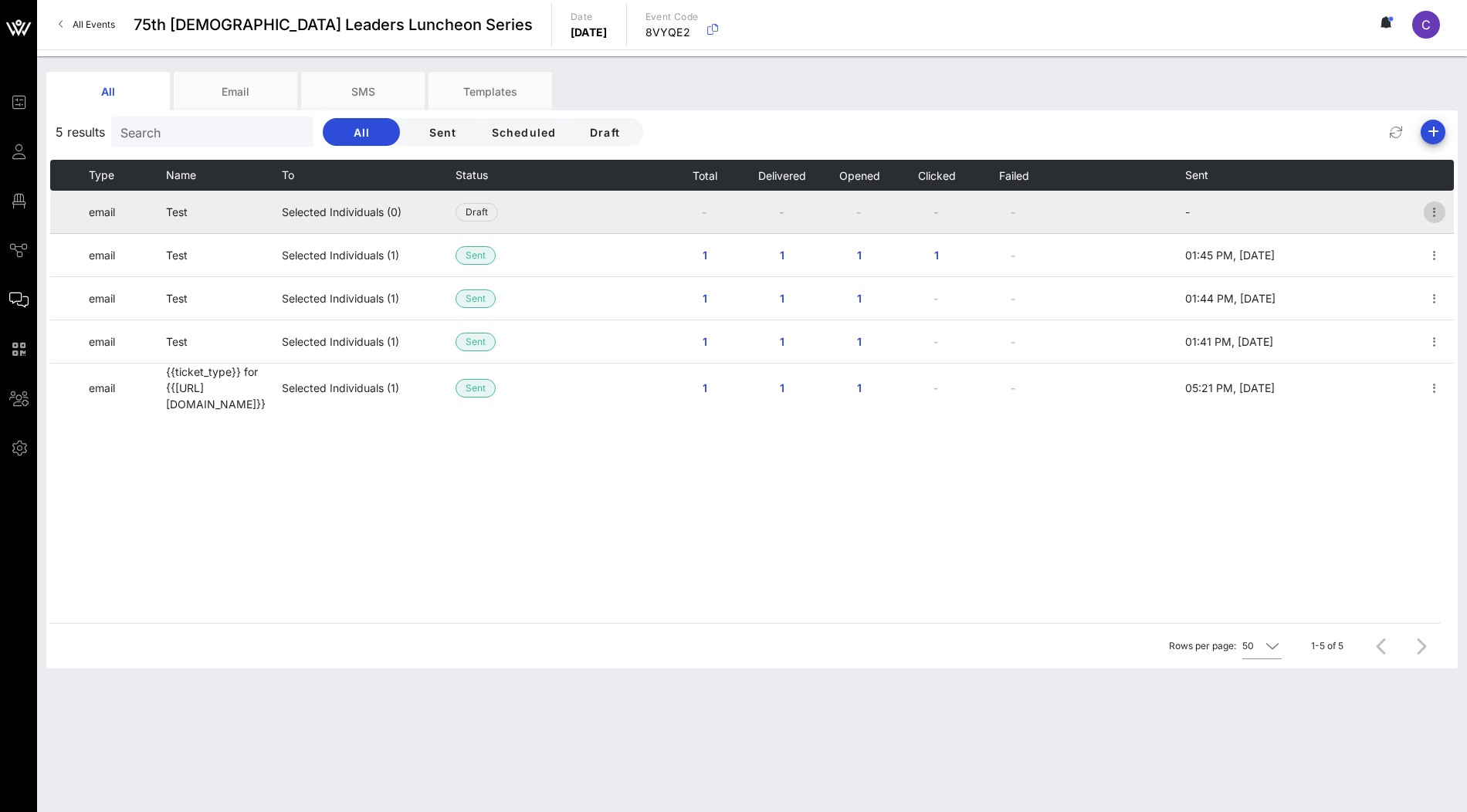
click at [1436, 216] on icon "button" at bounding box center [1435, 212] width 19 height 19
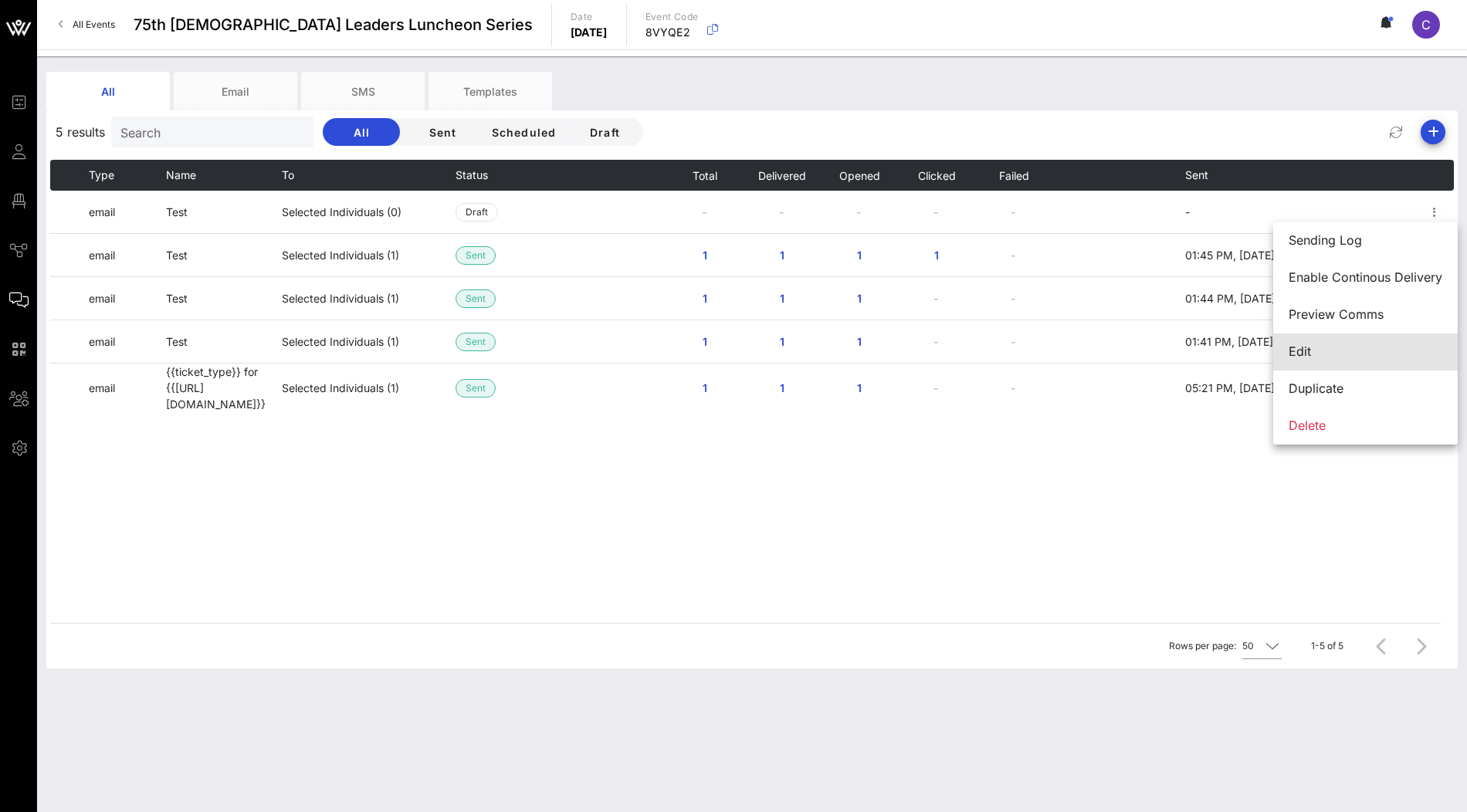
click at [1325, 347] on div "Edit" at bounding box center [1365, 351] width 154 height 14
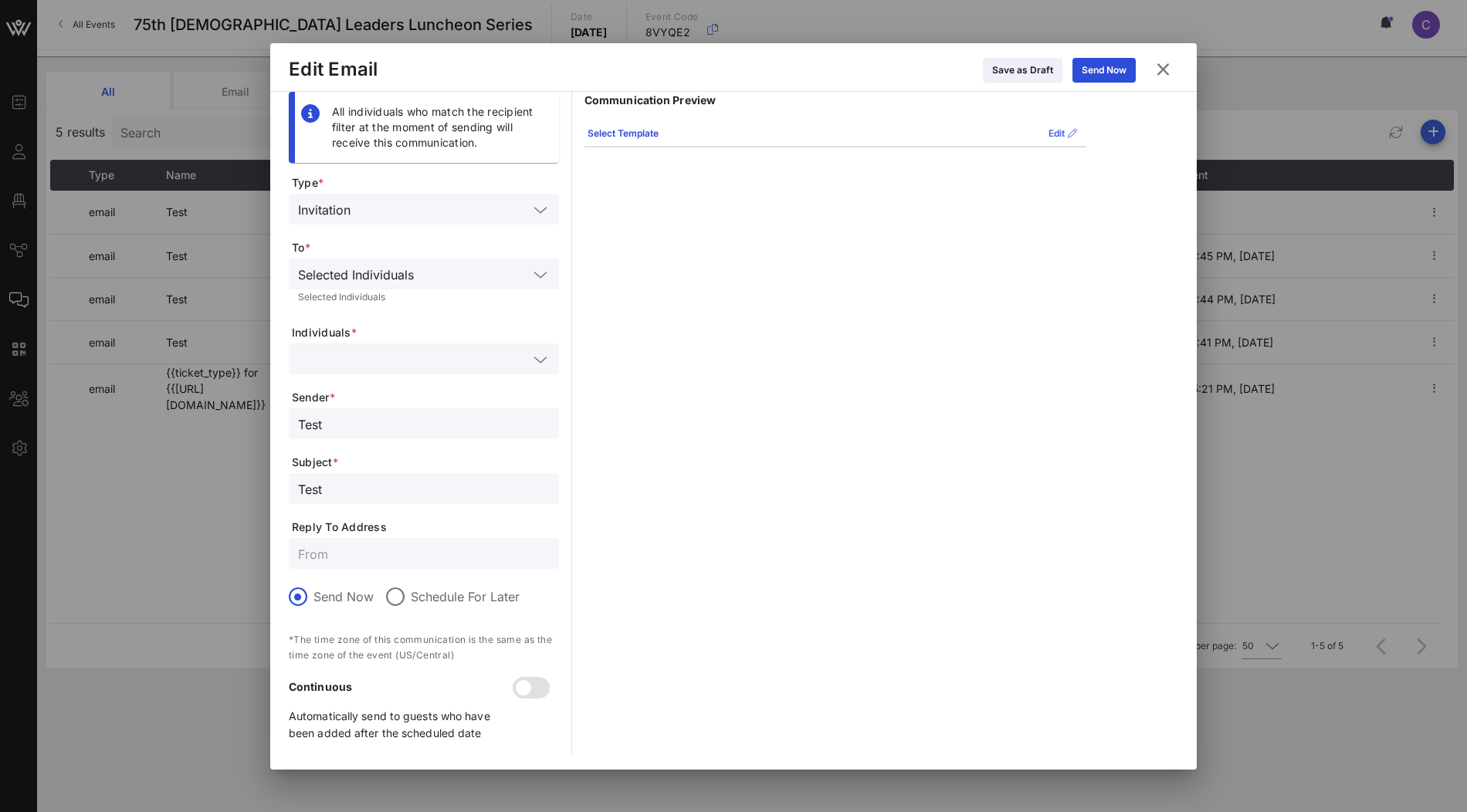
click at [1052, 130] on div "Edit" at bounding box center [1063, 134] width 29 height 15
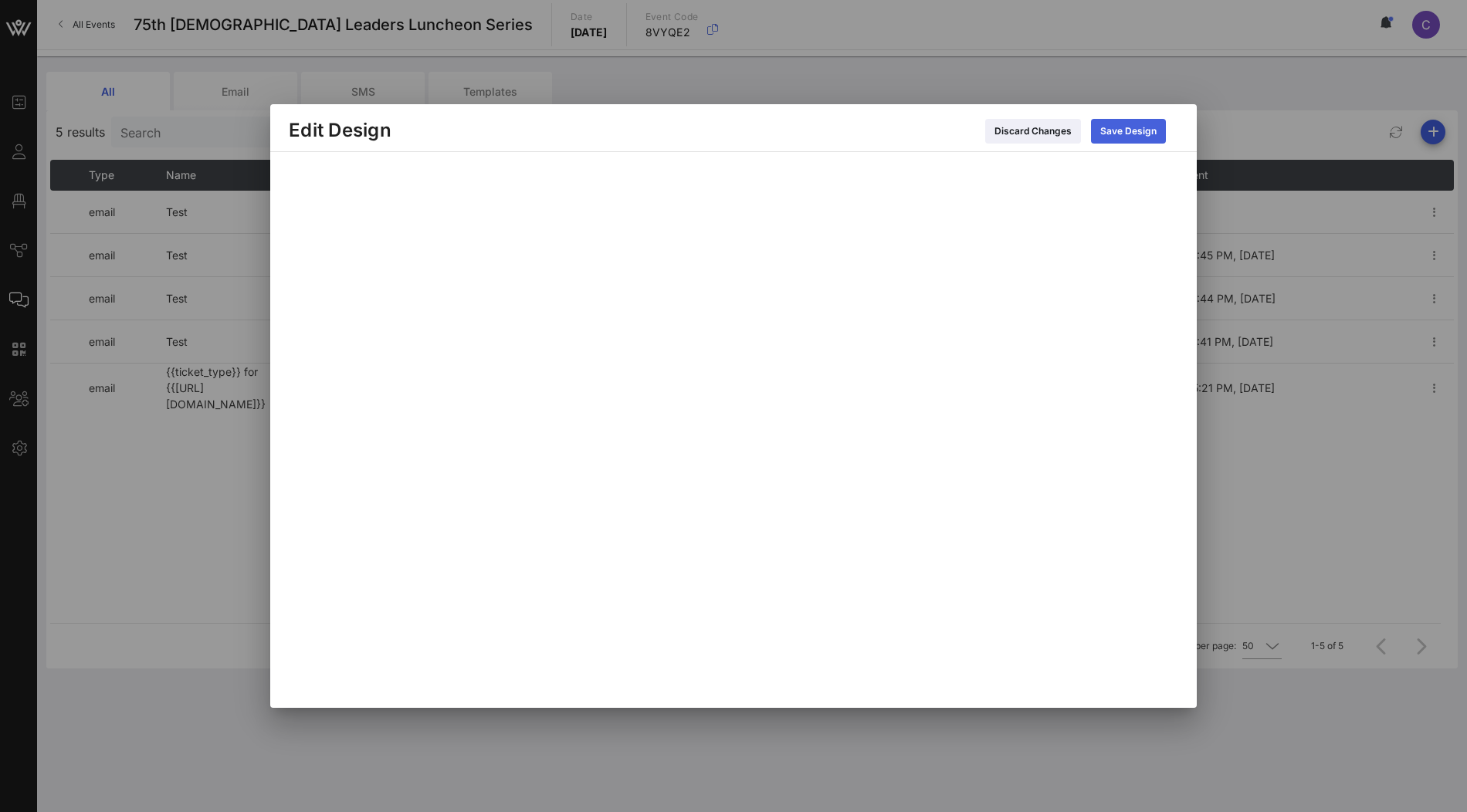
click at [1140, 130] on div "Save Design" at bounding box center [1129, 131] width 57 height 15
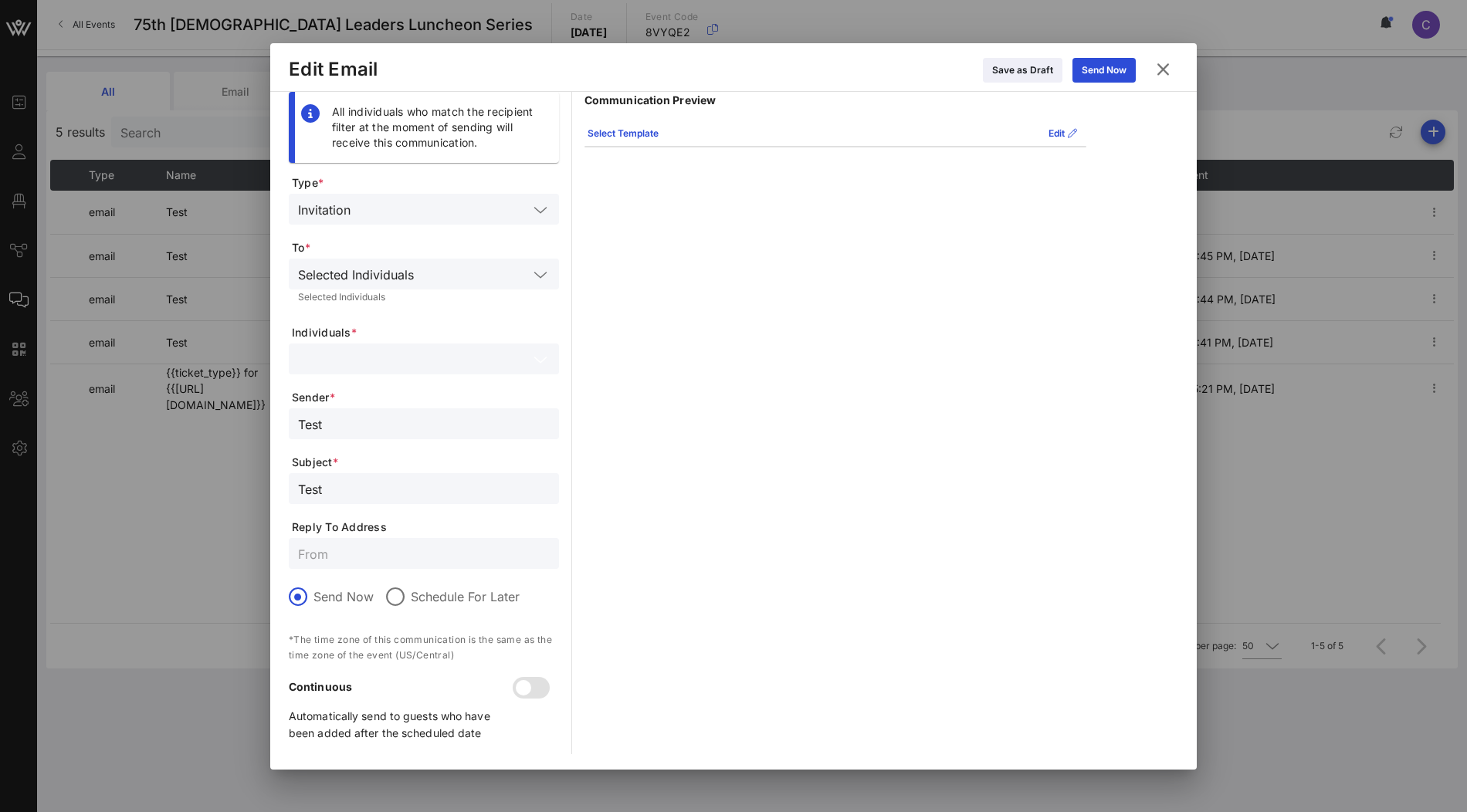
click at [522, 363] on input "text" at bounding box center [413, 359] width 230 height 20
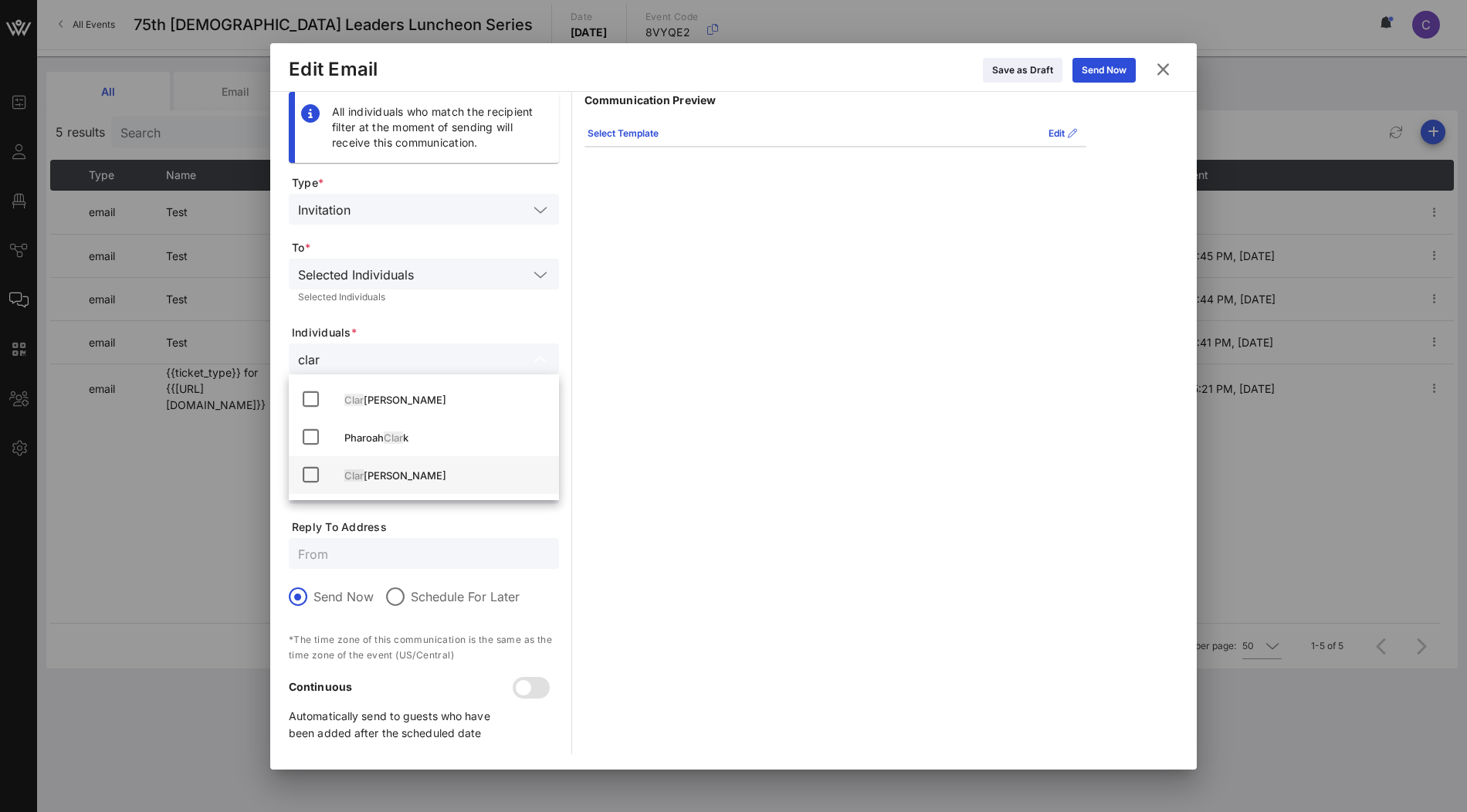
click at [437, 473] on div "Clar isa Tanedo" at bounding box center [445, 475] width 202 height 13
type input "clar"
click at [845, 266] on div "Communication Preview Select Template Edit Event Details: Date: Thursday, Septe…" at bounding box center [835, 423] width 502 height 662
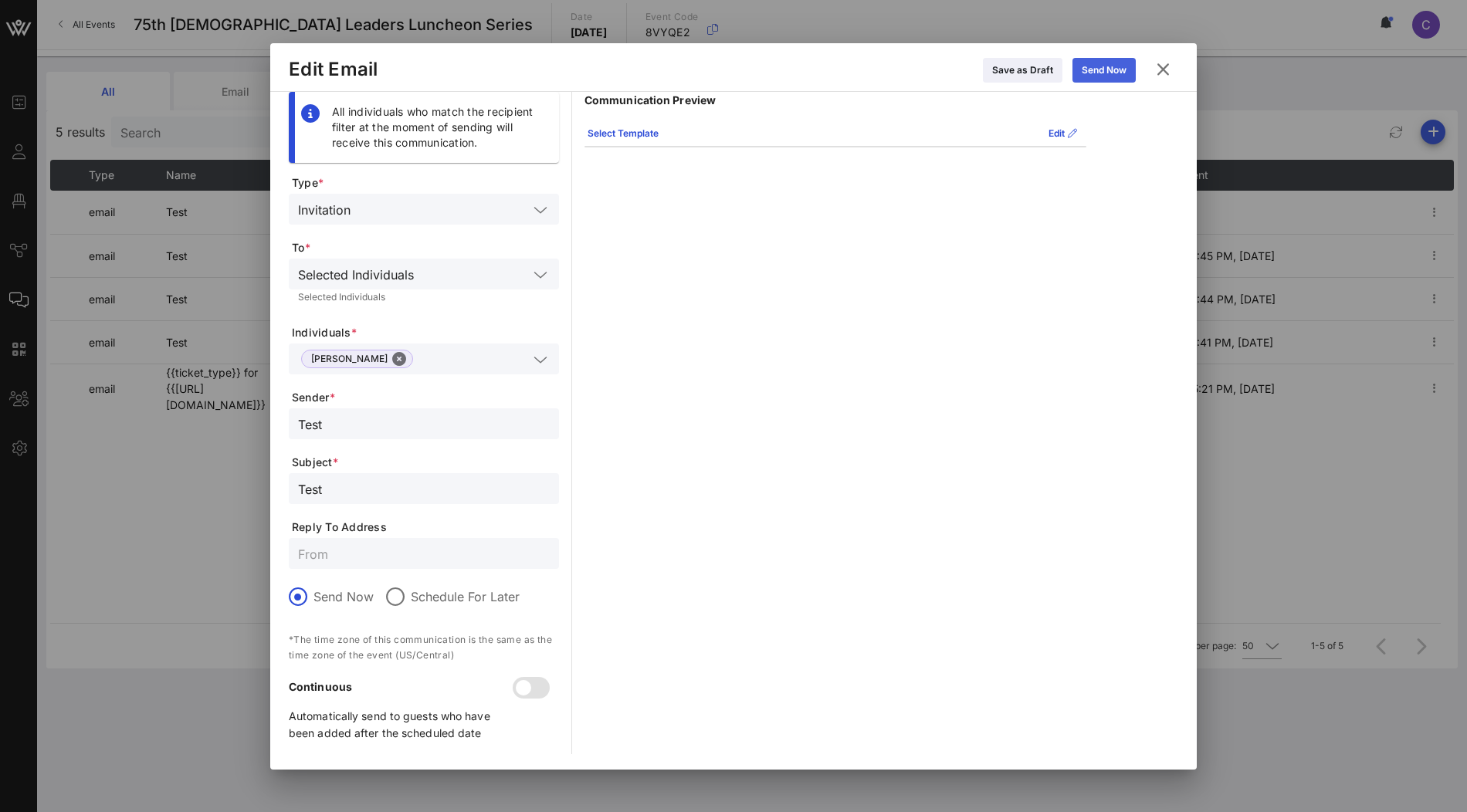
click at [1107, 70] on icon at bounding box center [1104, 70] width 14 height 14
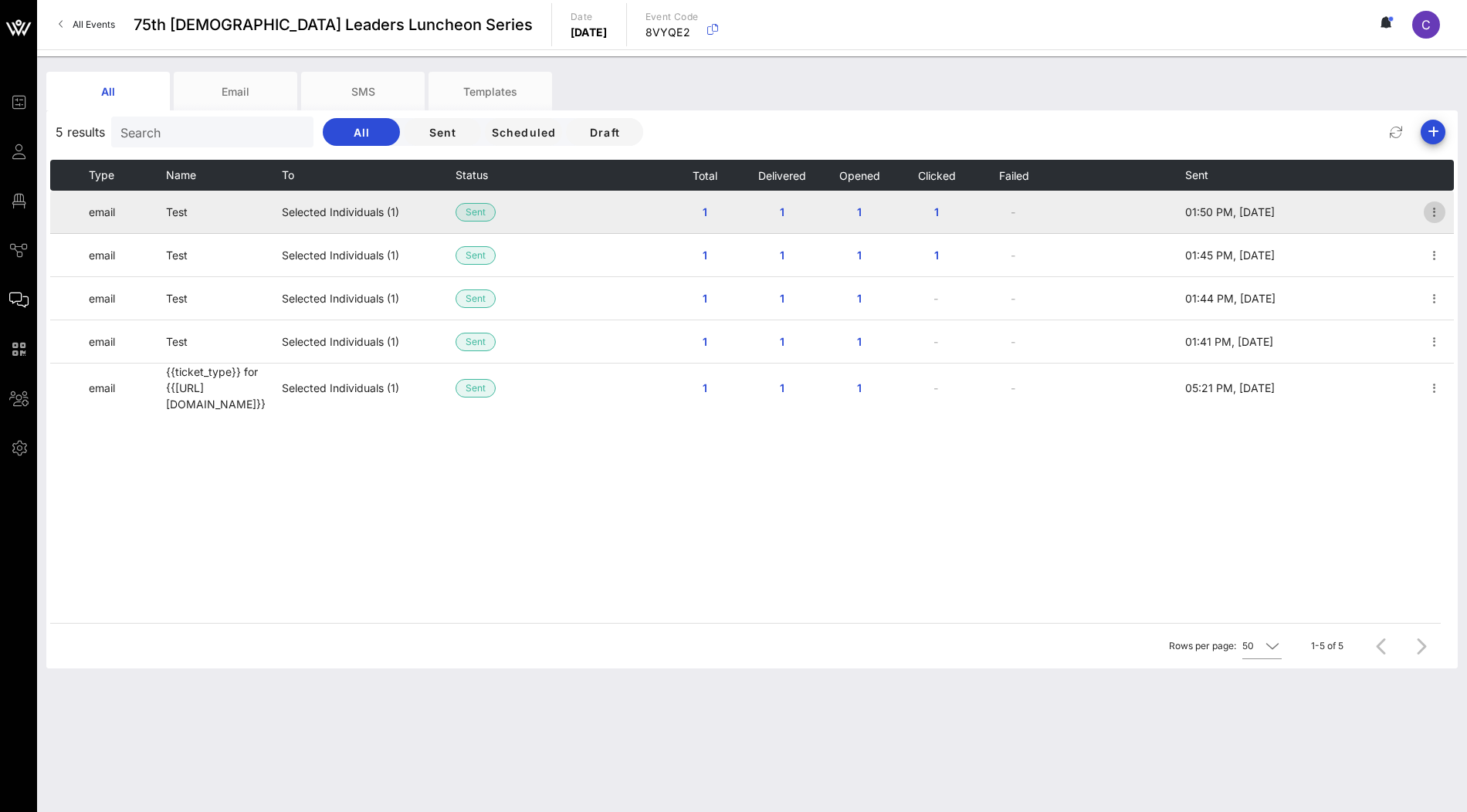
click at [1437, 213] on icon "button" at bounding box center [1435, 212] width 19 height 19
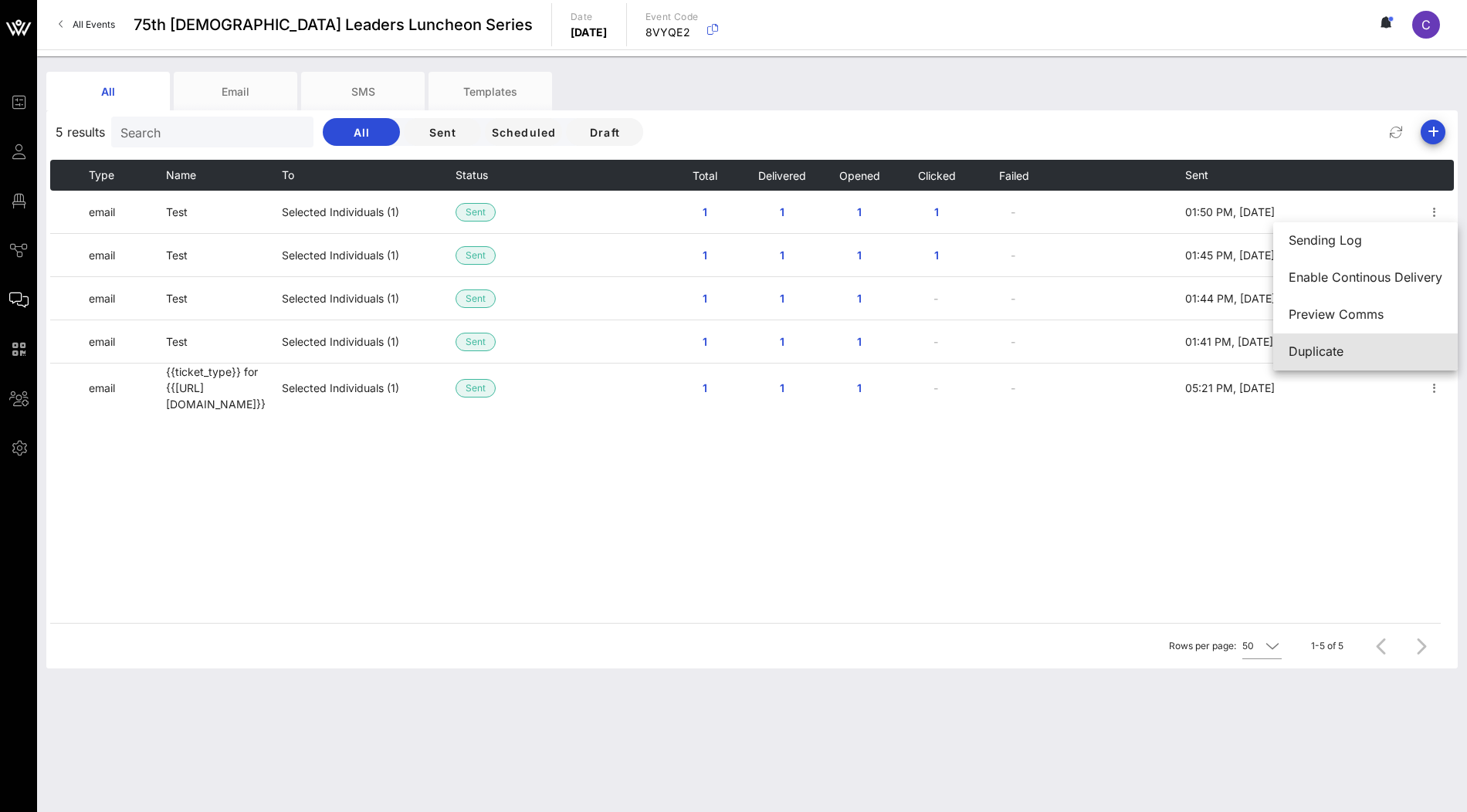
click at [1365, 345] on div "Duplicate" at bounding box center [1365, 351] width 154 height 14
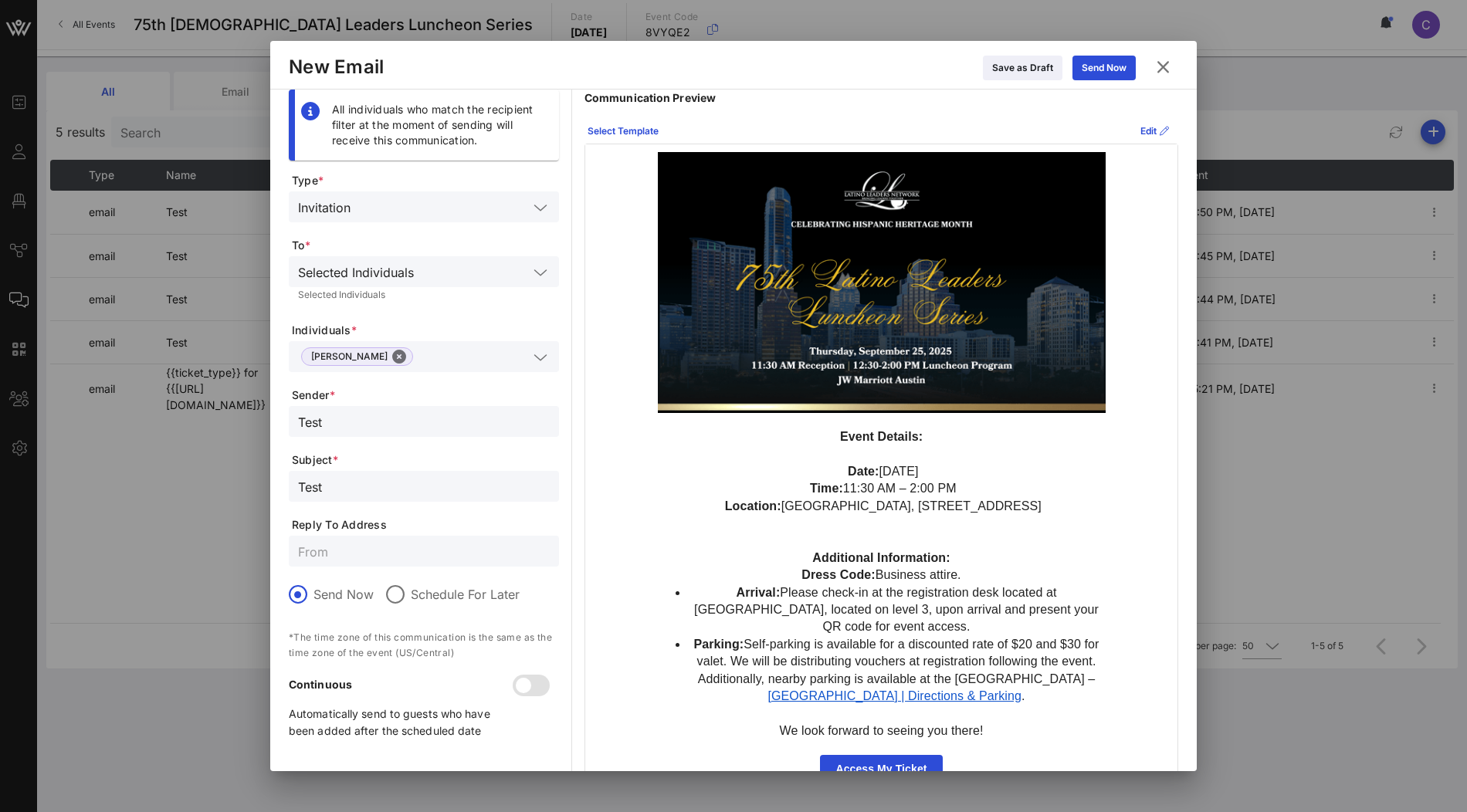
click at [541, 275] on icon at bounding box center [541, 272] width 14 height 19
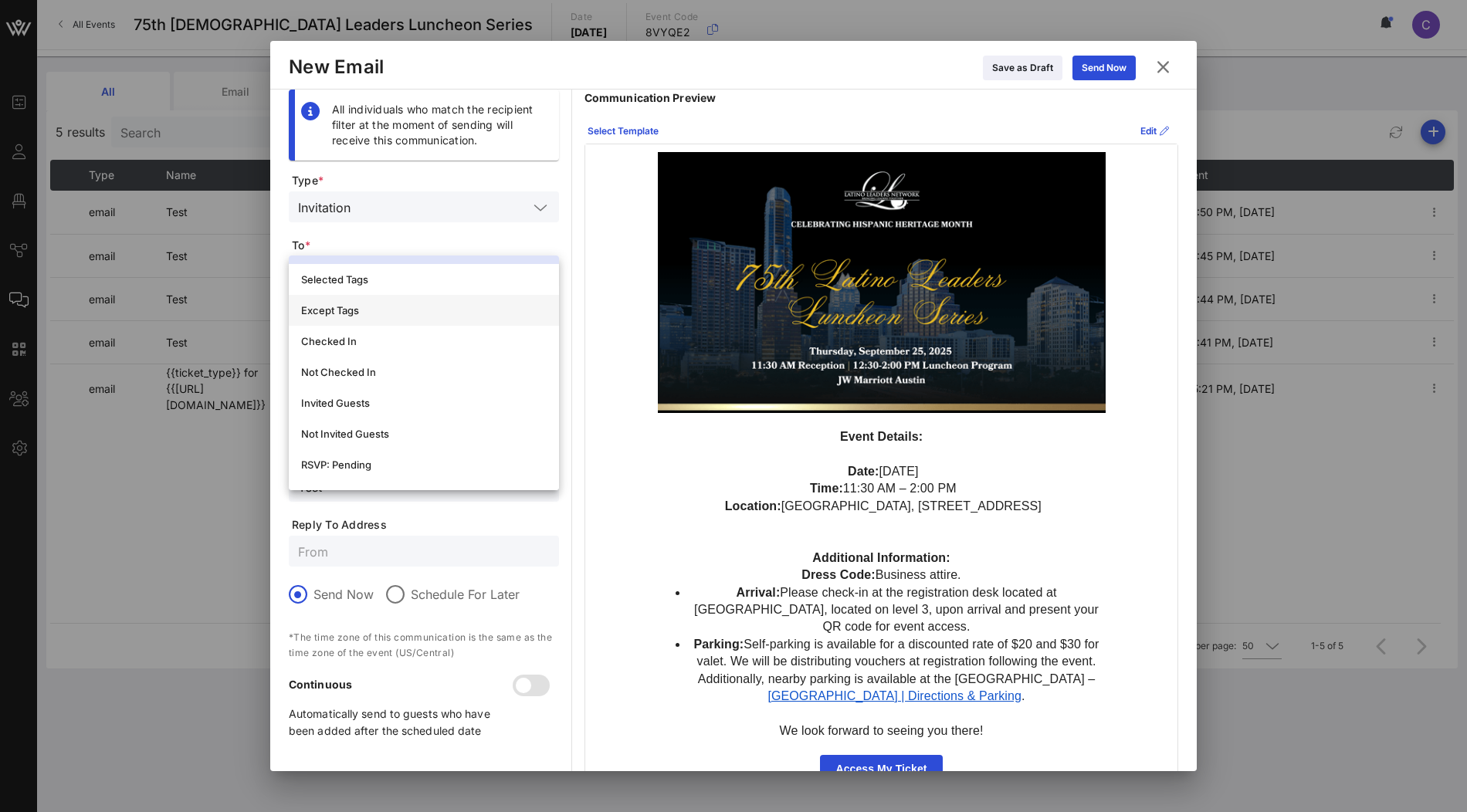
scroll to position [217, 0]
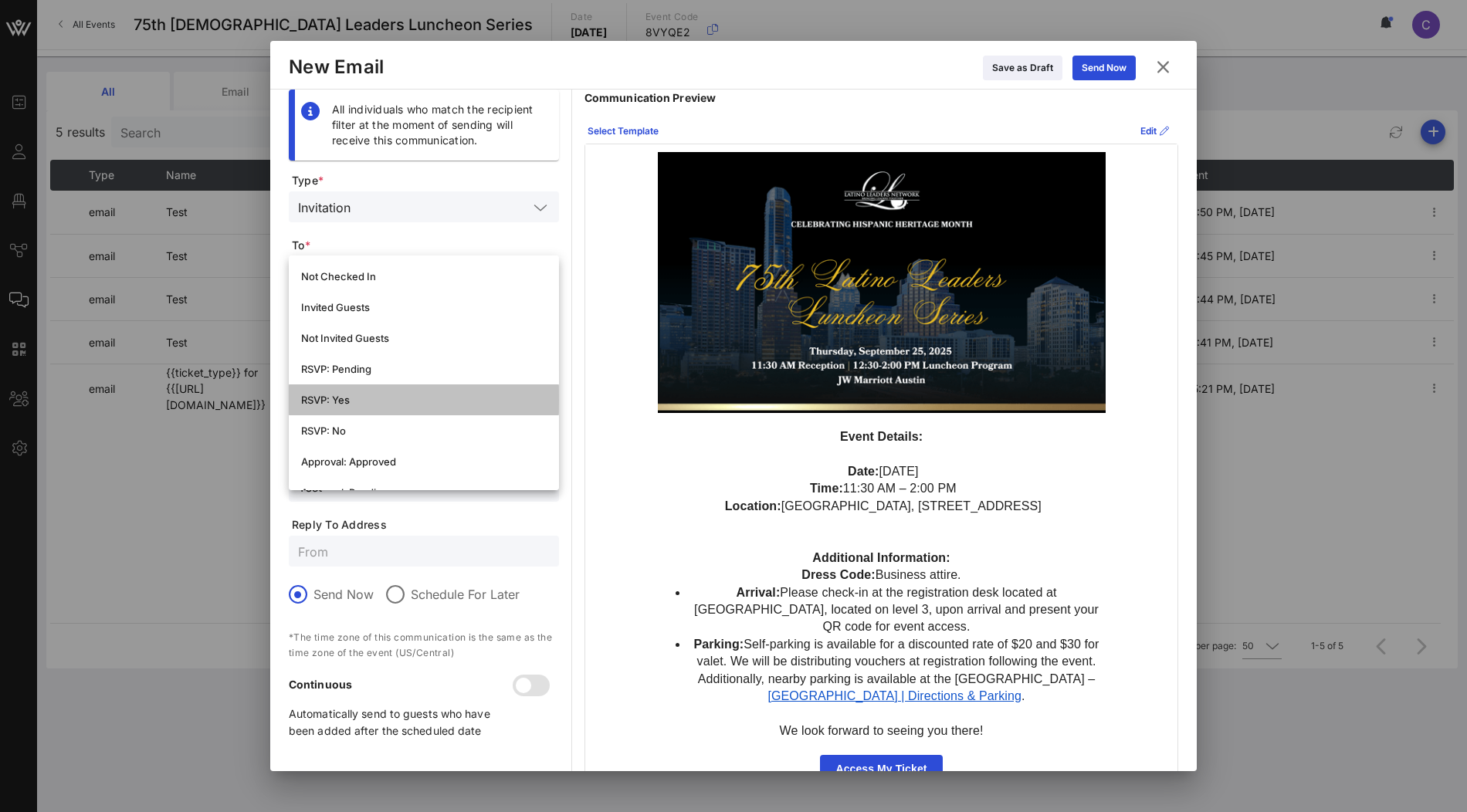
click at [437, 400] on div "RSVP: Yes" at bounding box center [424, 399] width 245 height 13
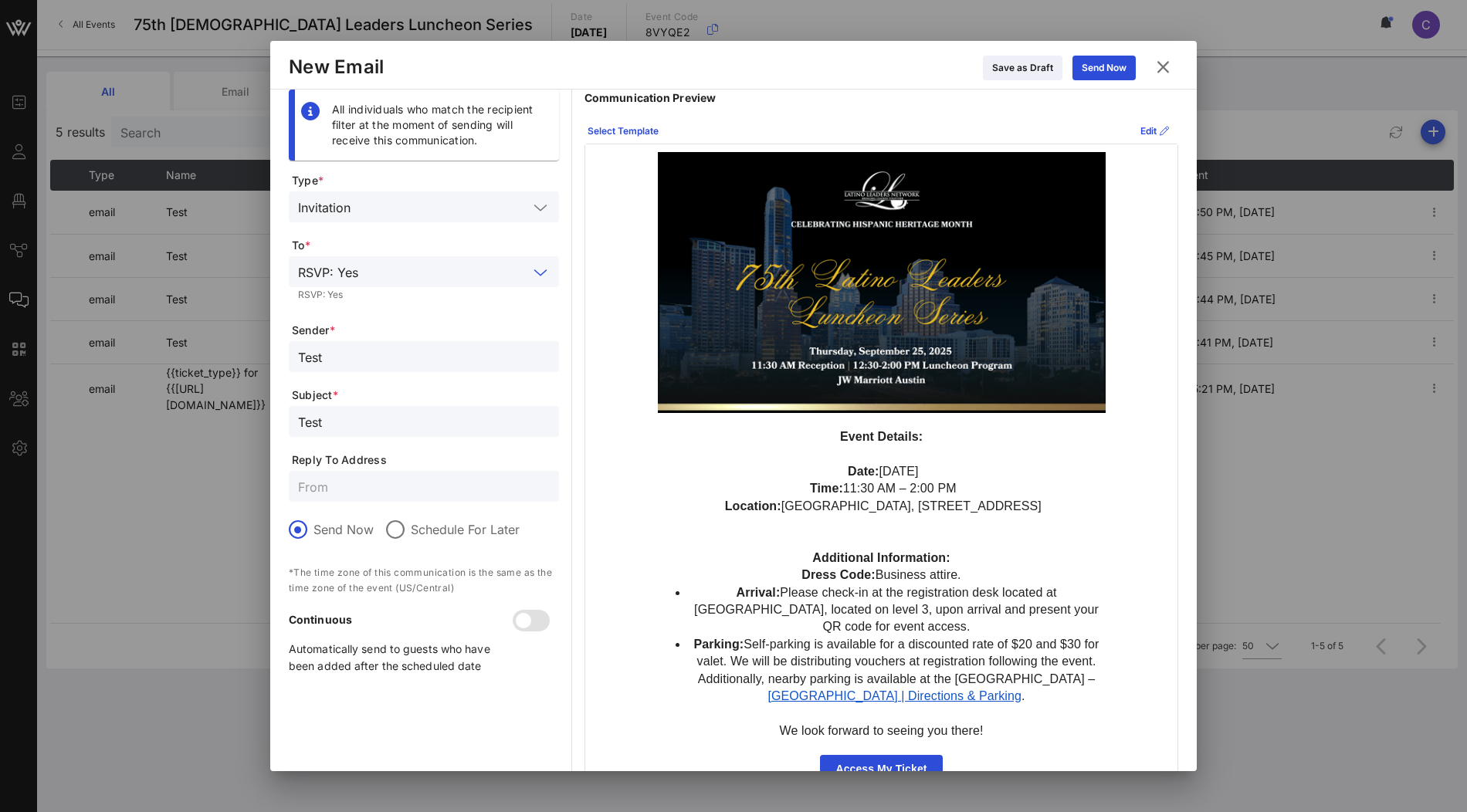
click at [402, 354] on input "Test" at bounding box center [424, 357] width 252 height 20
type input "Latino Leaders"
click at [429, 414] on input "Test" at bounding box center [424, 421] width 252 height 20
paste input "Digital Ticket for 75th Latino Leaders Luncheon Series"
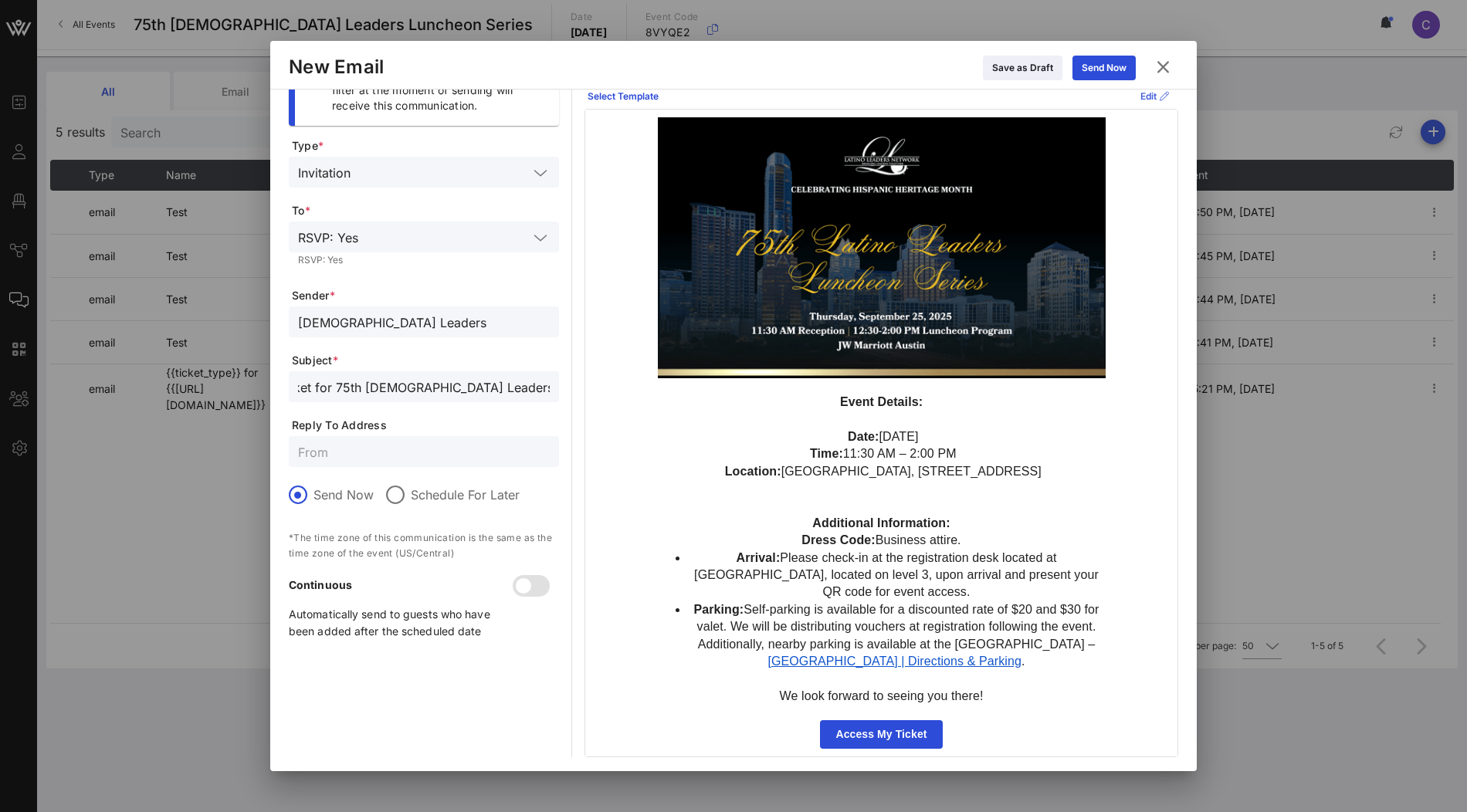
type input "Digital Ticket for 75th Latino Leaders Luncheon Series"
click at [1151, 97] on icon at bounding box center [1154, 96] width 13 height 12
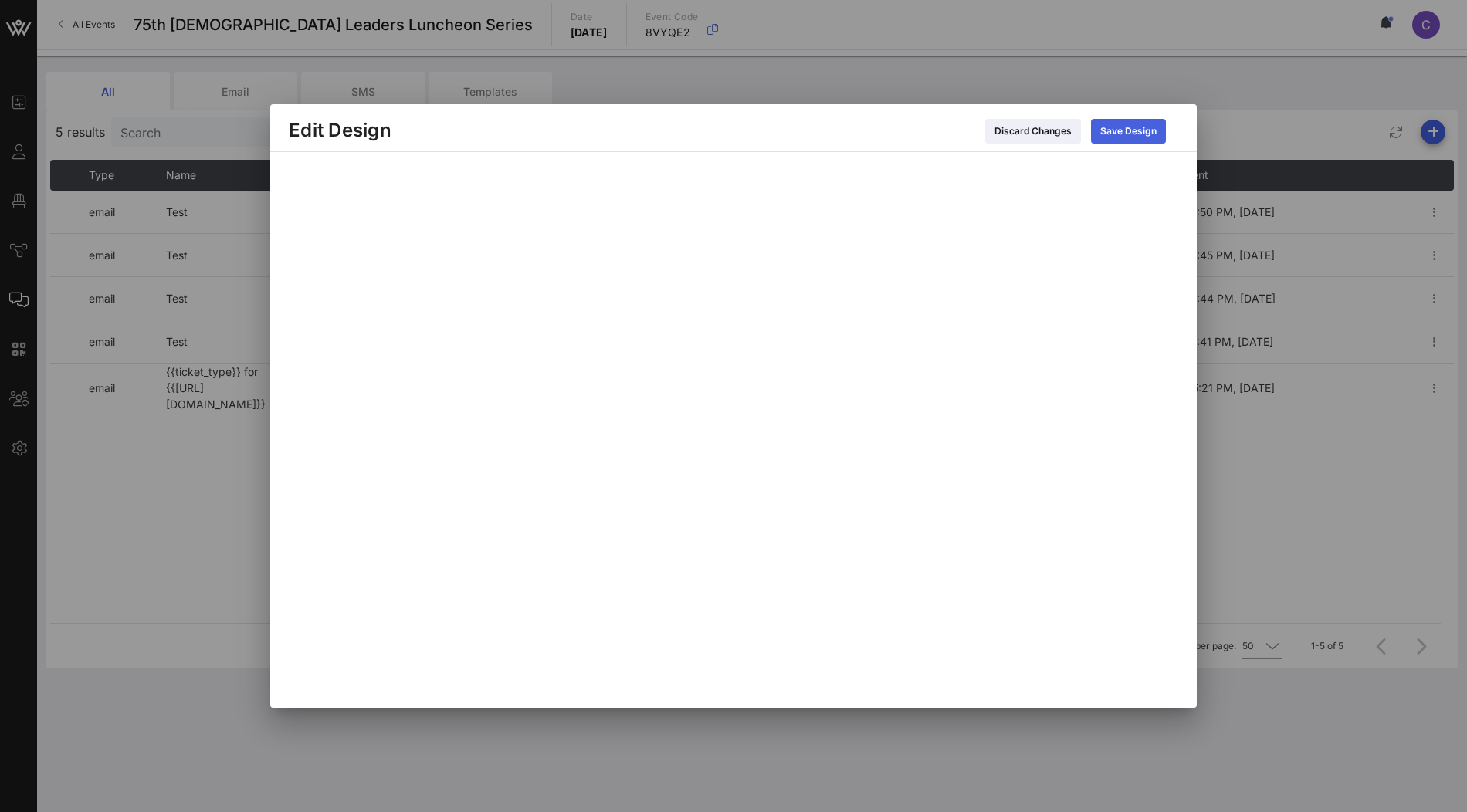
click at [1140, 136] on div "Save Design" at bounding box center [1129, 131] width 57 height 15
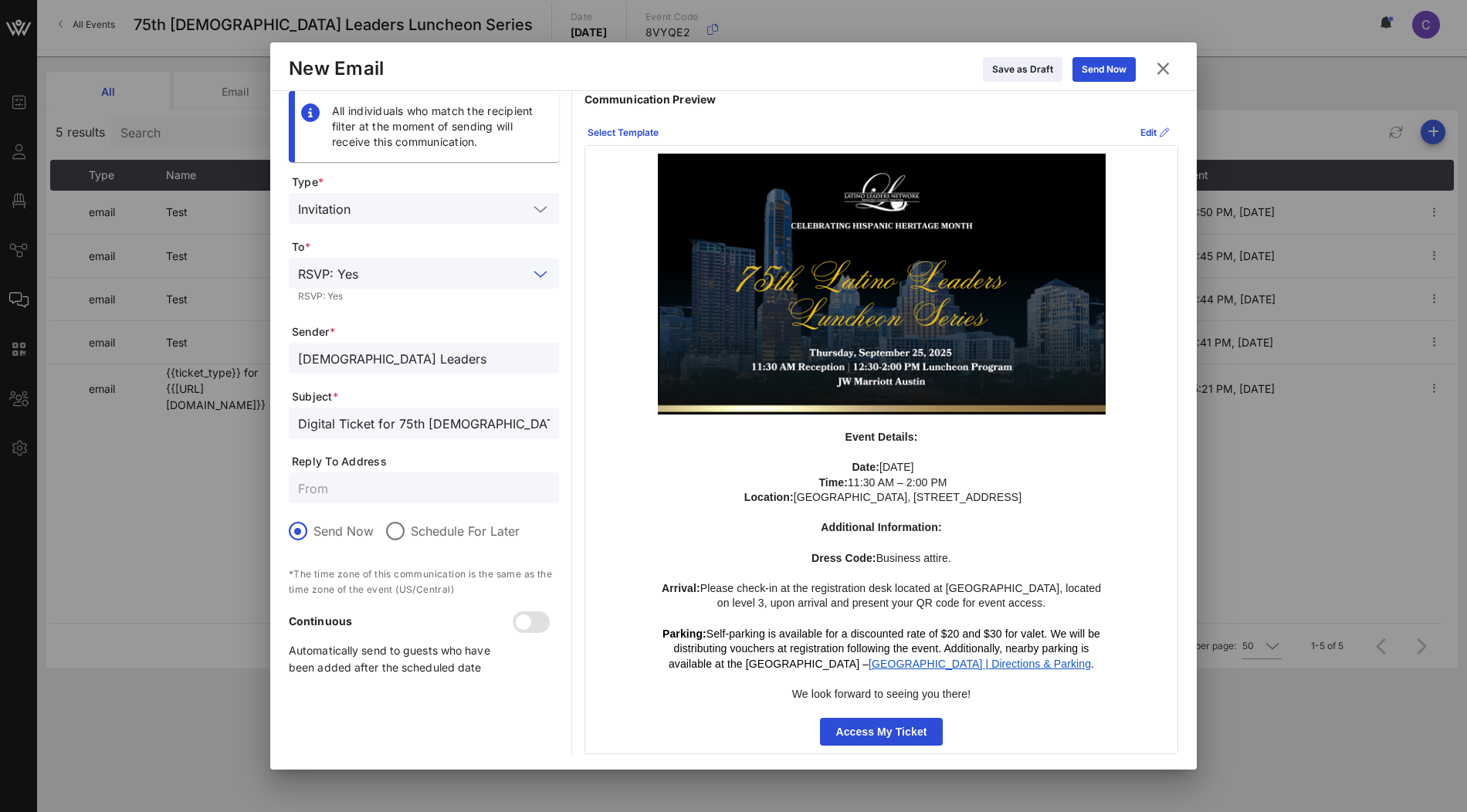
click at [462, 277] on input "text" at bounding box center [446, 273] width 163 height 20
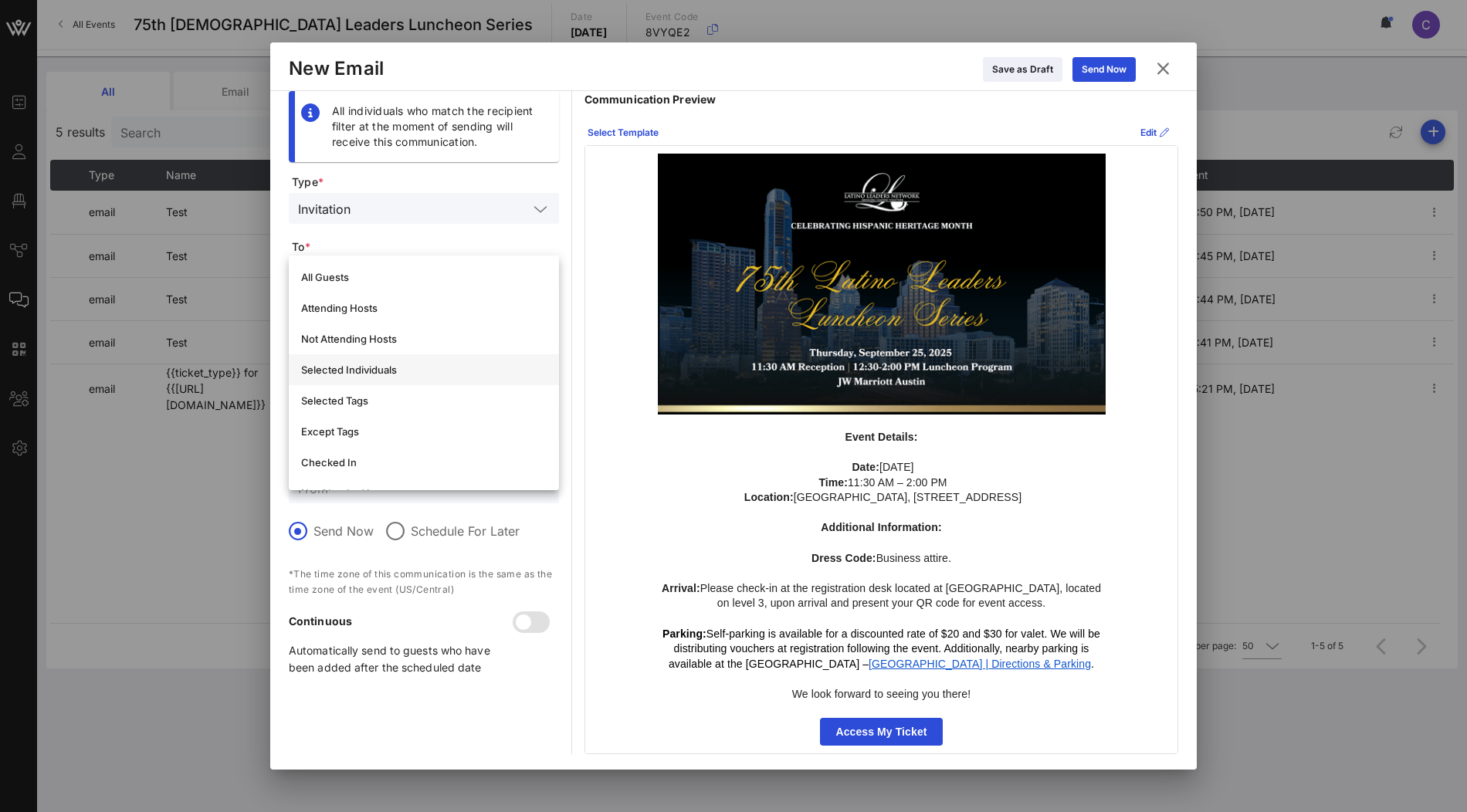
click at [411, 363] on div "Selected Individuals" at bounding box center [424, 370] width 245 height 25
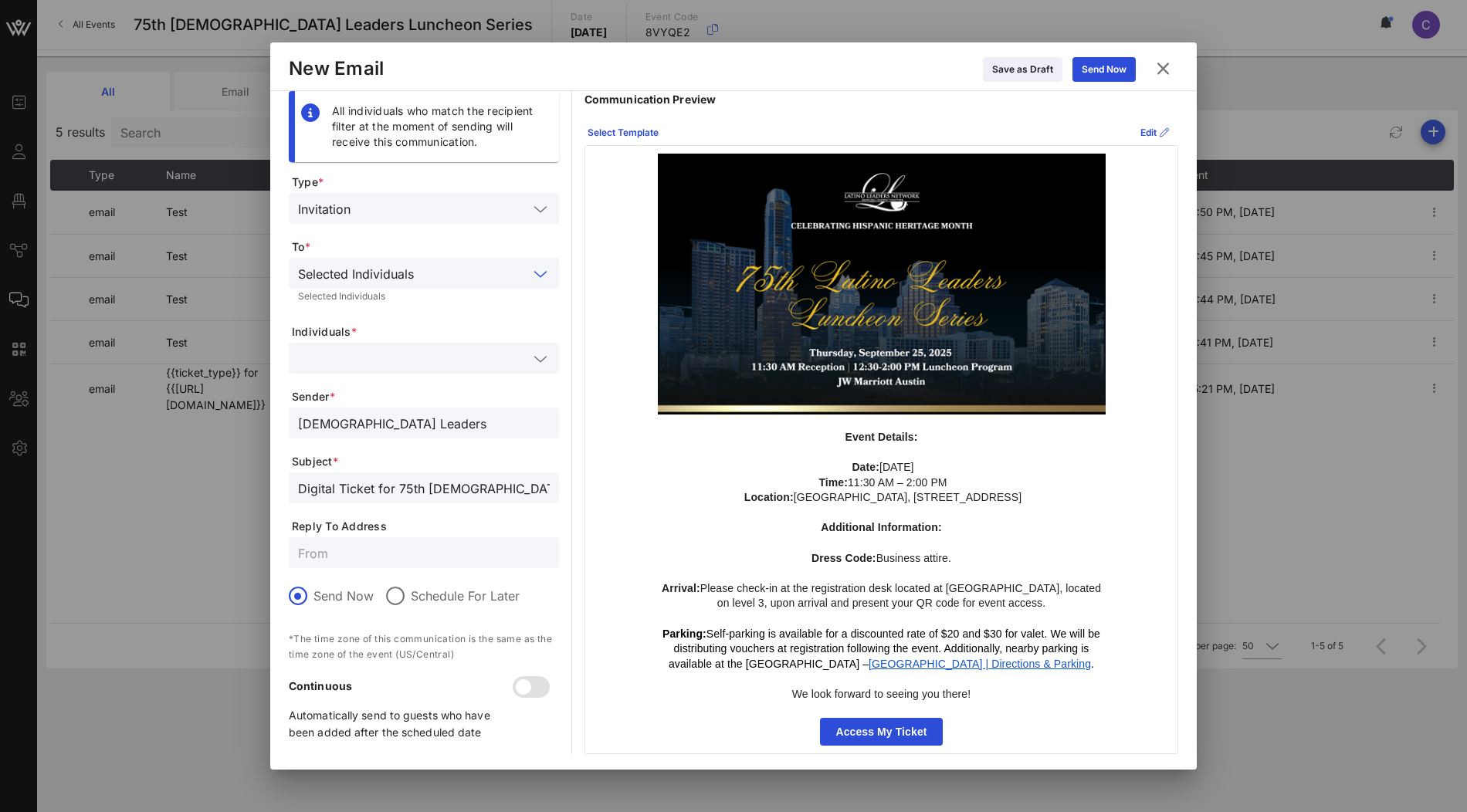
click at [420, 359] on input "text" at bounding box center [413, 359] width 230 height 20
click at [401, 469] on div "Clar isa Tanedo" at bounding box center [445, 473] width 202 height 13
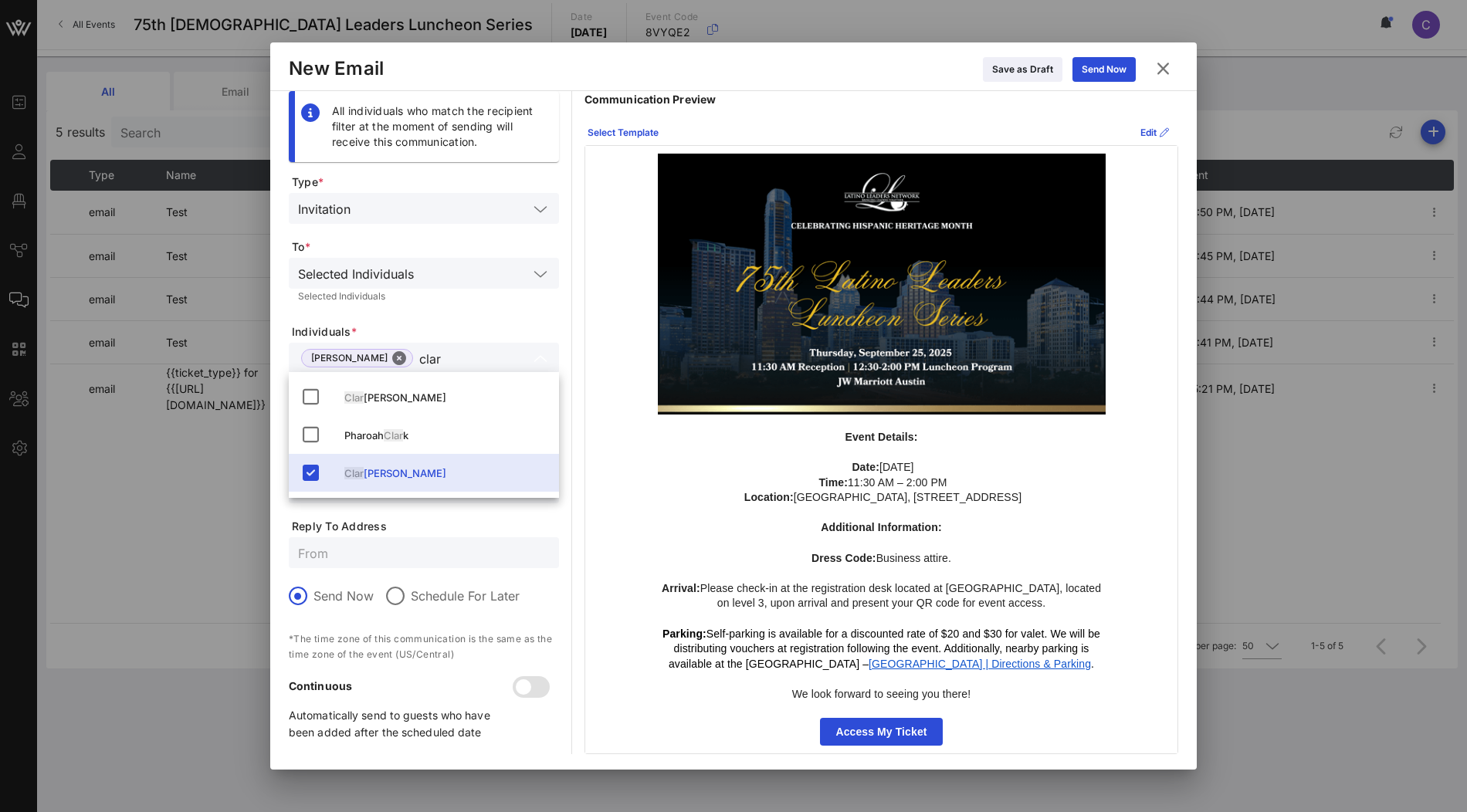
type input "clar"
click at [505, 330] on span "Individuals *" at bounding box center [426, 332] width 267 height 15
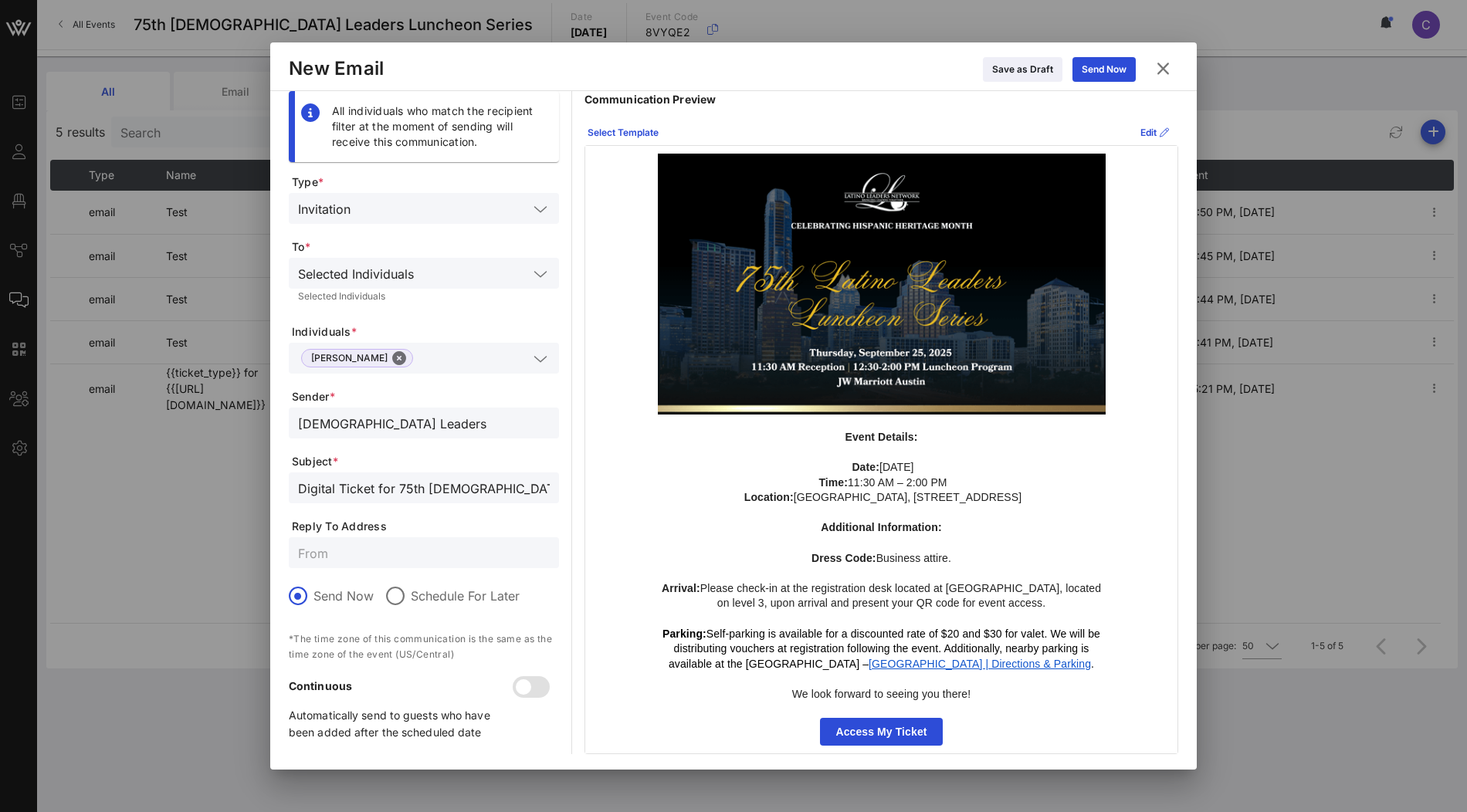
scroll to position [11, 0]
click at [1104, 71] on icon at bounding box center [1104, 69] width 14 height 14
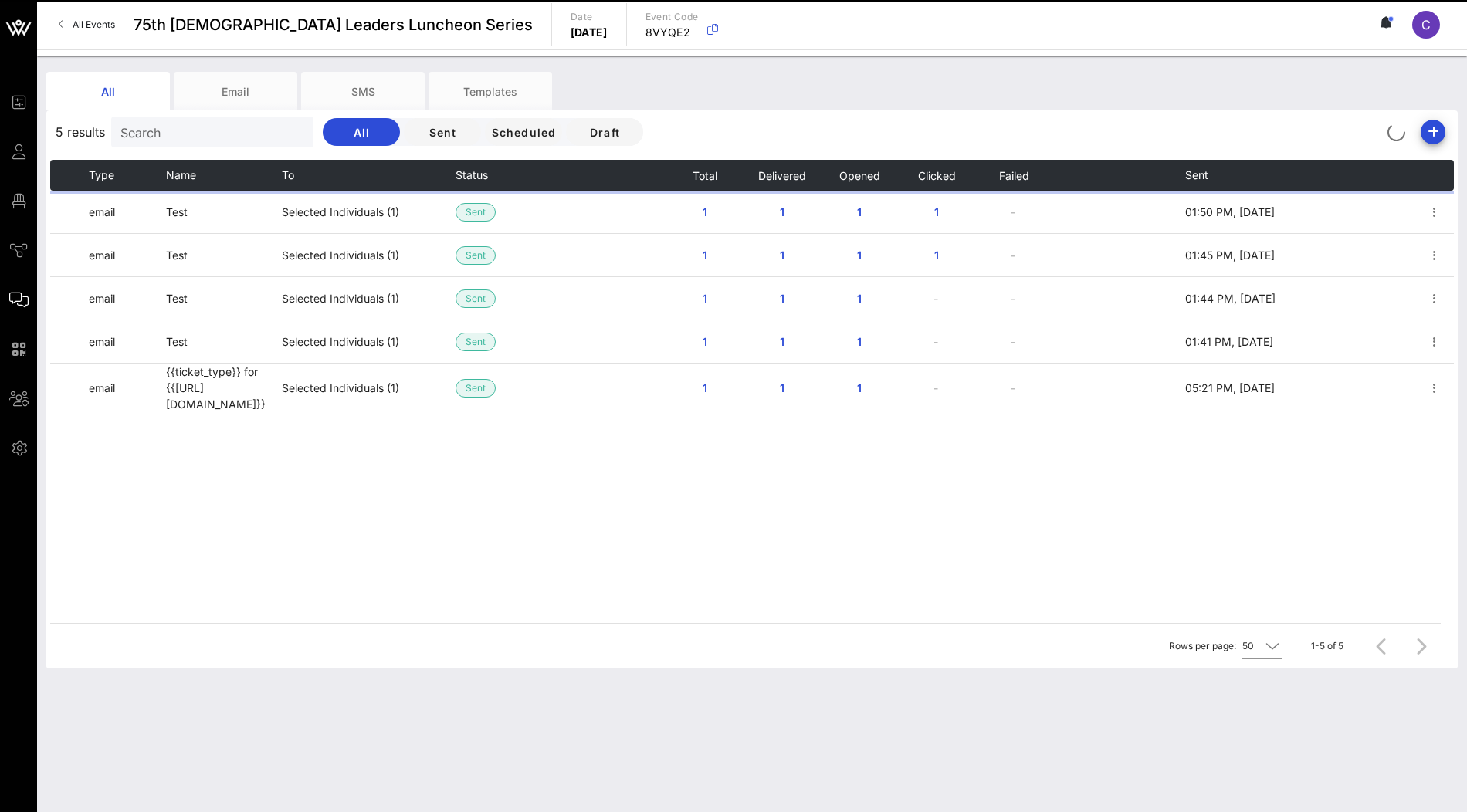
scroll to position [0, 0]
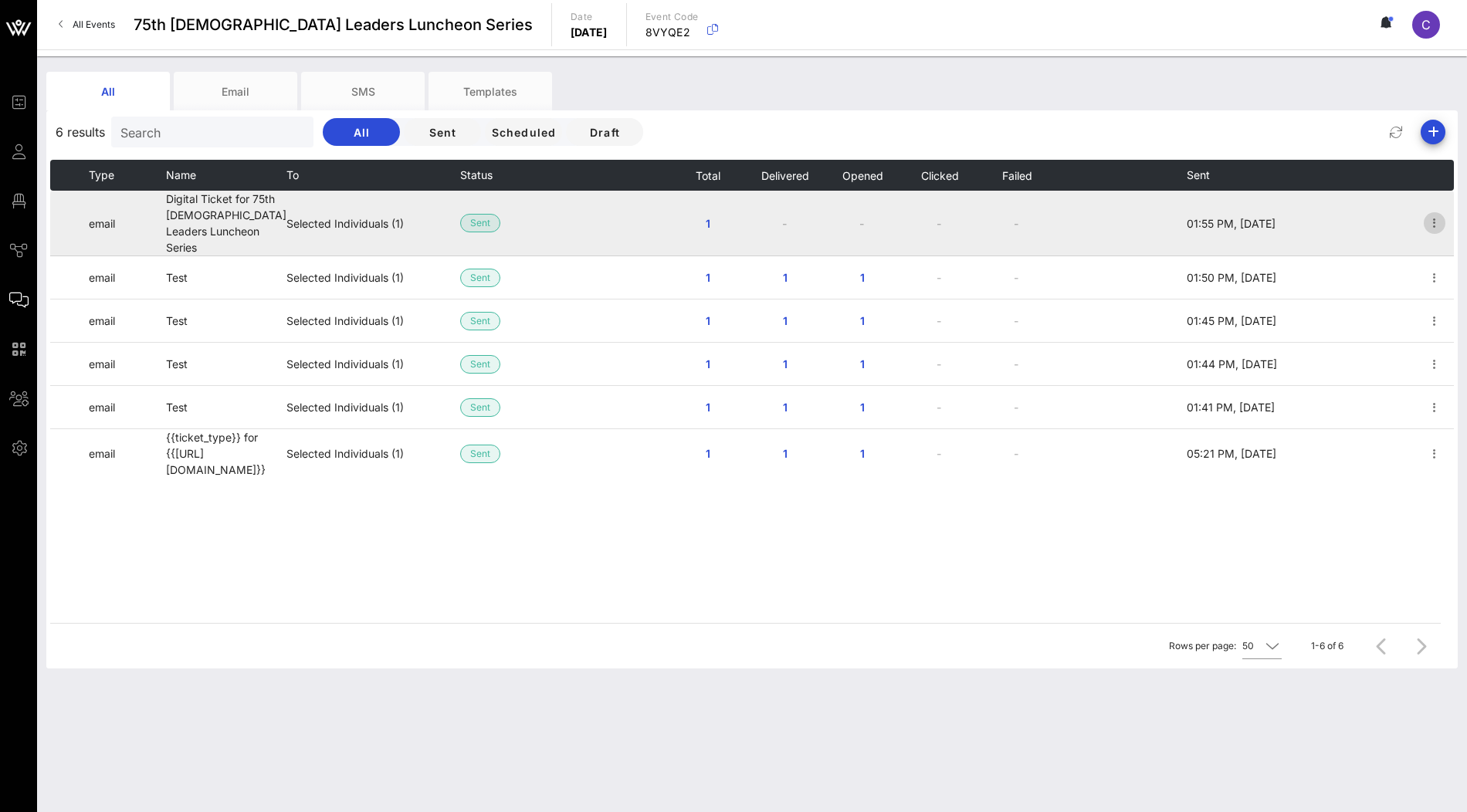
click at [1437, 214] on icon "button" at bounding box center [1435, 223] width 19 height 19
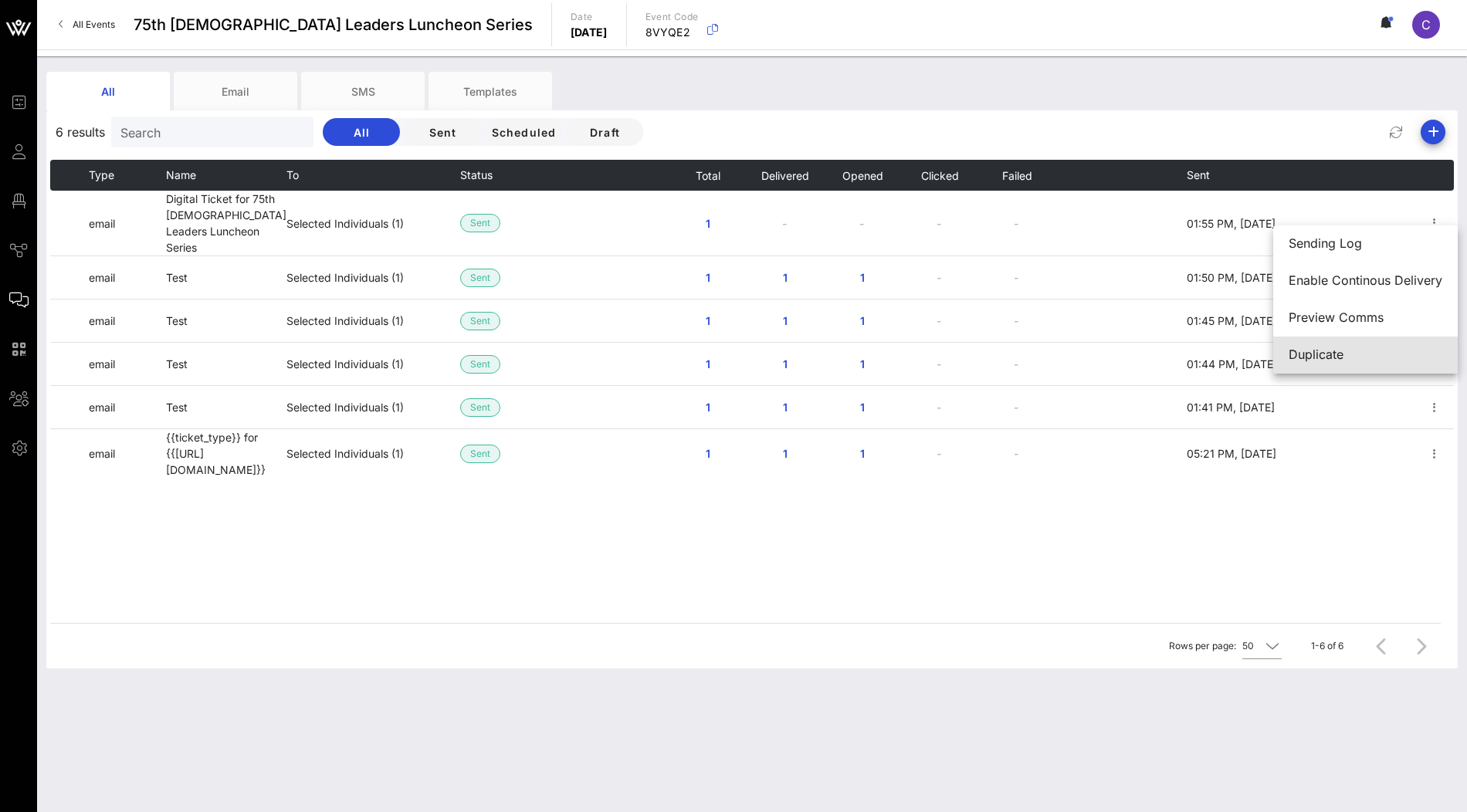
click at [1335, 354] on div "Duplicate" at bounding box center [1365, 354] width 154 height 14
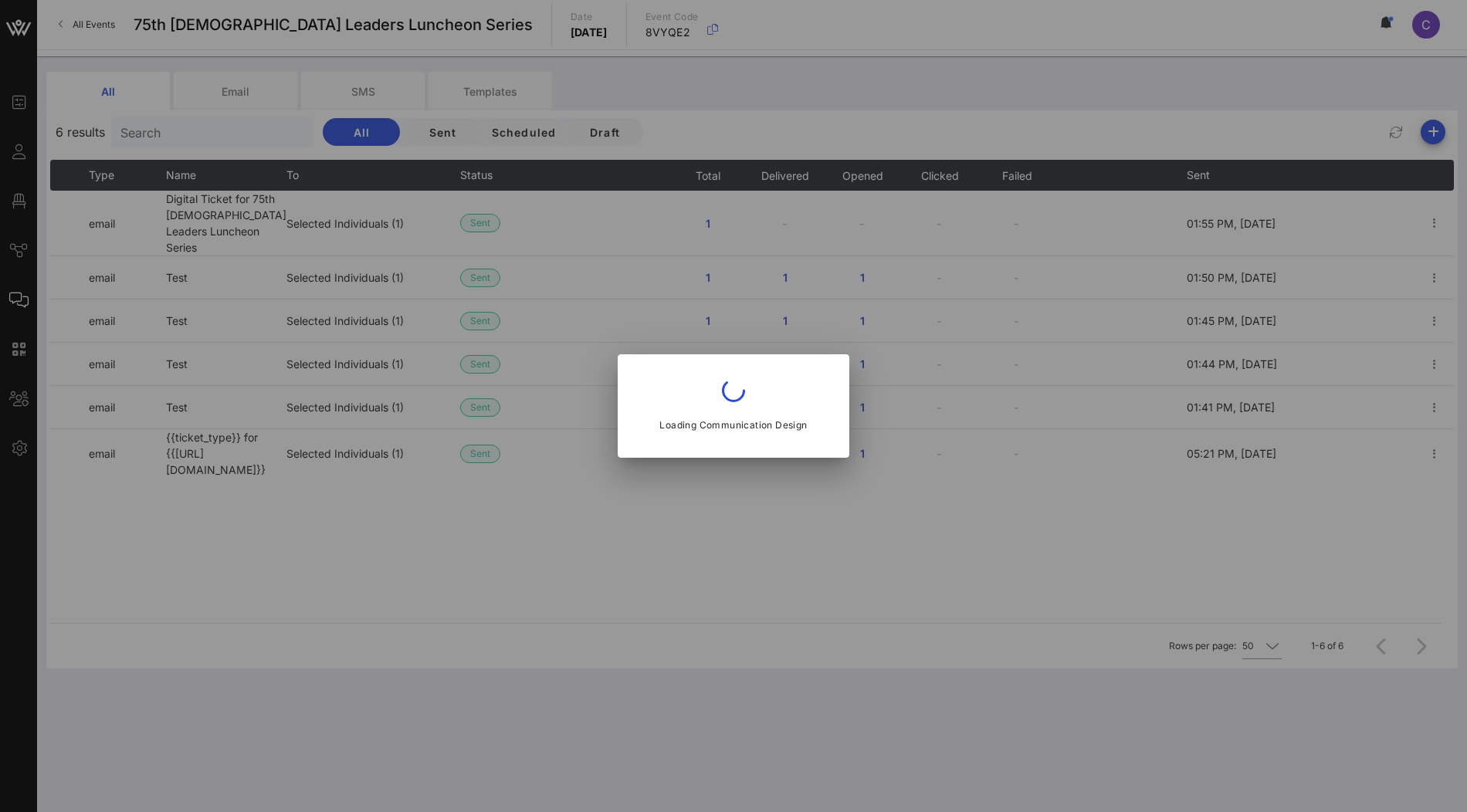
type input "Latino Leaders"
type input "Digital Ticket for 75th Latino Leaders Luncheon Series"
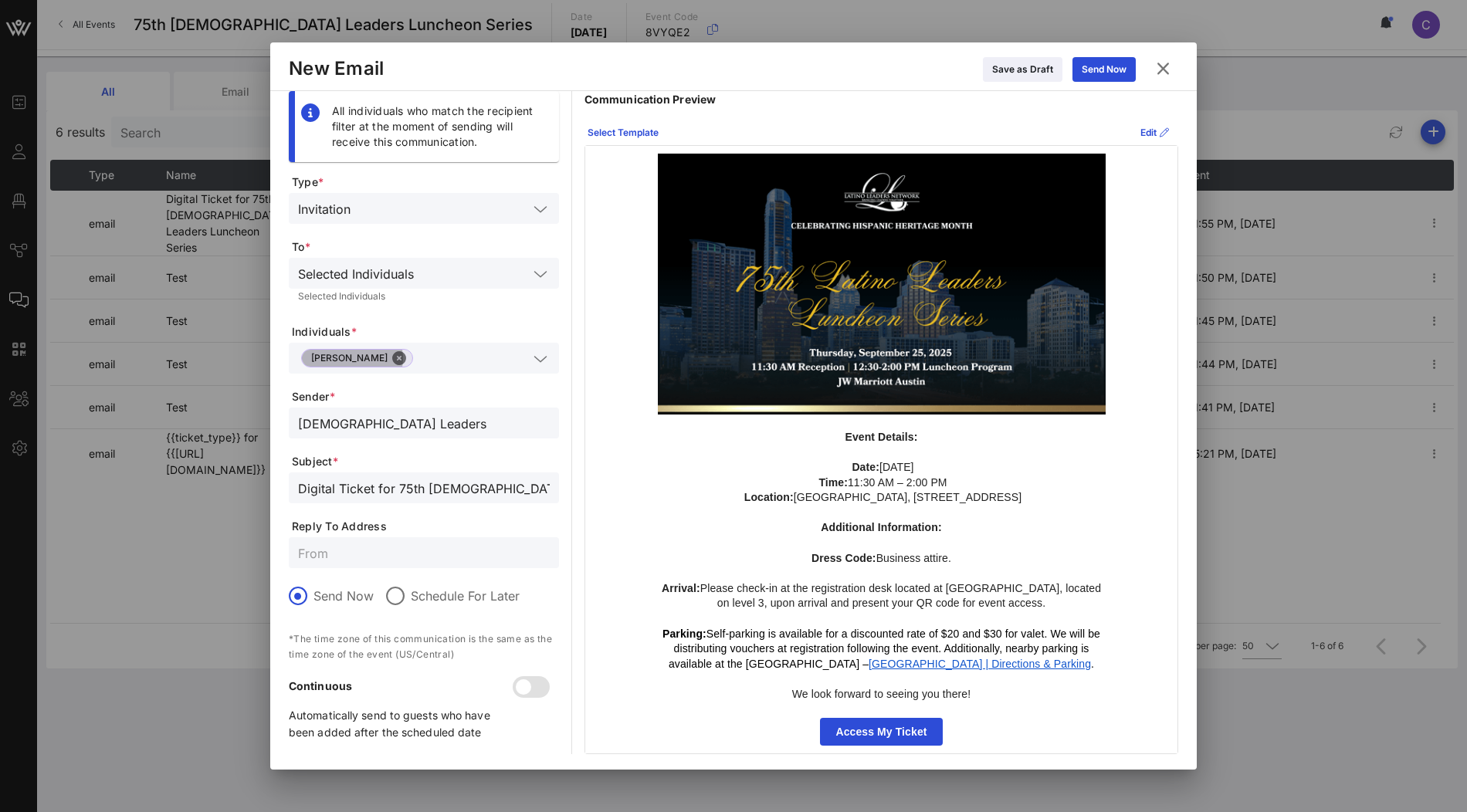
click at [396, 361] on span "Clarisa Tanedo" at bounding box center [357, 359] width 112 height 19
click at [456, 272] on input "text" at bounding box center [475, 273] width 108 height 20
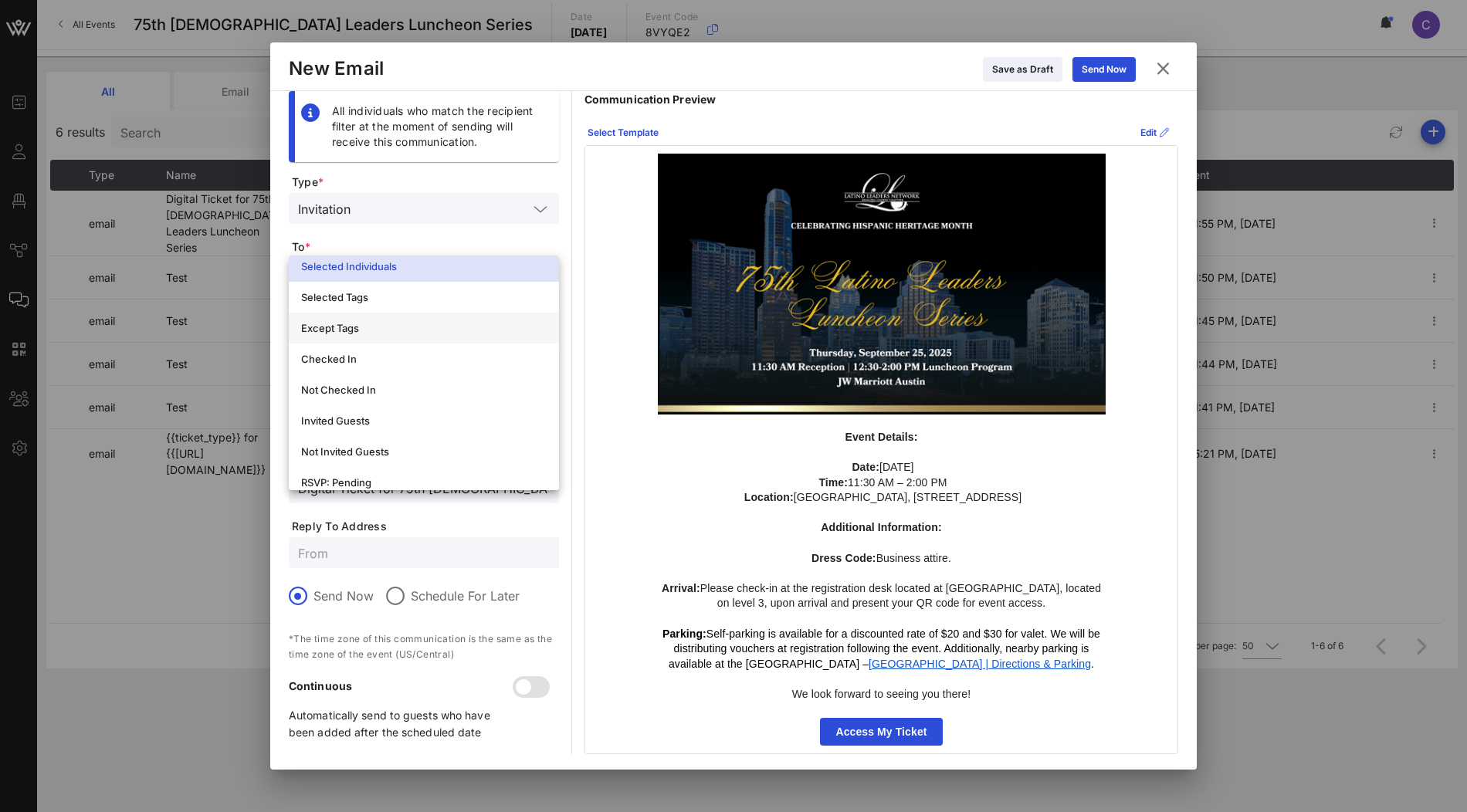
scroll to position [278, 0]
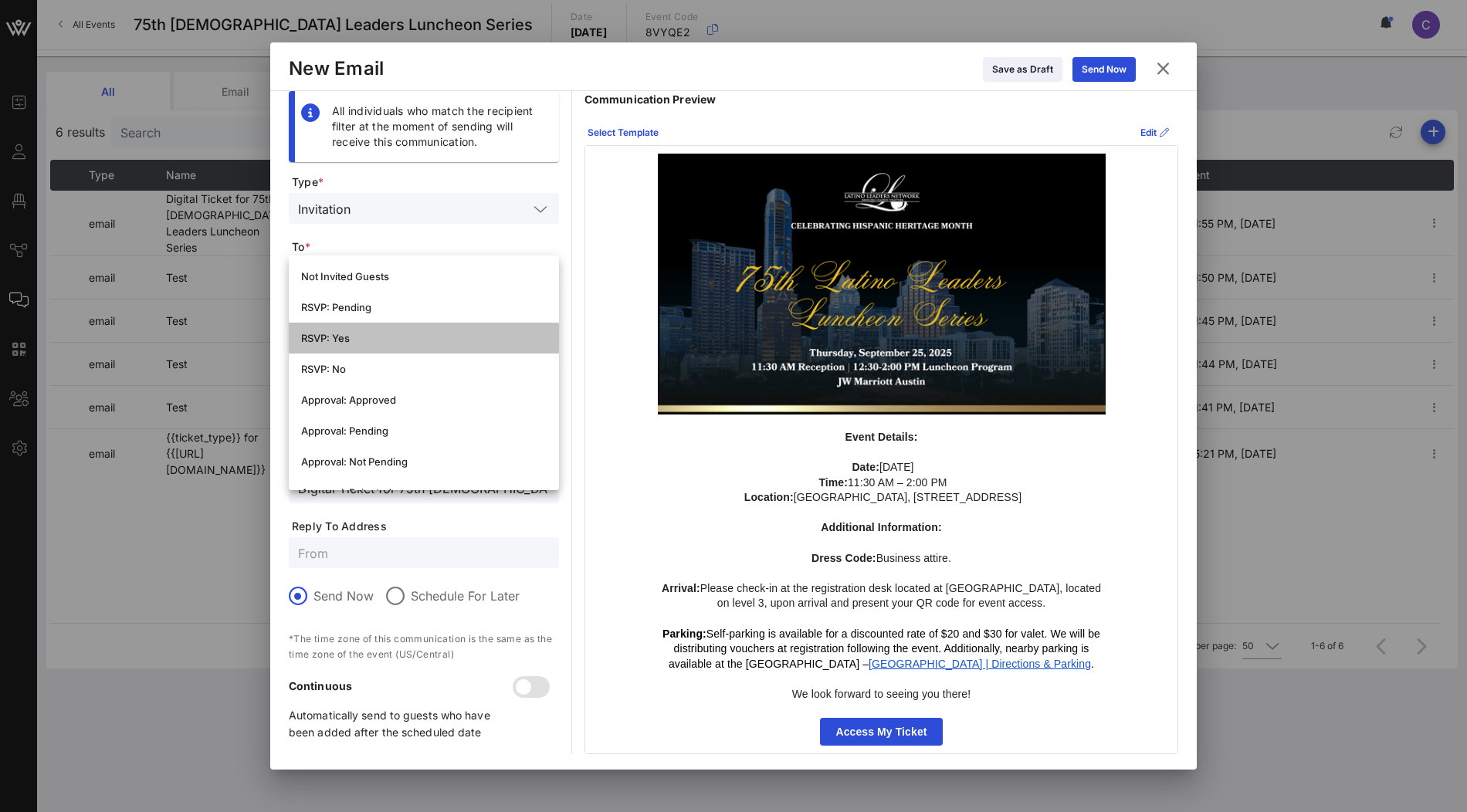
click at [426, 335] on div "RSVP: Yes" at bounding box center [424, 337] width 245 height 13
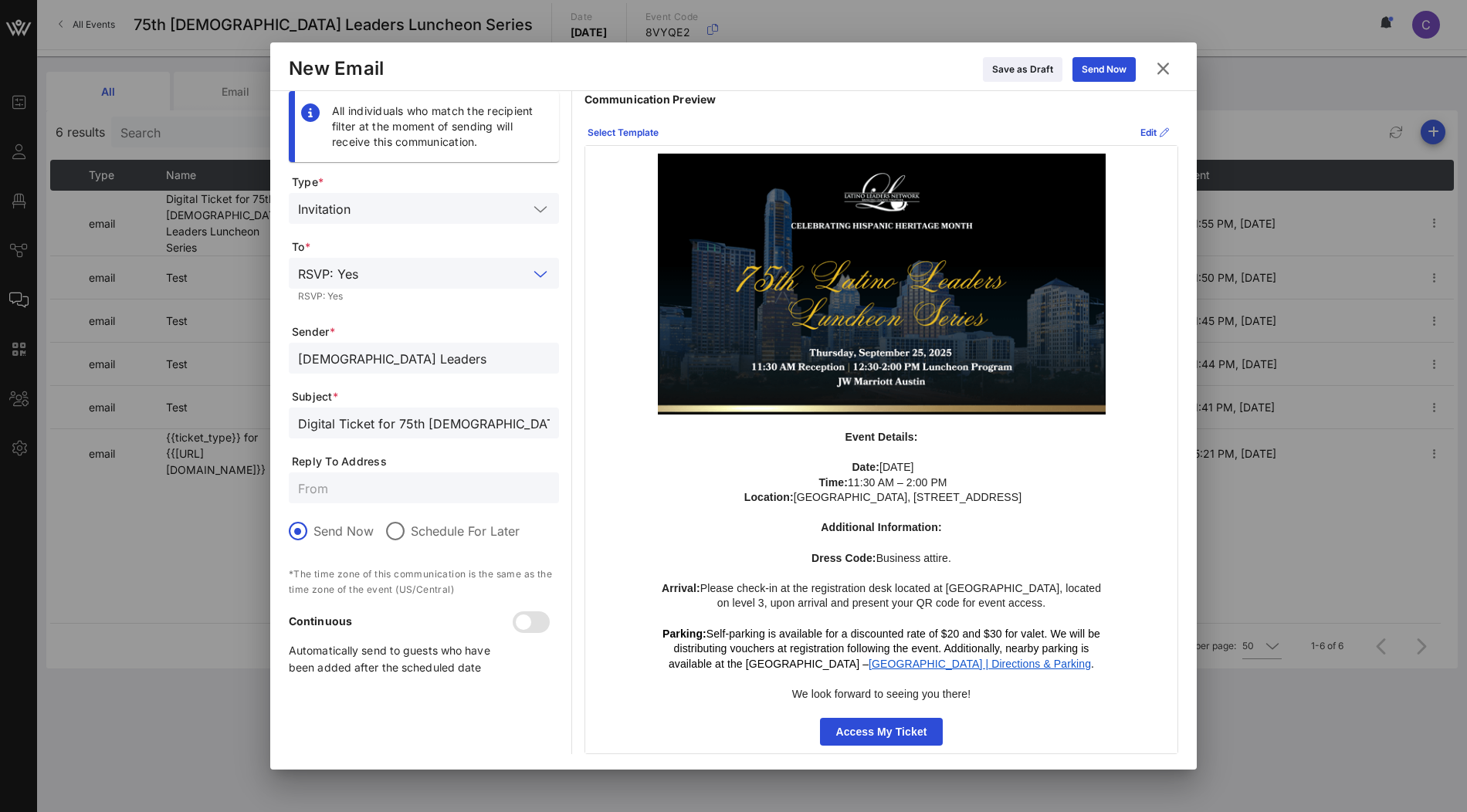
click at [420, 354] on input "Latino Leaders" at bounding box center [424, 359] width 252 height 20
drag, startPoint x: 433, startPoint y: 355, endPoint x: 290, endPoint y: 355, distance: 143.0
click at [290, 355] on div "Latino Leaders" at bounding box center [423, 358] width 270 height 31
click at [410, 320] on form "Type * Invitation To * RSVP: Yes RSVP: Yes Sender * Latino Leaders Subject * Di…" at bounding box center [423, 431] width 270 height 514
drag, startPoint x: 503, startPoint y: 428, endPoint x: 271, endPoint y: 421, distance: 232.1
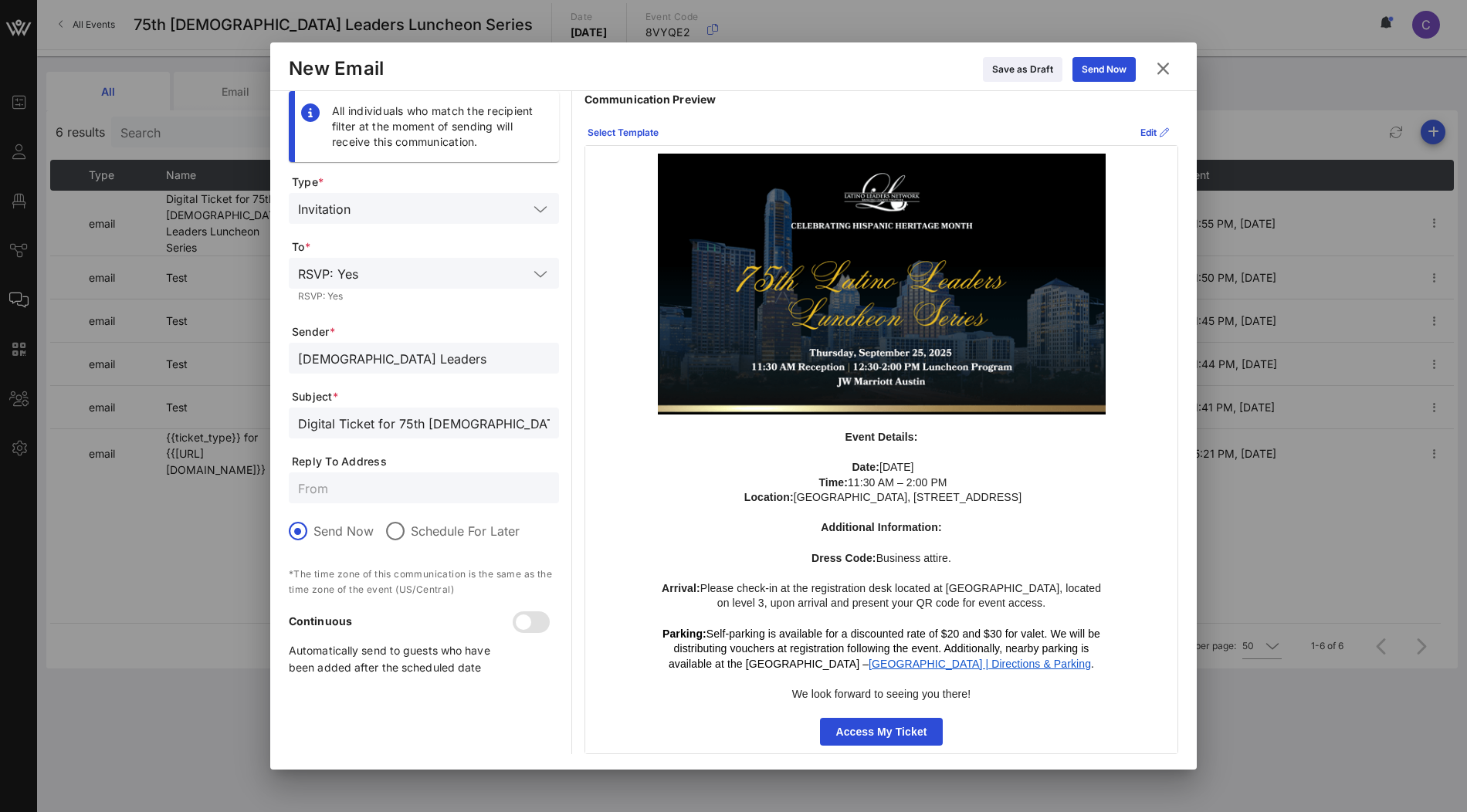
click at [271, 422] on div "All individuals who match the recipient filter at the moment of sending will re…" at bounding box center [733, 431] width 926 height 679
click at [597, 475] on div "Event Details: Date: Thursday, September 25, 2025 Time: 11:30 AM – 2:00 PM Loca…" at bounding box center [882, 450] width 592 height 608
click at [1019, 69] on icon at bounding box center [1023, 70] width 12 height 14
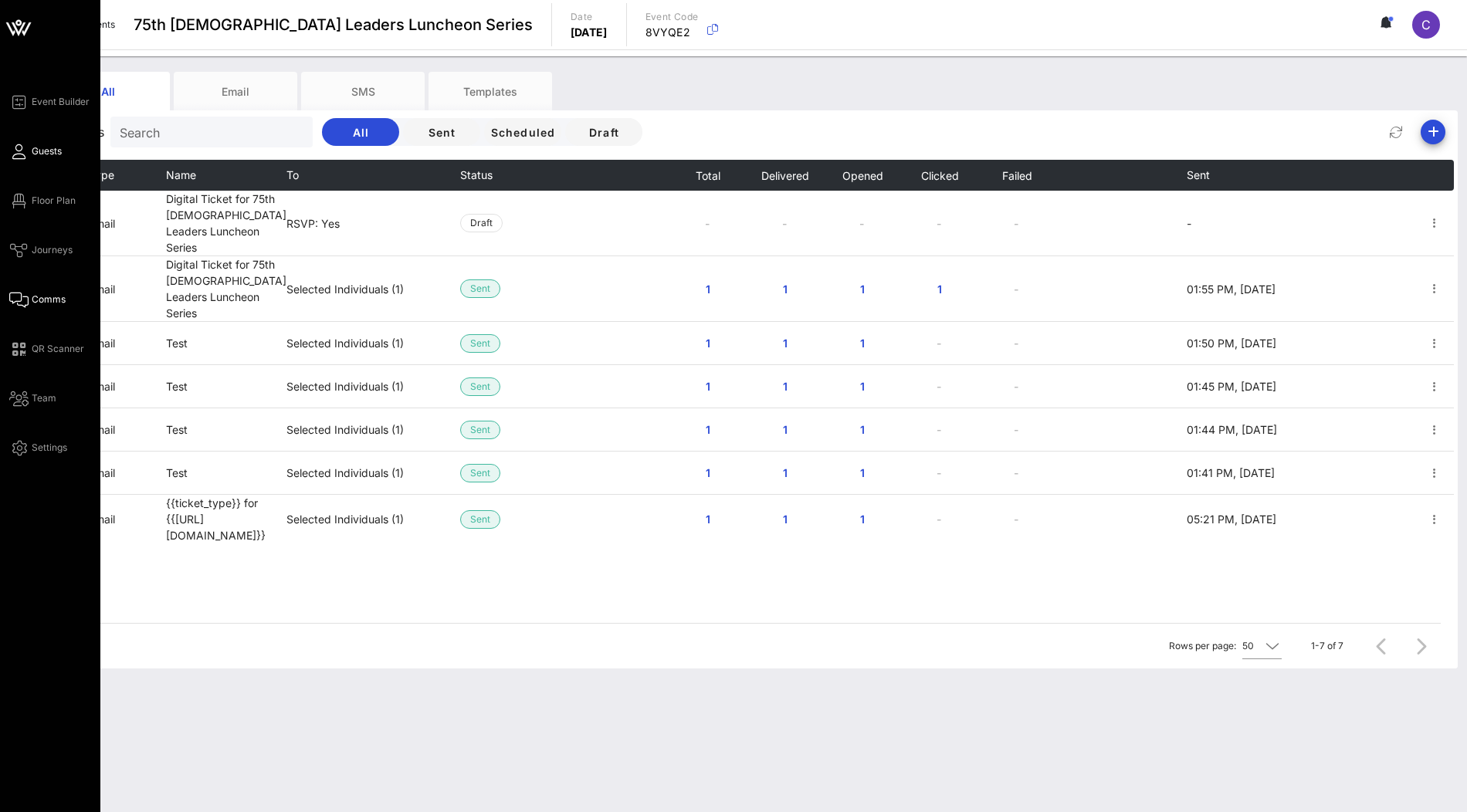
click at [40, 151] on span "Guests" at bounding box center [47, 151] width 30 height 14
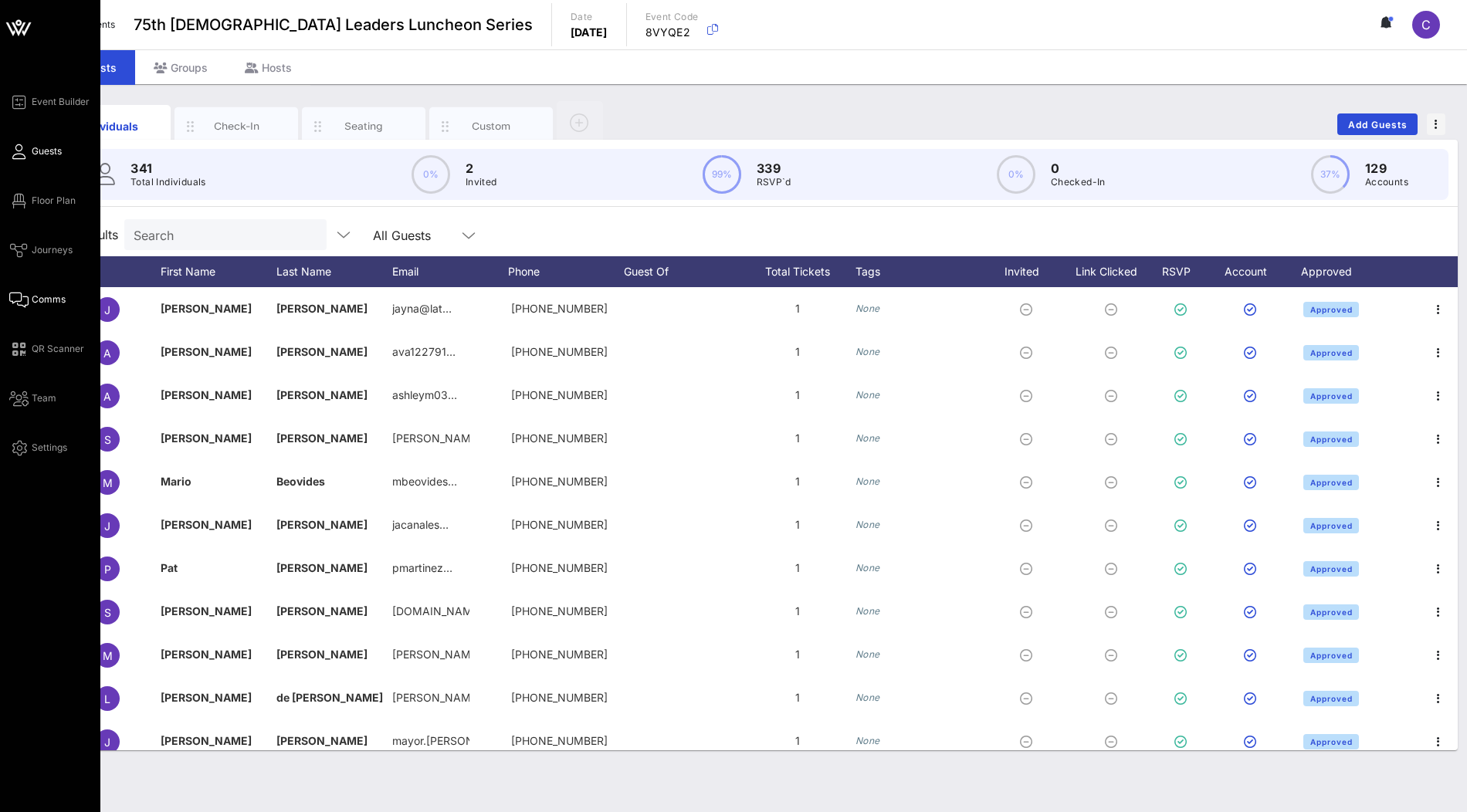
click at [48, 290] on link "Comms" at bounding box center [37, 299] width 57 height 19
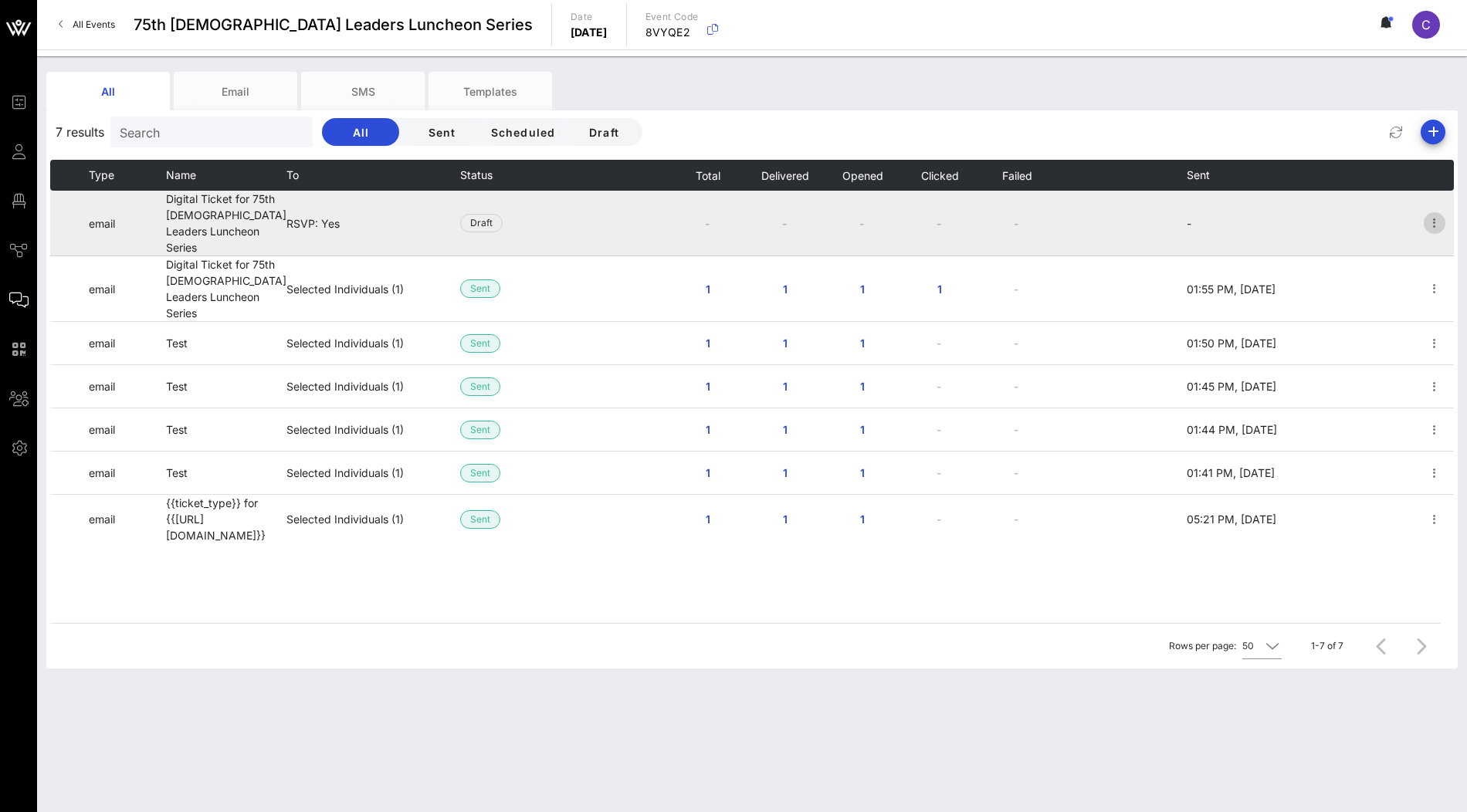
click at [1435, 214] on icon "button" at bounding box center [1435, 223] width 19 height 19
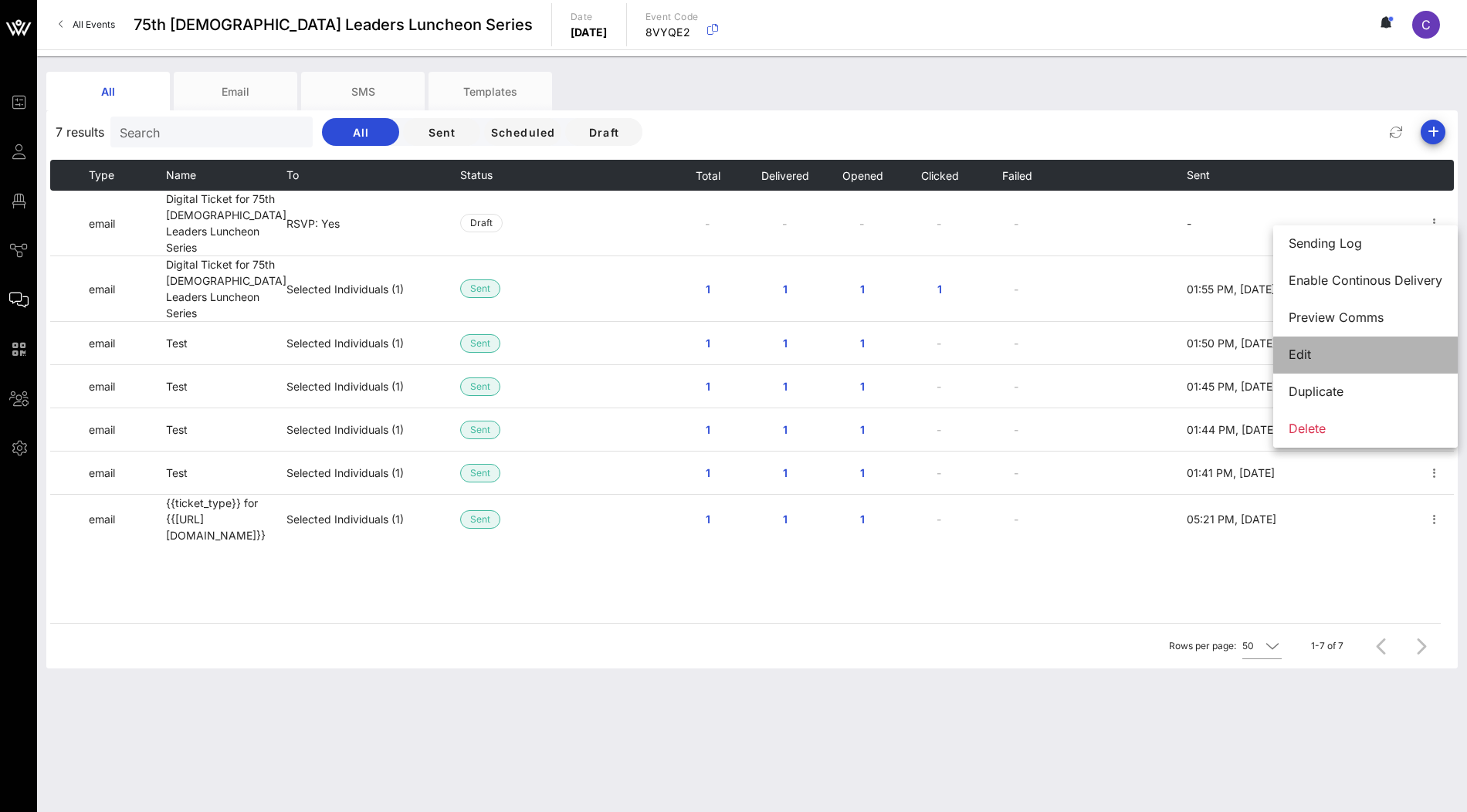
click at [1351, 348] on div "Edit" at bounding box center [1365, 354] width 154 height 14
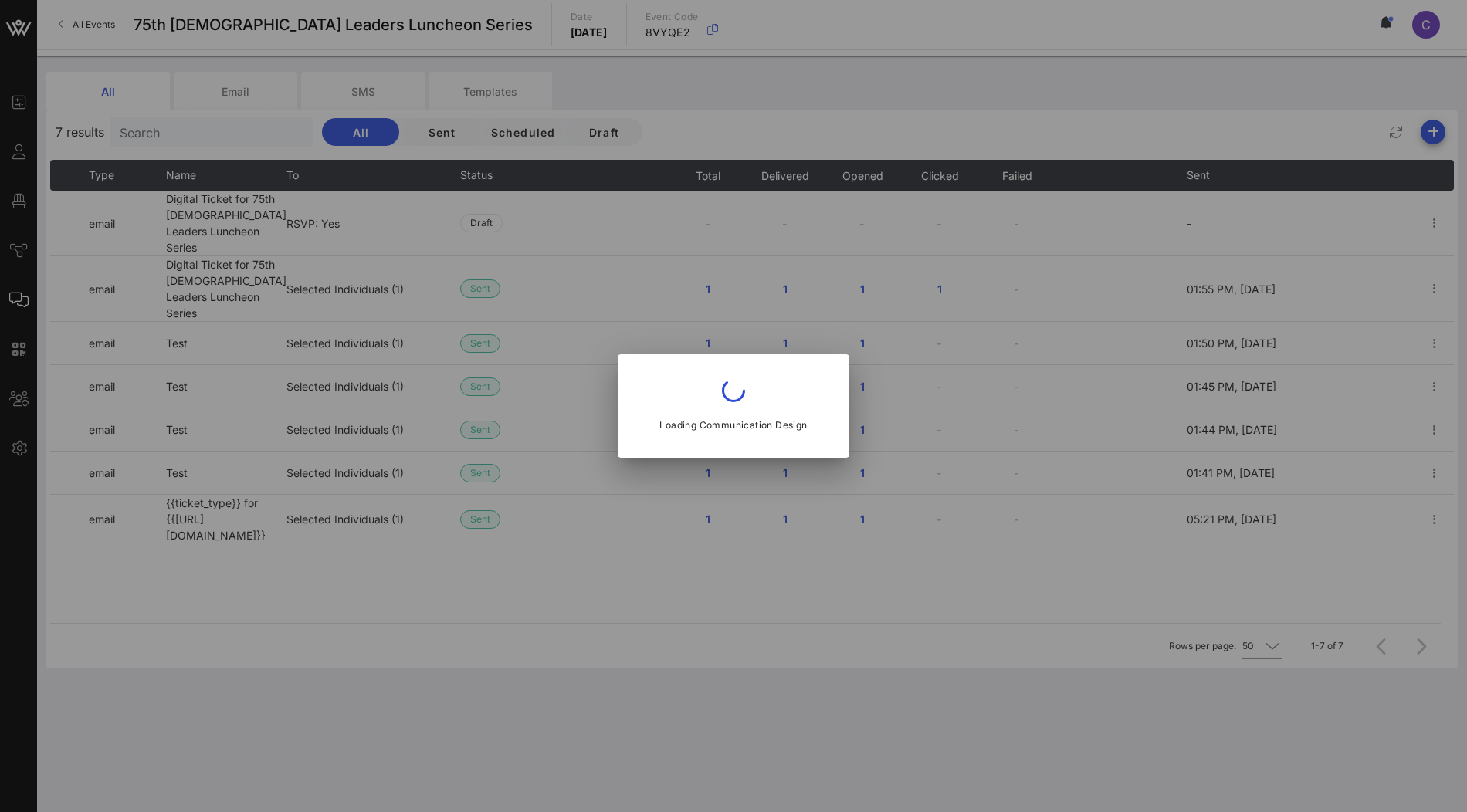
type input "Latino Leaders"
type input "Digital Ticket for 75th Latino Leaders Luncheon Series"
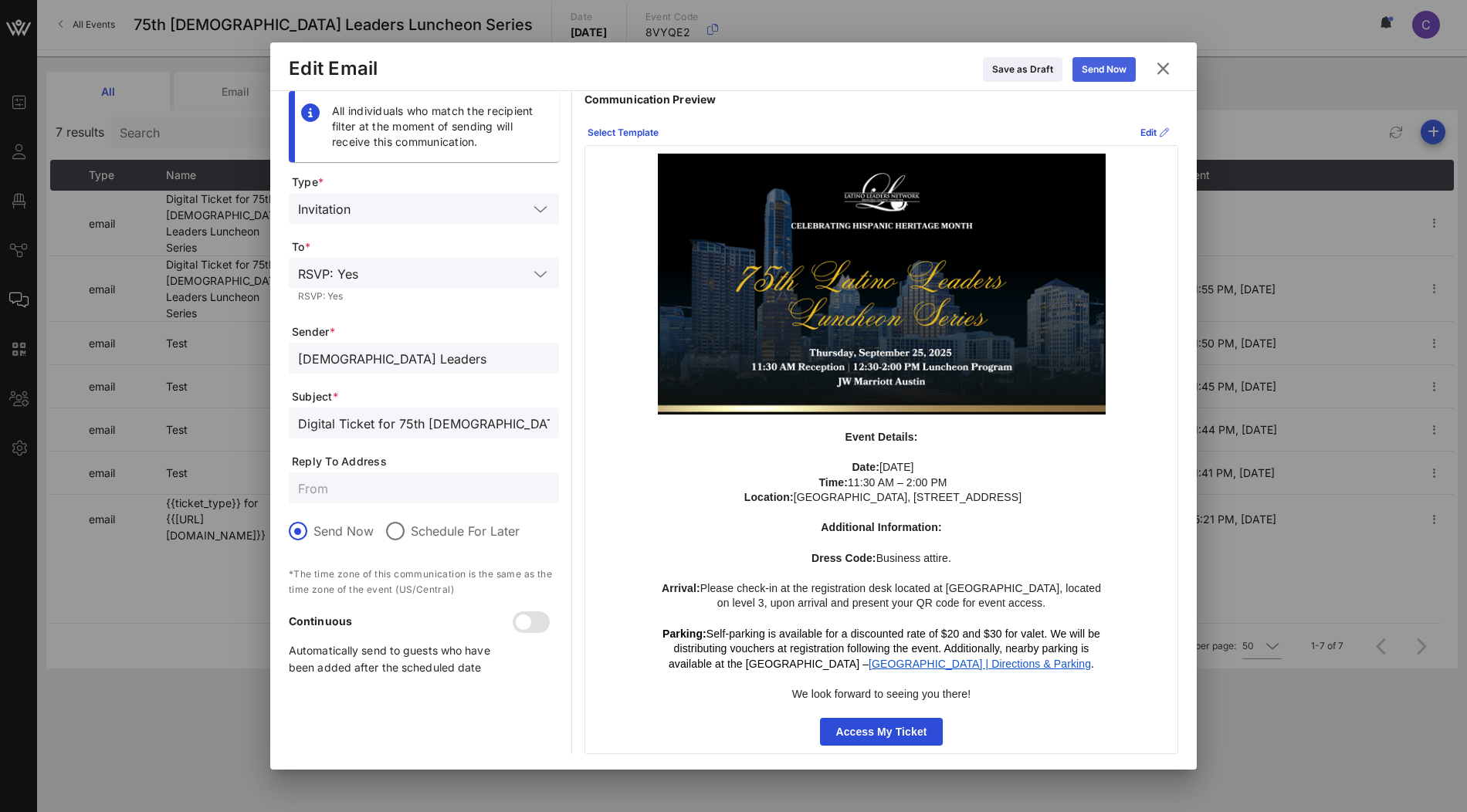
click at [1104, 67] on icon at bounding box center [1104, 69] width 14 height 14
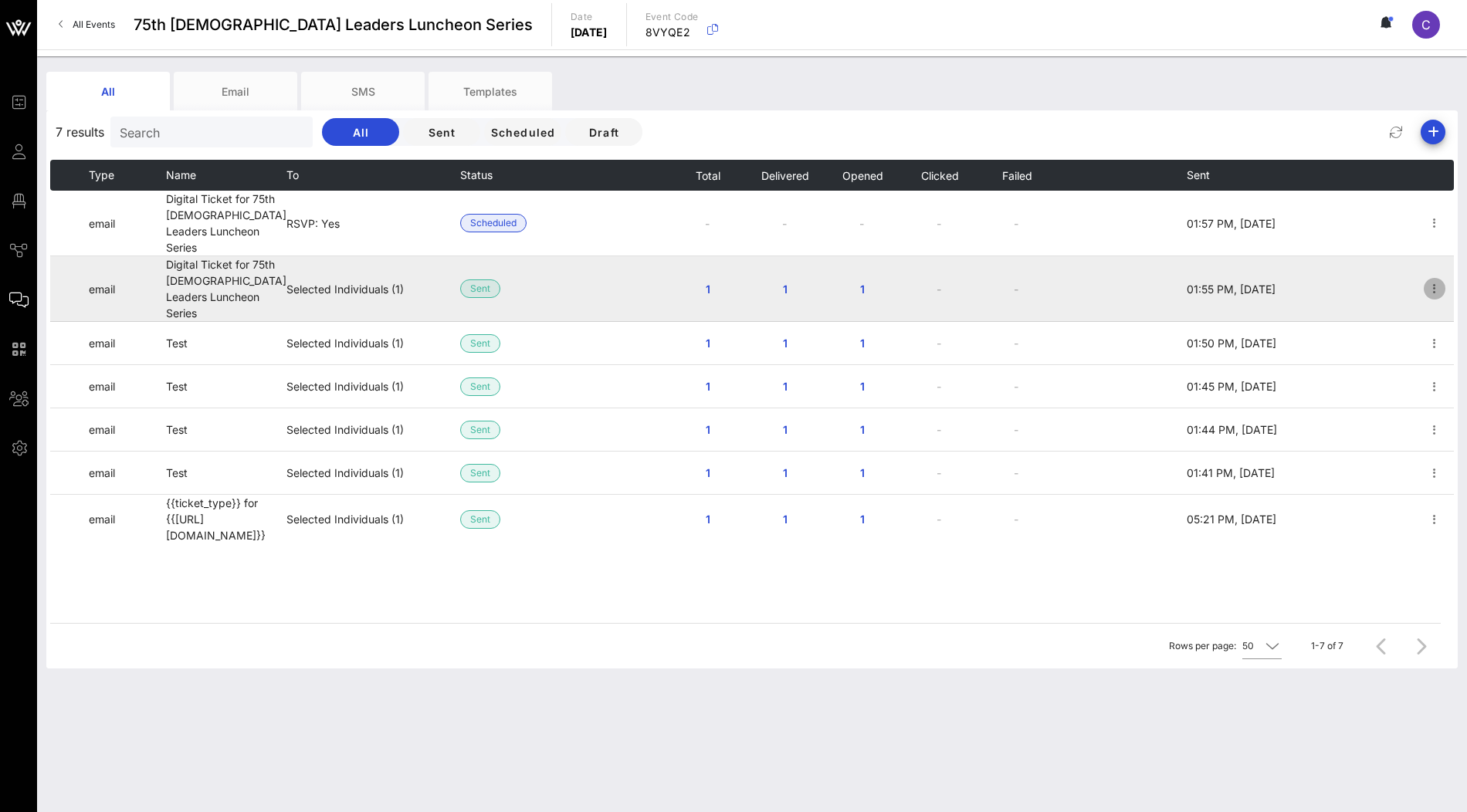
click at [1436, 279] on icon "button" at bounding box center [1435, 288] width 19 height 19
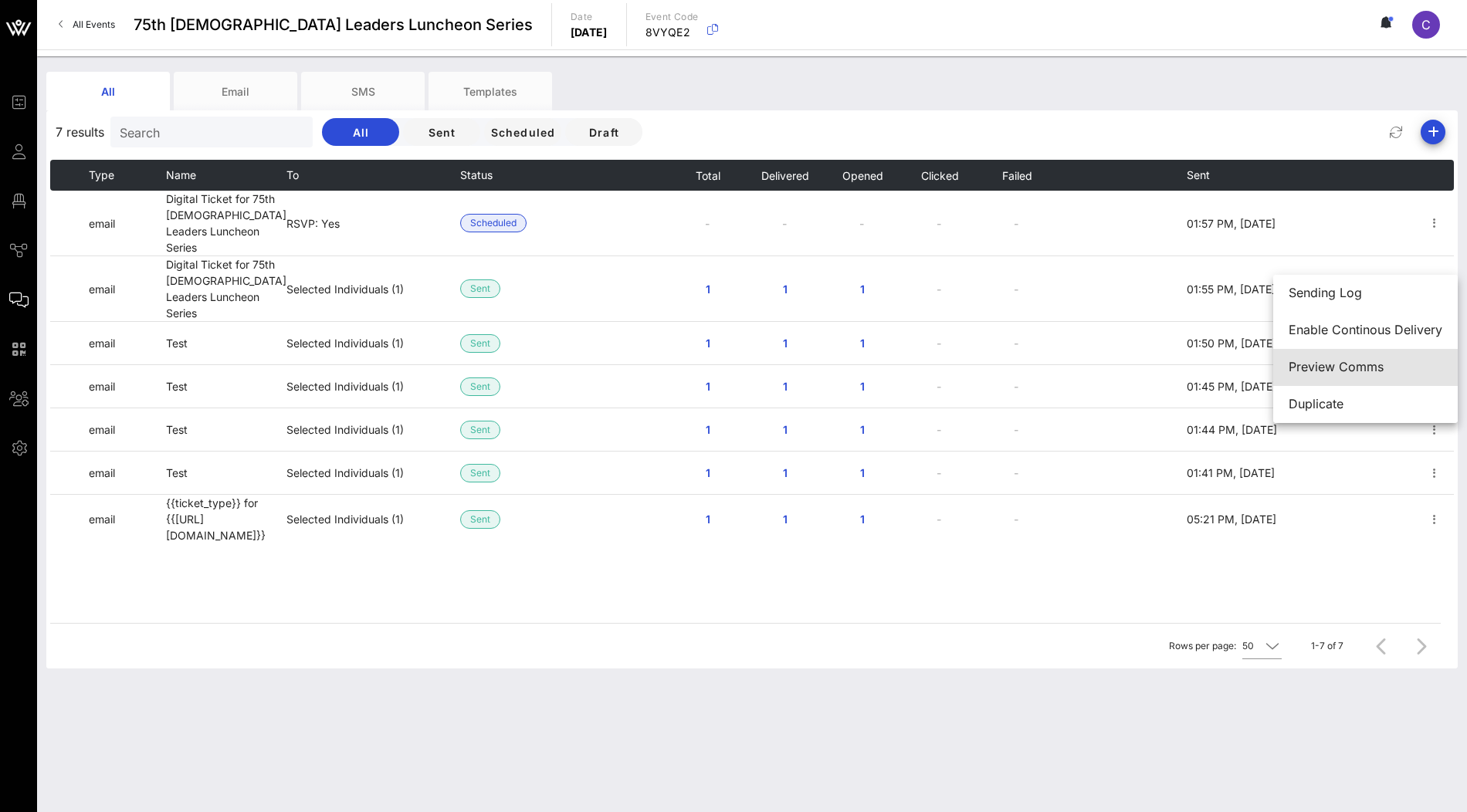
click at [1349, 366] on div "Preview Comms" at bounding box center [1365, 366] width 154 height 14
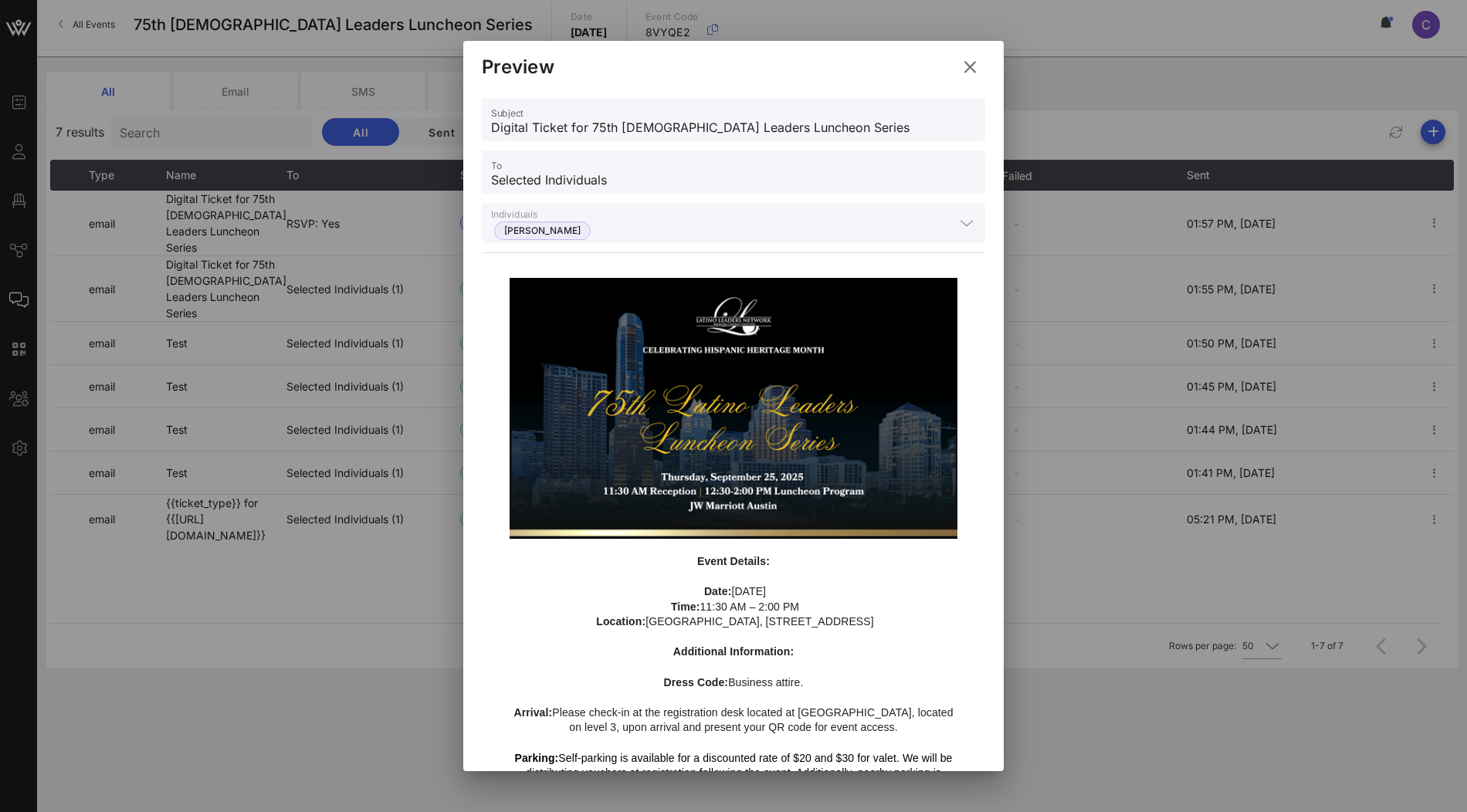
click at [961, 66] on icon at bounding box center [970, 67] width 21 height 19
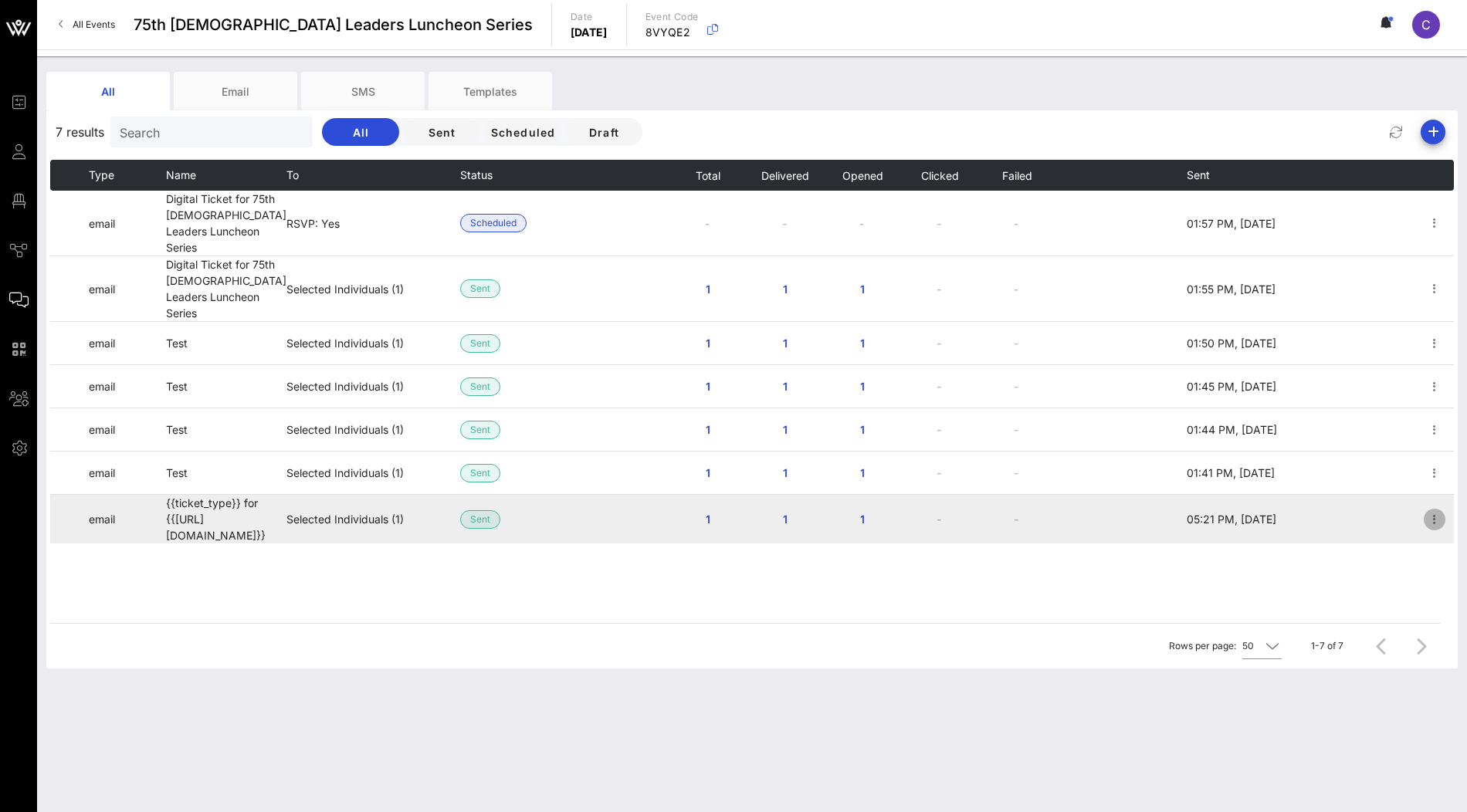
click at [1439, 510] on icon "button" at bounding box center [1435, 519] width 19 height 19
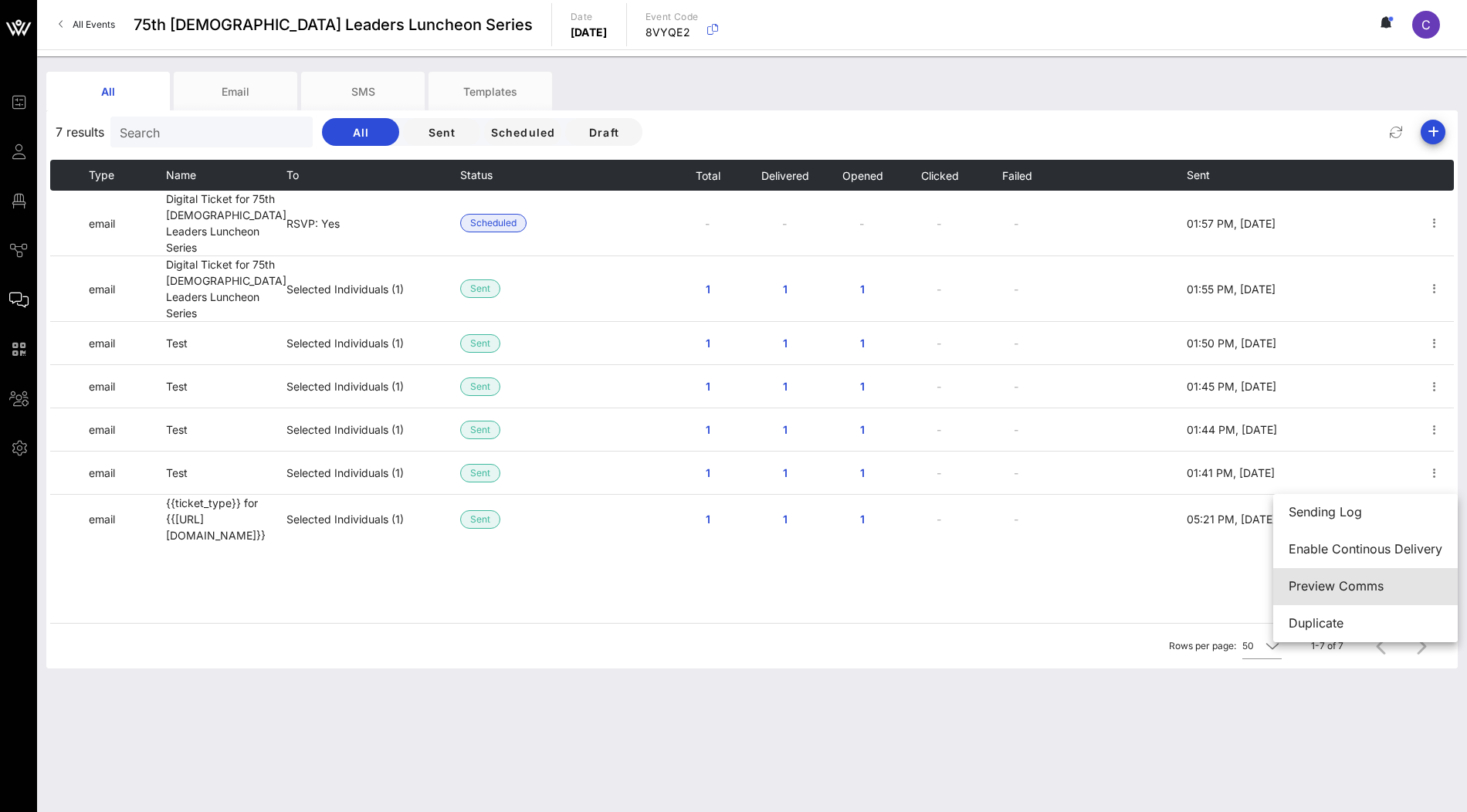
click at [1340, 588] on div "Preview Comms" at bounding box center [1365, 586] width 154 height 14
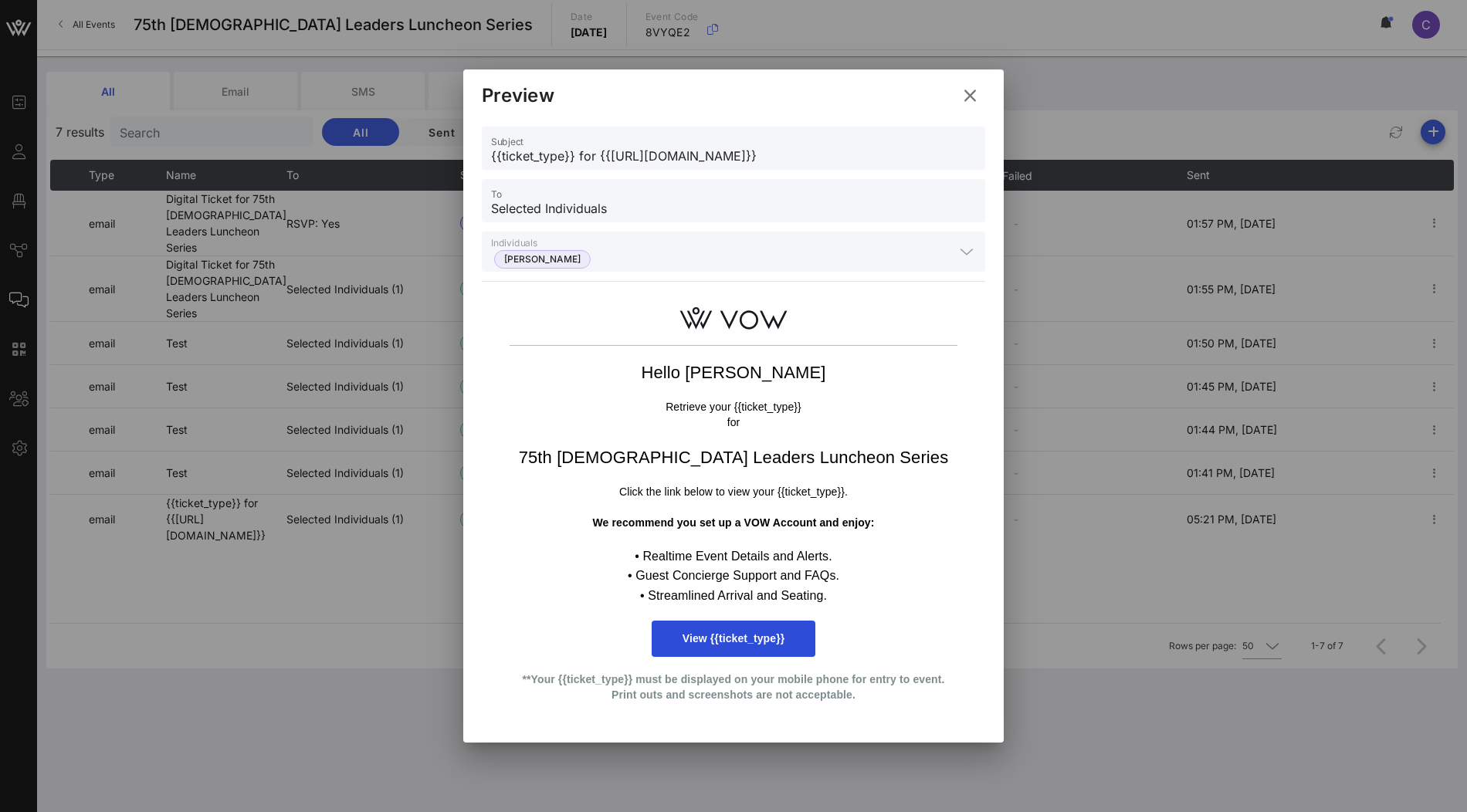
click at [971, 102] on icon at bounding box center [970, 96] width 21 height 19
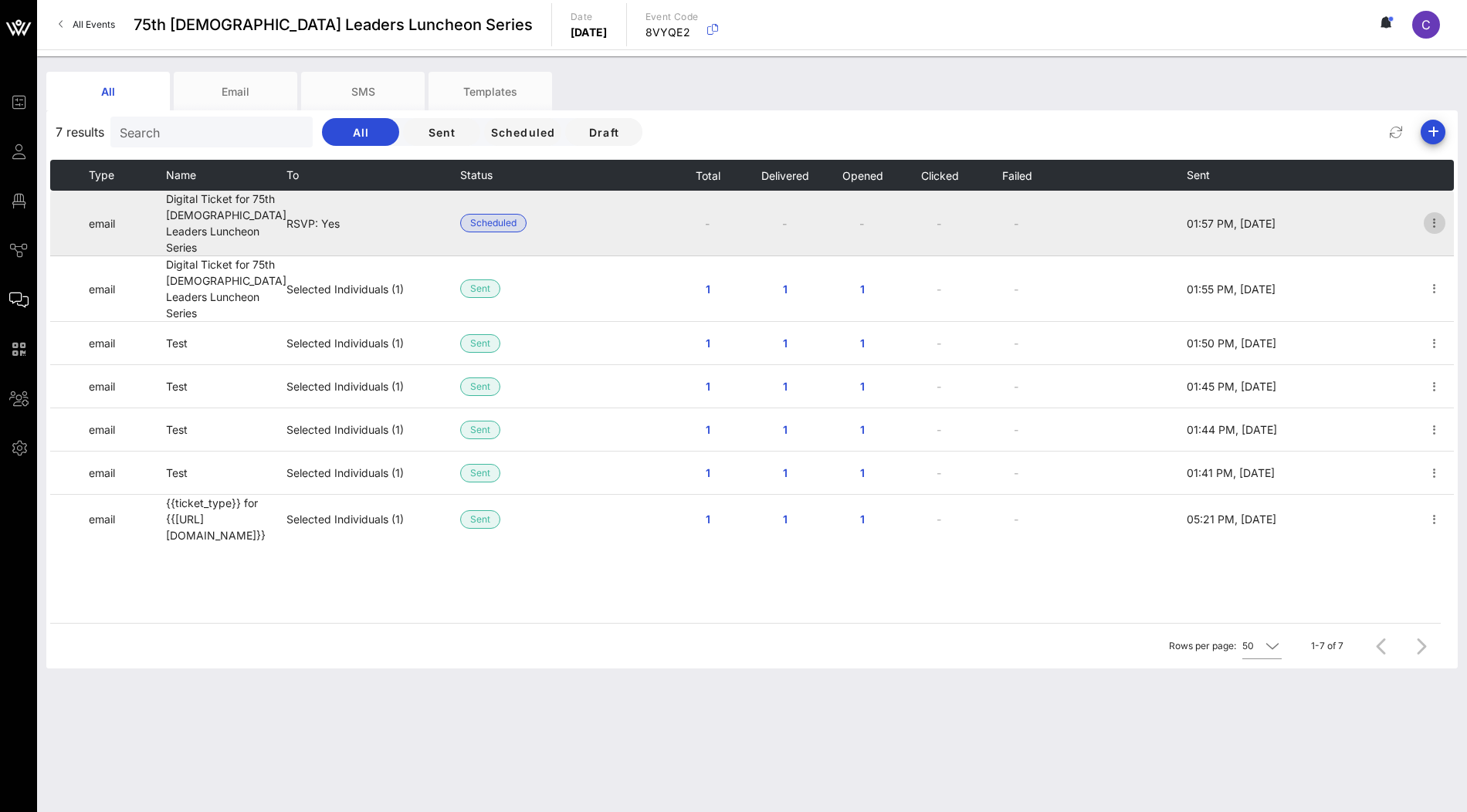
click at [1438, 219] on icon "button" at bounding box center [1435, 223] width 19 height 19
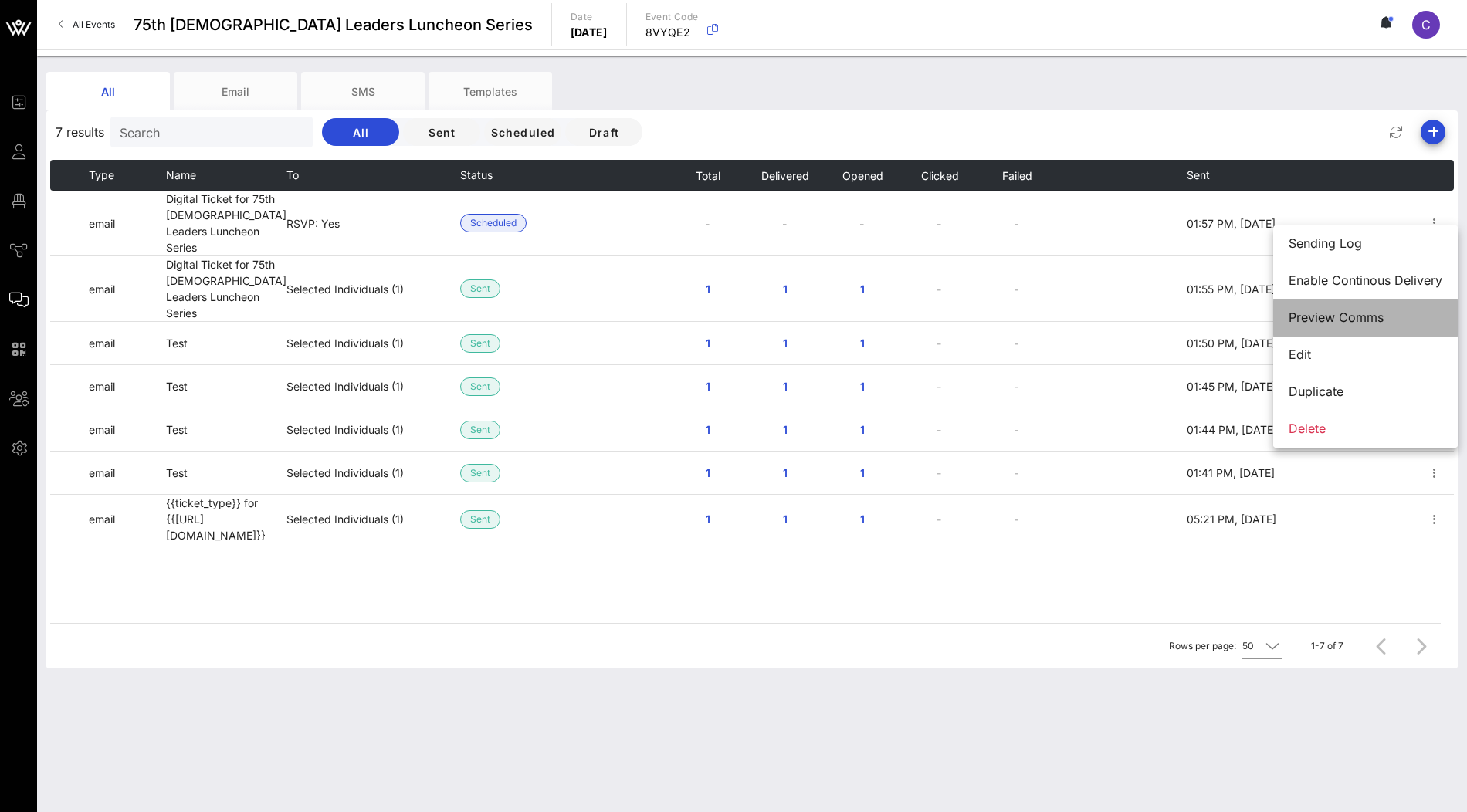
click at [1363, 314] on div "Preview Comms" at bounding box center [1365, 317] width 154 height 14
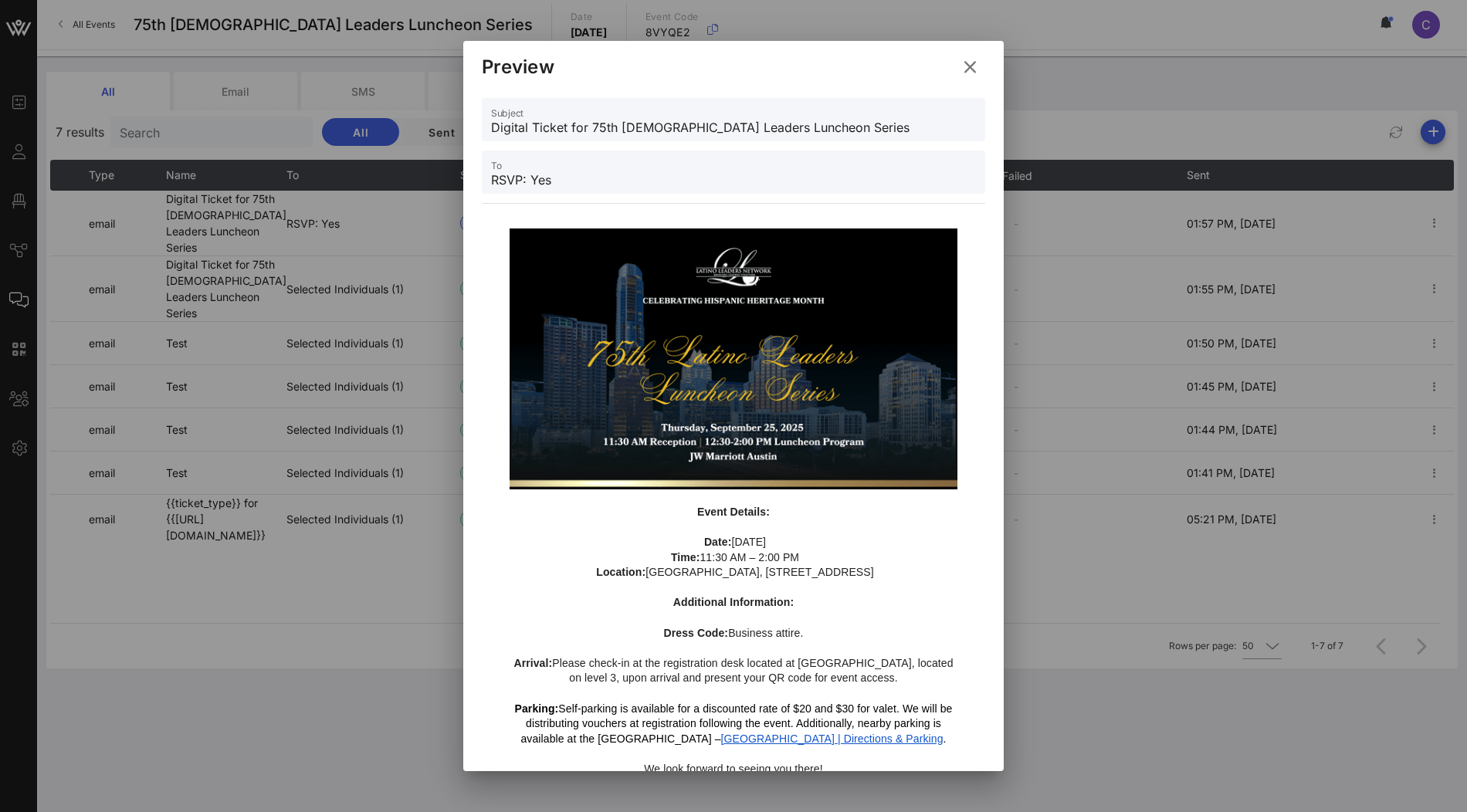
click at [974, 70] on icon at bounding box center [970, 68] width 23 height 22
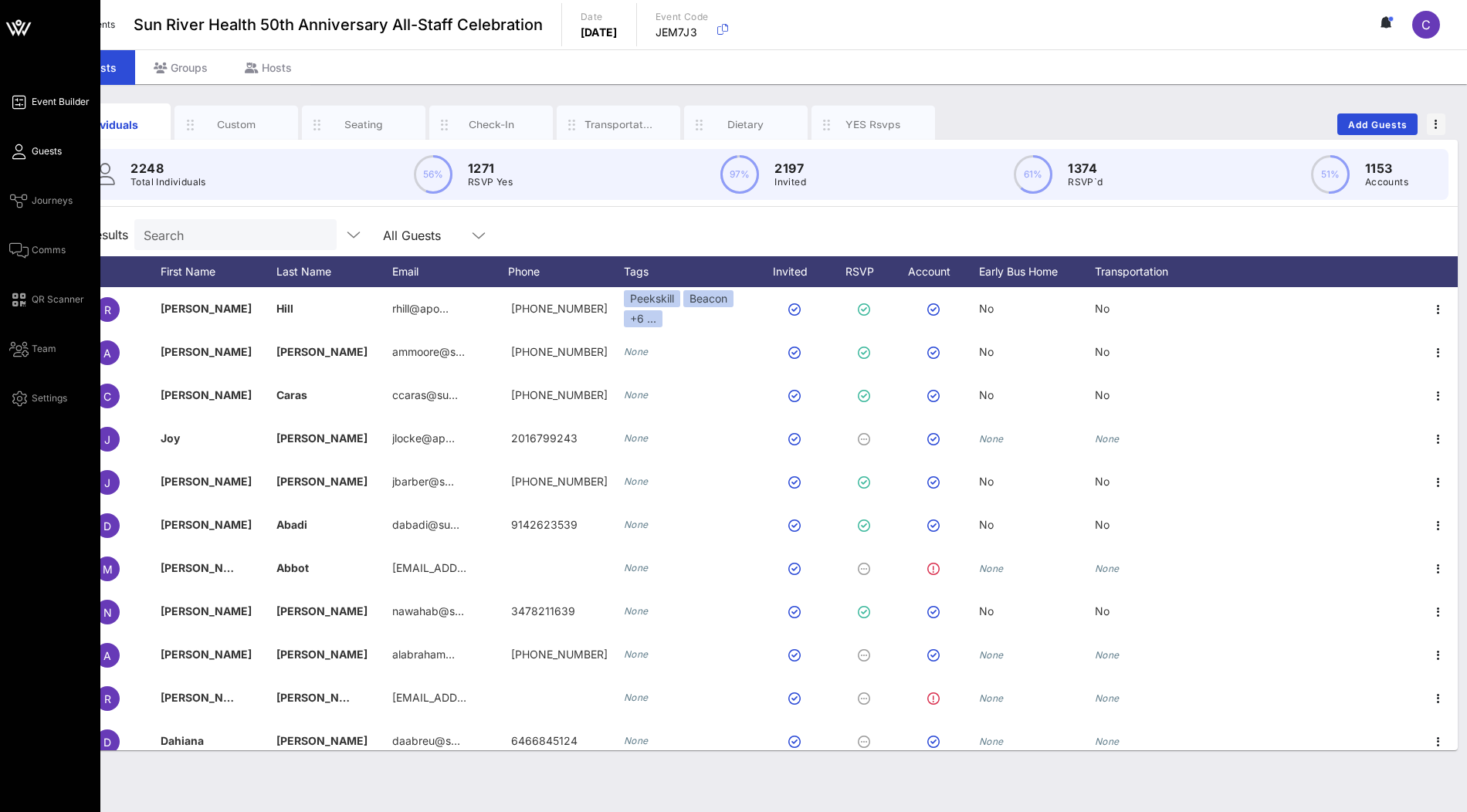
click at [50, 102] on span "Event Builder" at bounding box center [60, 102] width 58 height 14
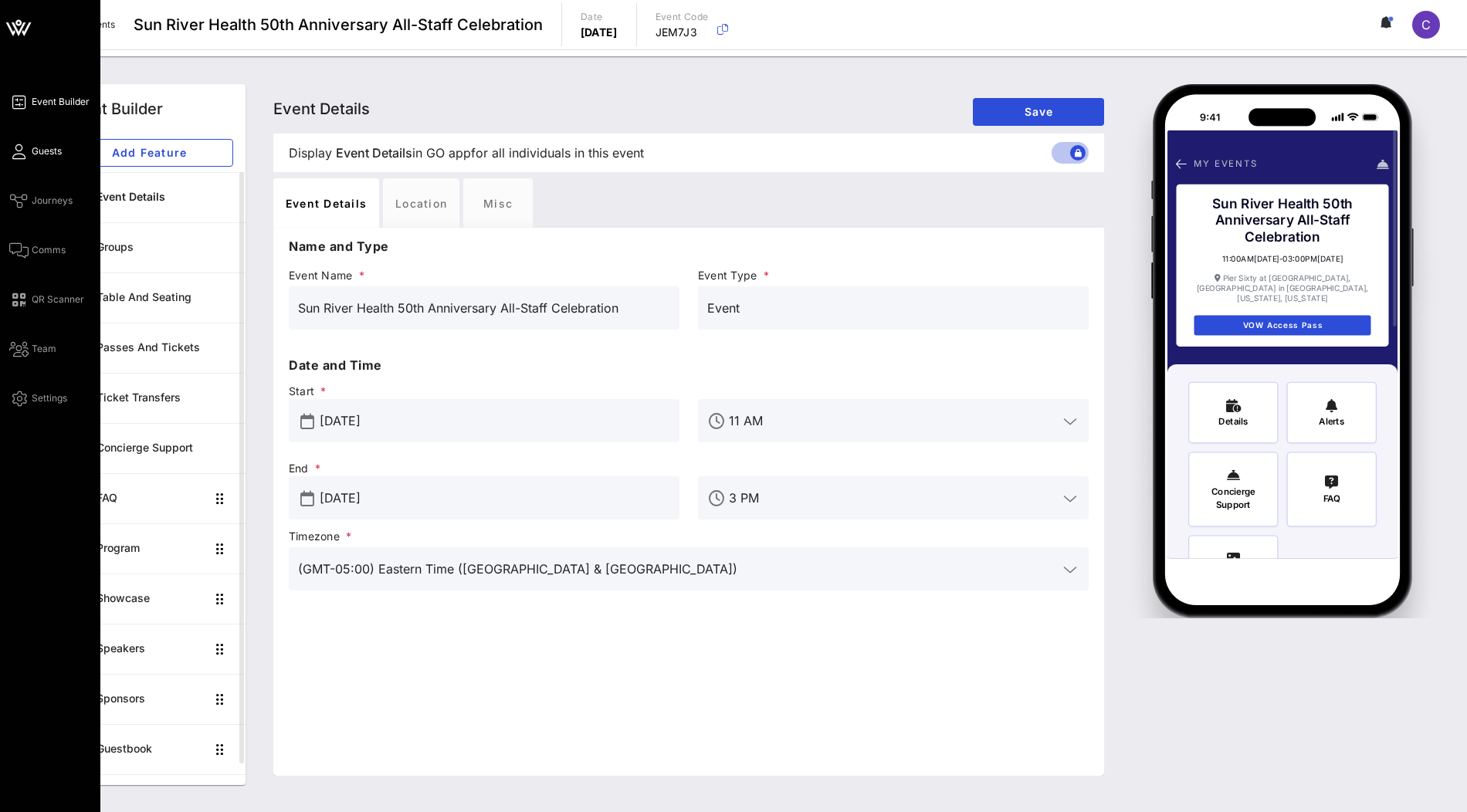
click at [33, 154] on span "Guests" at bounding box center [47, 151] width 30 height 14
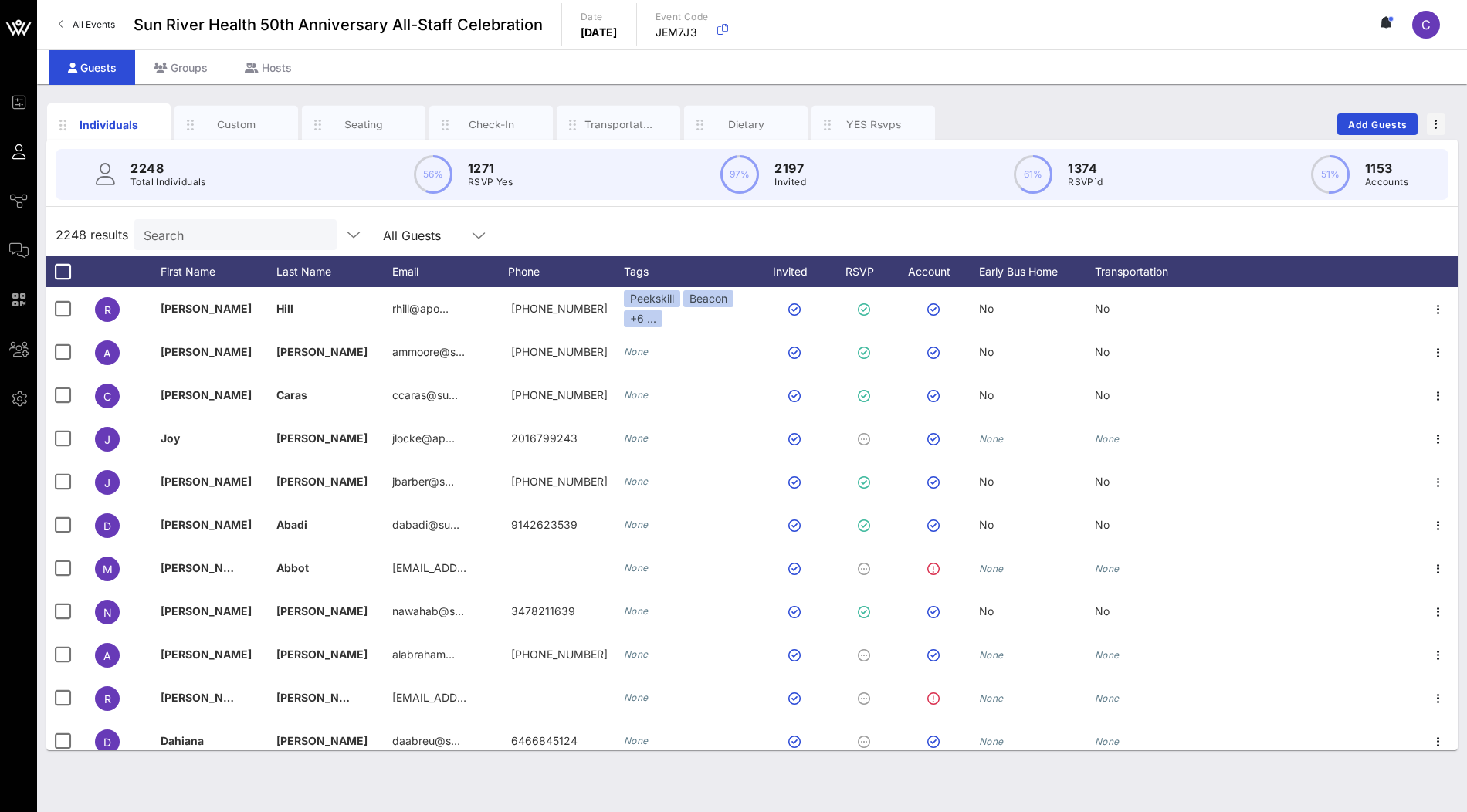
click at [221, 249] on div "Search" at bounding box center [234, 234] width 181 height 31
paste input "[PERSON_NAME]"
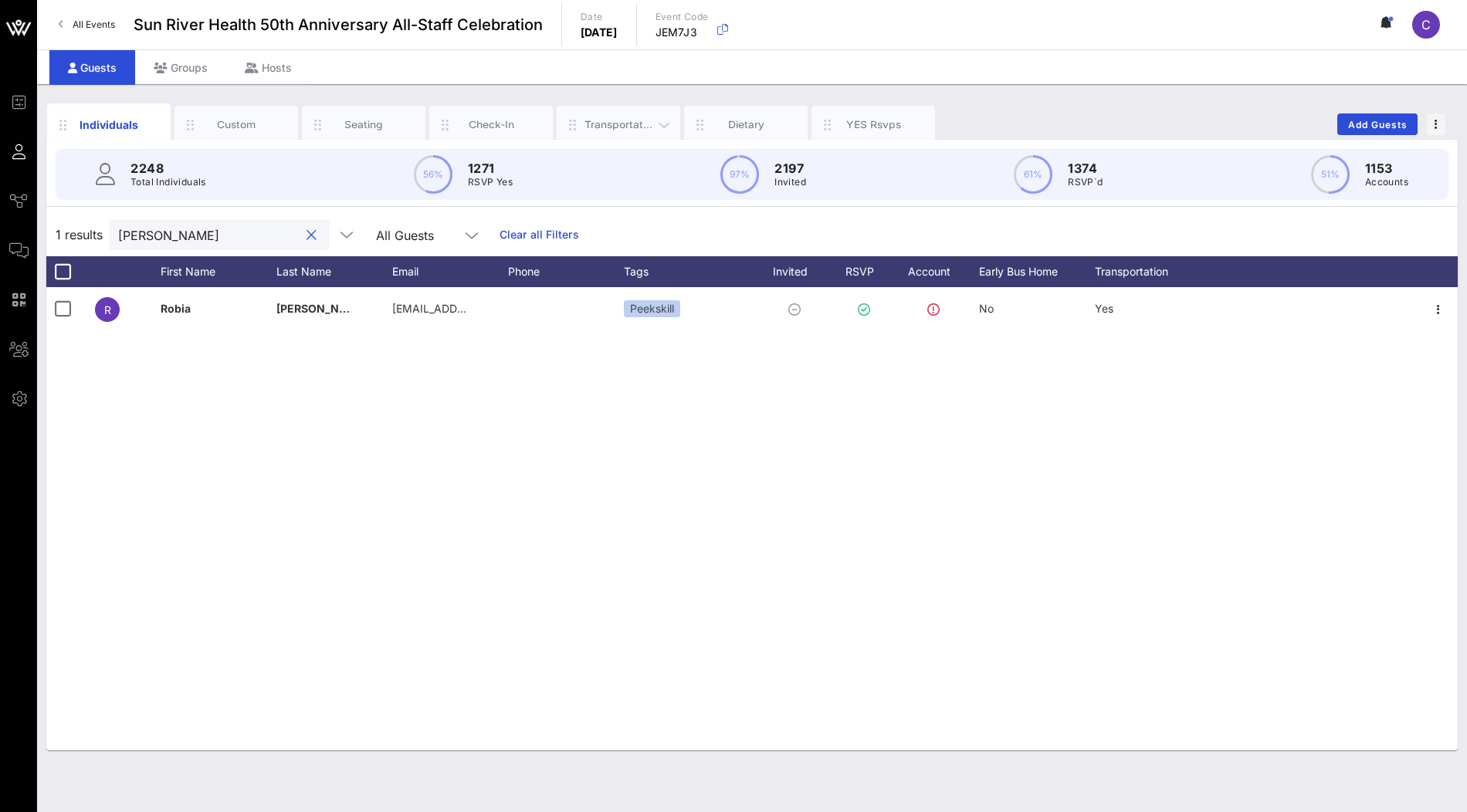
type input "[PERSON_NAME]"
click at [306, 239] on button "clear icon" at bounding box center [311, 235] width 10 height 15
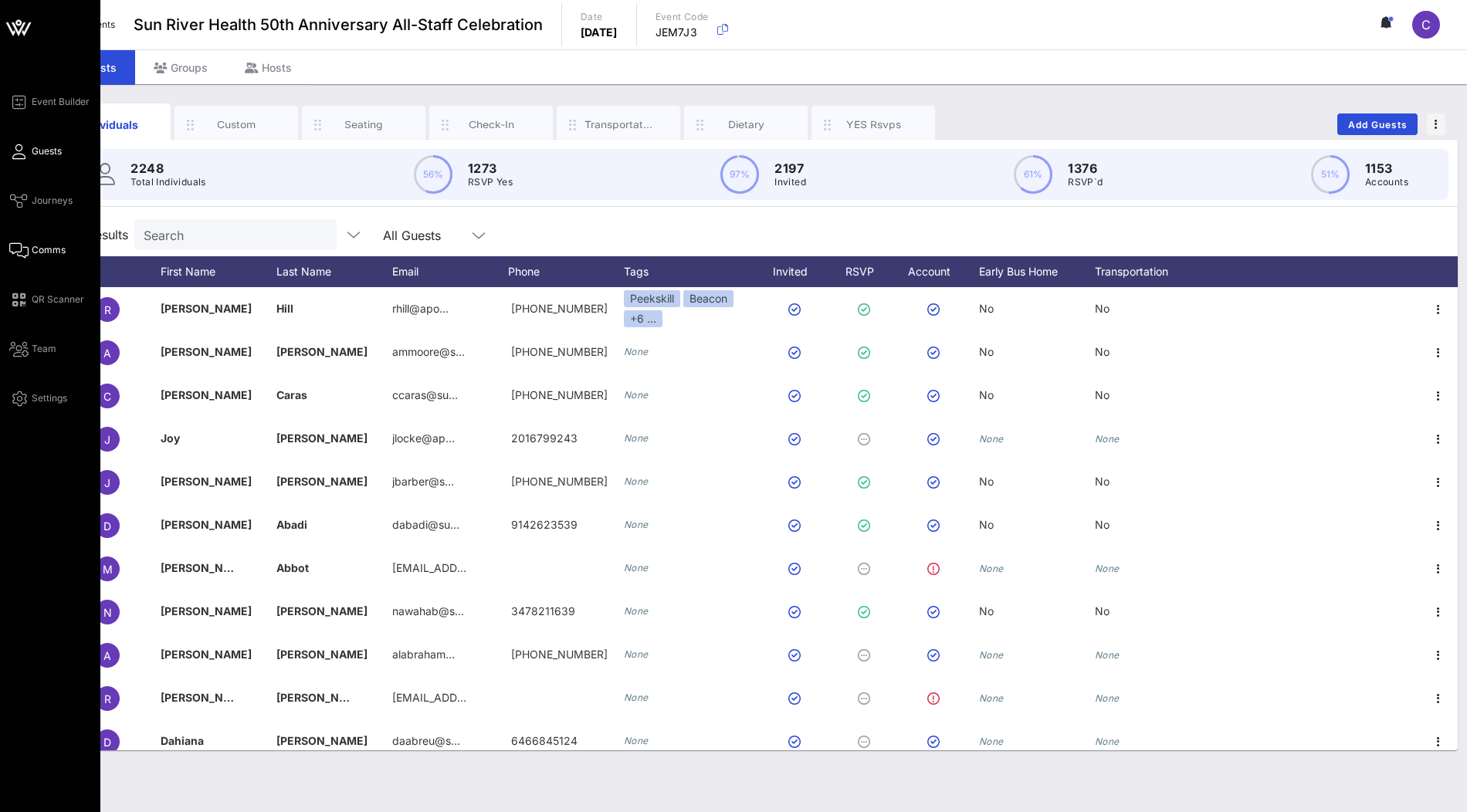
click at [41, 252] on span "Comms" at bounding box center [48, 250] width 34 height 14
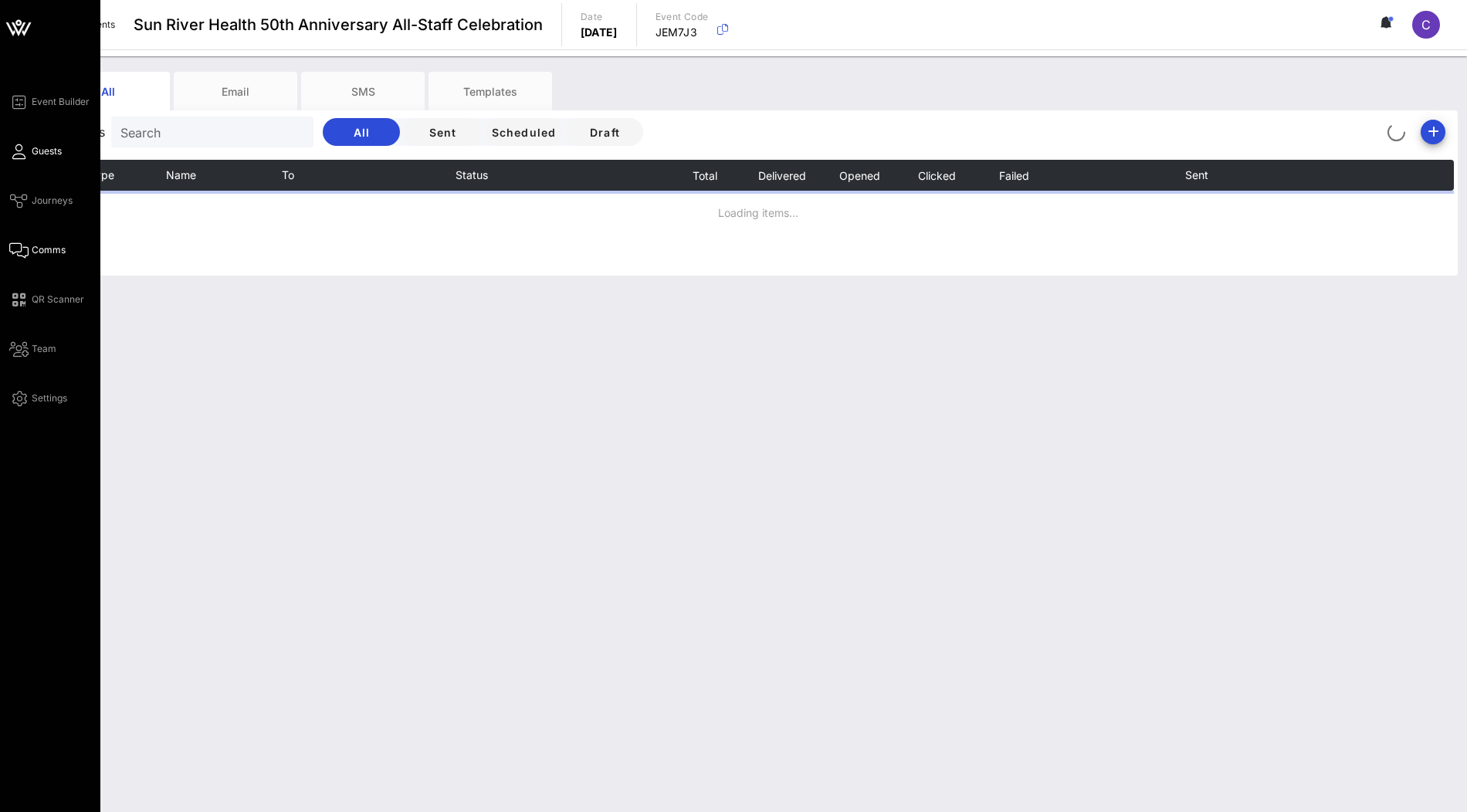
click at [26, 149] on link "Guests" at bounding box center [36, 151] width 52 height 19
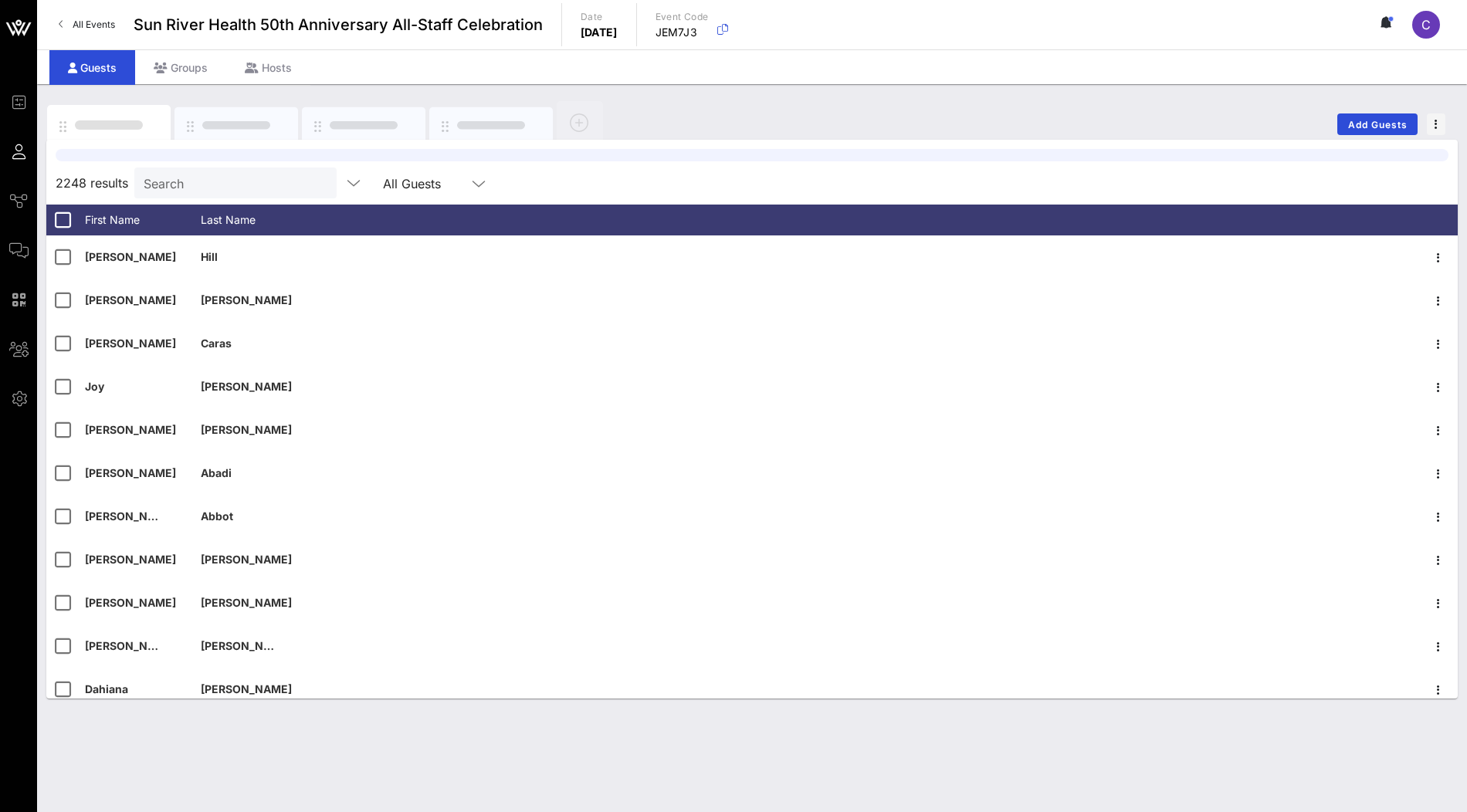
click at [173, 195] on div "Search" at bounding box center [234, 183] width 181 height 31
paste input "alania jones"
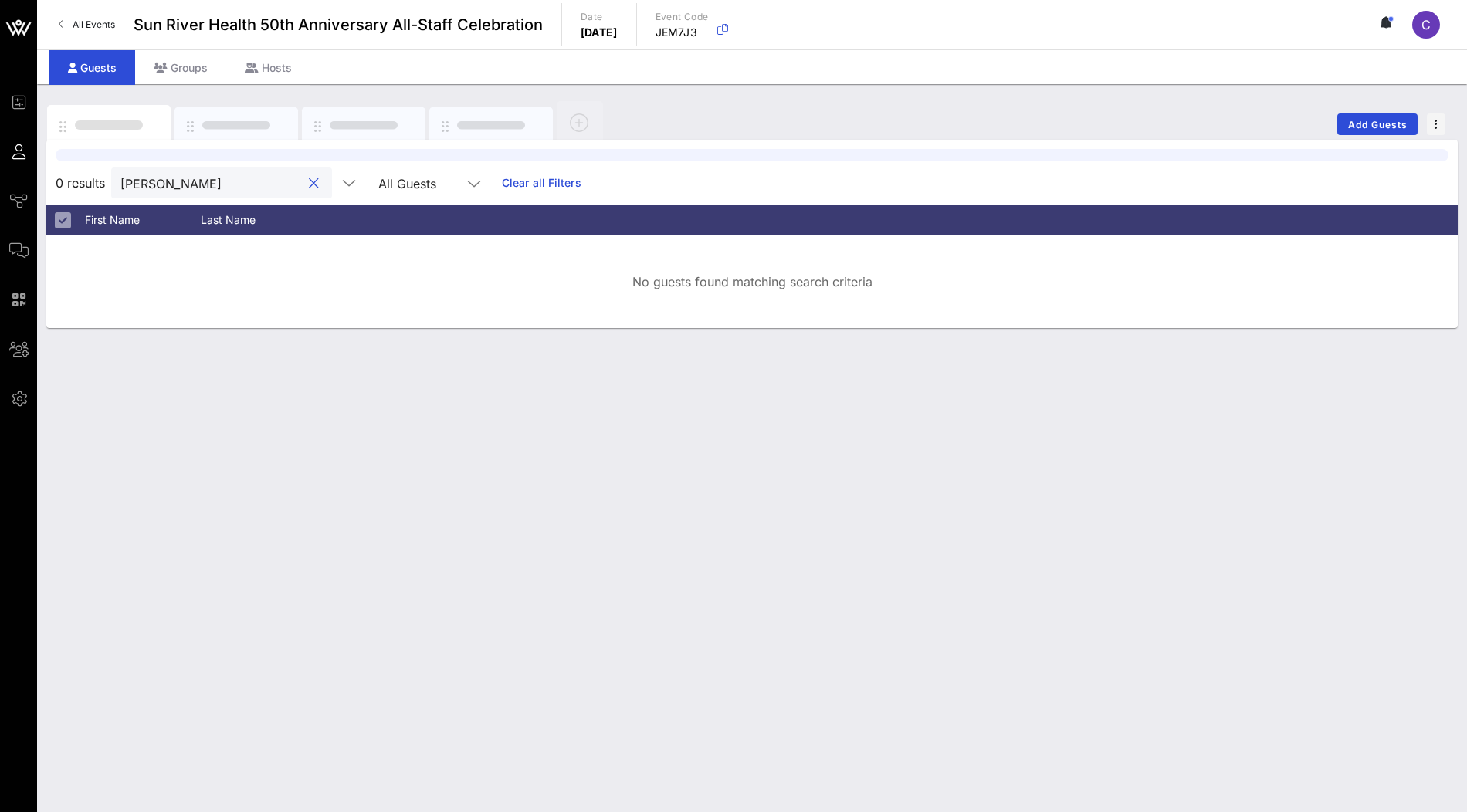
drag, startPoint x: 129, startPoint y: 185, endPoint x: 122, endPoint y: 194, distance: 11.4
click at [127, 186] on input "alania jones" at bounding box center [211, 183] width 181 height 20
drag, startPoint x: 199, startPoint y: 186, endPoint x: 106, endPoint y: 186, distance: 93.0
click at [106, 186] on div "0 results alania jones All Guests Clear all Filters" at bounding box center [752, 183] width 1411 height 43
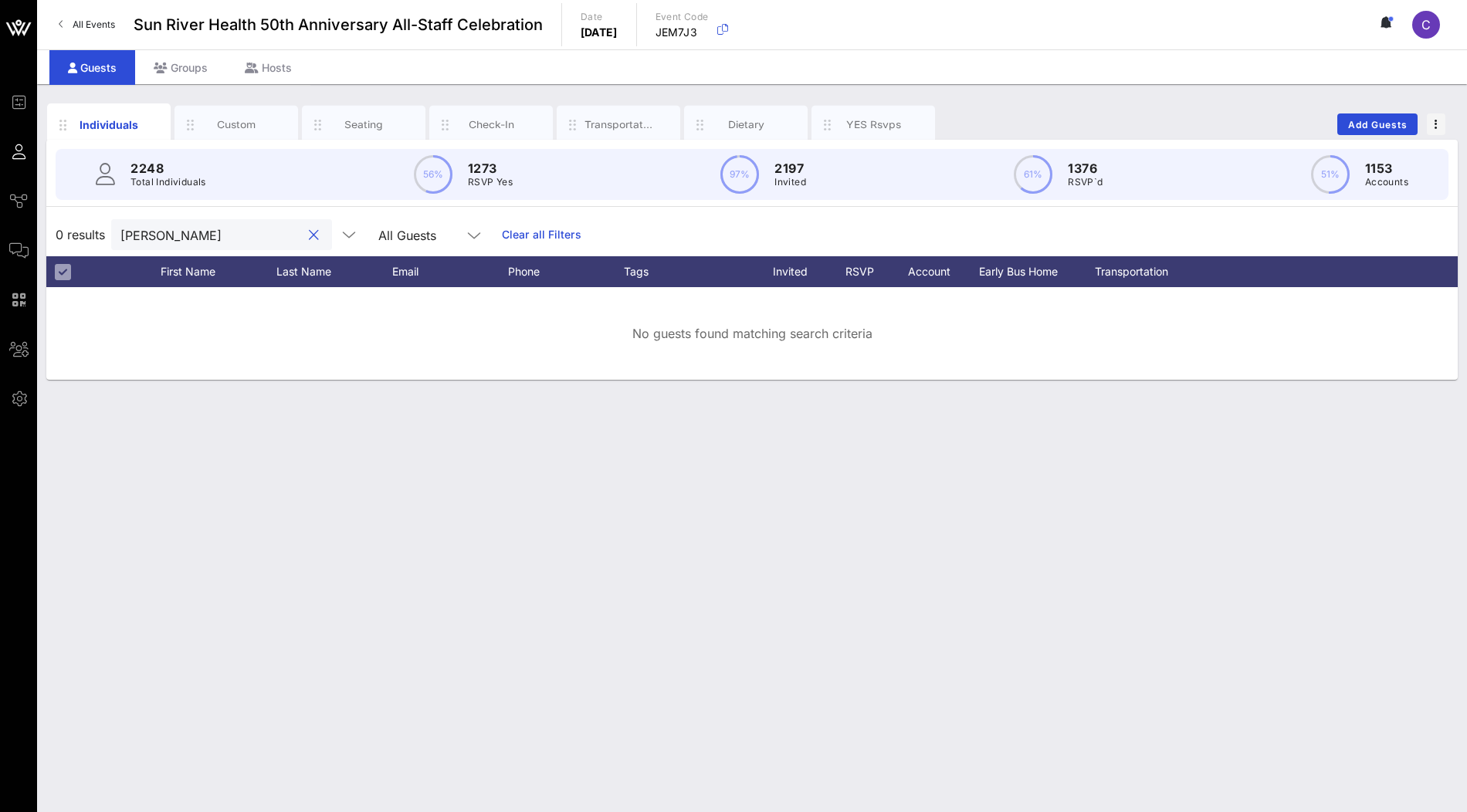
type input "alania jones"
click at [309, 233] on button "clear icon" at bounding box center [314, 235] width 10 height 15
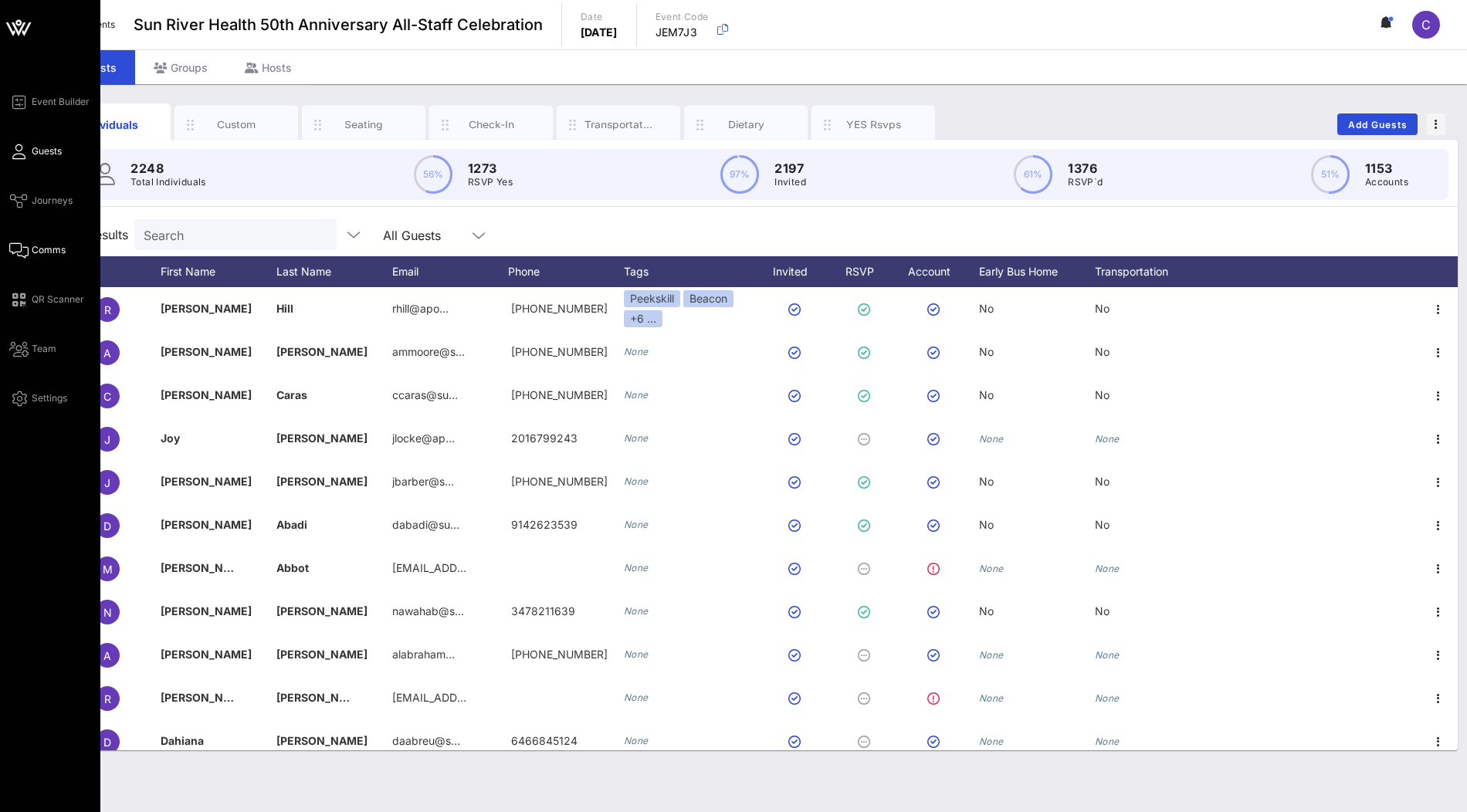
click at [35, 246] on span "Comms" at bounding box center [48, 250] width 34 height 14
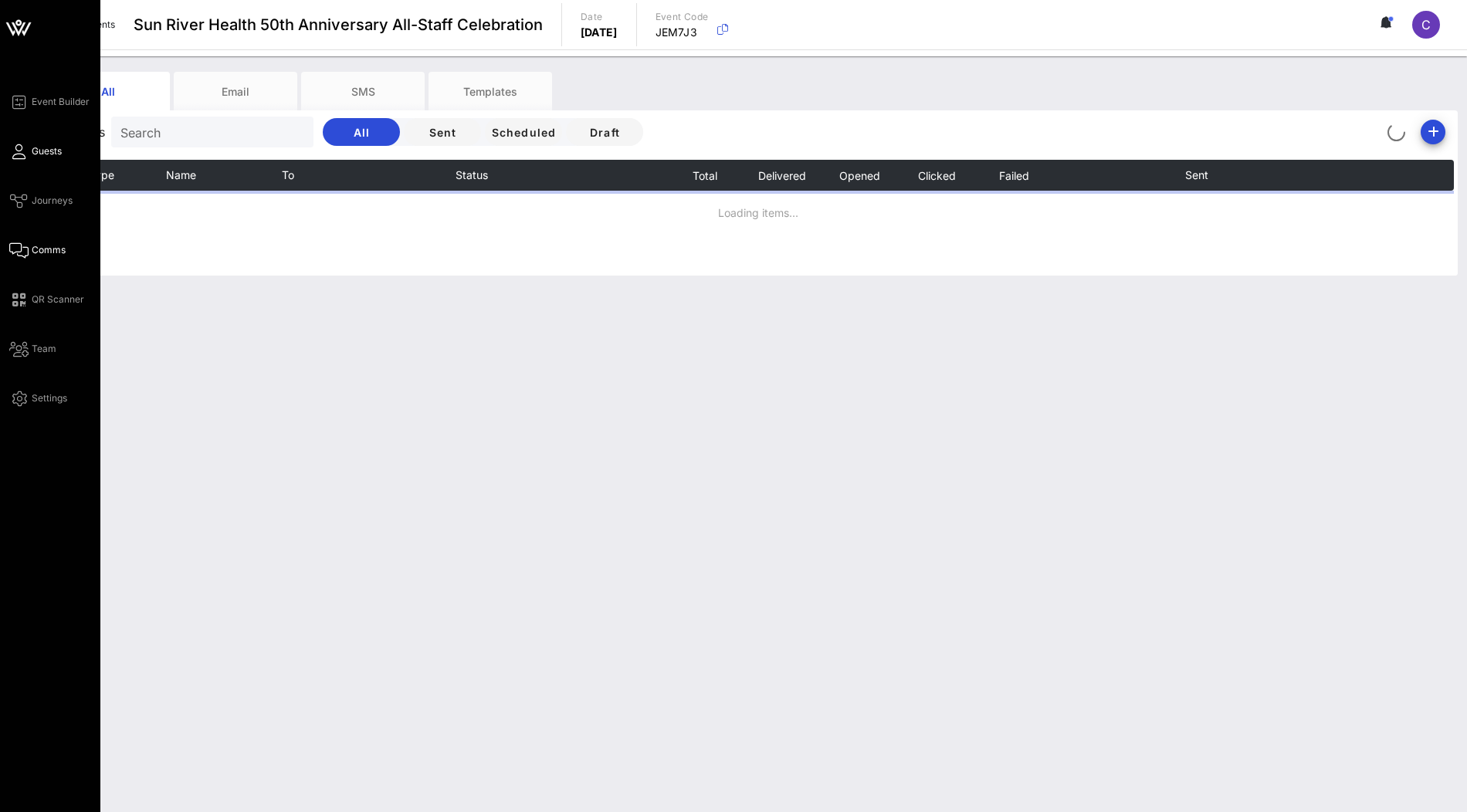
click at [22, 153] on icon at bounding box center [19, 151] width 19 height 3
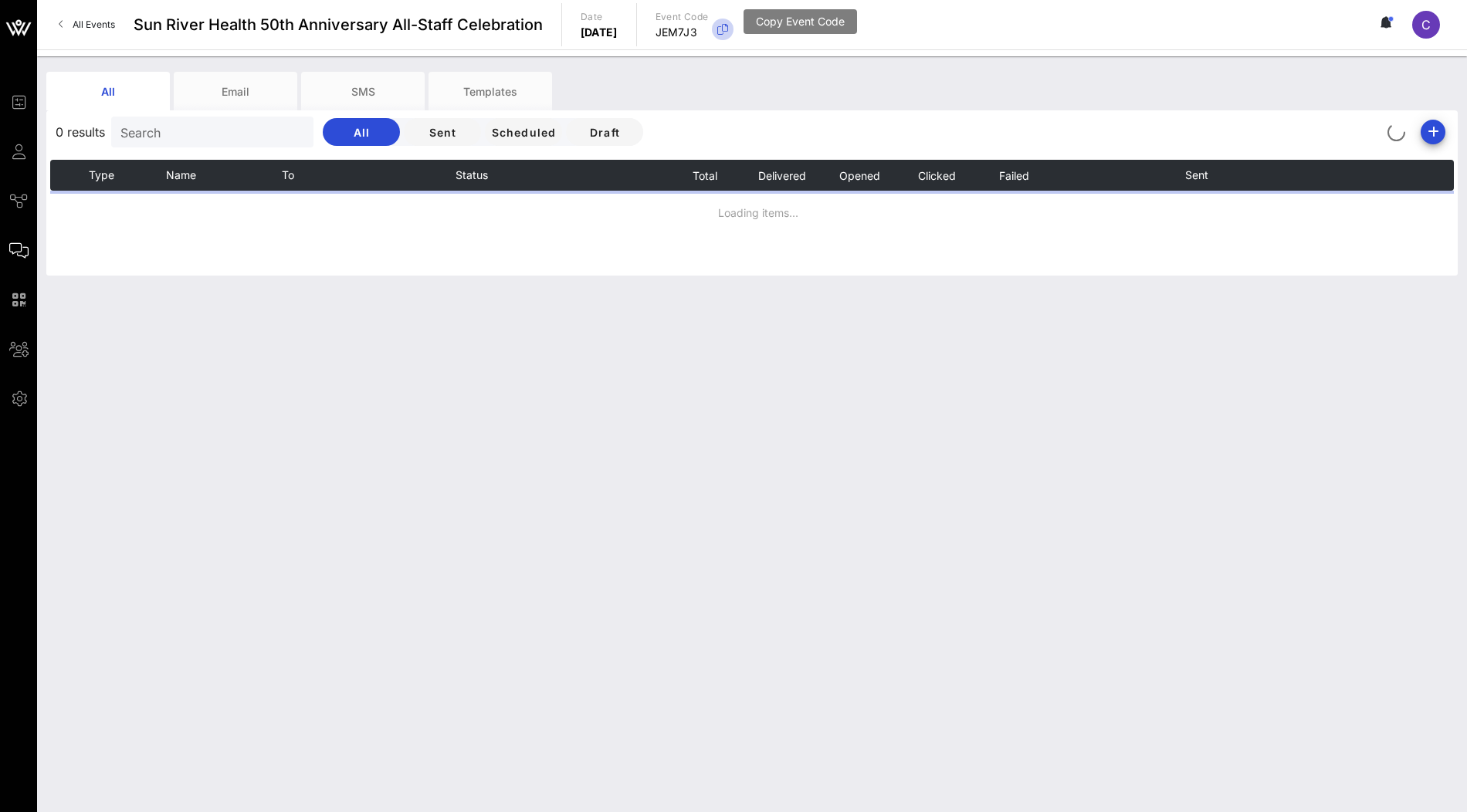
click at [732, 31] on icon "button" at bounding box center [723, 30] width 19 height 19
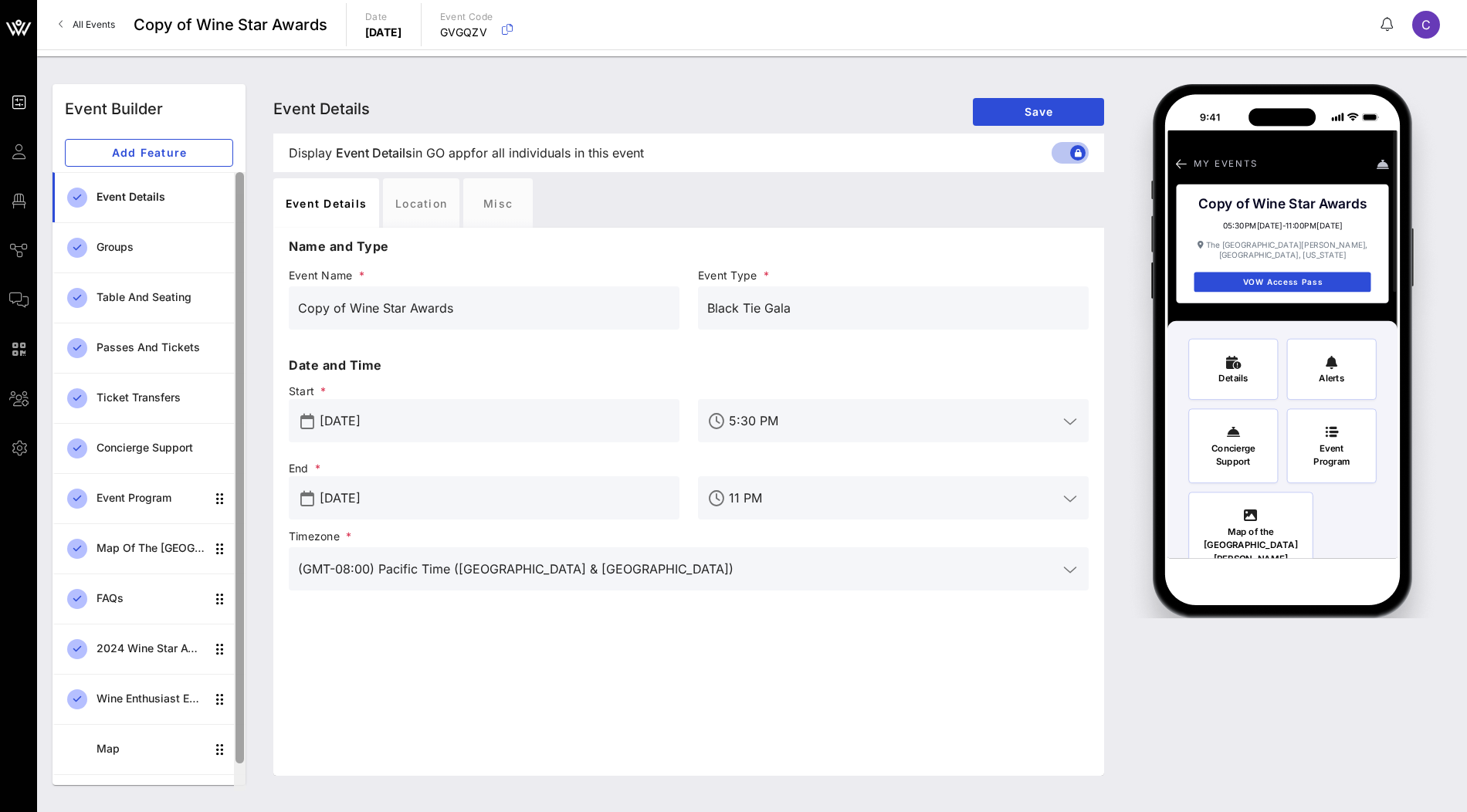
drag, startPoint x: 458, startPoint y: 310, endPoint x: 242, endPoint y: 309, distance: 216.0
click at [242, 309] on div "Event Builder Add Feature Event Details Groups Table and Seating Passes and Tic…" at bounding box center [752, 435] width 1418 height 720
type input "c"
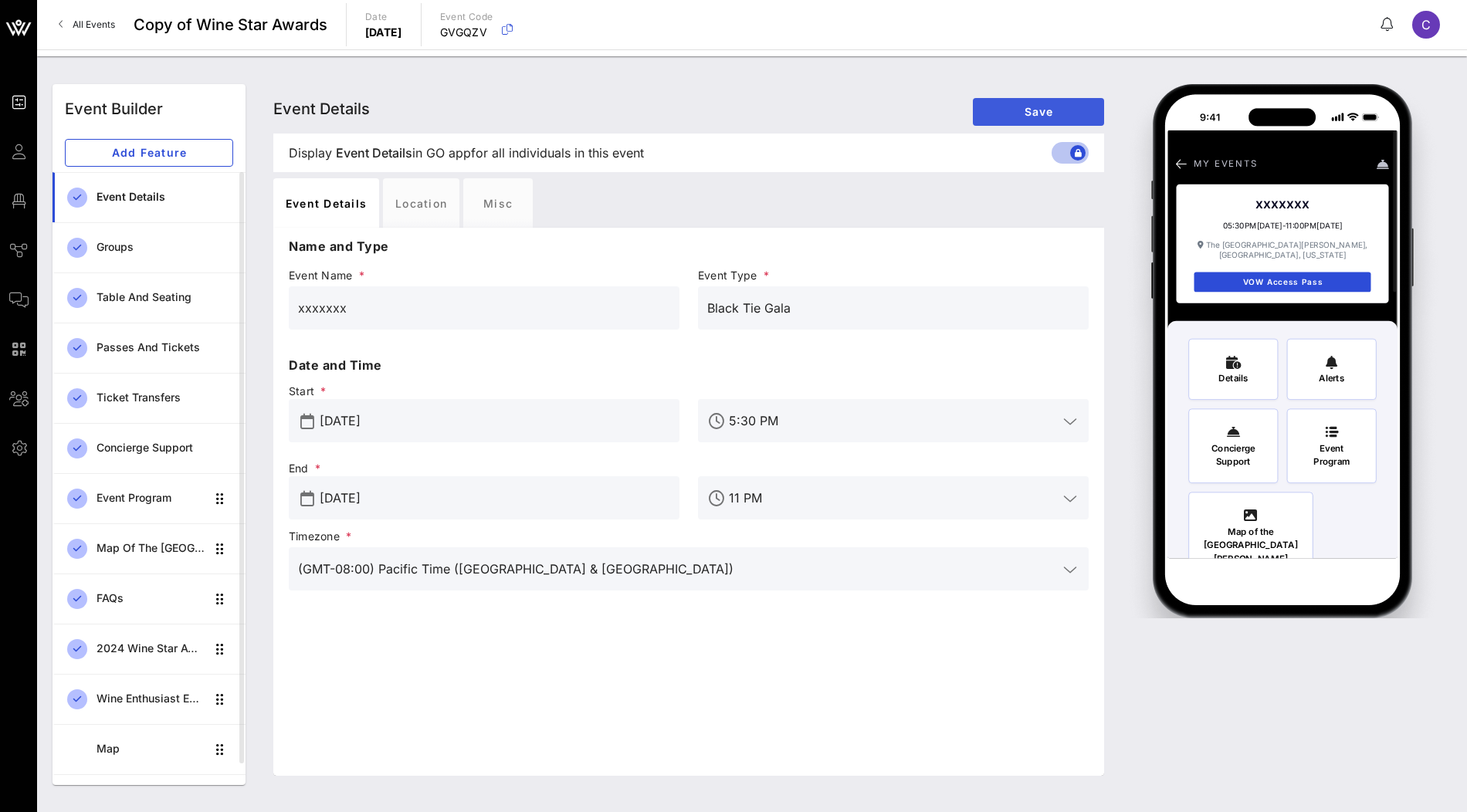
type input "xxxxxxx"
click at [1007, 113] on span "Save" at bounding box center [1039, 112] width 107 height 14
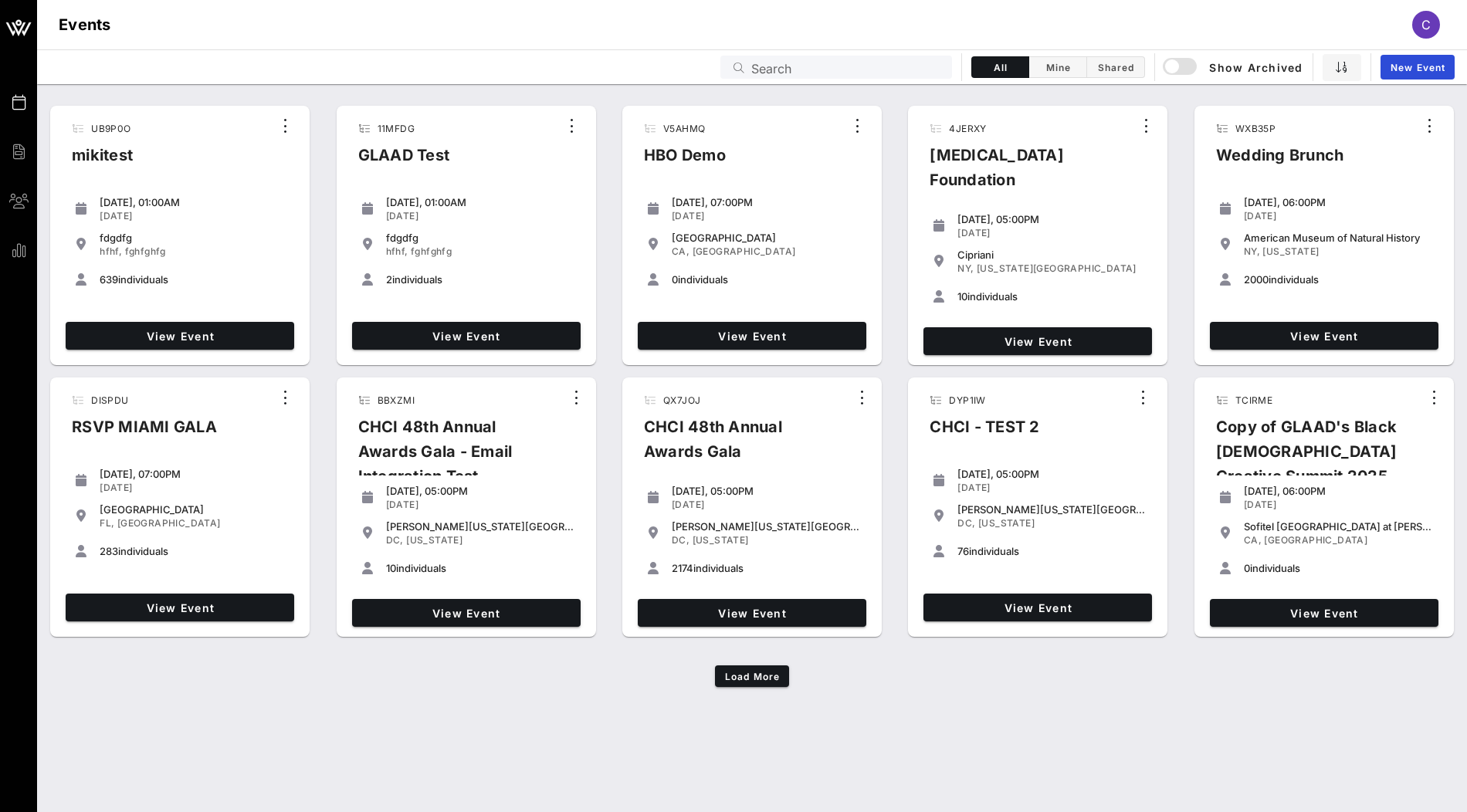
click at [898, 69] on input "Search" at bounding box center [847, 68] width 191 height 20
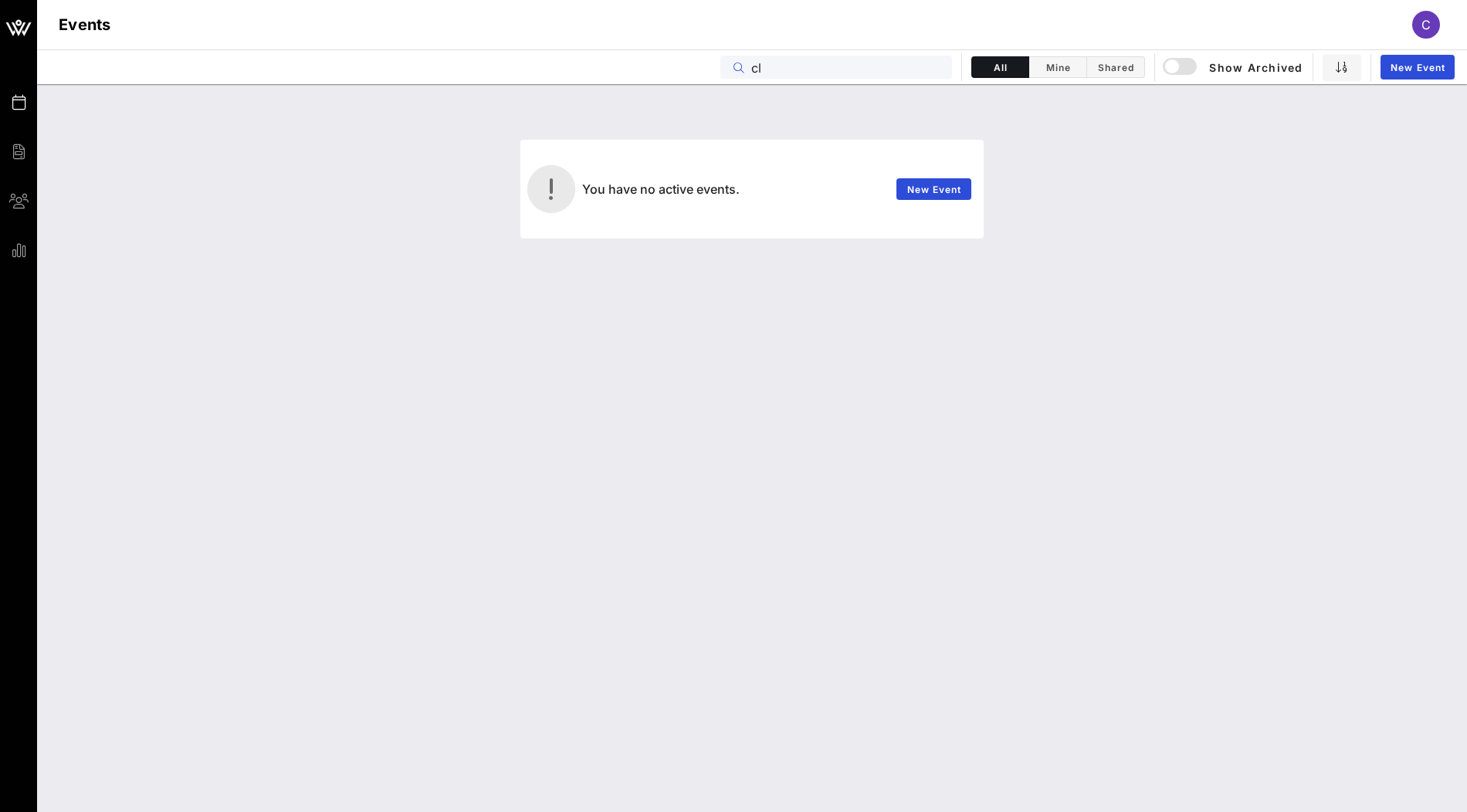
type input "c"
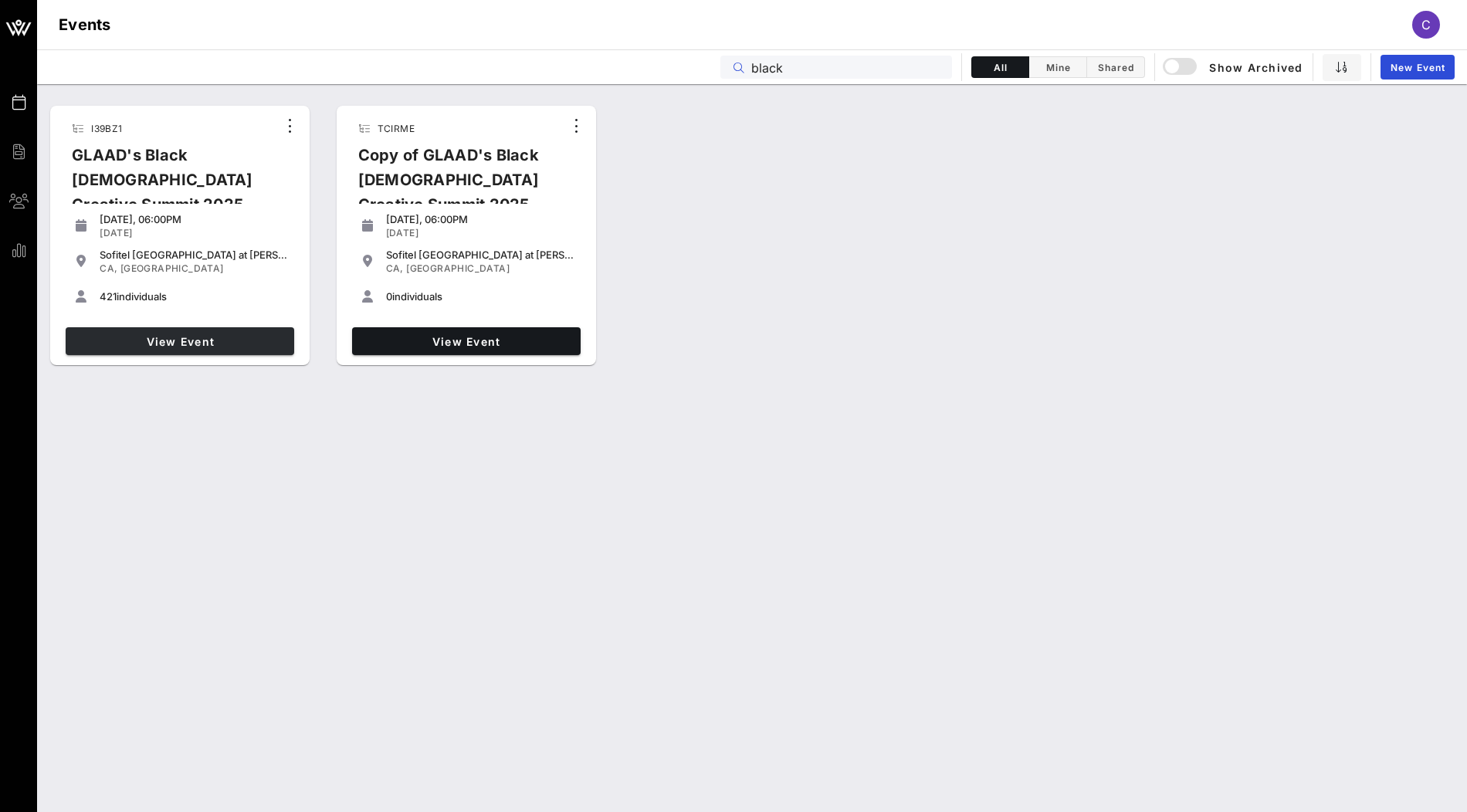
type input "black"
click at [239, 343] on span "View Event" at bounding box center [180, 342] width 217 height 14
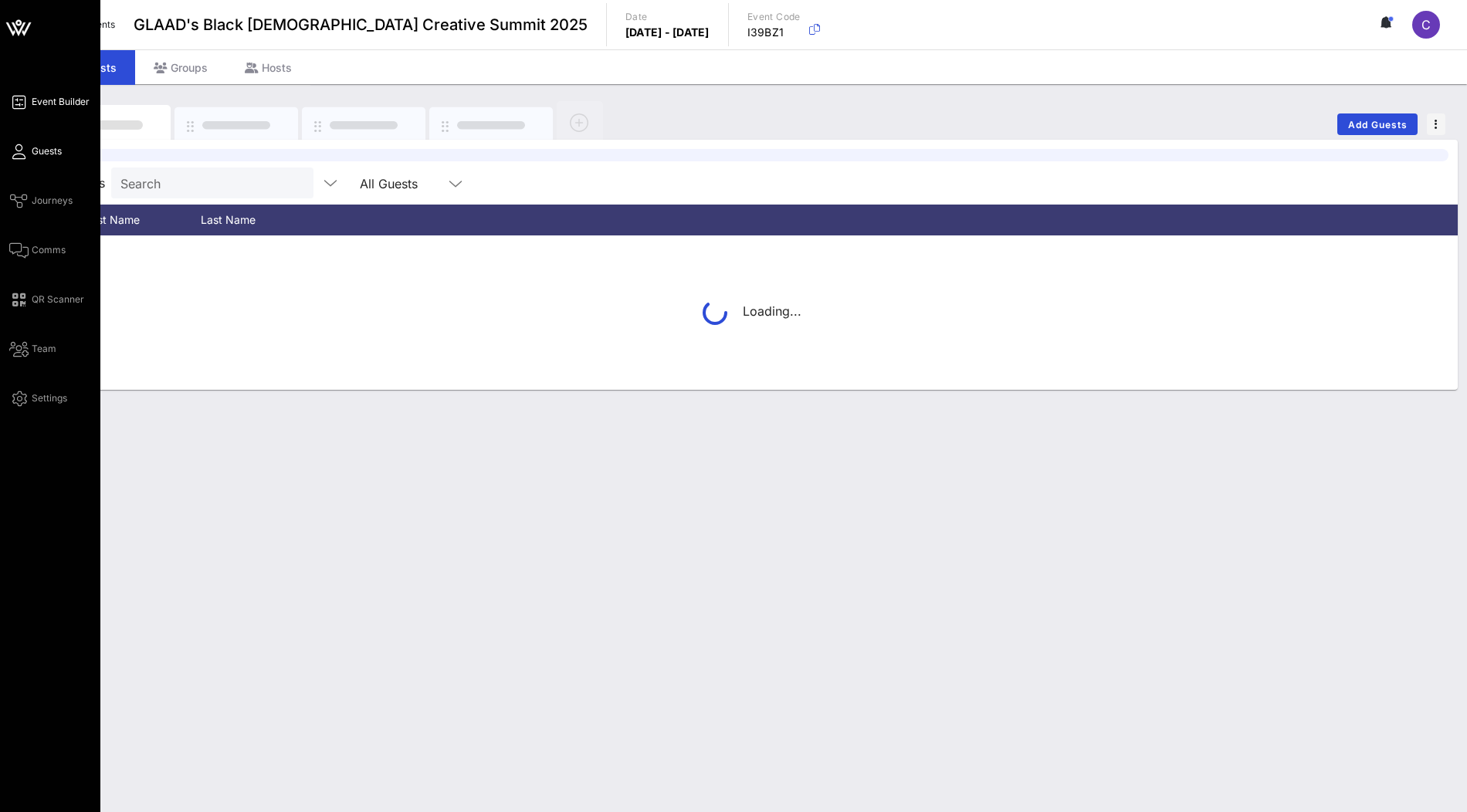
click at [70, 98] on span "Event Builder" at bounding box center [60, 102] width 58 height 14
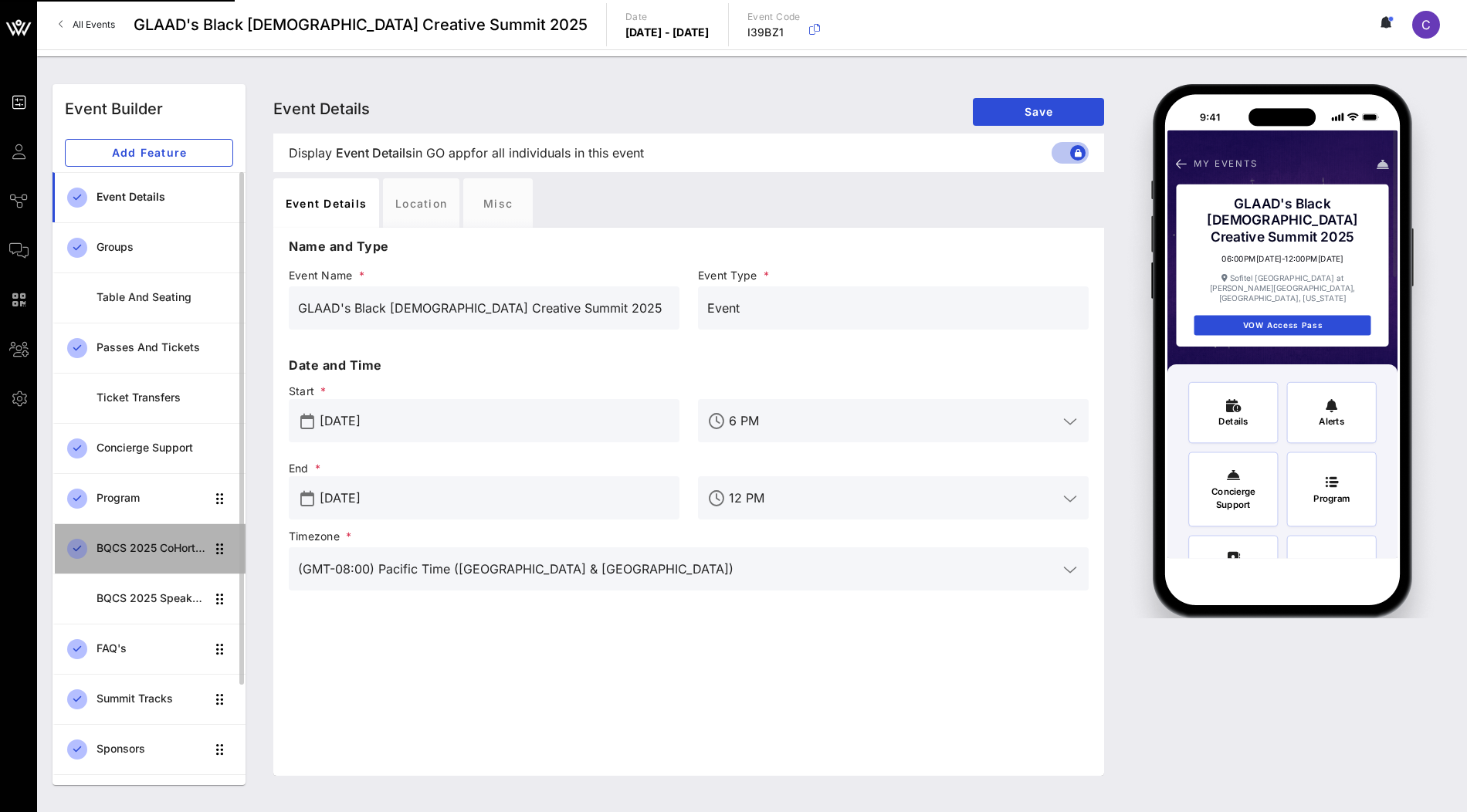
click at [157, 549] on div "BQCS 2025 CoHort Guestbook" at bounding box center [151, 549] width 109 height 14
click at [147, 538] on div "BQCS 2025 CoHort Guestbook" at bounding box center [151, 548] width 109 height 31
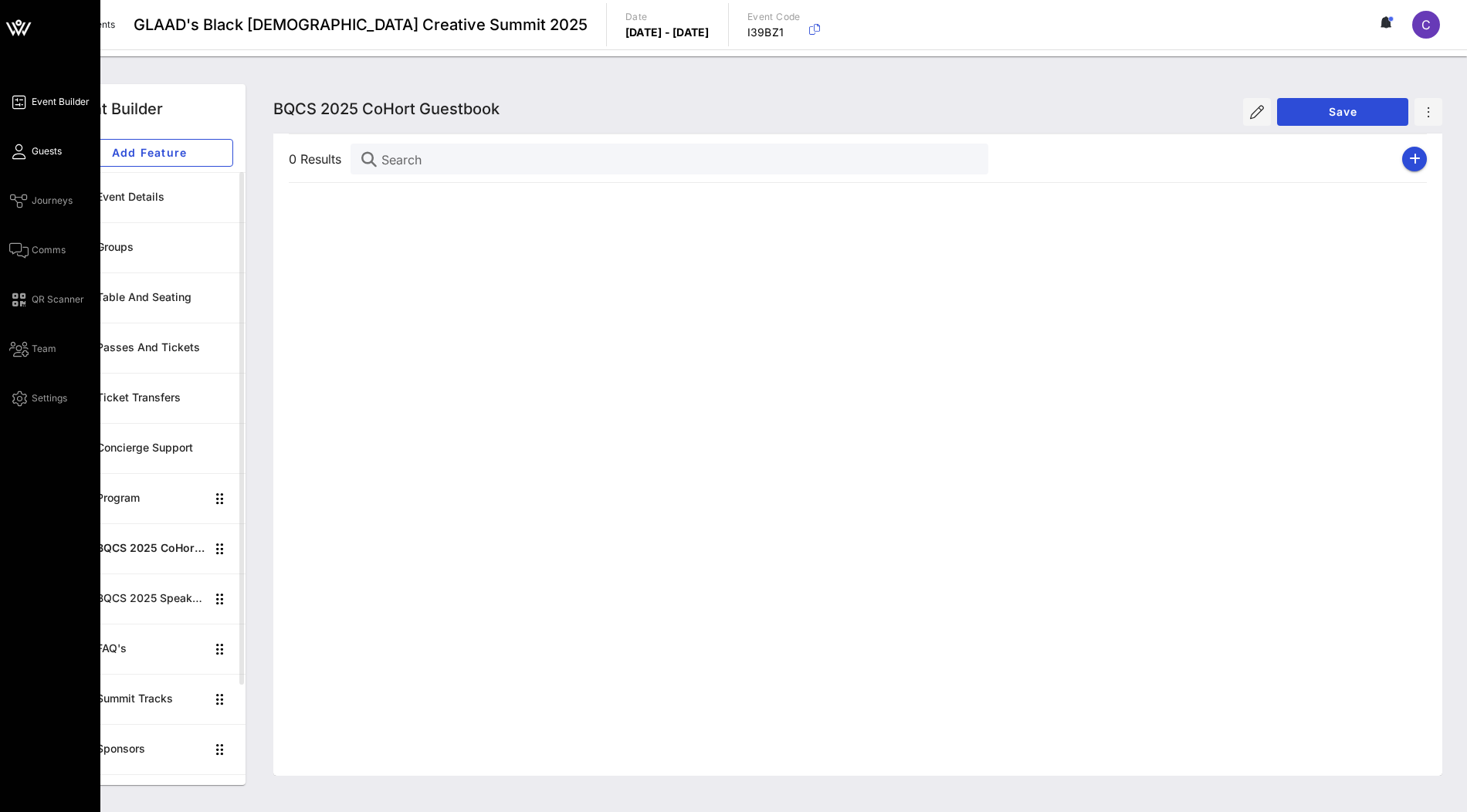
click at [43, 156] on span "Guests" at bounding box center [47, 151] width 30 height 14
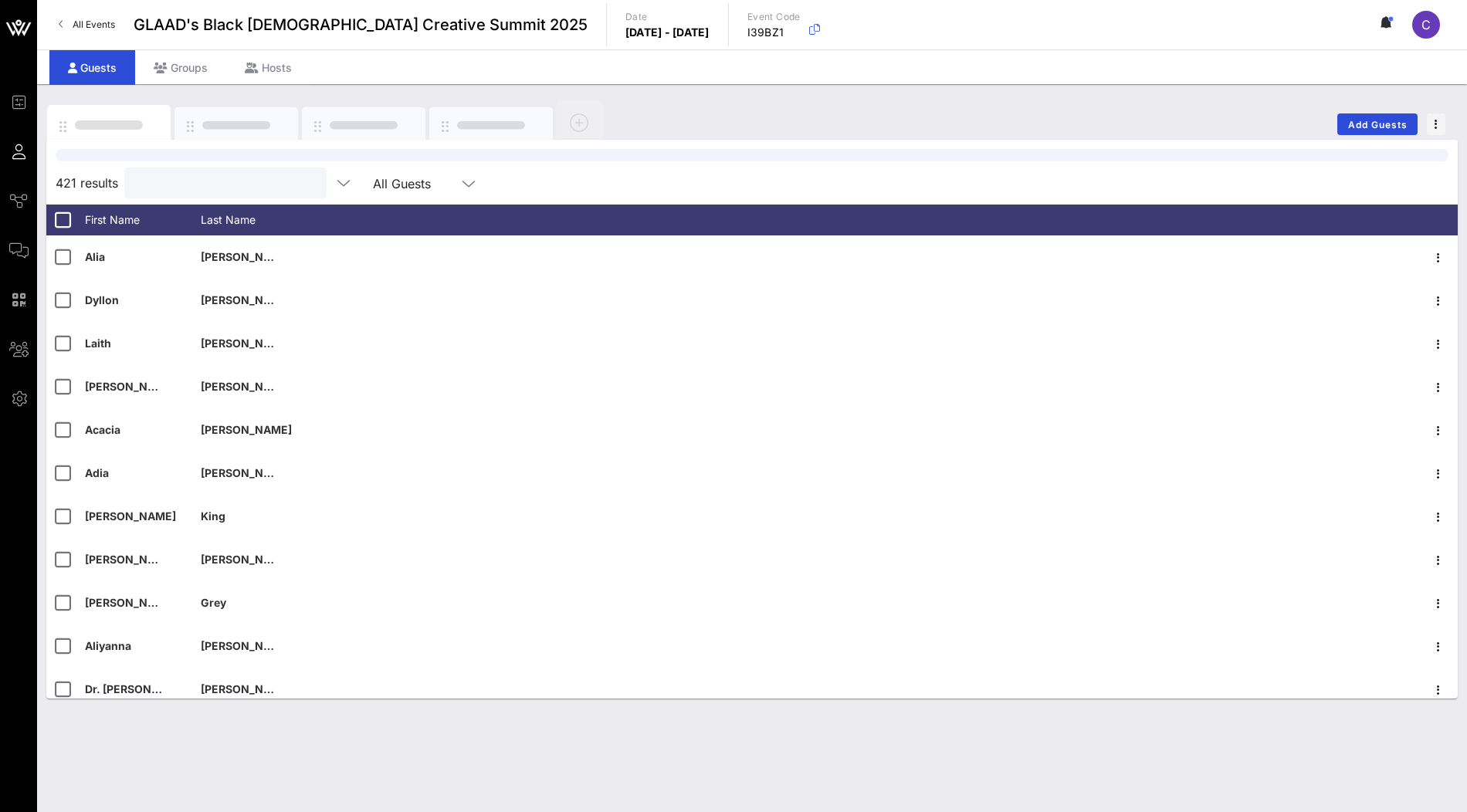
click at [217, 189] on input "text" at bounding box center [224, 183] width 181 height 20
paste input "Tonii"
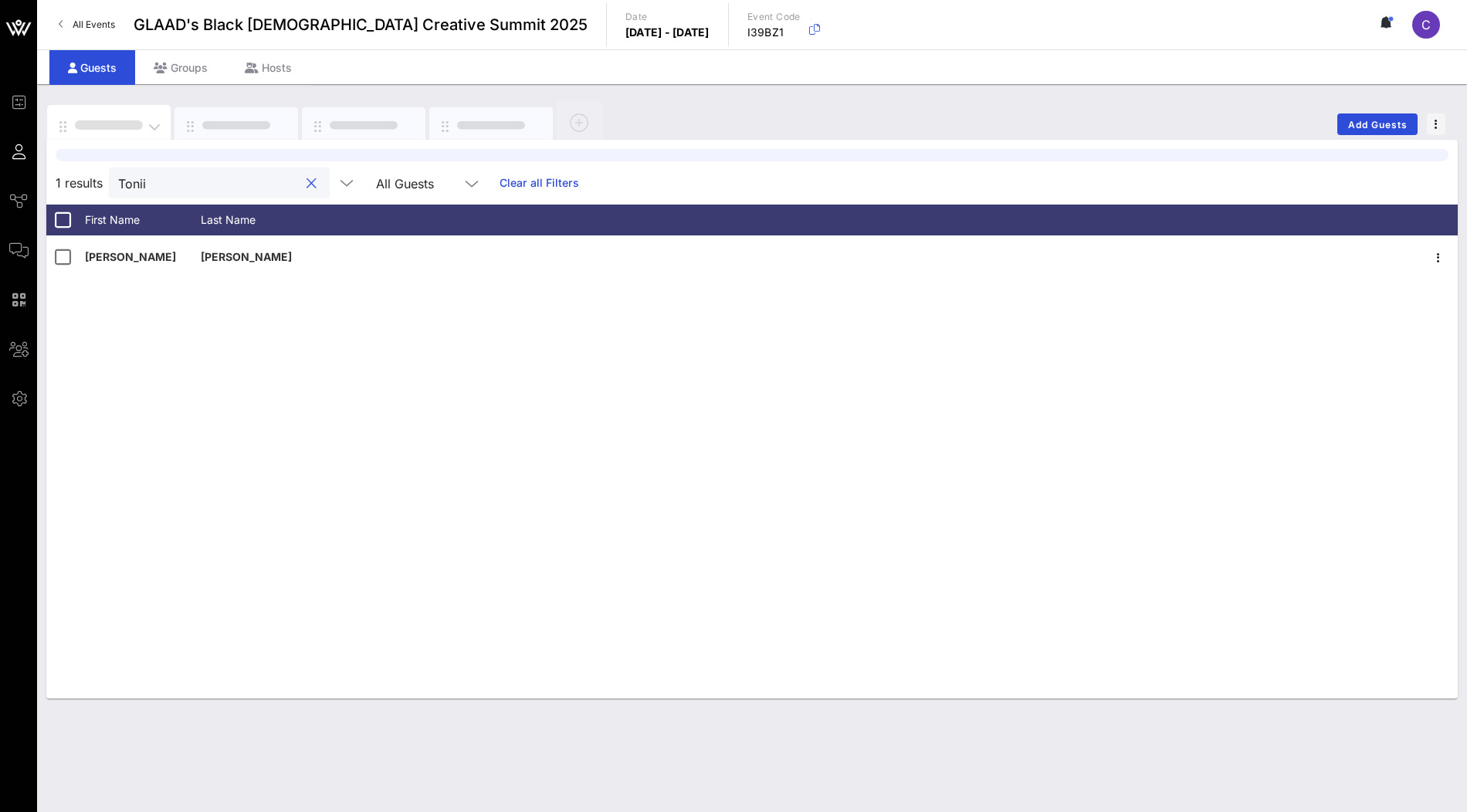
type input "Tonii"
click at [129, 113] on div at bounding box center [109, 126] width 124 height 42
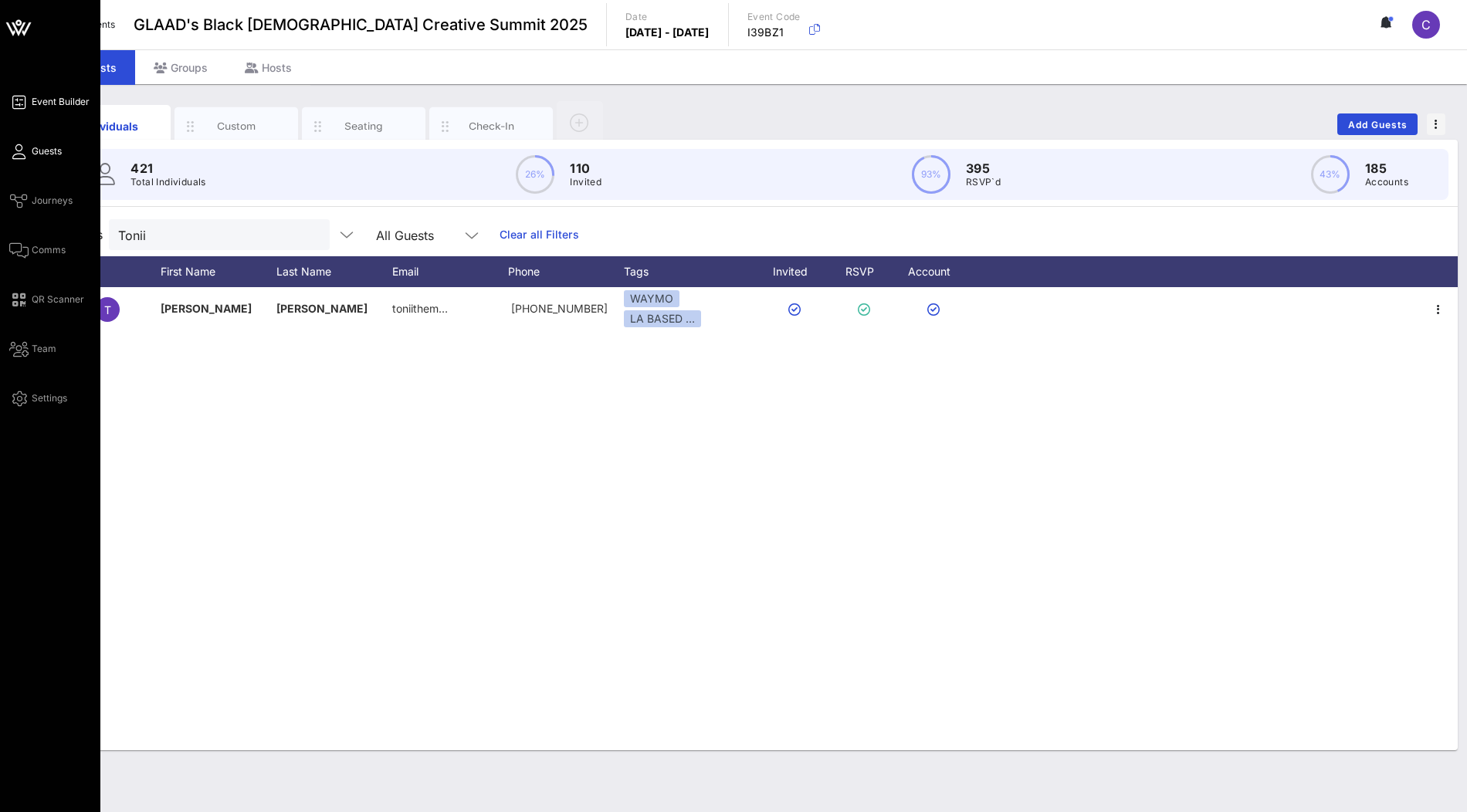
click at [73, 97] on span "Event Builder" at bounding box center [60, 102] width 58 height 14
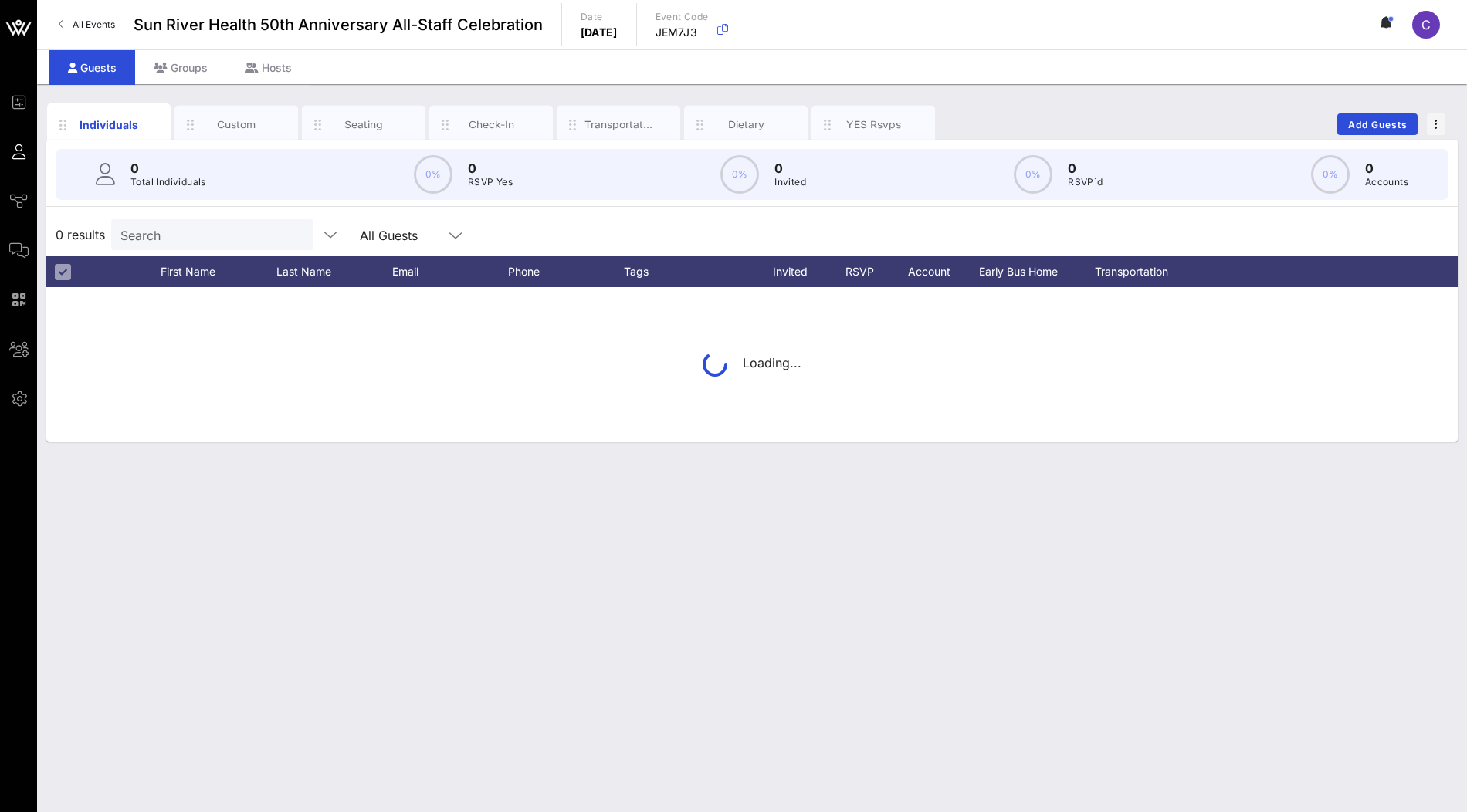
click at [223, 235] on input "Search" at bounding box center [211, 235] width 181 height 20
paste input "alania"
type input "alania"
click at [507, 228] on link "Clear all Filters" at bounding box center [541, 234] width 80 height 17
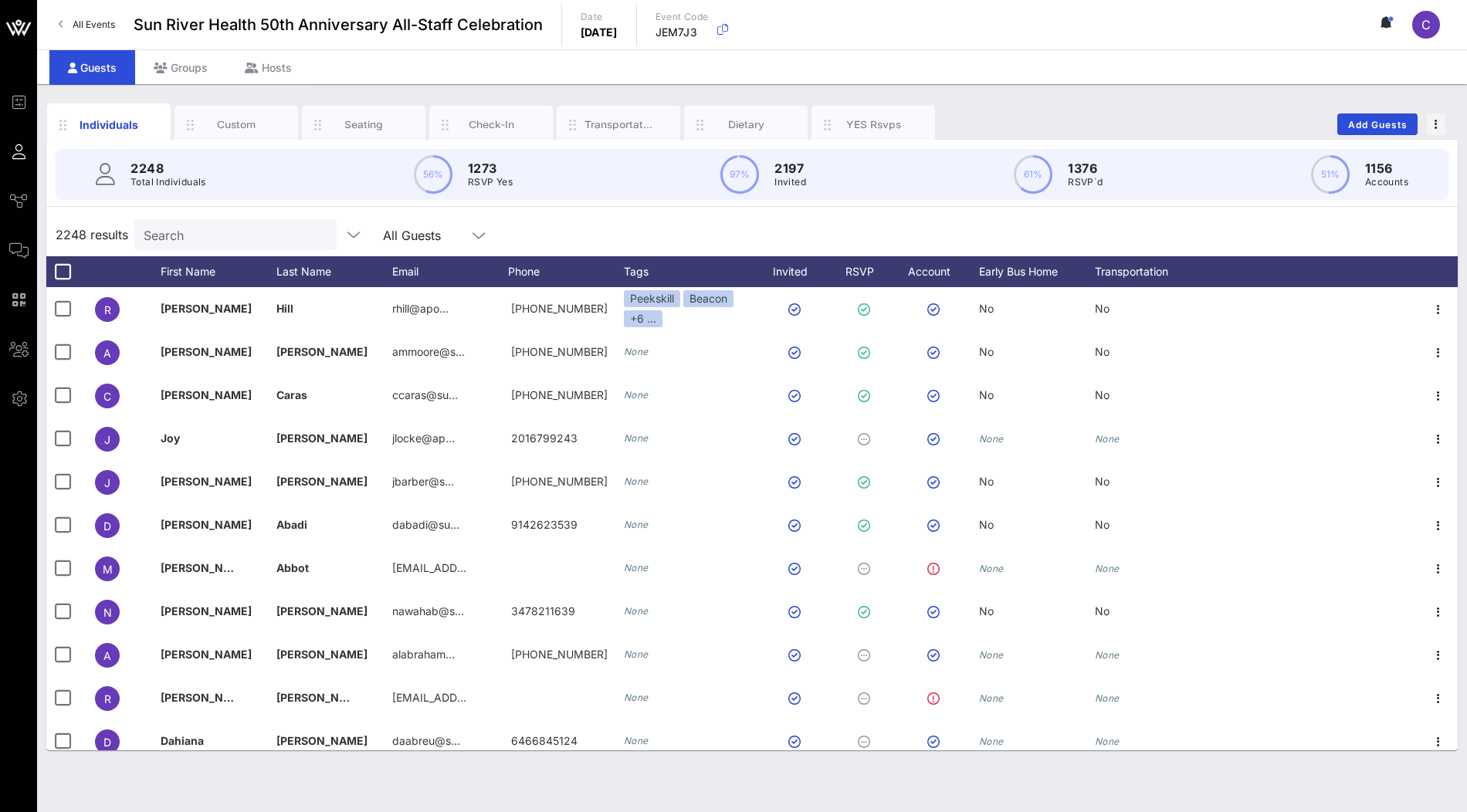
click at [225, 251] on div "2248 results Search All Guests" at bounding box center [752, 234] width 1411 height 43
click at [234, 241] on input "text" at bounding box center [234, 235] width 181 height 20
paste input "JEM7J3"
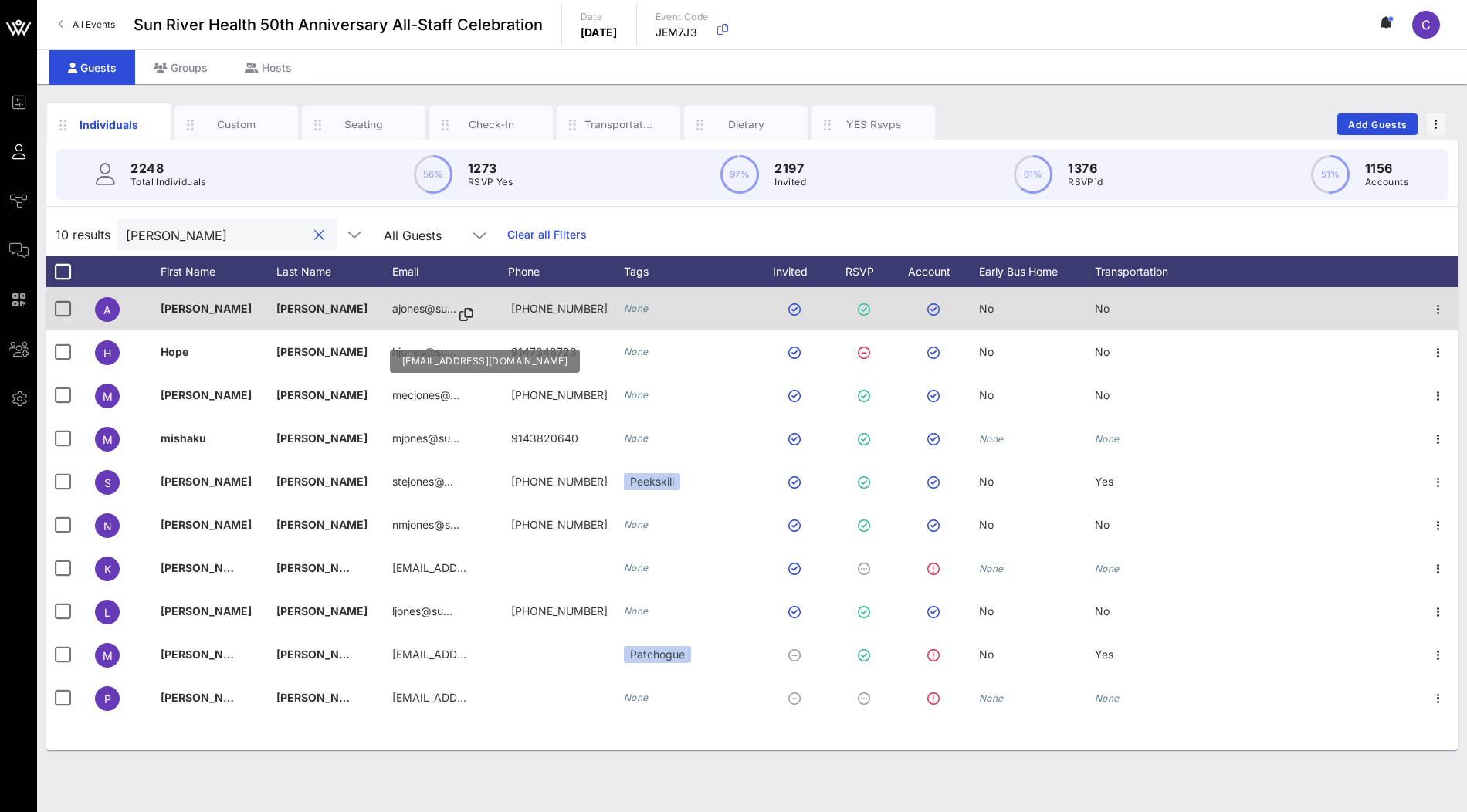
click at [464, 314] on icon at bounding box center [466, 315] width 14 height 2
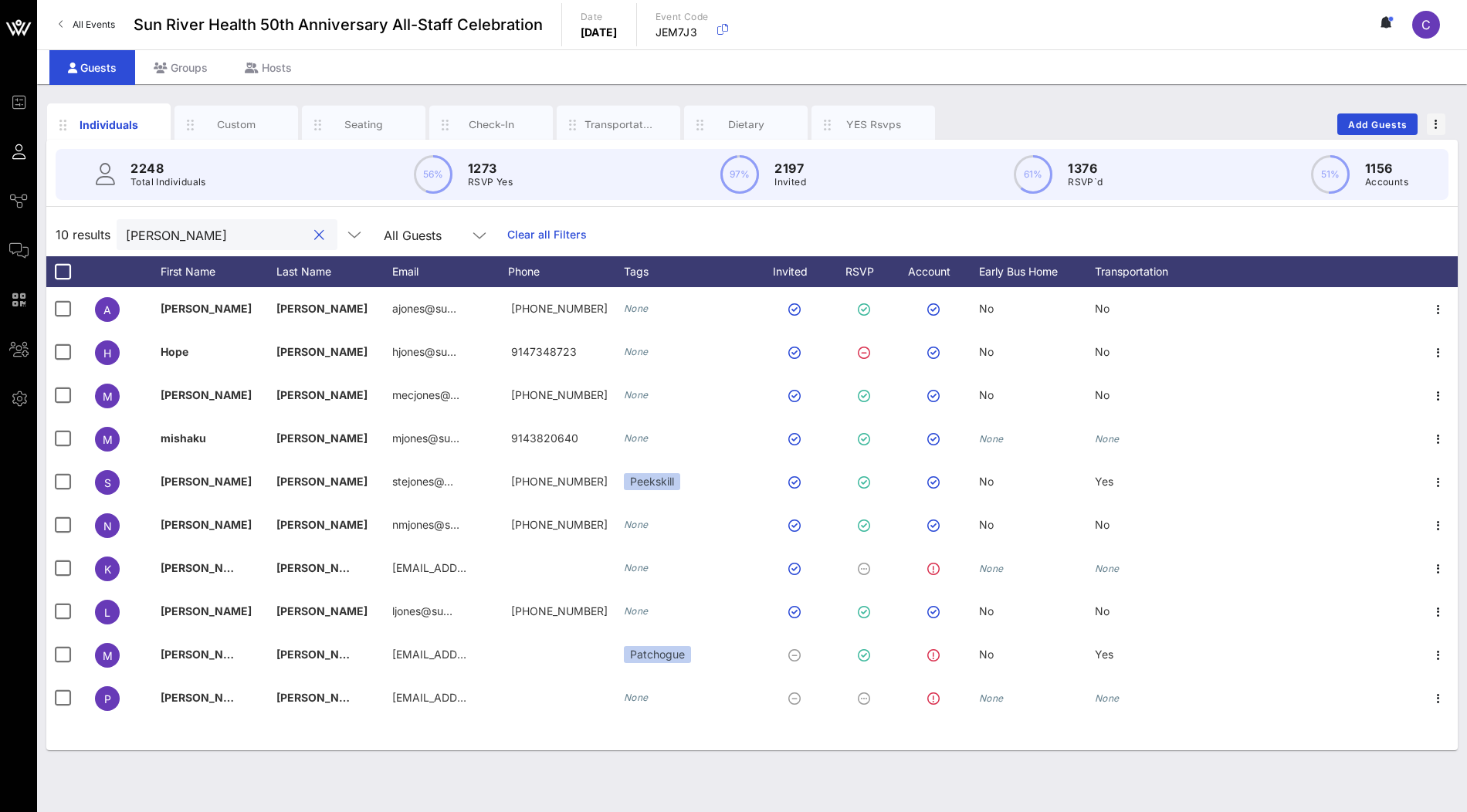
click at [246, 230] on input "jones" at bounding box center [217, 235] width 181 height 20
paste input "Robia Altaf"
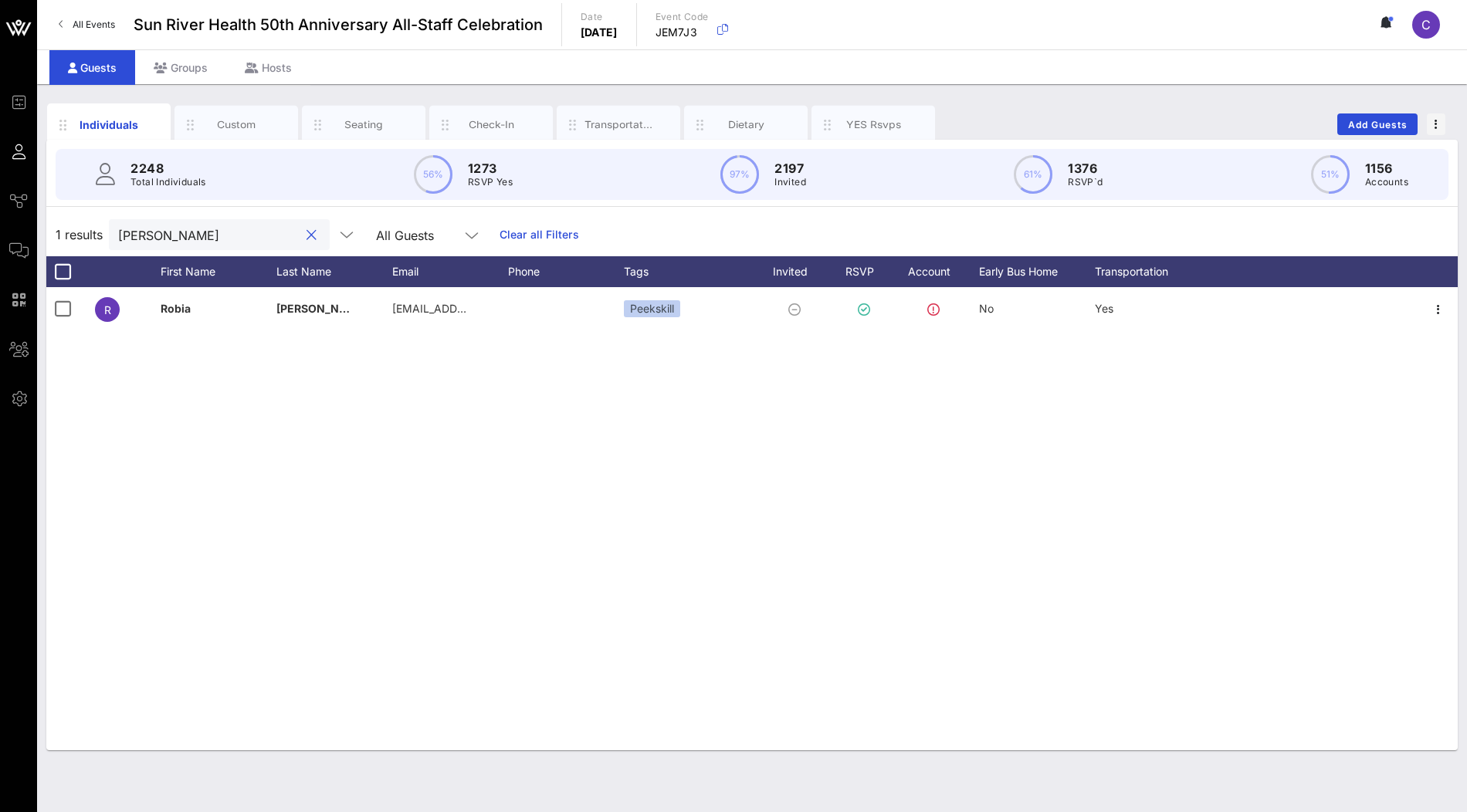
type input "Robia Altaf"
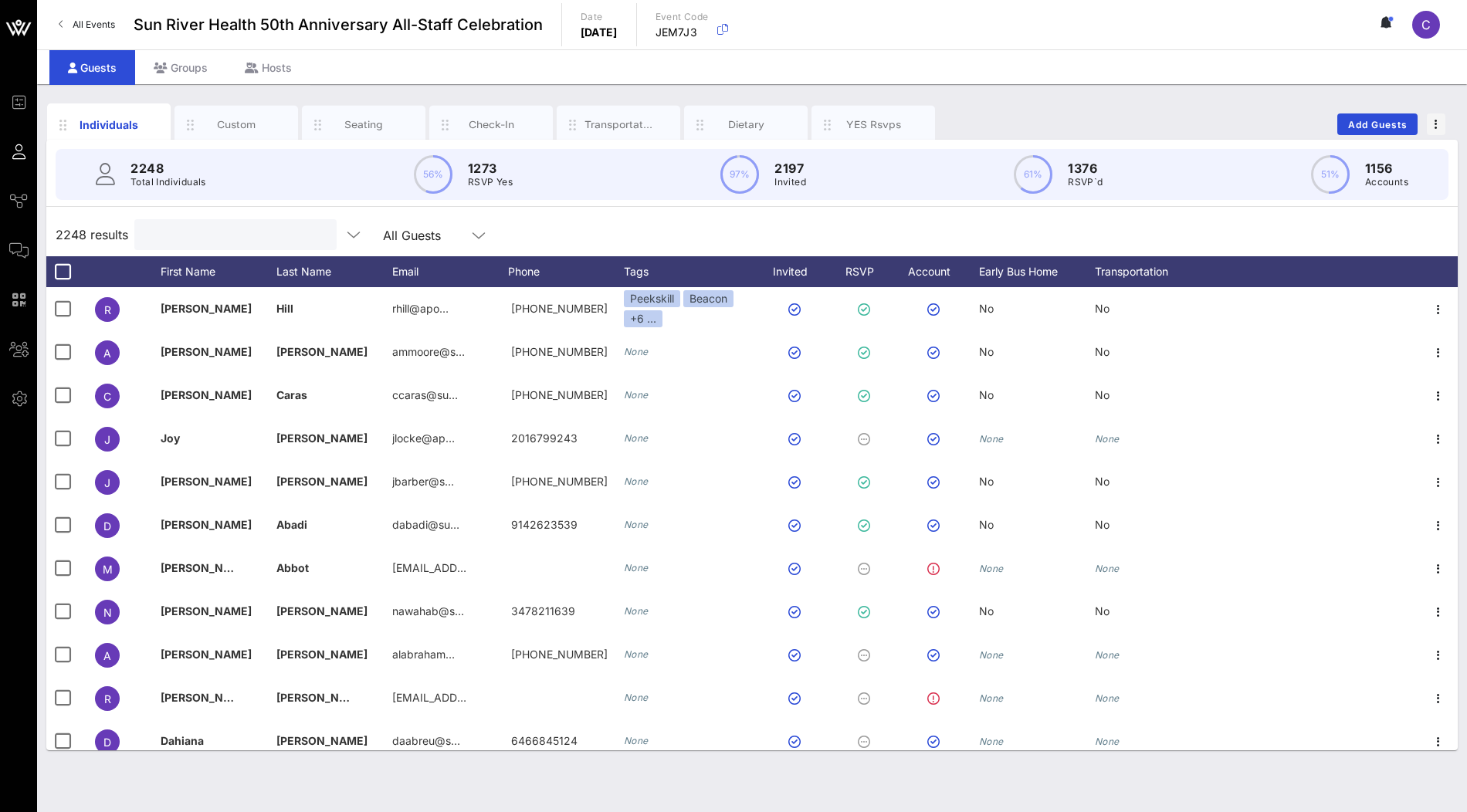
click at [208, 236] on input "text" at bounding box center [234, 235] width 181 height 20
paste input "[PERSON_NAME]"
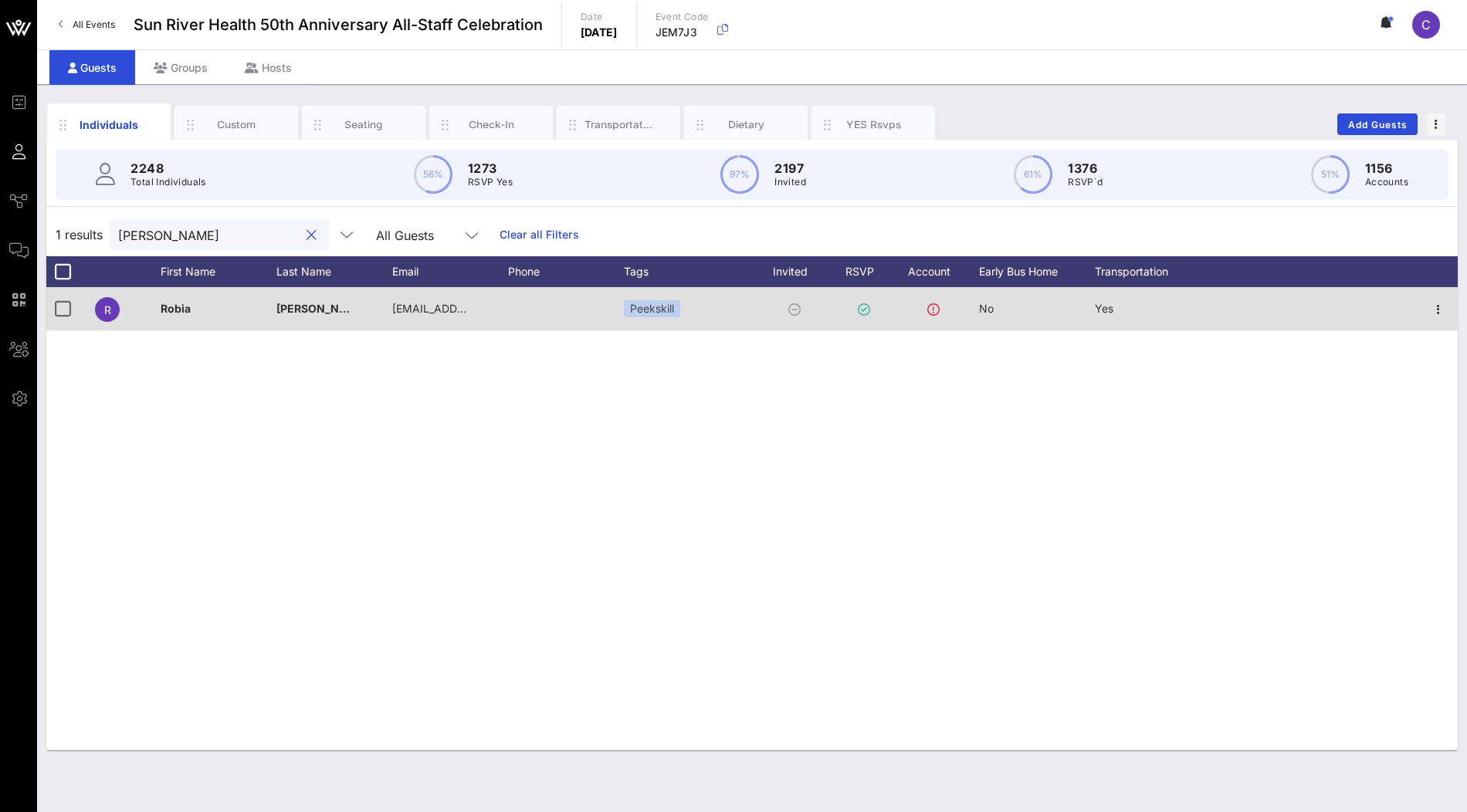
type input "[PERSON_NAME]"
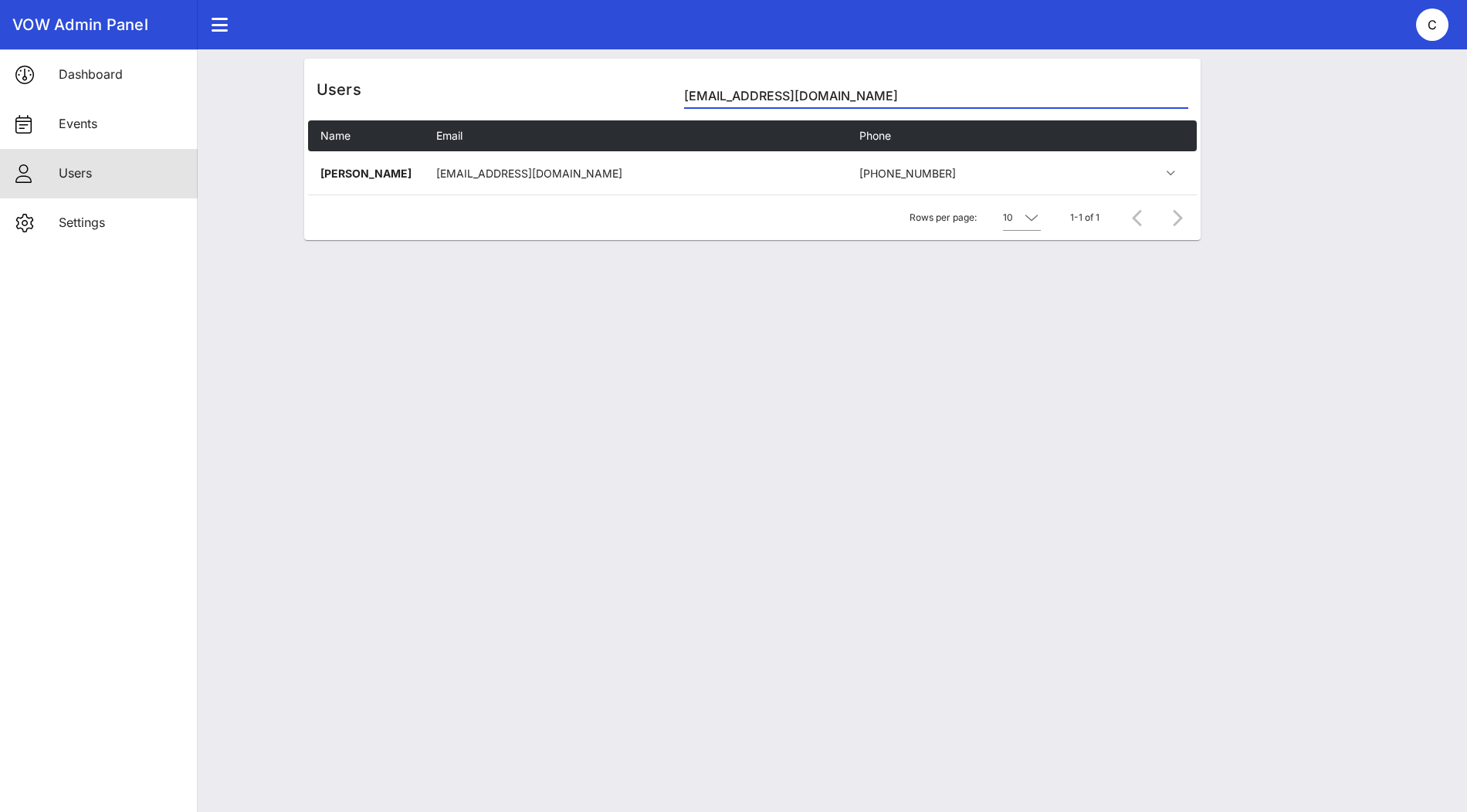
click at [777, 101] on input "[EMAIL_ADDRESS][DOMAIN_NAME]" at bounding box center [936, 96] width 503 height 25
click at [778, 102] on input "[PERSON_NAME]" at bounding box center [936, 96] width 503 height 25
paste input "[EMAIL_ADDRESS][DOMAIN_NAME]"
type input "[EMAIL_ADDRESS][DOMAIN_NAME]"
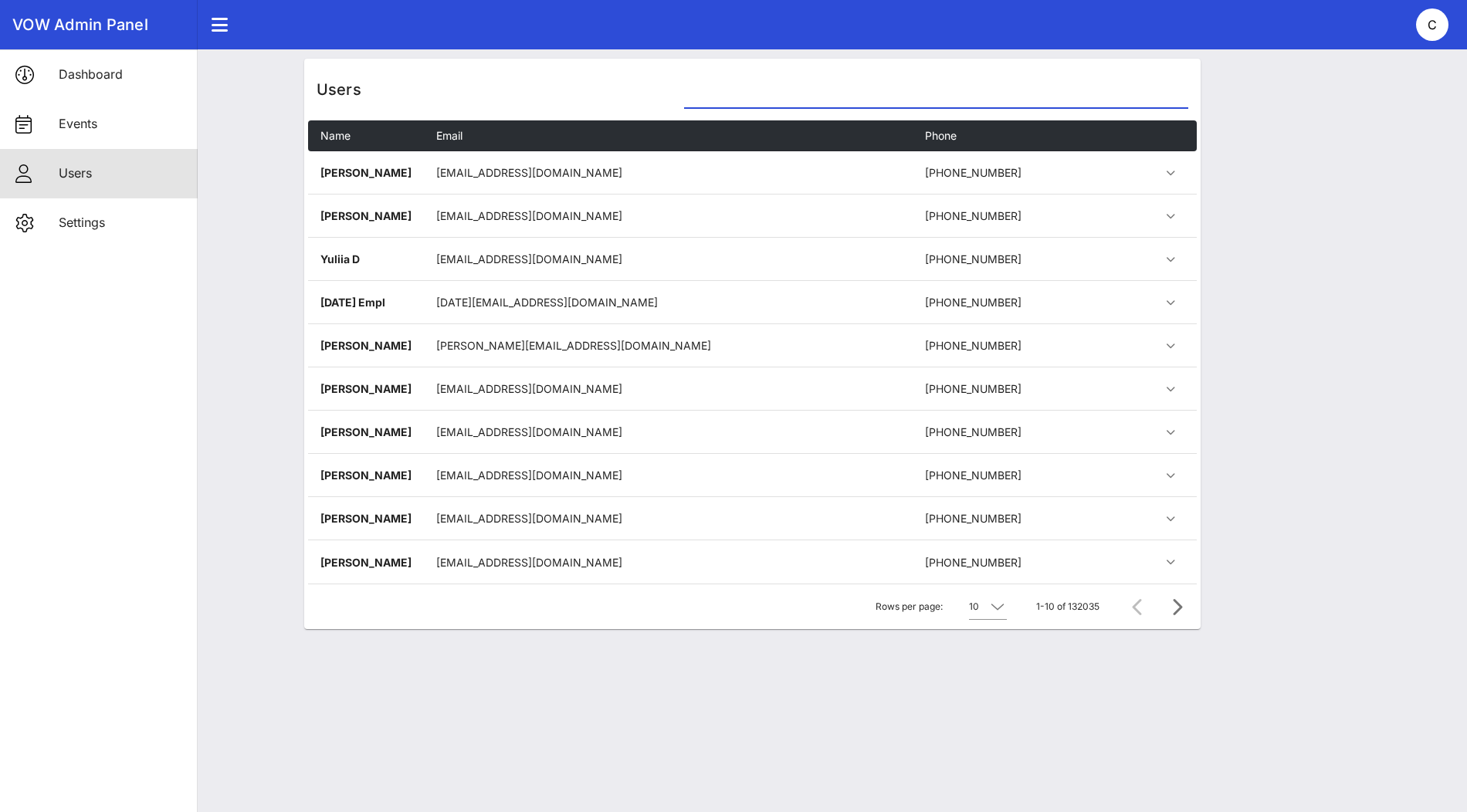
click at [739, 97] on input "text" at bounding box center [936, 96] width 503 height 25
paste input "[EMAIL_ADDRESS][DOMAIN_NAME]"
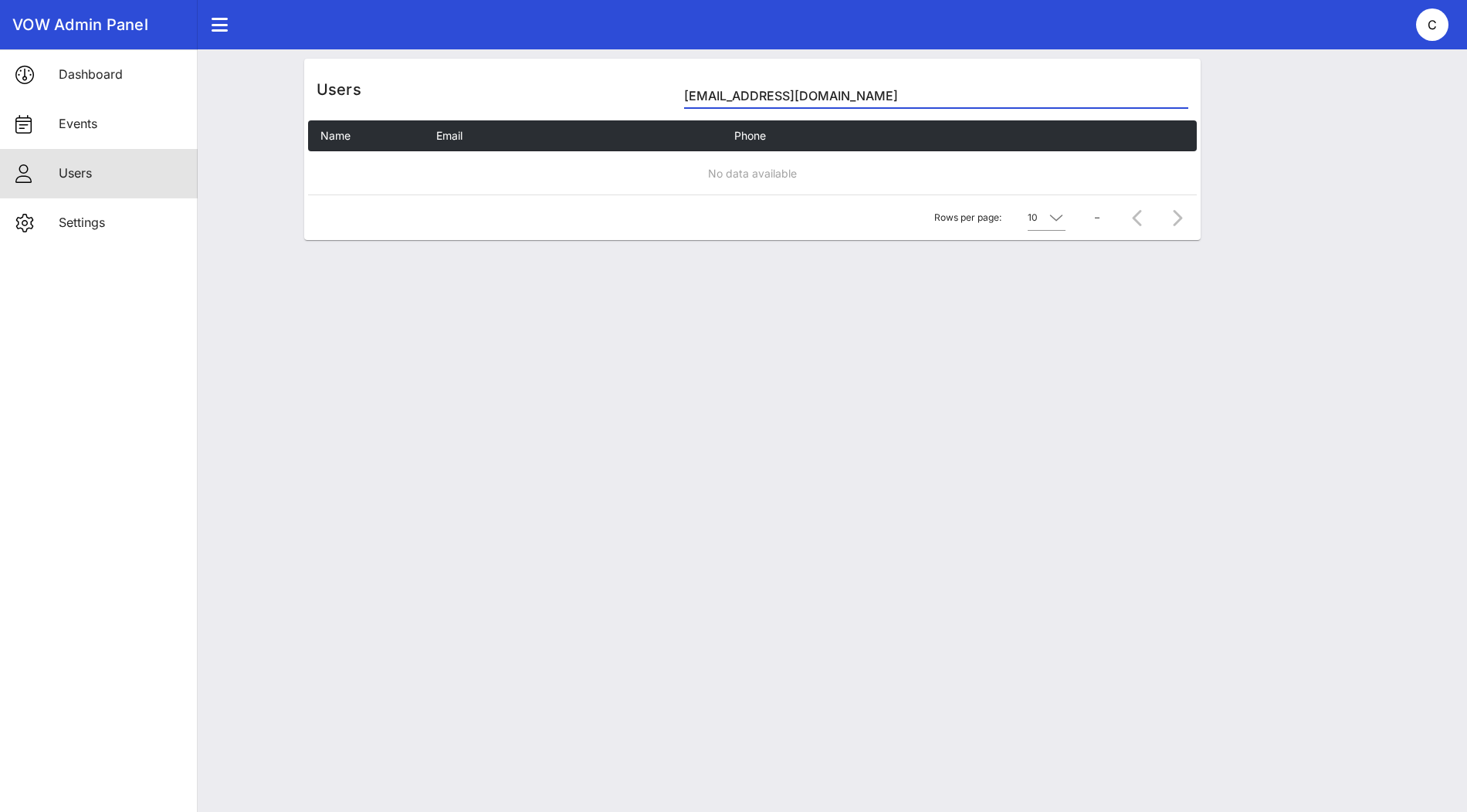
type input "[EMAIL_ADDRESS][DOMAIN_NAME]"
